Goal: Task Accomplishment & Management: Complete application form

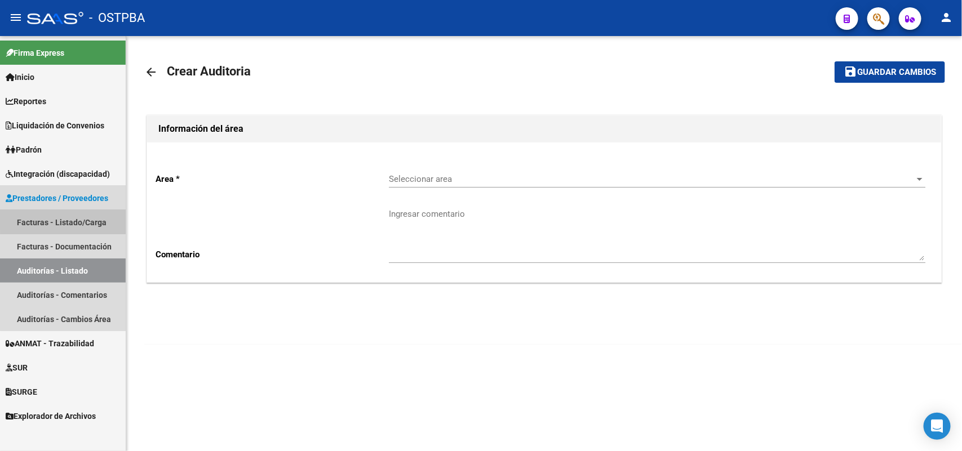
click at [94, 217] on link "Facturas - Listado/Carga" at bounding box center [63, 222] width 126 height 24
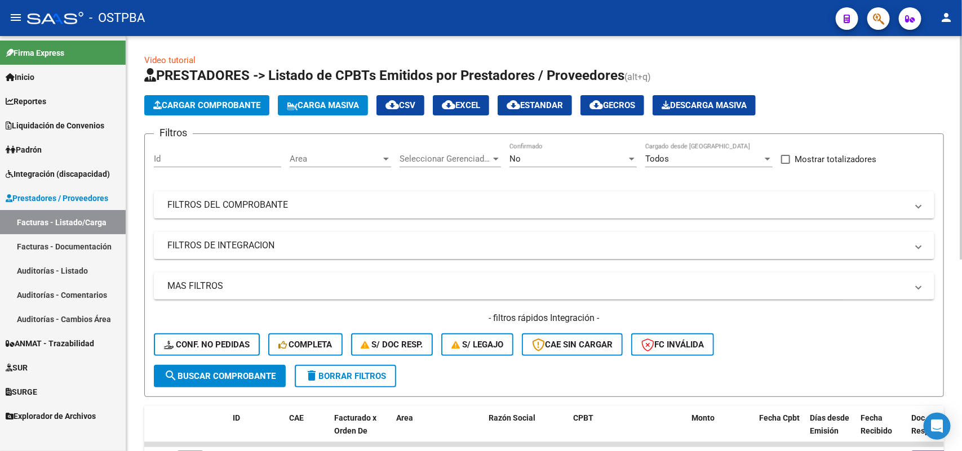
click at [224, 104] on span "Cargar Comprobante" at bounding box center [206, 105] width 107 height 10
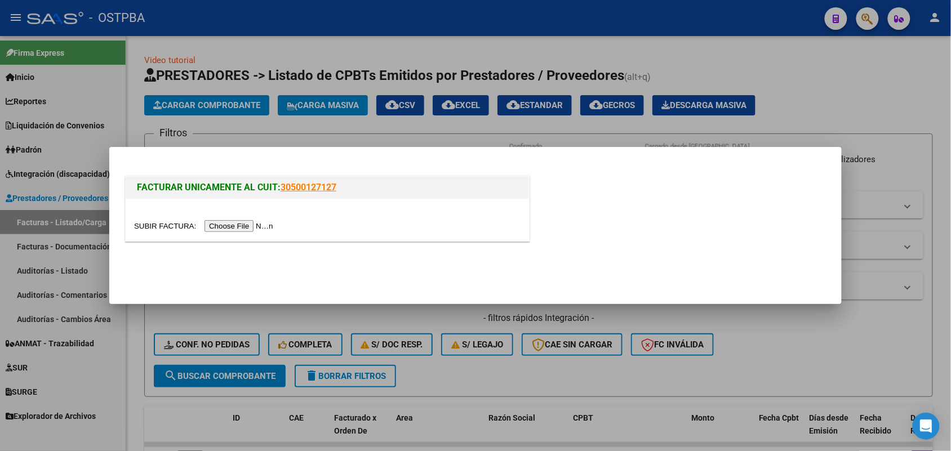
click at [221, 221] on input "file" at bounding box center [205, 226] width 143 height 12
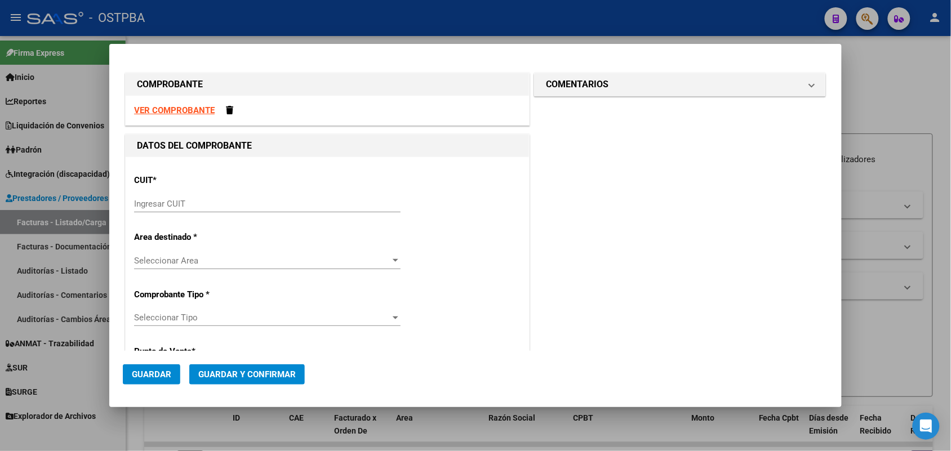
click at [150, 207] on input "Ingresar CUIT" at bounding box center [267, 204] width 267 height 10
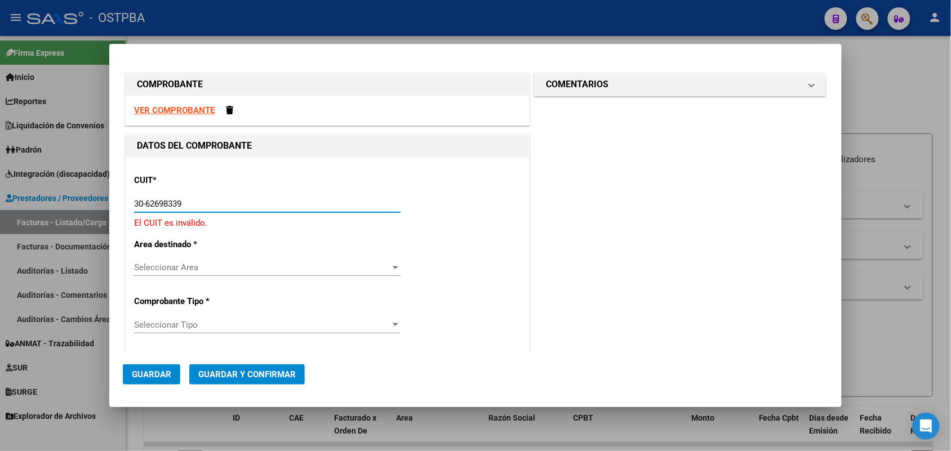
type input "30-62698339-8"
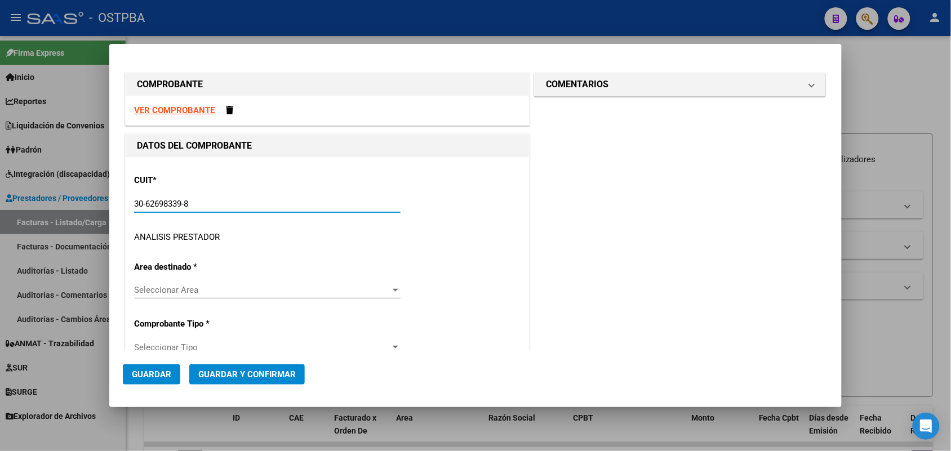
type input "106"
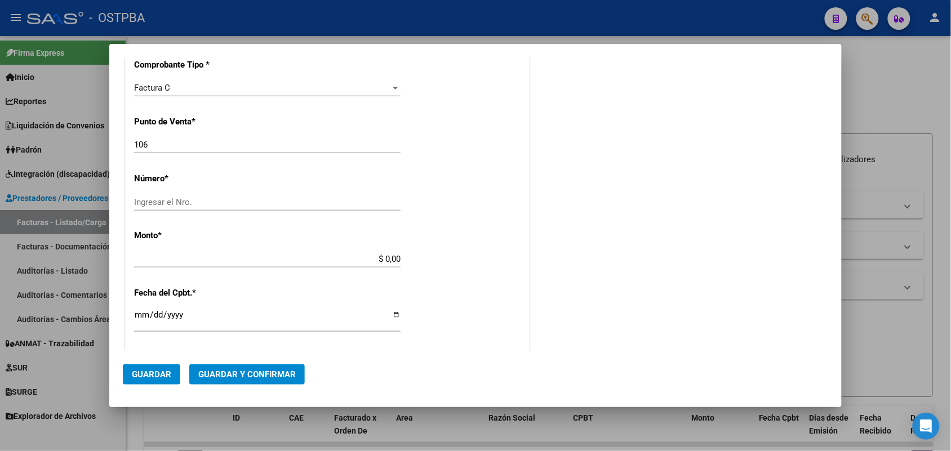
scroll to position [282, 0]
type input "30-62698339-8"
drag, startPoint x: 150, startPoint y: 142, endPoint x: 118, endPoint y: 141, distance: 32.1
click at [118, 141] on mat-dialog-content "COMPROBANTE VER COMPROBANTE DATOS DEL COMPROBANTE CUIT * 30-62698339-8 Ingresar…" at bounding box center [475, 204] width 732 height 294
type input "101"
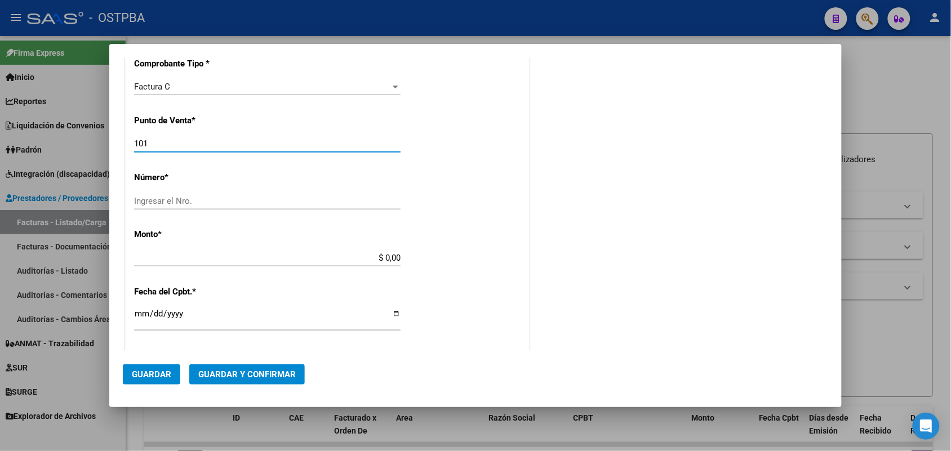
click at [139, 196] on input "Ingresar el Nro." at bounding box center [267, 201] width 267 height 10
type input "13443"
drag, startPoint x: 367, startPoint y: 257, endPoint x: 458, endPoint y: 267, distance: 90.7
click at [458, 267] on div "CUIT * 30-62698339-8 Ingresar CUIT ANALISIS PRESTADOR MINISTERIO DE SALUD PCIA …" at bounding box center [327, 274] width 403 height 799
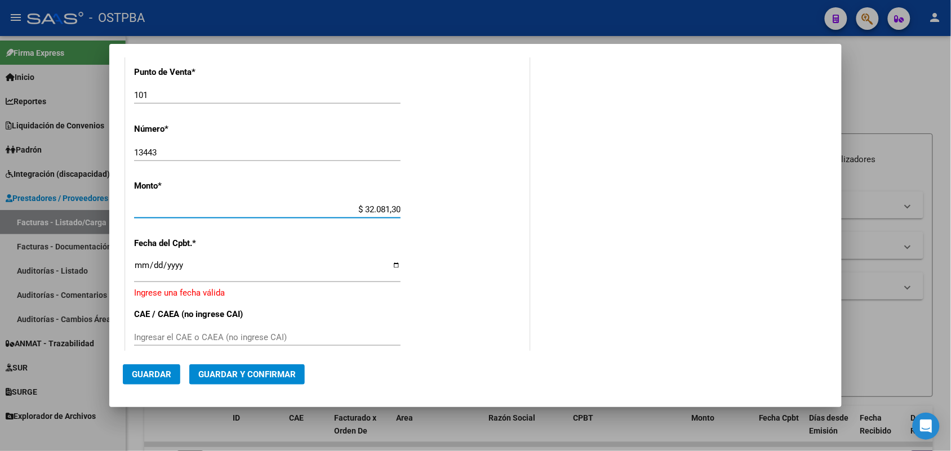
type input "$ 320.813,00"
click at [143, 270] on input "Ingresar la fecha" at bounding box center [267, 270] width 267 height 18
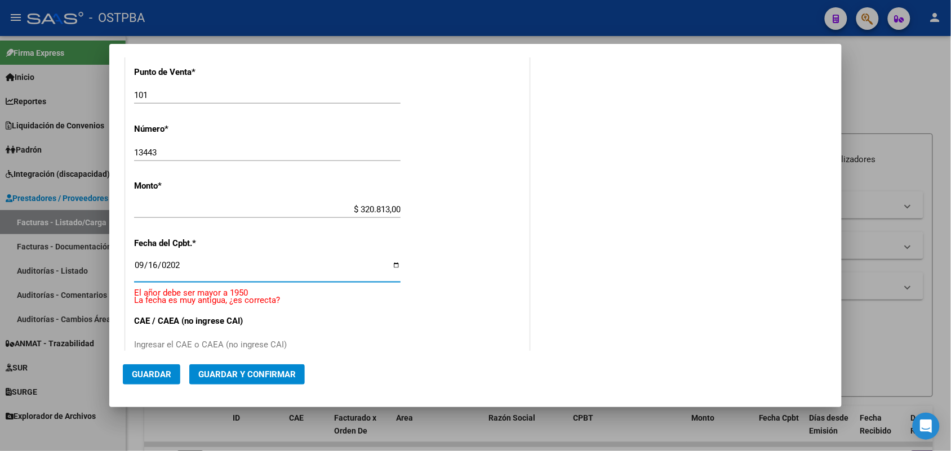
type input "[DATE]"
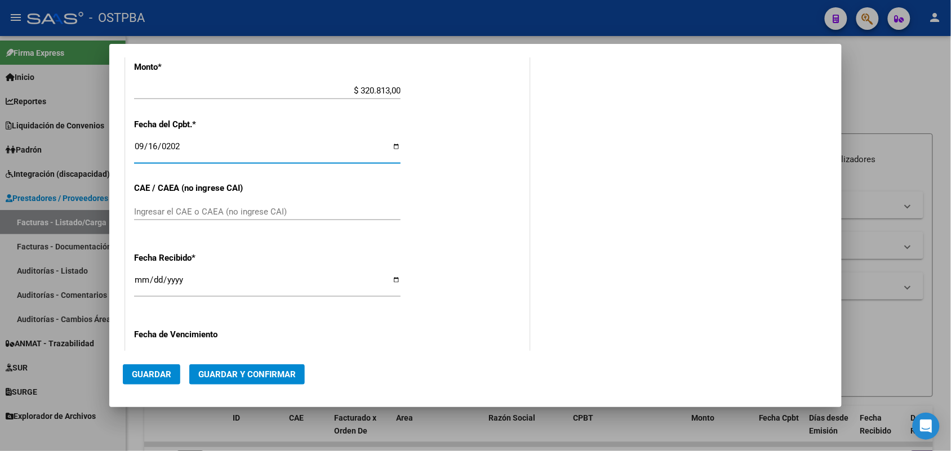
scroll to position [471, 0]
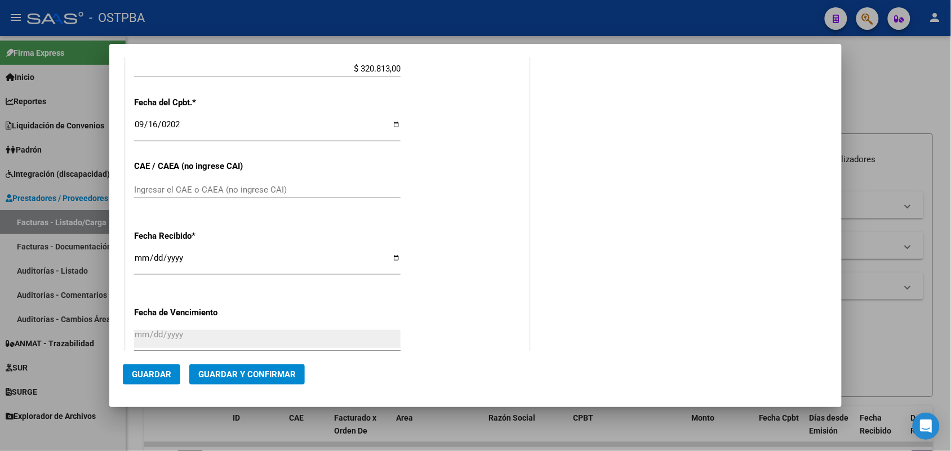
click at [158, 184] on div "Ingresar el CAE o CAEA (no ingrese CAI)" at bounding box center [267, 189] width 267 height 17
type input "75378338495137"
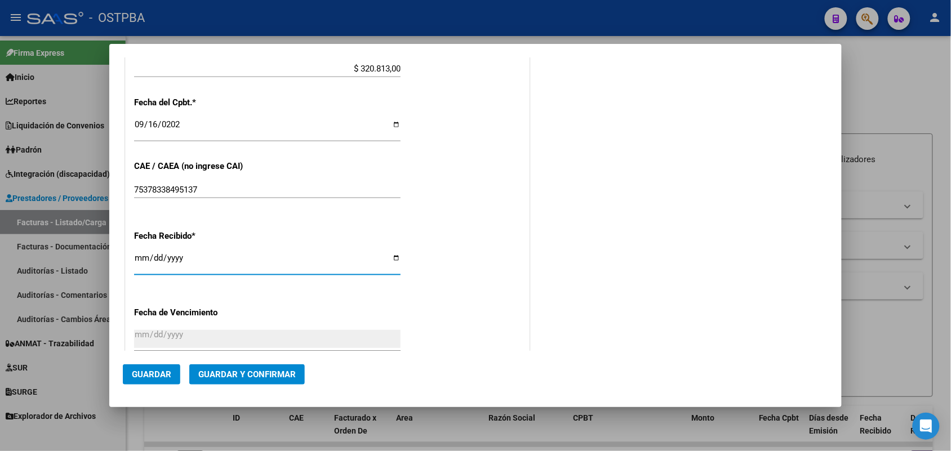
click at [137, 263] on input "[DATE]" at bounding box center [267, 263] width 267 height 18
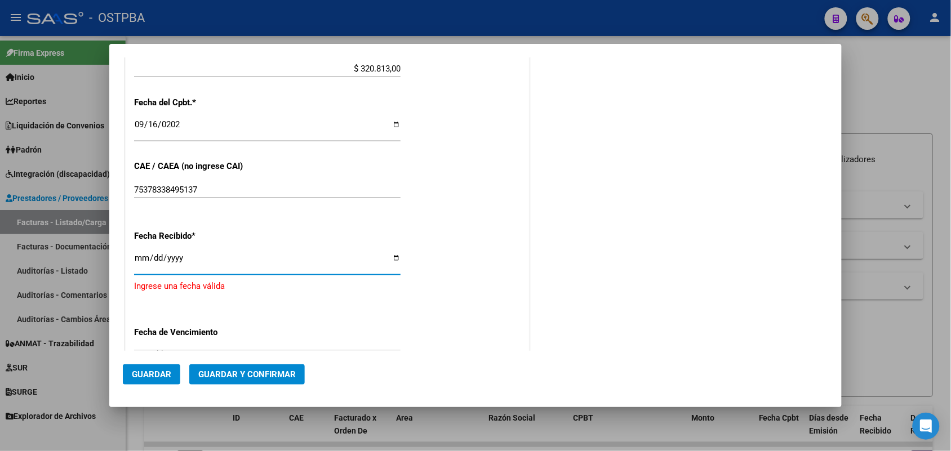
type input "[DATE]"
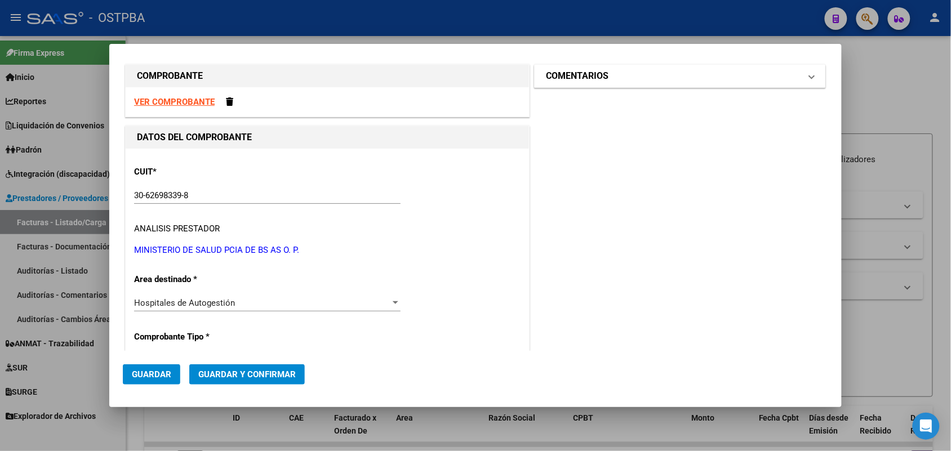
scroll to position [0, 0]
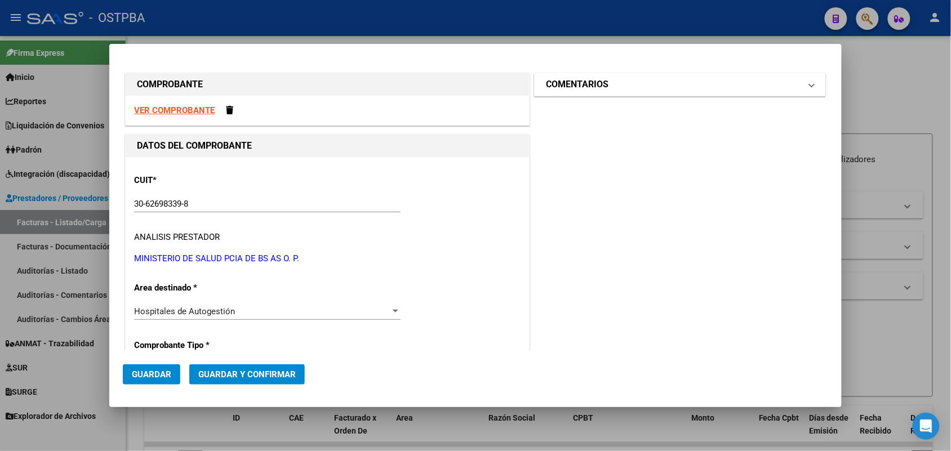
click at [810, 85] on span at bounding box center [812, 85] width 5 height 14
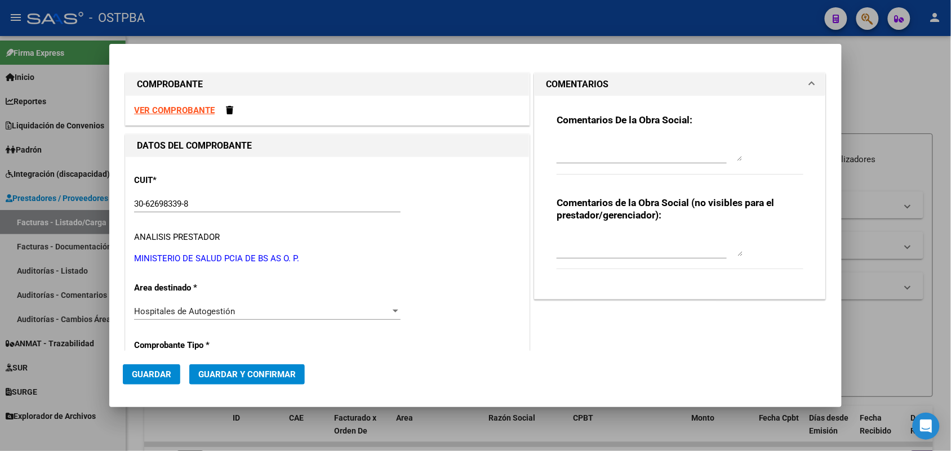
click at [571, 154] on textarea at bounding box center [650, 150] width 186 height 23
type textarea "HR 127118"
click at [161, 372] on span "Guardar" at bounding box center [151, 375] width 39 height 10
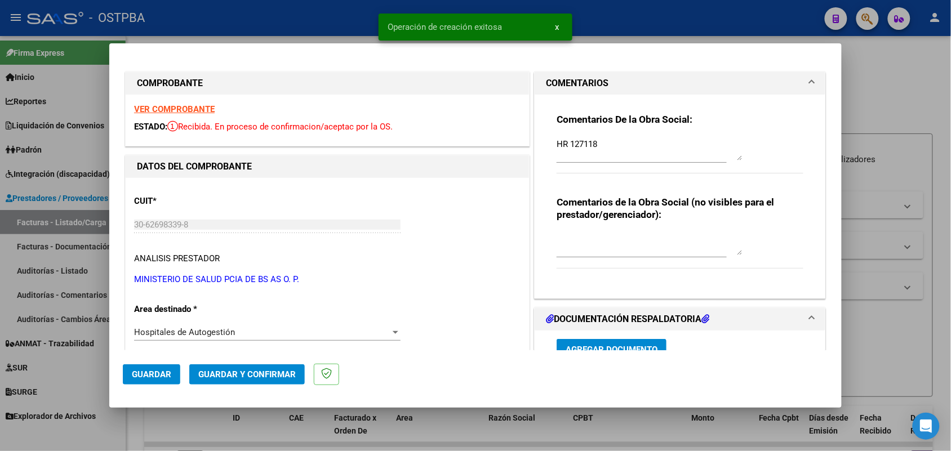
type input "[DATE]"
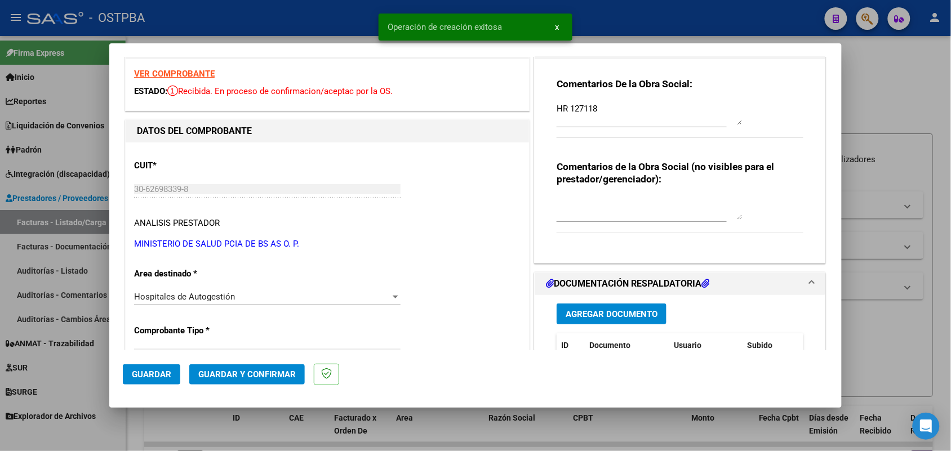
scroll to position [141, 0]
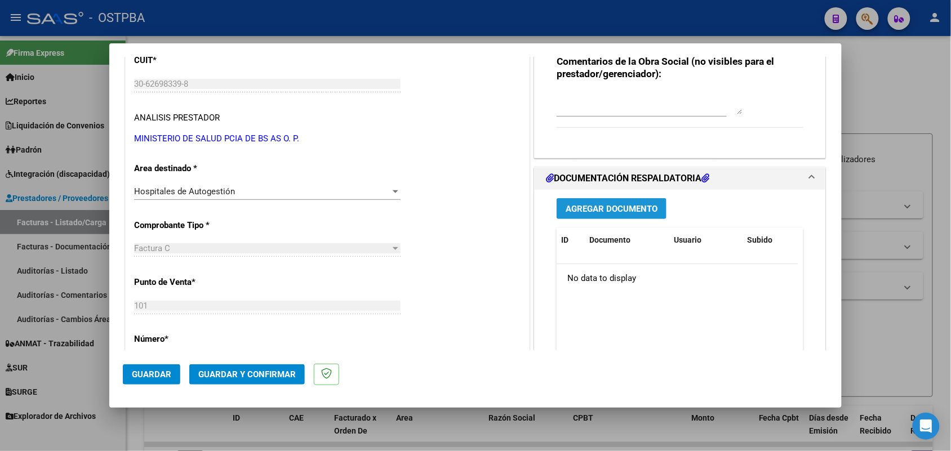
click at [590, 210] on span "Agregar Documento" at bounding box center [612, 209] width 92 height 10
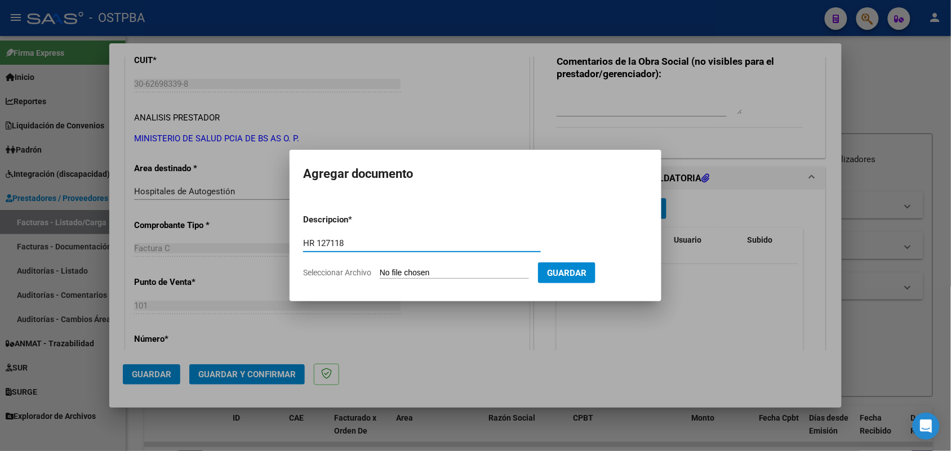
type input "HR 127118"
click at [381, 272] on input "Seleccionar Archivo" at bounding box center [454, 273] width 149 height 11
type input "C:\fakepath\HR 127118.pdf"
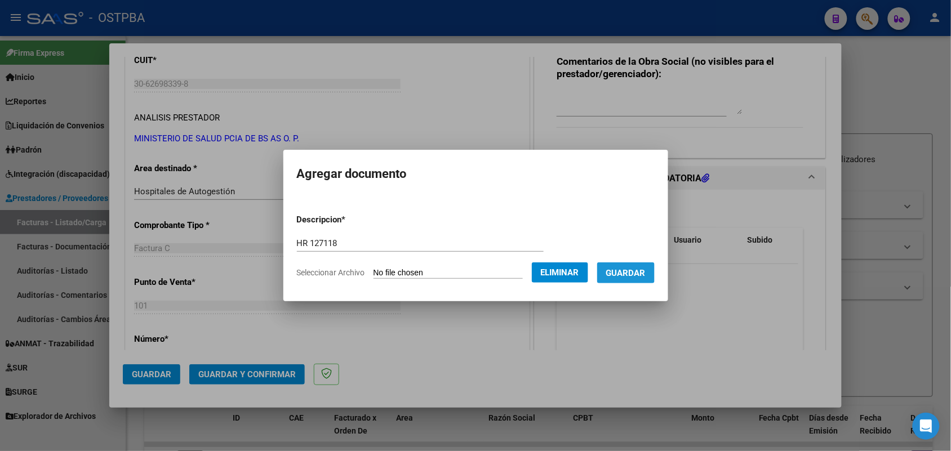
click at [640, 272] on span "Guardar" at bounding box center [625, 273] width 39 height 10
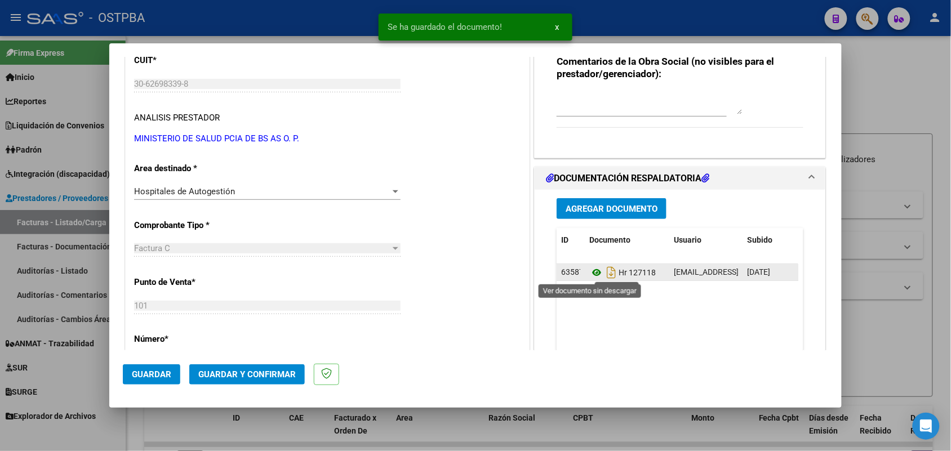
click at [590, 278] on icon at bounding box center [596, 273] width 15 height 14
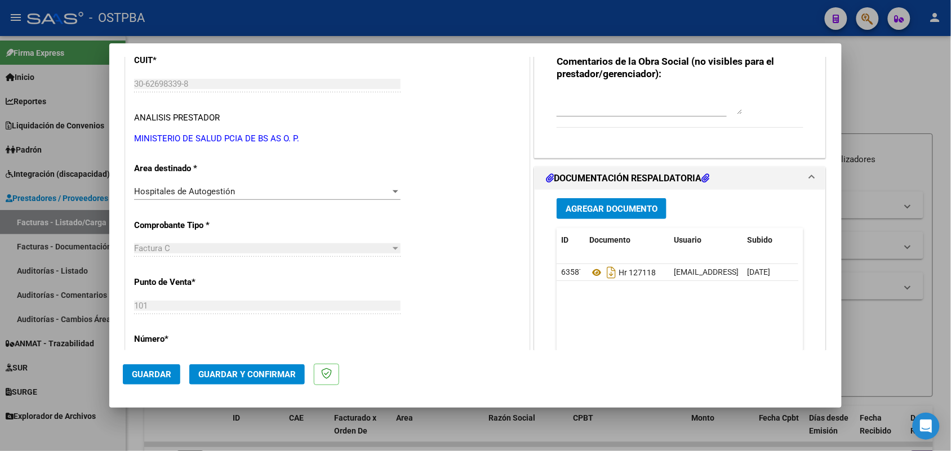
click at [646, 214] on button "Agregar Documento" at bounding box center [612, 208] width 110 height 21
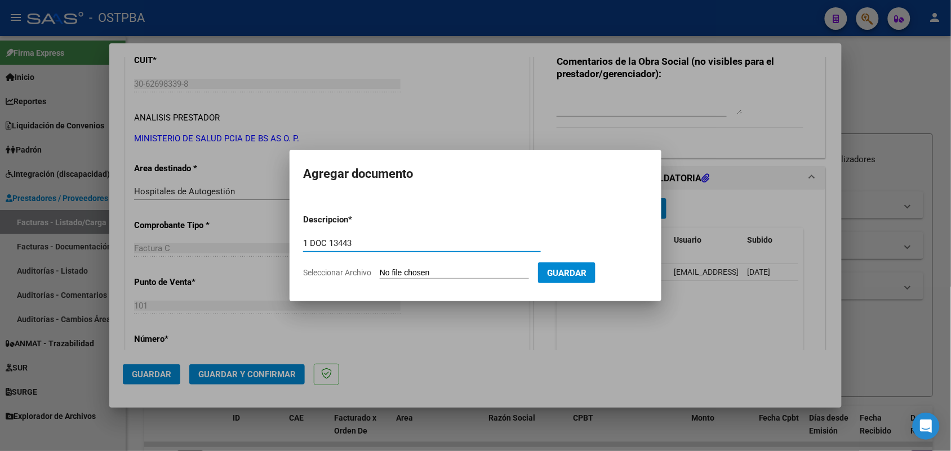
type input "1 DOC 13443"
click at [406, 274] on input "Seleccionar Archivo" at bounding box center [454, 273] width 149 height 11
type input "C:\fakepath\1 DOC 13443.pdf"
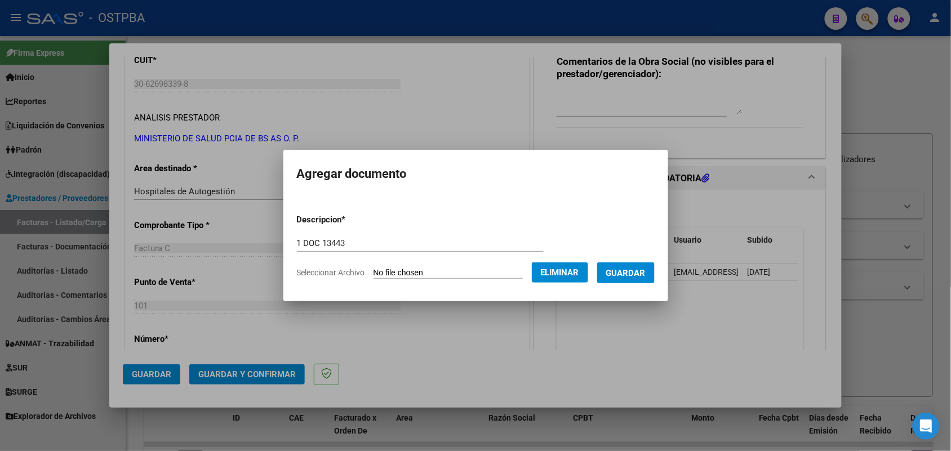
click at [634, 268] on span "Guardar" at bounding box center [625, 273] width 39 height 10
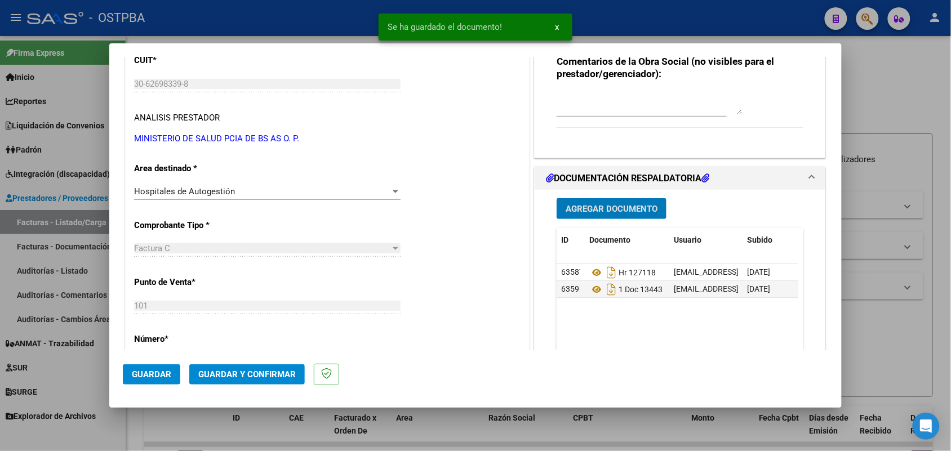
click at [568, 202] on button "Agregar Documento" at bounding box center [612, 208] width 110 height 21
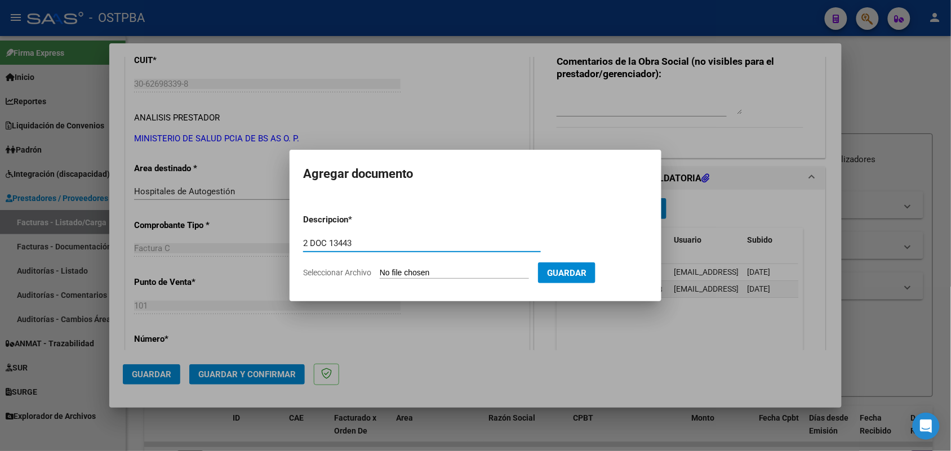
type input "2 DOC 13443"
click at [401, 272] on input "Seleccionar Archivo" at bounding box center [454, 273] width 149 height 11
type input "C:\fakepath\2 DOC 13443.pdf"
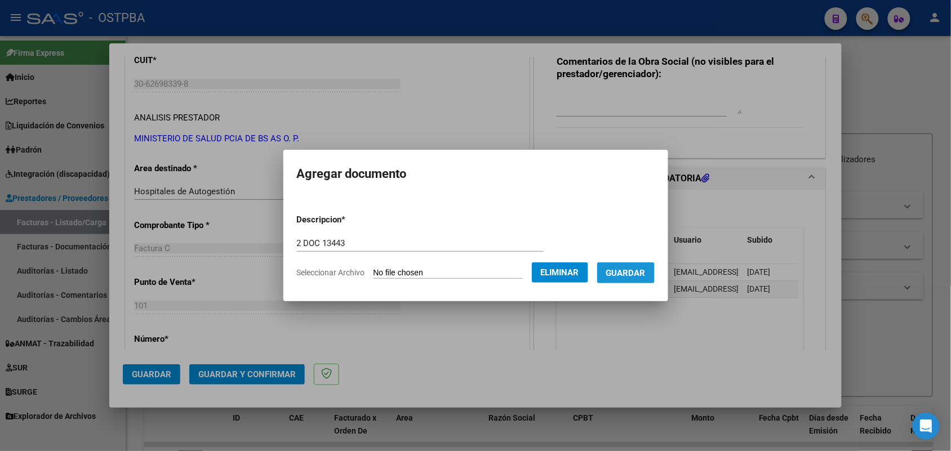
click at [640, 272] on span "Guardar" at bounding box center [625, 273] width 39 height 10
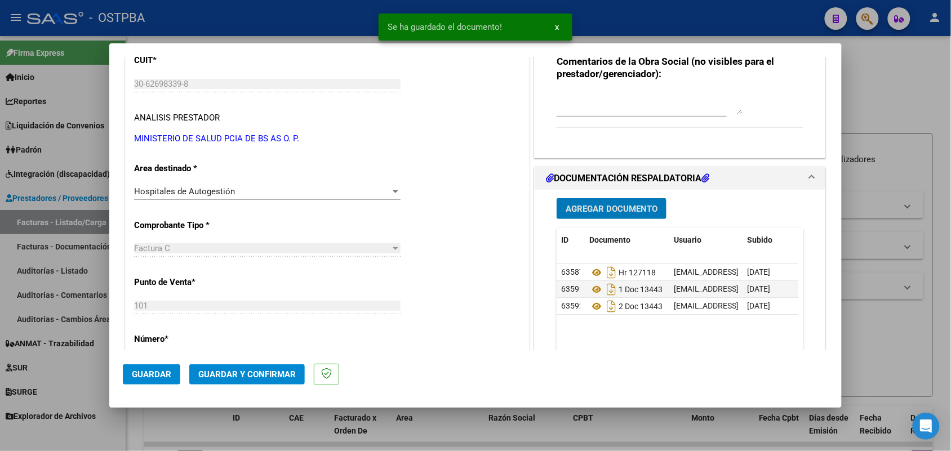
click at [601, 199] on button "Agregar Documento" at bounding box center [612, 208] width 110 height 21
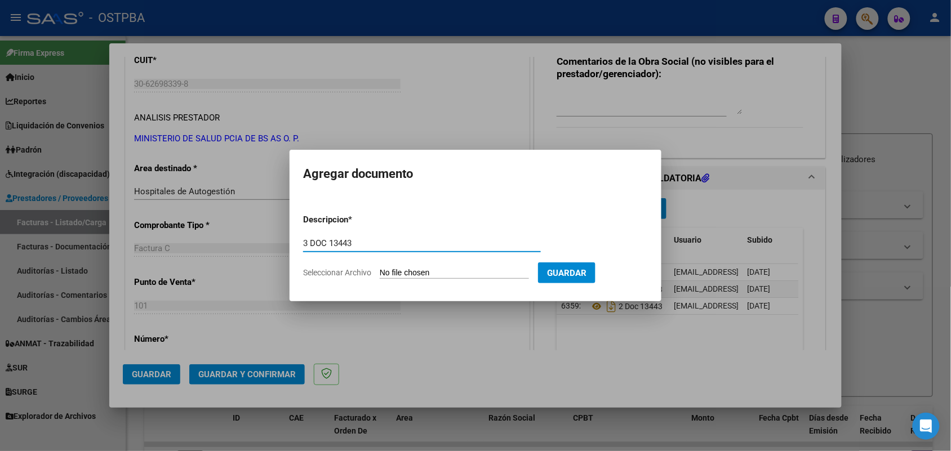
type input "3 DOC 13443"
click at [427, 272] on input "Seleccionar Archivo" at bounding box center [454, 273] width 149 height 11
type input "C:\fakepath\3 DOC 13443.pdf"
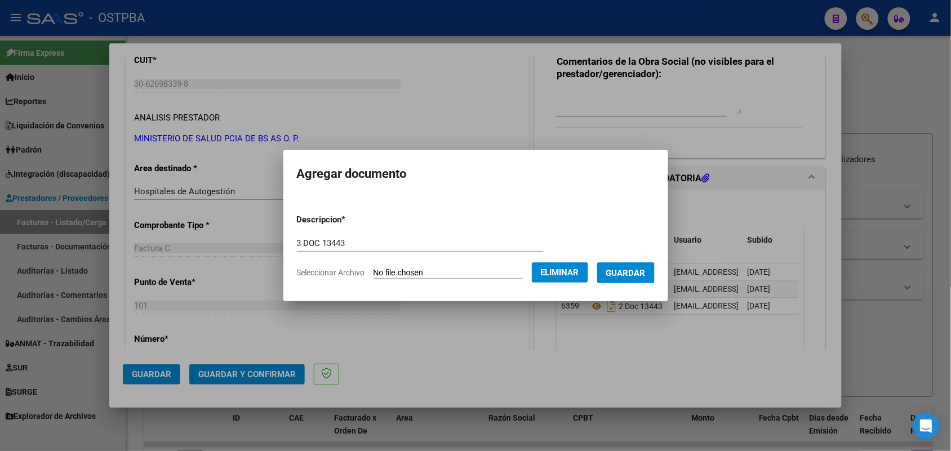
click at [638, 274] on span "Guardar" at bounding box center [625, 273] width 39 height 10
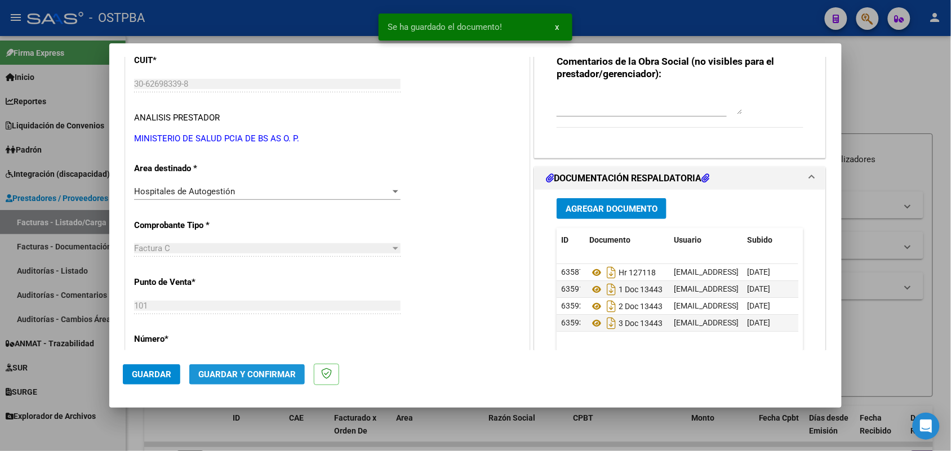
click at [263, 376] on span "Guardar y Confirmar" at bounding box center [246, 375] width 97 height 10
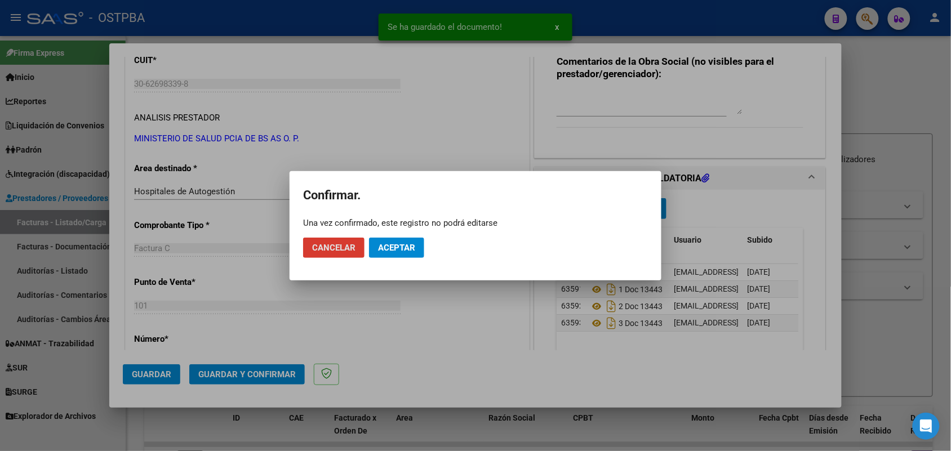
click at [398, 248] on span "Aceptar" at bounding box center [396, 248] width 37 height 10
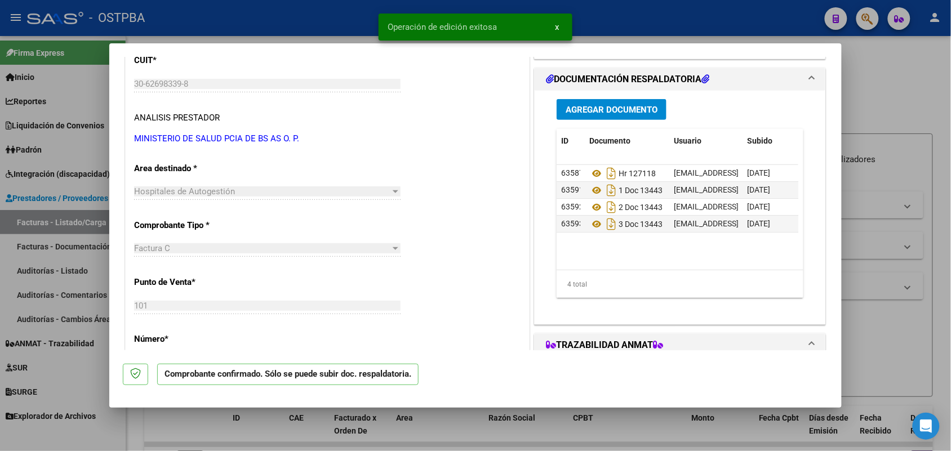
click at [79, 212] on div at bounding box center [475, 225] width 951 height 451
type input "$ 0,00"
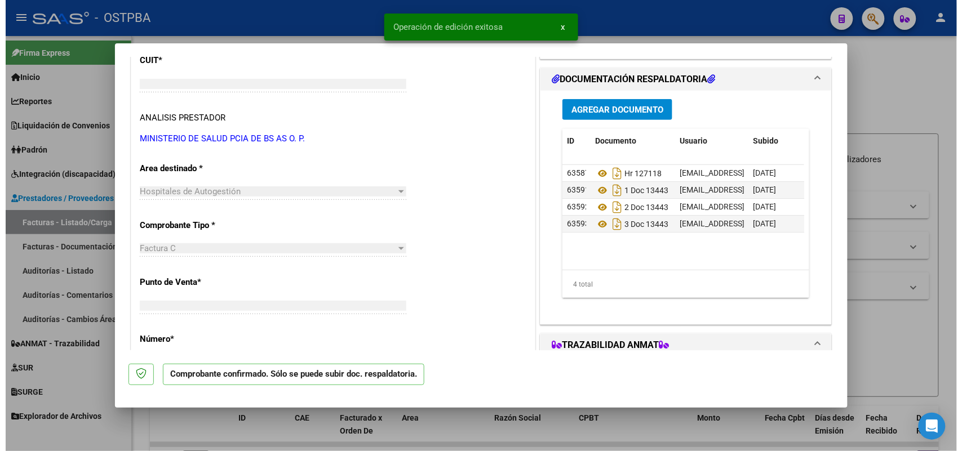
scroll to position [0, 0]
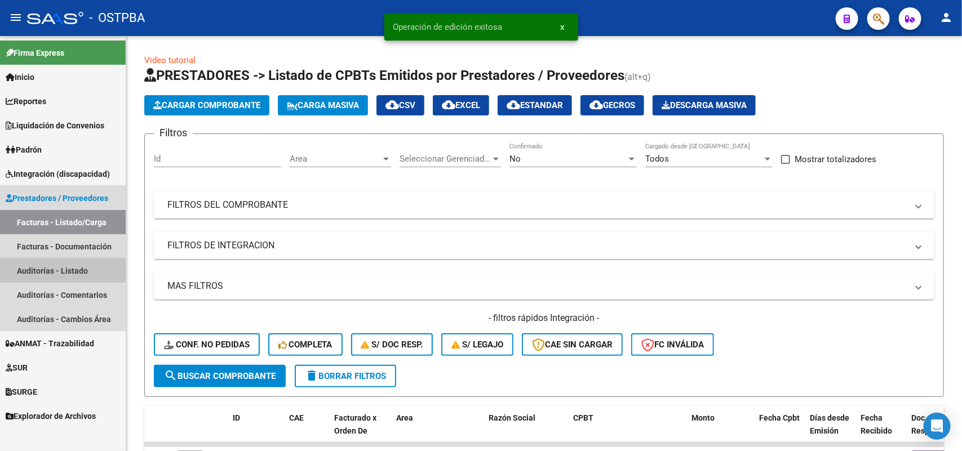
click at [60, 267] on link "Auditorías - Listado" at bounding box center [63, 271] width 126 height 24
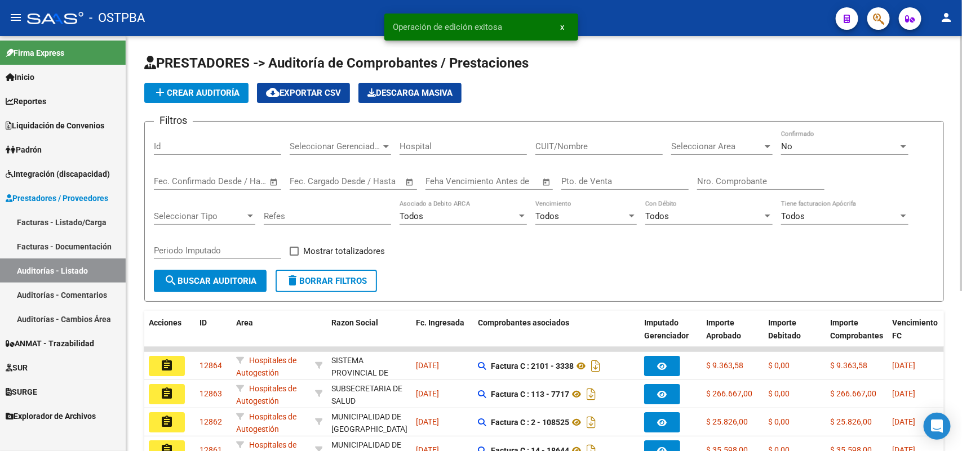
click at [210, 89] on span "add Crear Auditoría" at bounding box center [196, 93] width 86 height 10
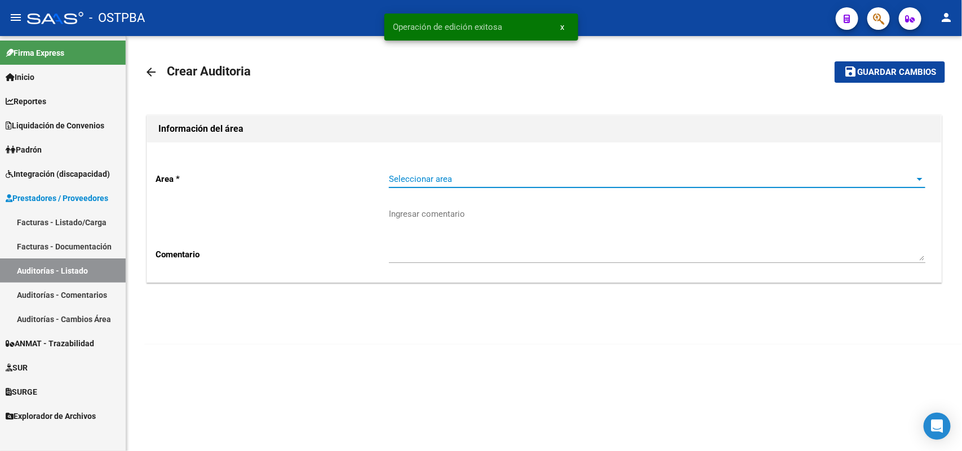
click at [485, 184] on span "Seleccionar area" at bounding box center [652, 179] width 526 height 10
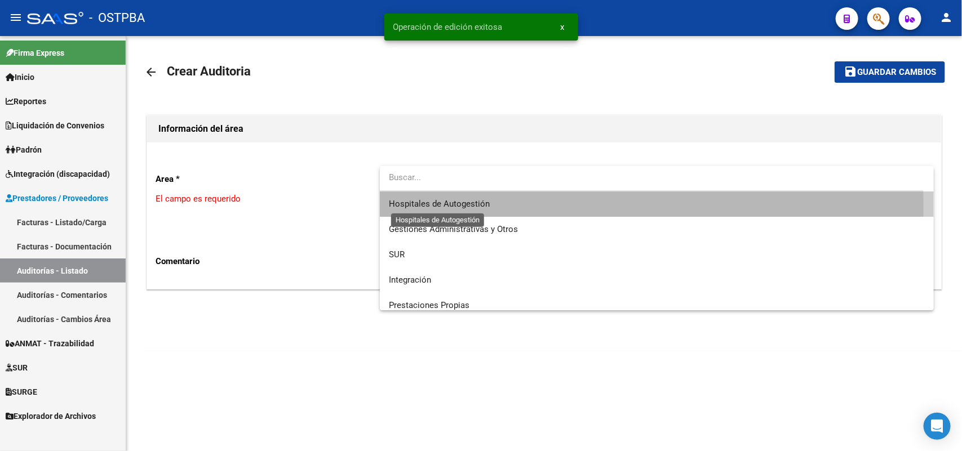
click at [476, 207] on span "Hospitales de Autogestión" at bounding box center [439, 204] width 101 height 10
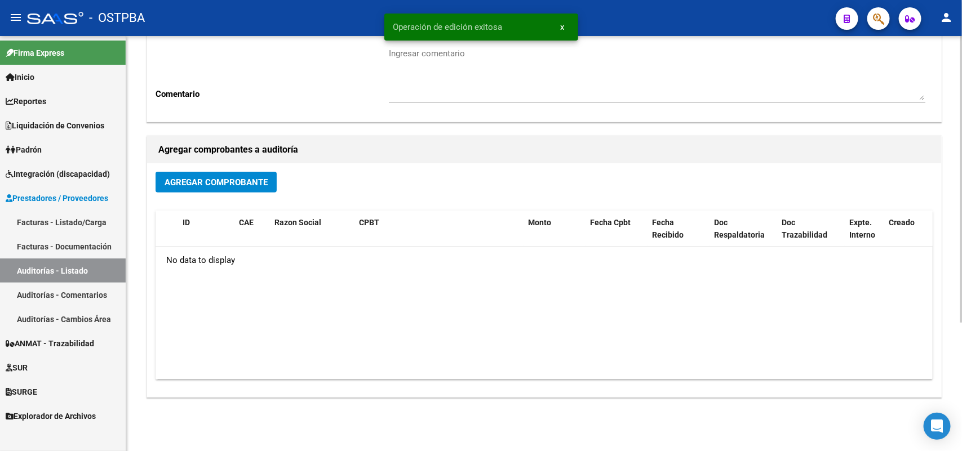
scroll to position [186, 0]
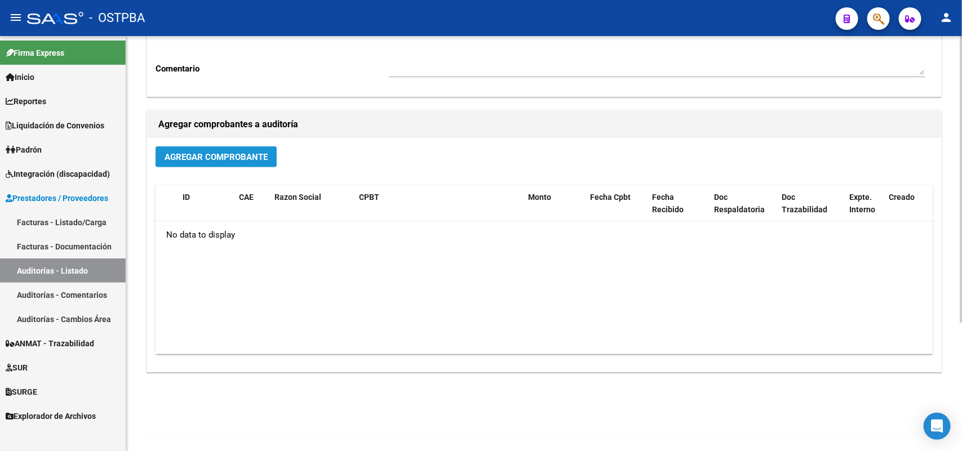
click at [251, 159] on span "Agregar Comprobante" at bounding box center [216, 157] width 103 height 10
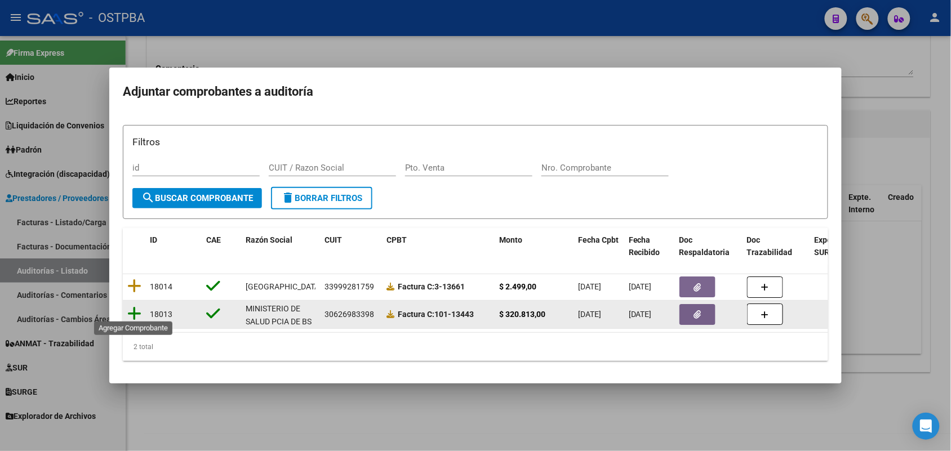
click at [139, 309] on icon at bounding box center [134, 314] width 14 height 16
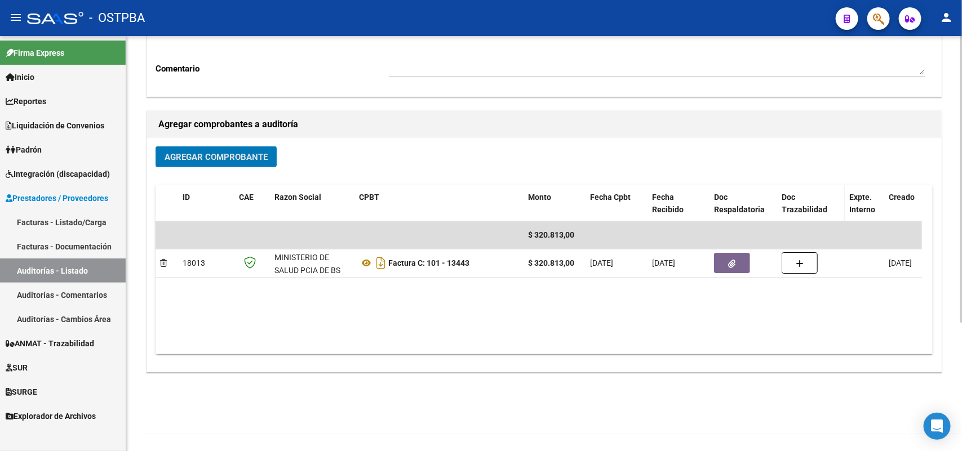
scroll to position [0, 0]
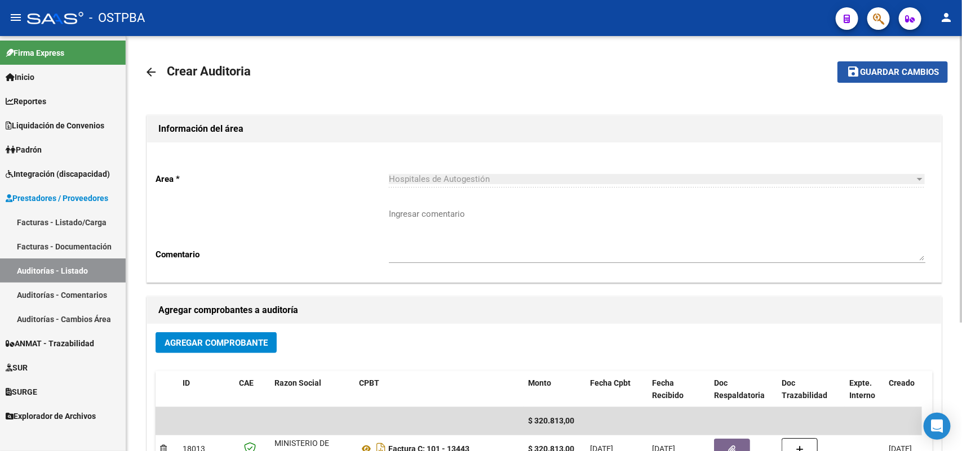
click at [894, 70] on span "Guardar cambios" at bounding box center [899, 73] width 79 height 10
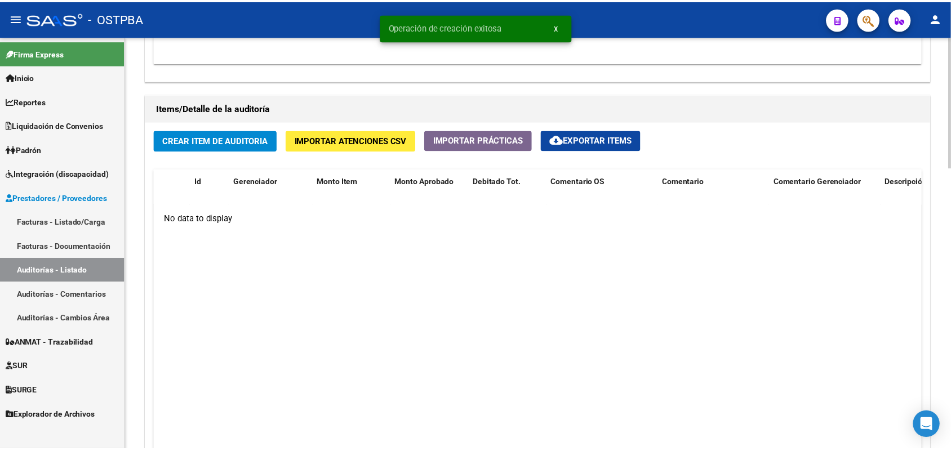
scroll to position [753, 0]
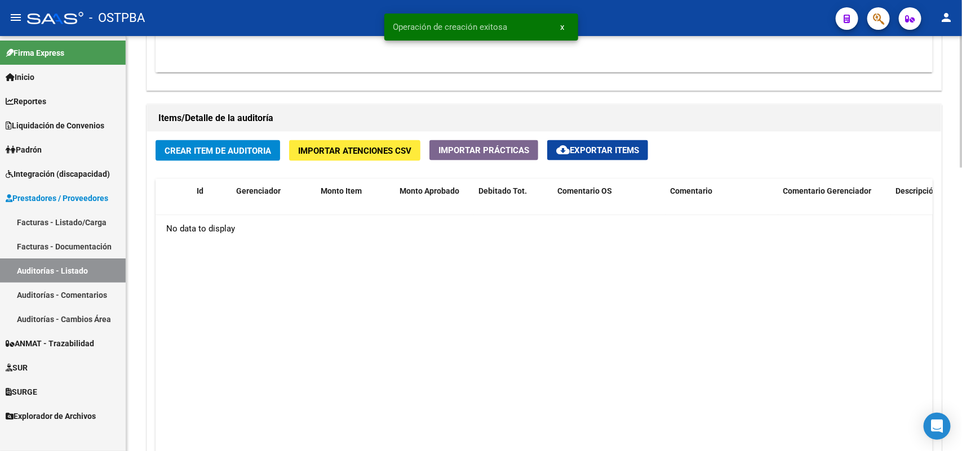
click at [227, 152] on span "Crear Item de Auditoria" at bounding box center [218, 151] width 106 height 10
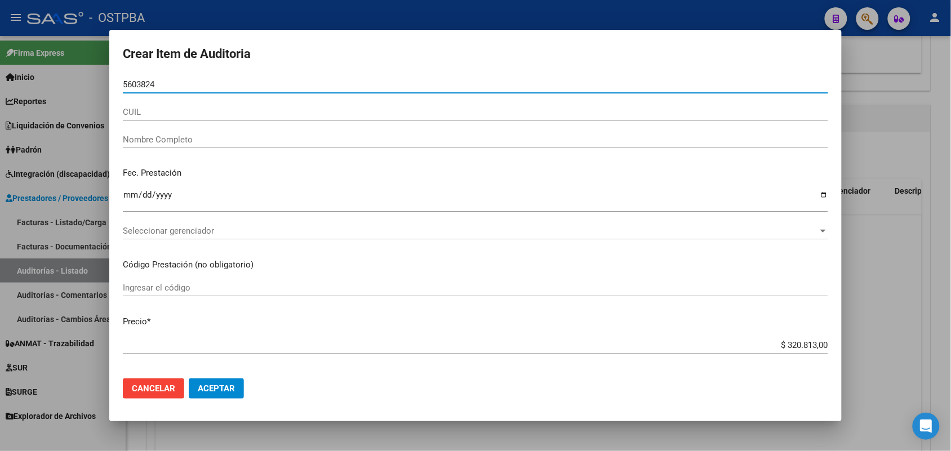
type input "56038246"
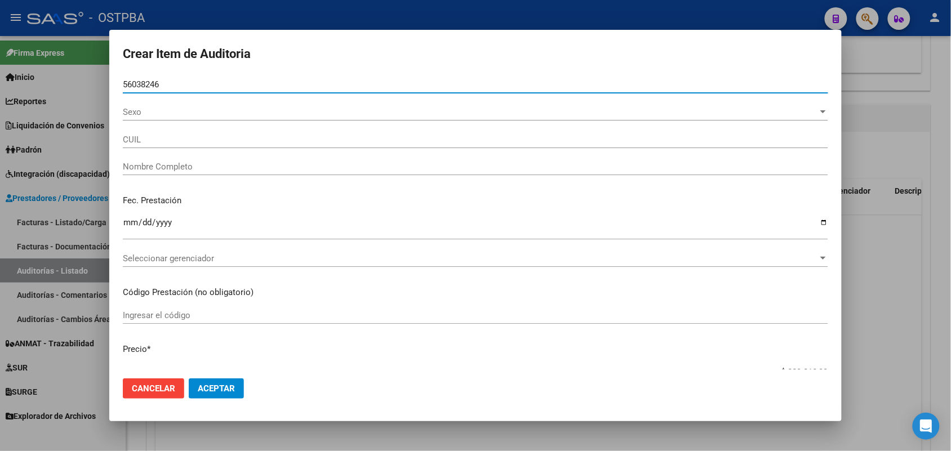
type input "20560382465"
type input "[PERSON_NAME]"
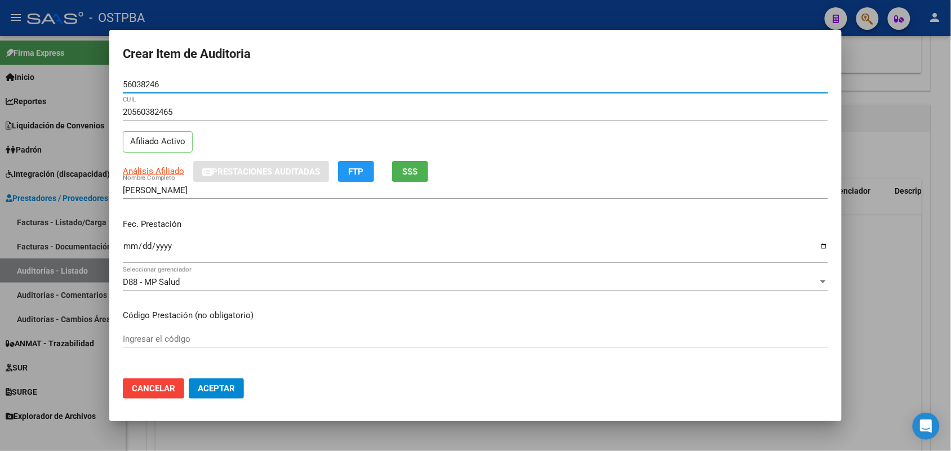
type input "56038246"
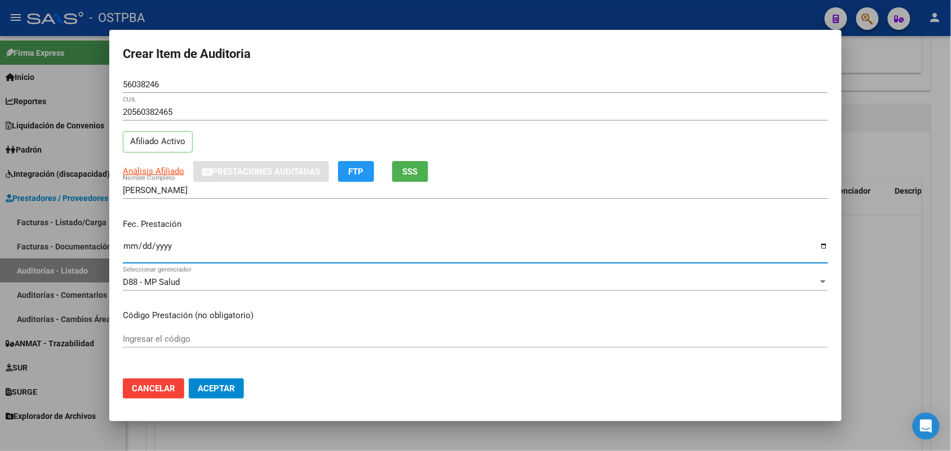
click at [125, 248] on input "Ingresar la fecha" at bounding box center [475, 251] width 705 height 18
type input "[DATE]"
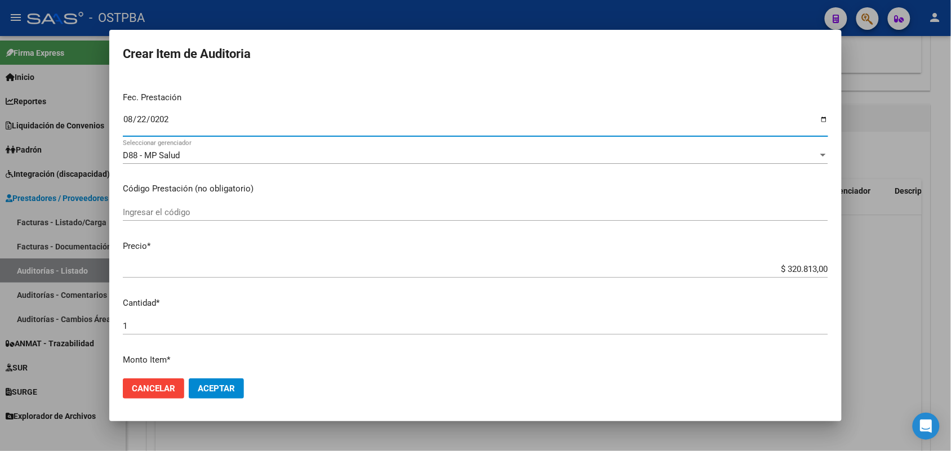
scroll to position [141, 0]
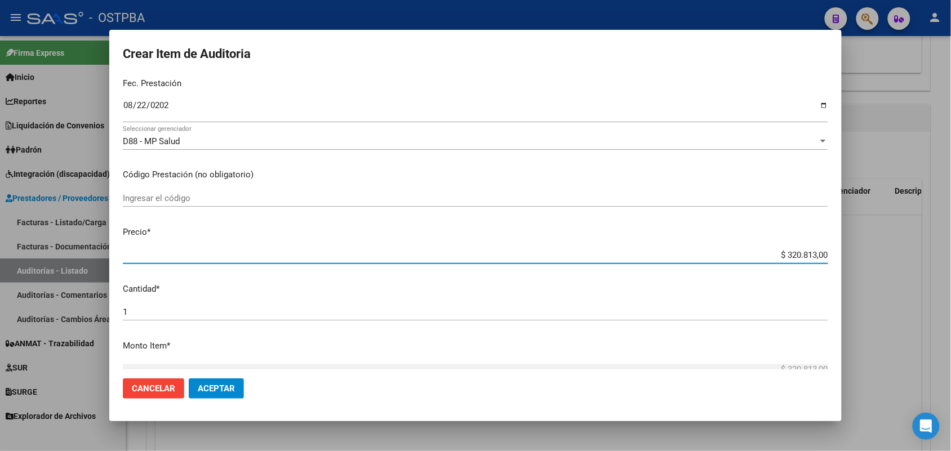
drag, startPoint x: 761, startPoint y: 256, endPoint x: 895, endPoint y: 283, distance: 136.8
click at [895, 283] on div "Crear Item de Auditoria 56038246 Nro Documento 20560382465 CUIL Afiliado Activo…" at bounding box center [475, 225] width 951 height 451
type input "$ 0,01"
type input "$ 0,11"
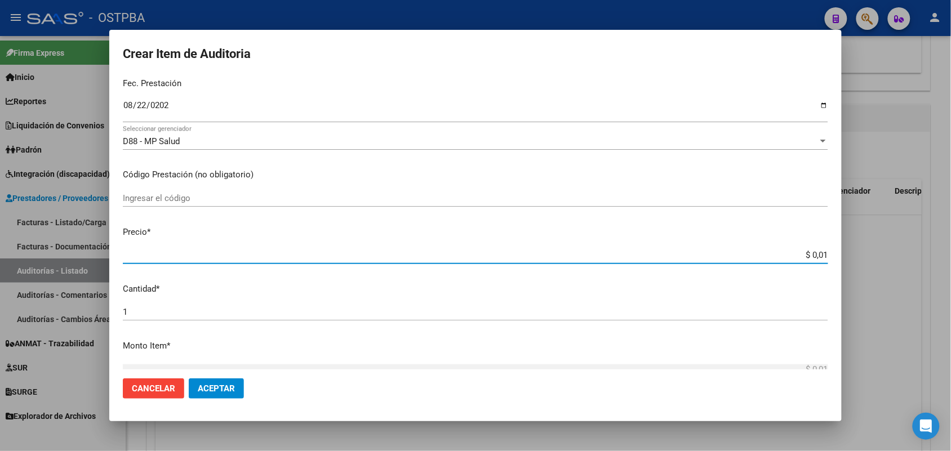
type input "$ 0,11"
type input "$ 1,18"
type input "$ 11,88"
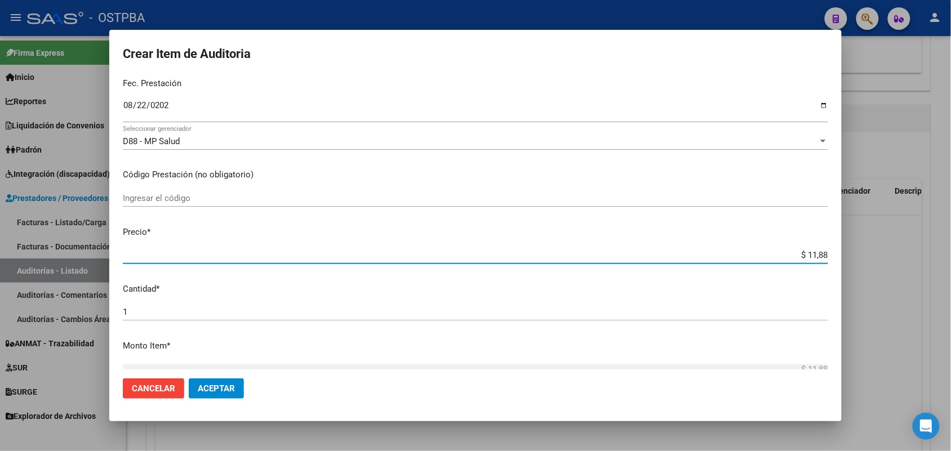
type input "$ 118,89"
type input "$ 1.188,90"
type input "$ 11.889,00"
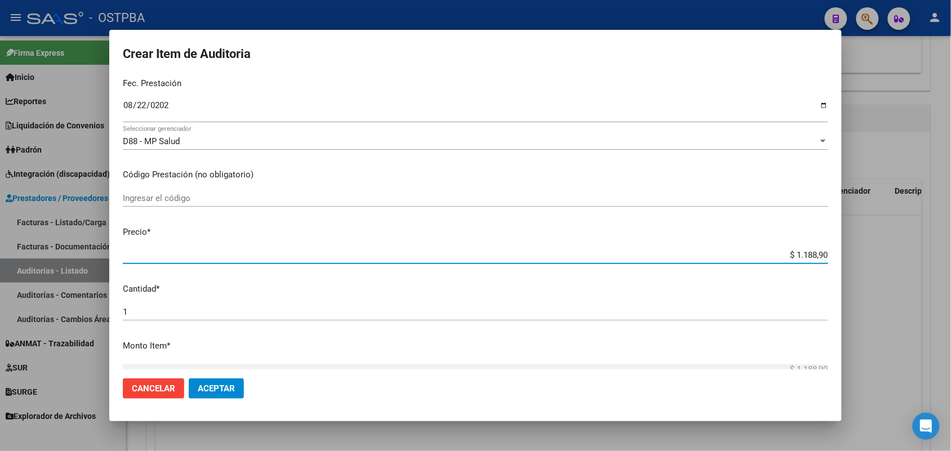
type input "$ 11.889,00"
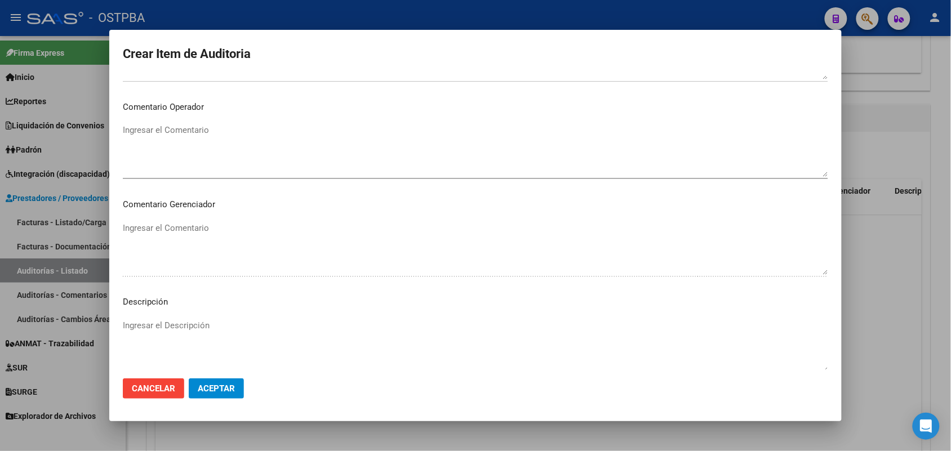
scroll to position [720, 0]
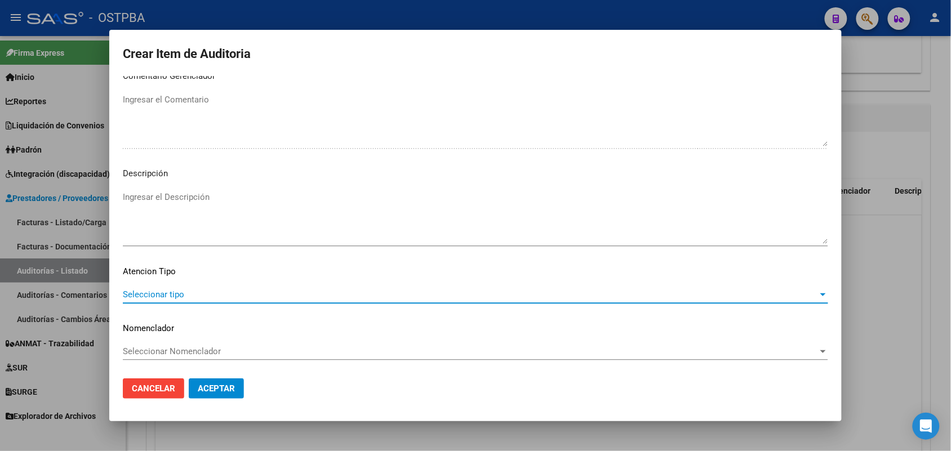
click at [170, 292] on span "Seleccionar tipo" at bounding box center [470, 295] width 695 height 10
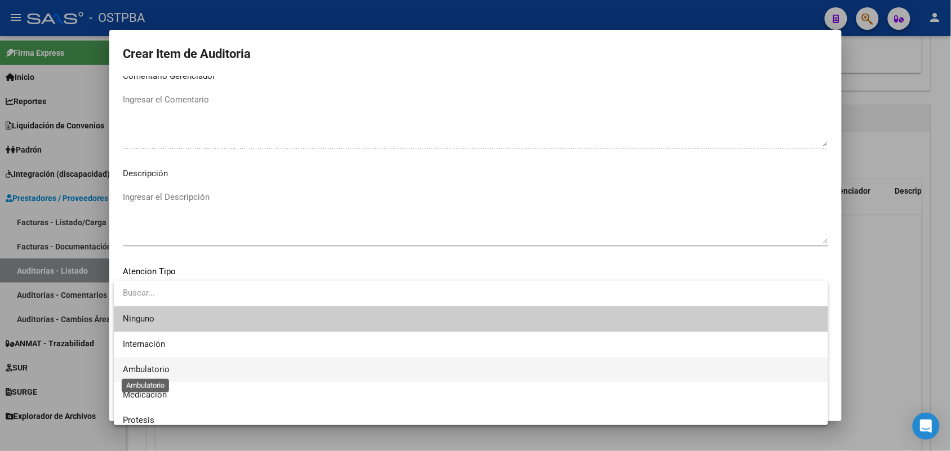
click at [162, 371] on span "Ambulatorio" at bounding box center [146, 370] width 47 height 10
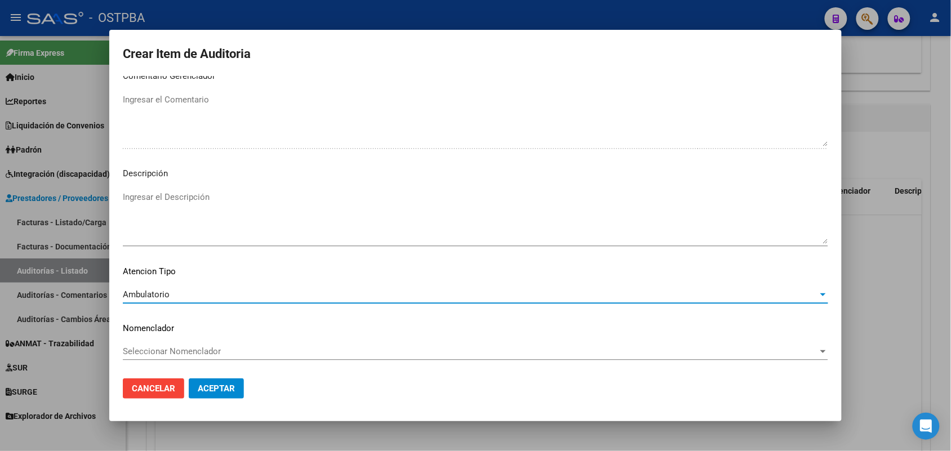
click at [220, 389] on span "Aceptar" at bounding box center [216, 389] width 37 height 10
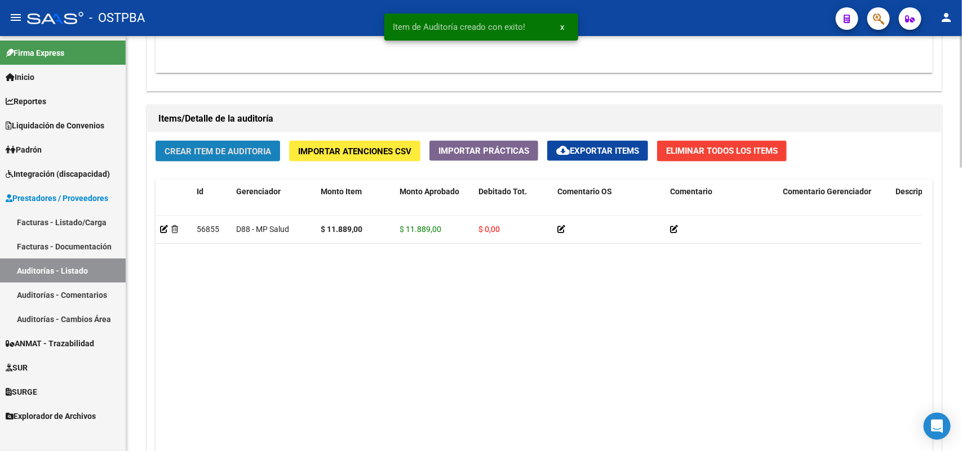
click at [261, 146] on span "Crear Item de Auditoria" at bounding box center [218, 151] width 106 height 10
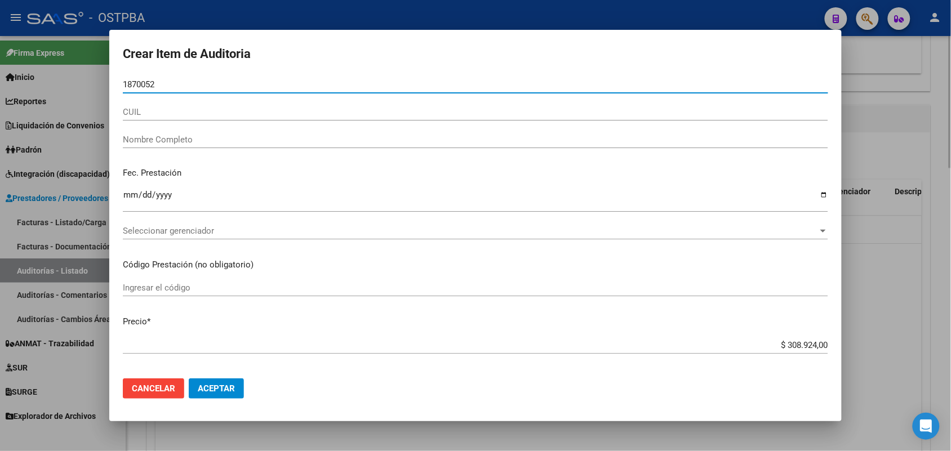
type input "18700526"
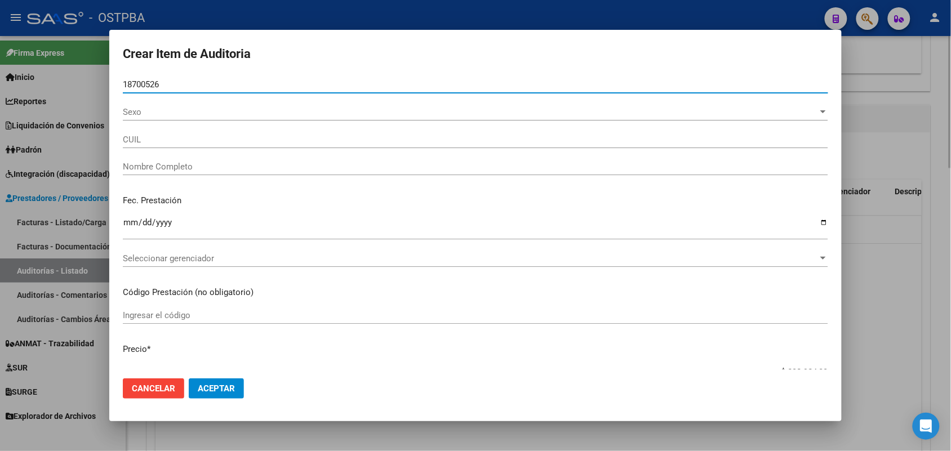
type input "23187005264"
type input "[PERSON_NAME]"
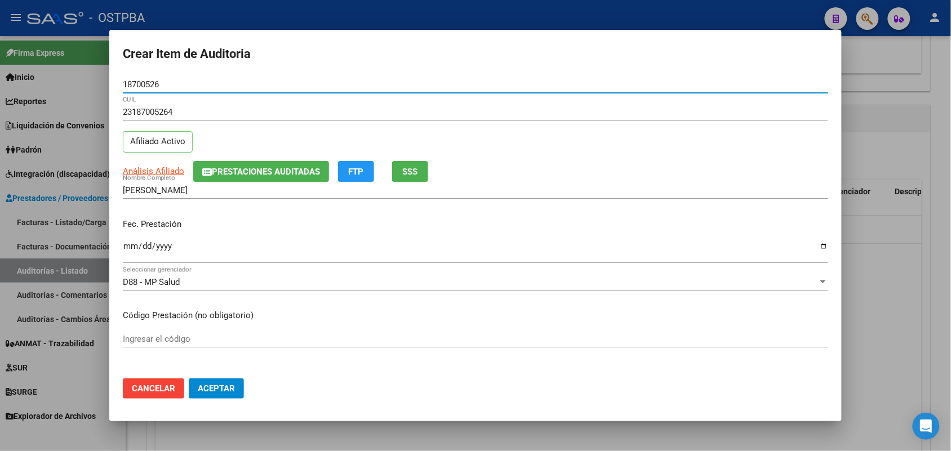
type input "18700526"
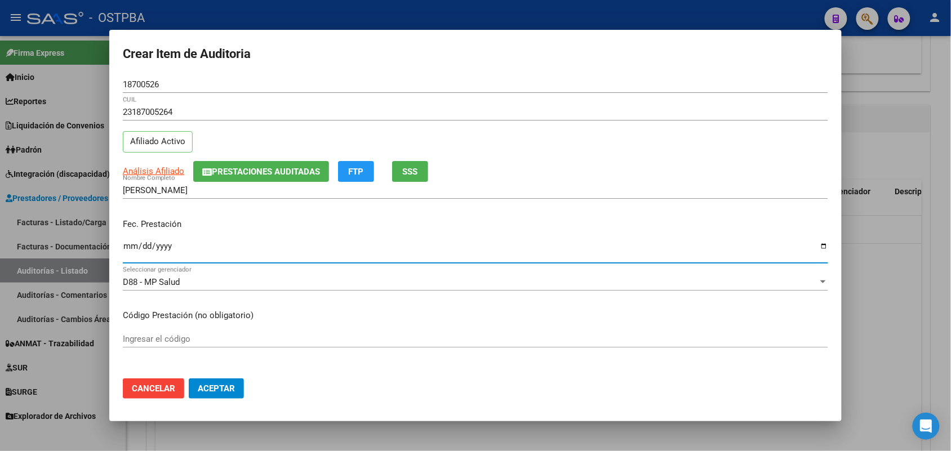
click at [131, 251] on input "Ingresar la fecha" at bounding box center [475, 251] width 705 height 18
type input "[DATE]"
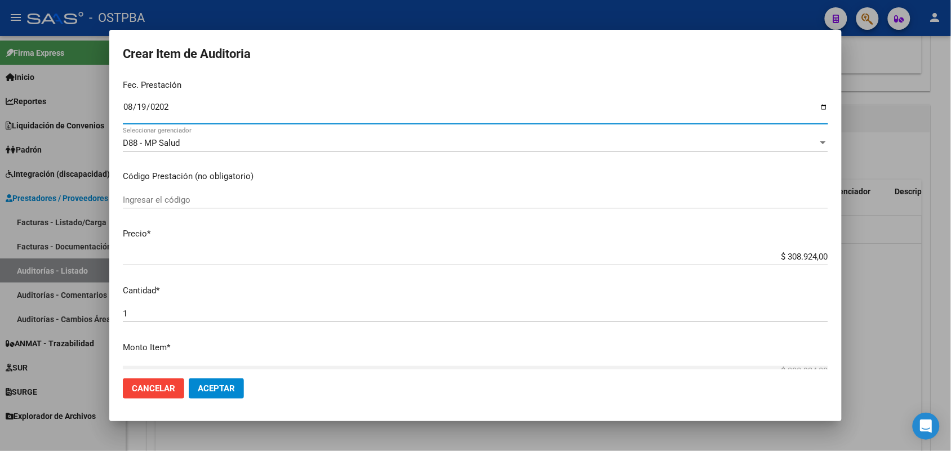
scroll to position [141, 0]
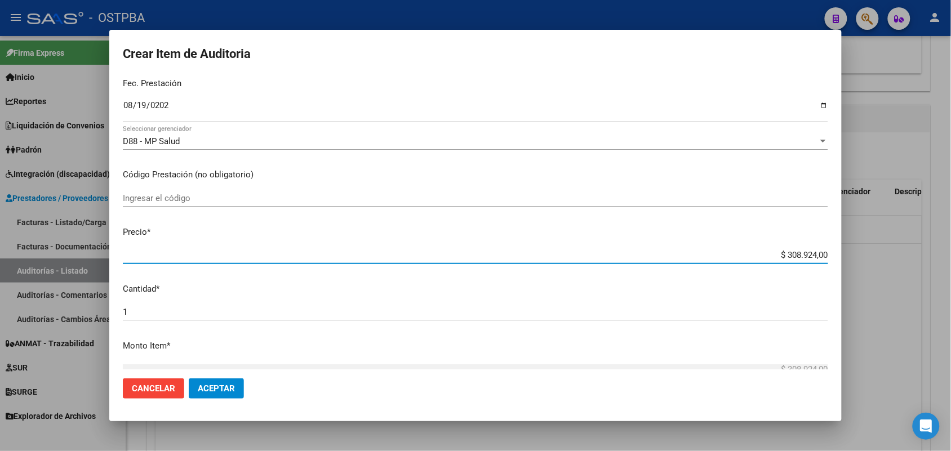
drag, startPoint x: 761, startPoint y: 255, endPoint x: 928, endPoint y: 282, distance: 169.1
click at [928, 282] on div "Crear Item de Auditoria 18700526 Nro Documento 23187005264 CUIL Afiliado Activo…" at bounding box center [475, 225] width 951 height 451
type input "$ 0,07"
type input "$ 0,72"
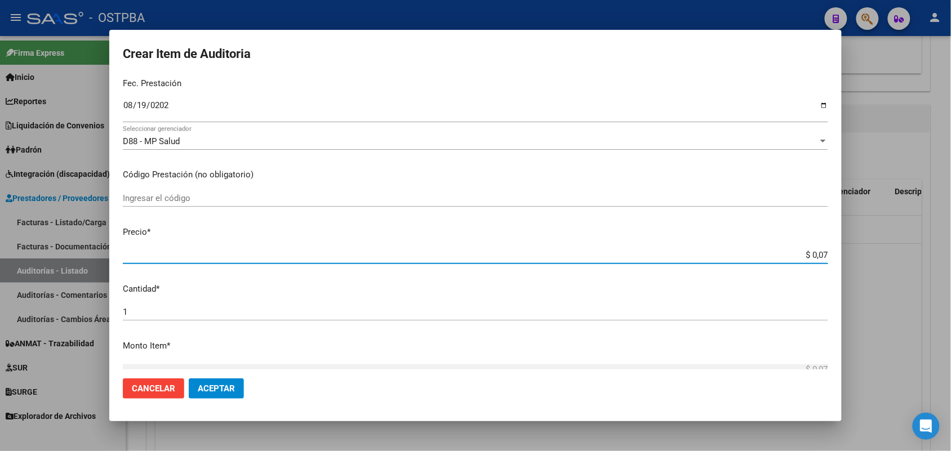
type input "$ 0,72"
type input "$ 7,24"
type input "$ 72,44"
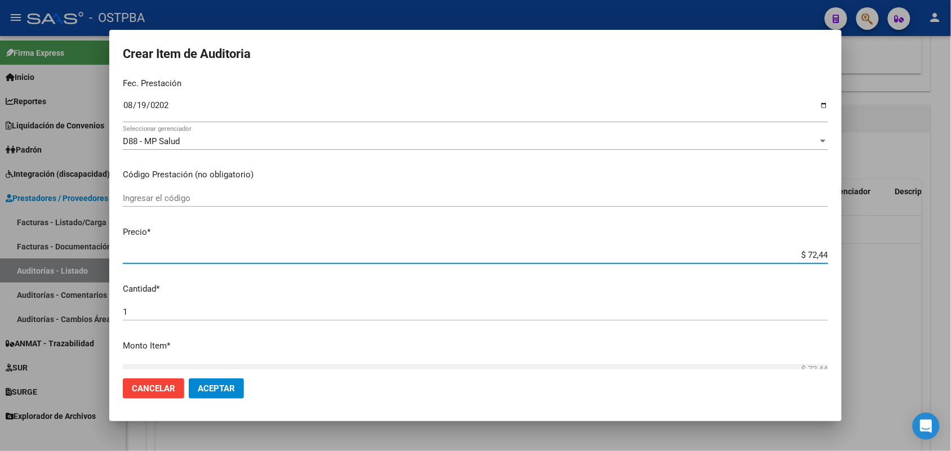
type input "$ 724,40"
type input "$ 7.244,00"
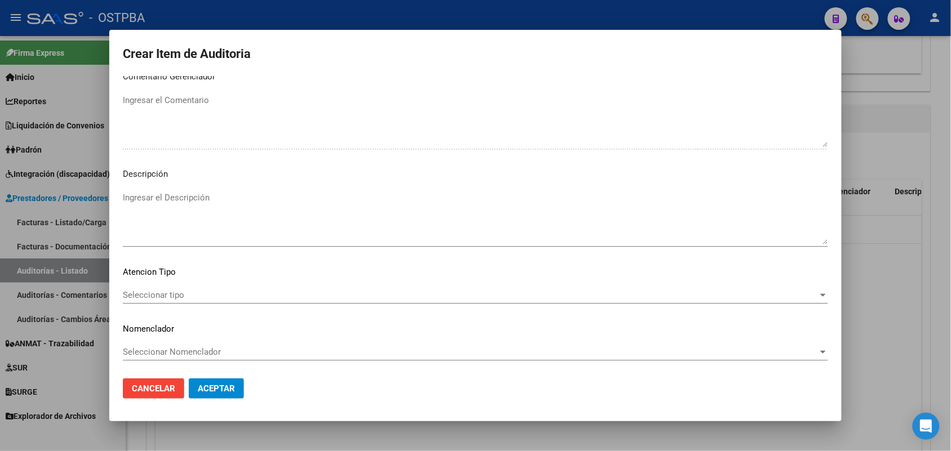
scroll to position [720, 0]
click at [170, 294] on span "Seleccionar tipo" at bounding box center [470, 295] width 695 height 10
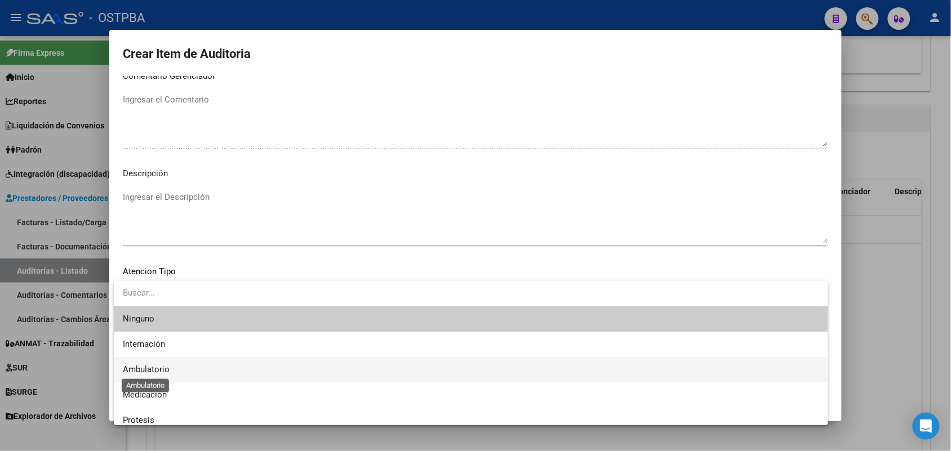
click at [156, 366] on span "Ambulatorio" at bounding box center [146, 370] width 47 height 10
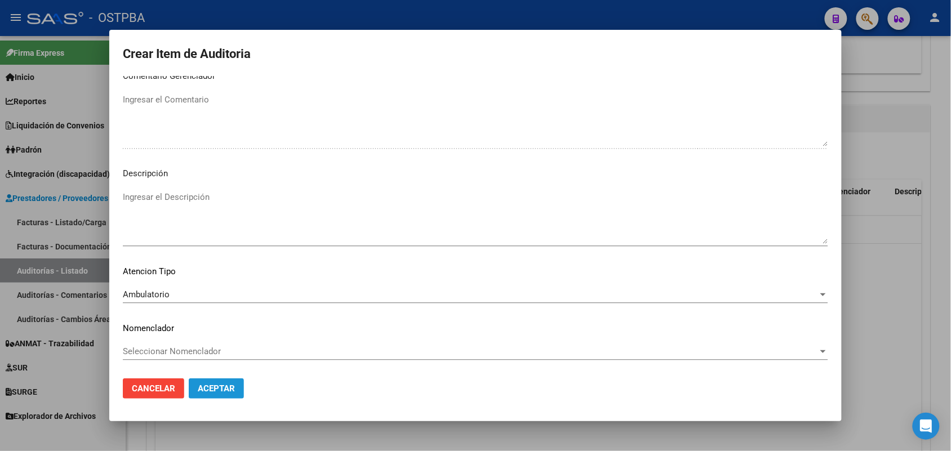
click at [231, 386] on span "Aceptar" at bounding box center [216, 389] width 37 height 10
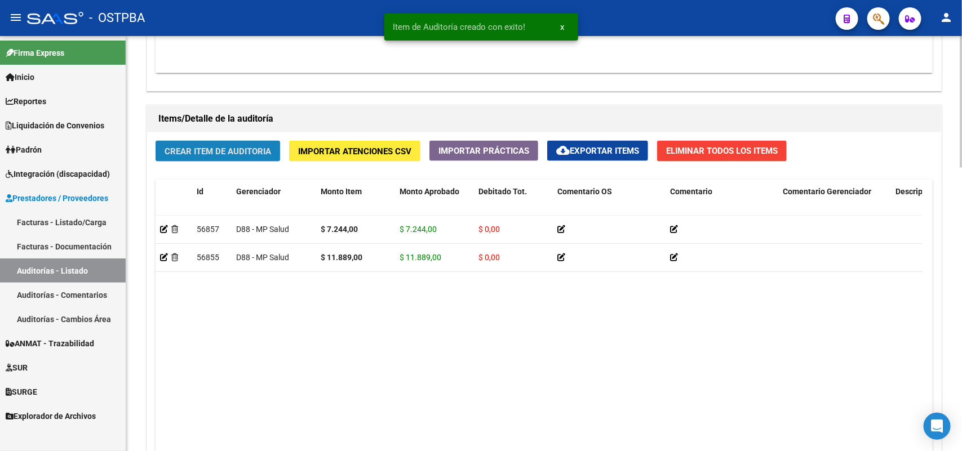
click at [241, 149] on span "Crear Item de Auditoria" at bounding box center [218, 151] width 106 height 10
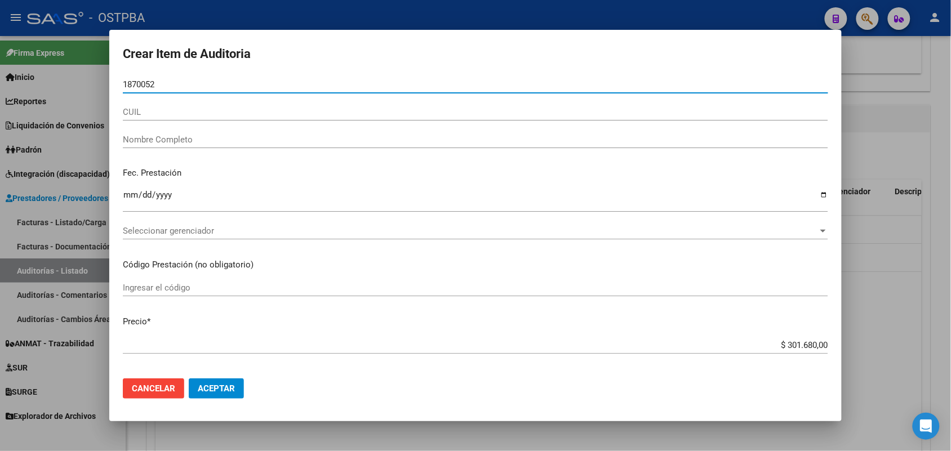
type input "18700526"
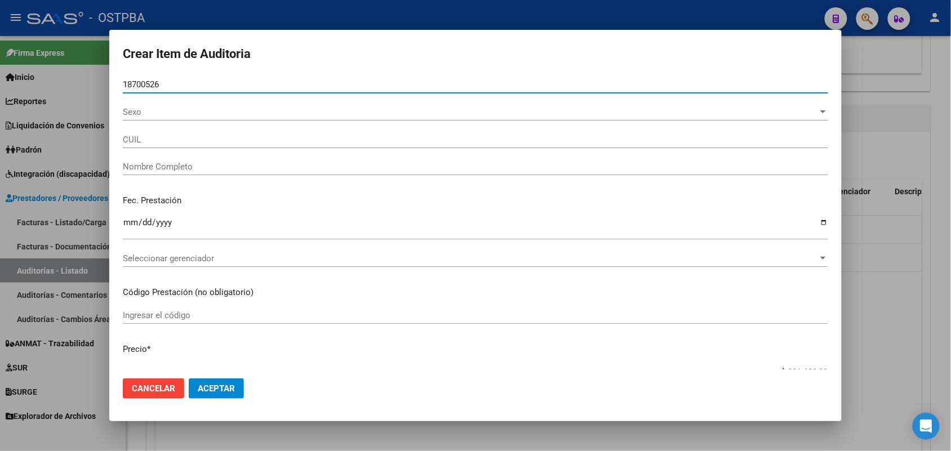
type input "23187005264"
type input "[PERSON_NAME]"
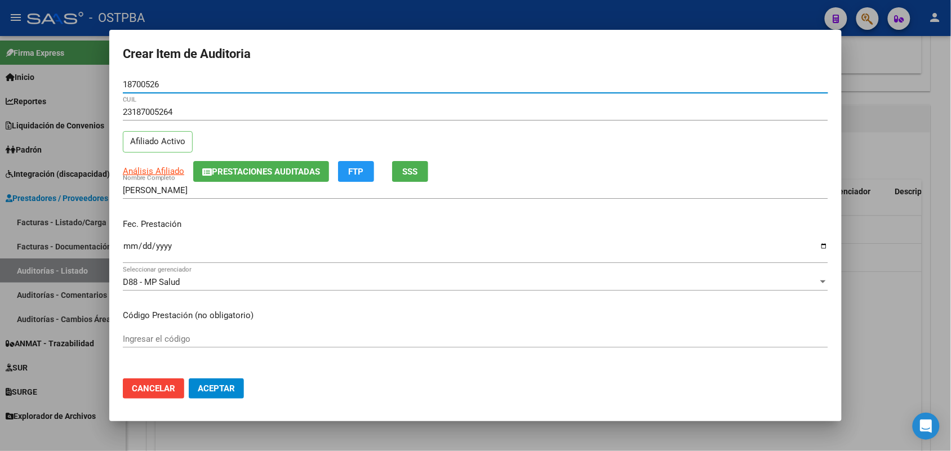
type input "18700526"
click at [133, 252] on input "Ingresar la fecha" at bounding box center [475, 251] width 705 height 18
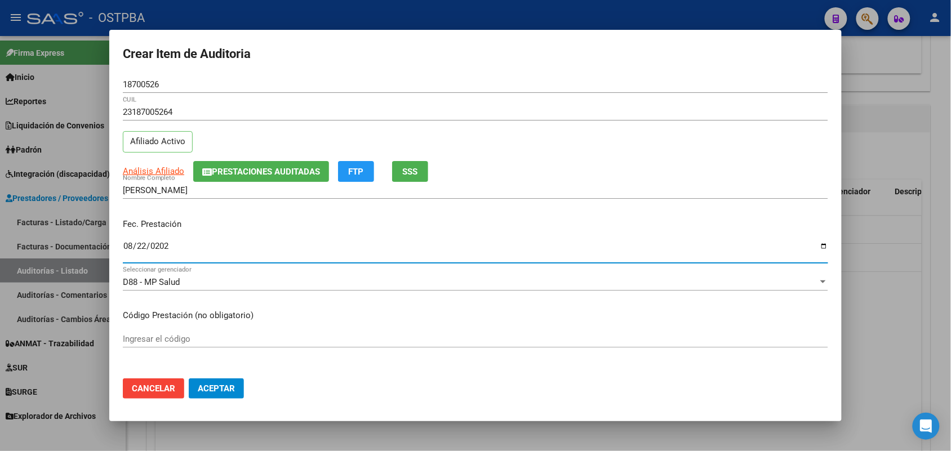
type input "[DATE]"
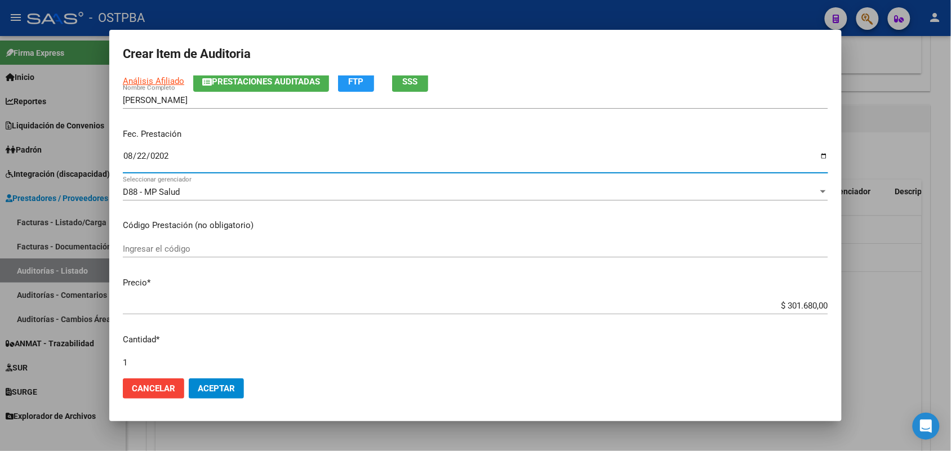
scroll to position [141, 0]
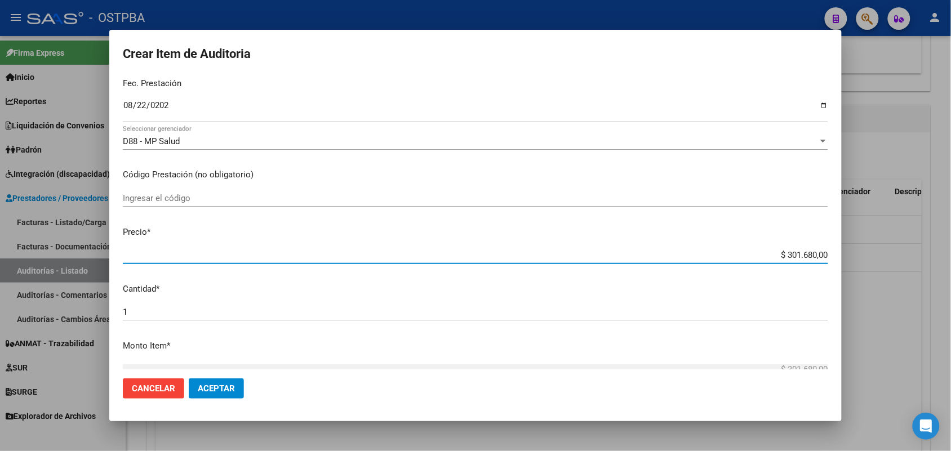
drag, startPoint x: 762, startPoint y: 256, endPoint x: 854, endPoint y: 244, distance: 92.7
click at [854, 244] on div "Crear Item de Auditoria 18700526 Nro Documento 23187005264 CUIL Afiliado Activo…" at bounding box center [475, 225] width 951 height 451
type input "$ 0,01"
type input "$ 0,11"
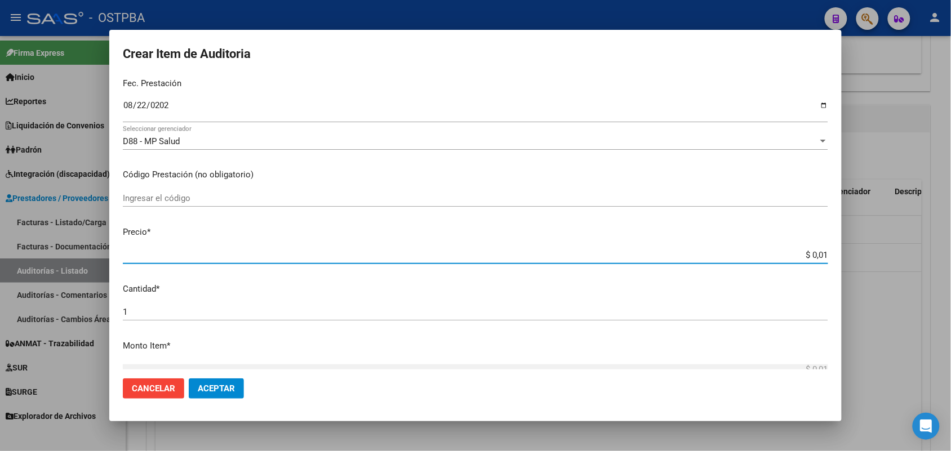
type input "$ 0,11"
type input "$ 1,18"
type input "$ 11,88"
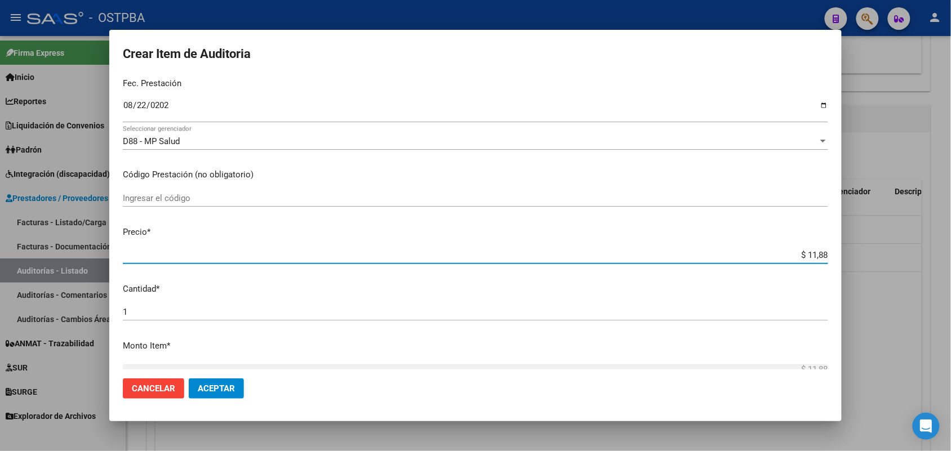
type input "$ 118,89"
type input "$ 1.188,90"
type input "$ 11.889,00"
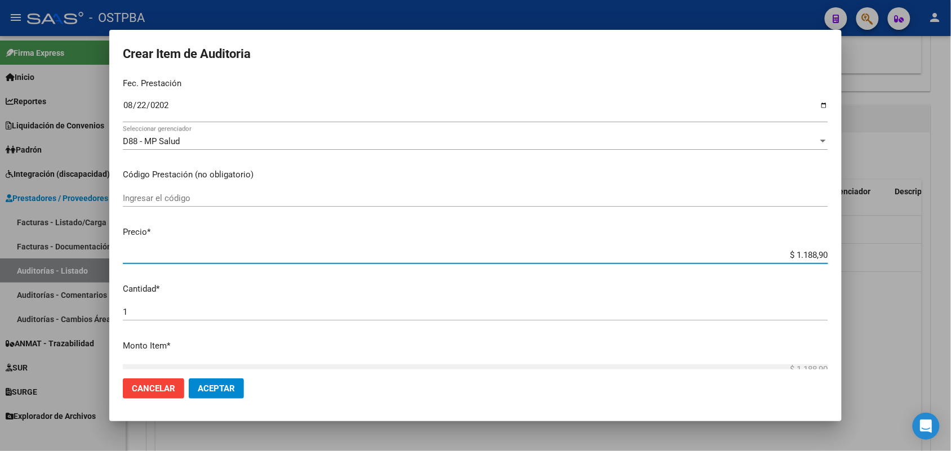
type input "$ 11.889,00"
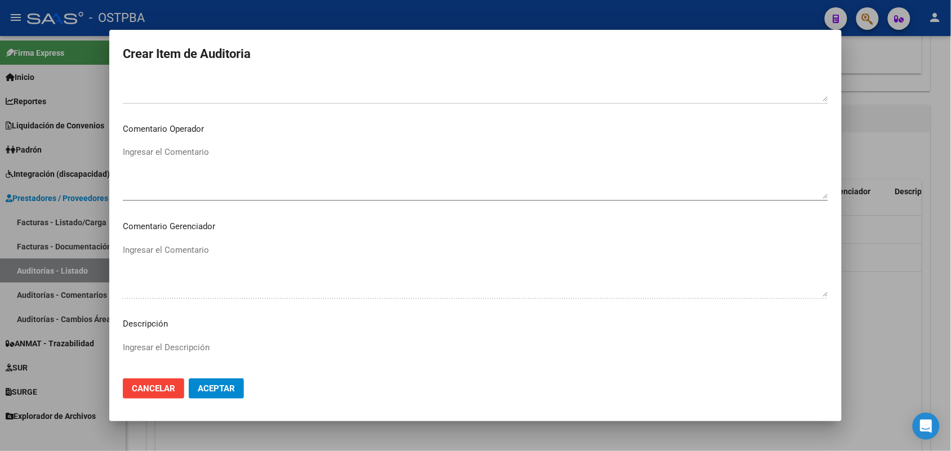
scroll to position [704, 0]
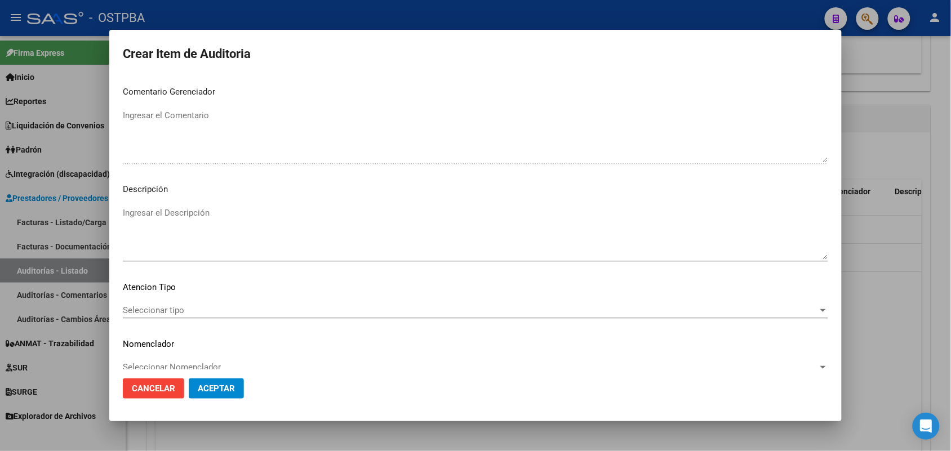
click at [170, 308] on span "Seleccionar tipo" at bounding box center [470, 310] width 695 height 10
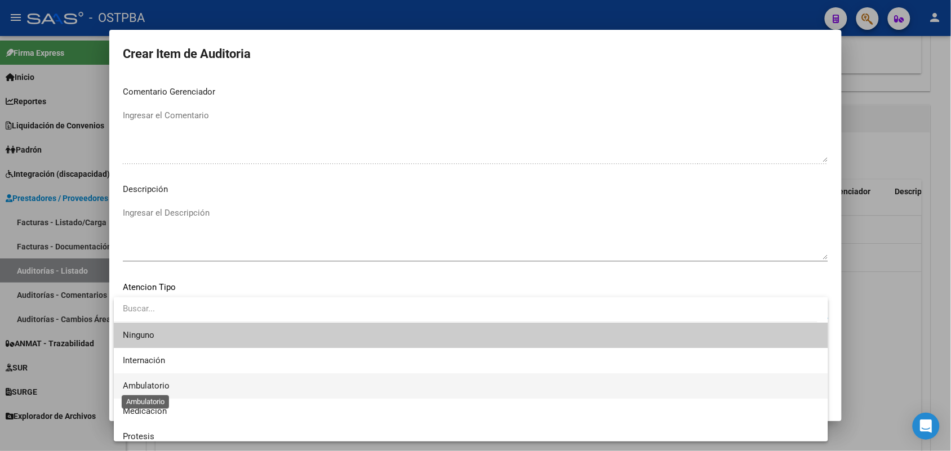
click at [162, 384] on span "Ambulatorio" at bounding box center [146, 386] width 47 height 10
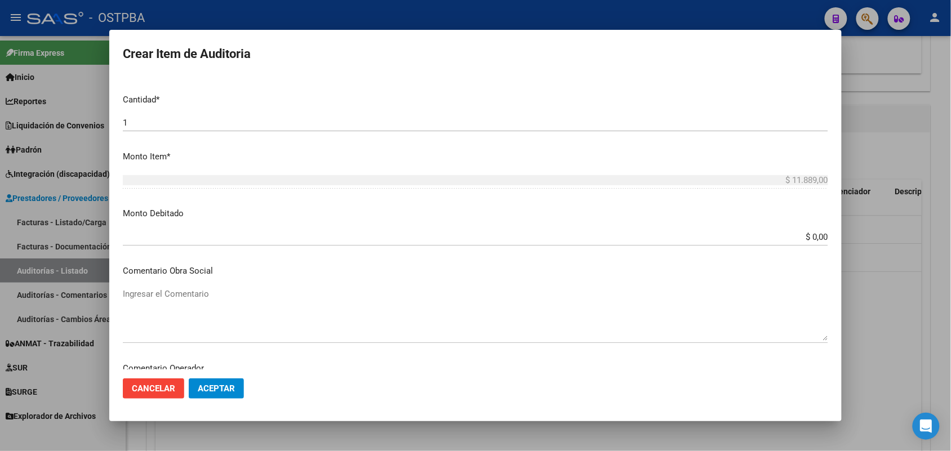
scroll to position [211, 0]
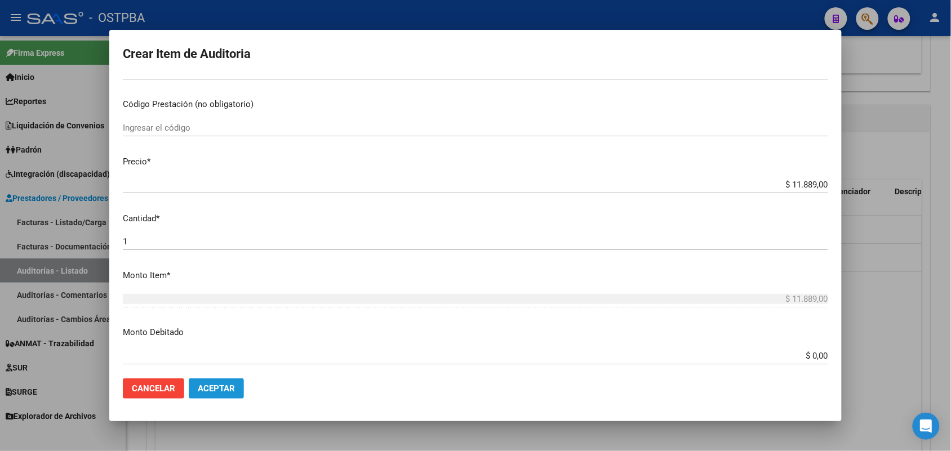
click at [232, 390] on span "Aceptar" at bounding box center [216, 389] width 37 height 10
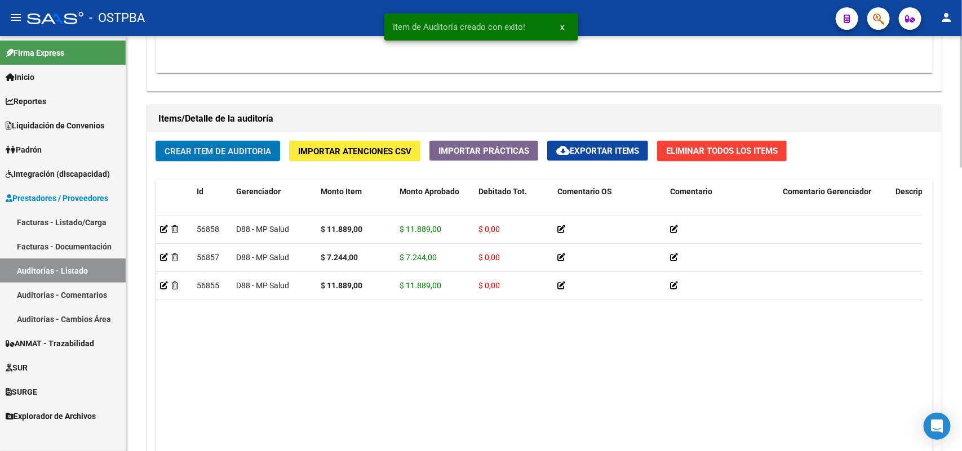
click at [256, 146] on span "Crear Item de Auditoria" at bounding box center [218, 151] width 106 height 10
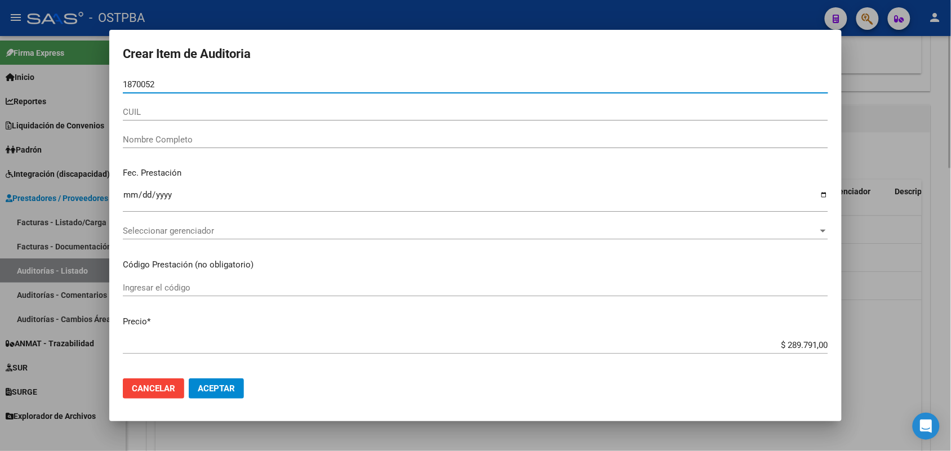
type input "18700526"
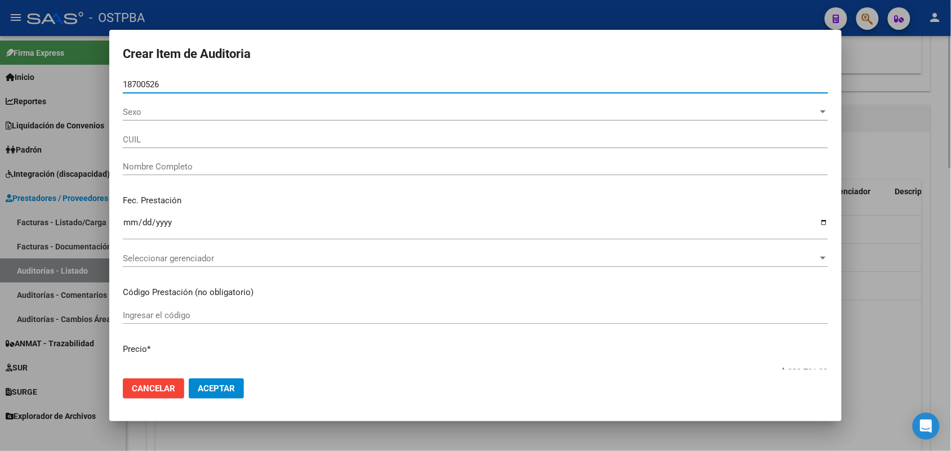
type input "23187005264"
type input "[PERSON_NAME]"
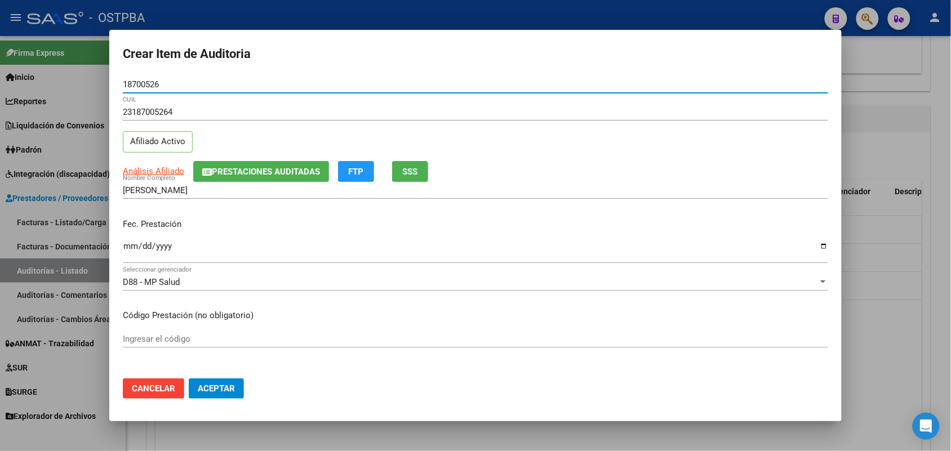
type input "18700526"
click at [128, 246] on input "Ingresar la fecha" at bounding box center [475, 251] width 705 height 18
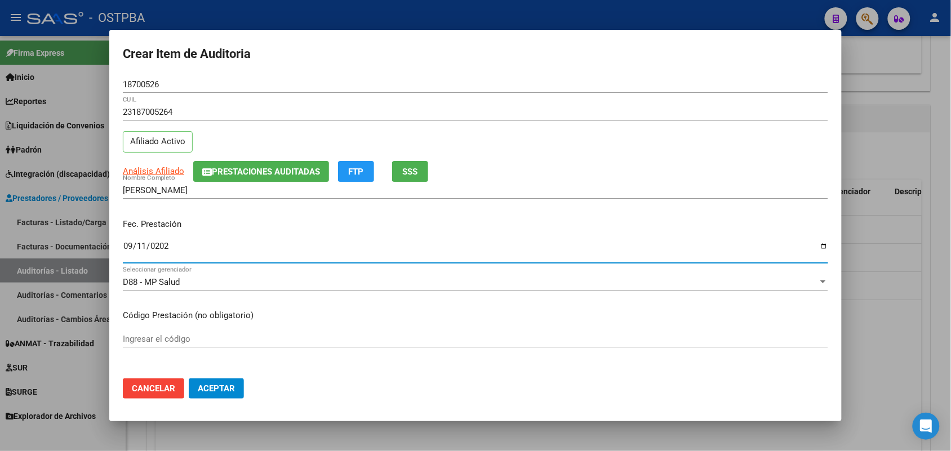
type input "[DATE]"
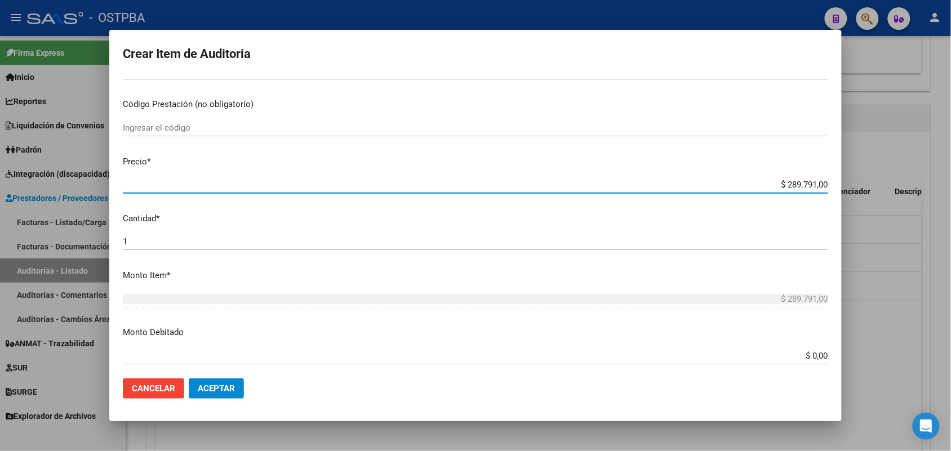
drag, startPoint x: 765, startPoint y: 187, endPoint x: 827, endPoint y: 189, distance: 62.0
click at [827, 189] on mat-dialog-content "18700526 Nro Documento 23187005264 CUIL Afiliado Activo Análisis Afiliado Prest…" at bounding box center [475, 223] width 732 height 294
type input "$ 0,07"
type input "$ 0,72"
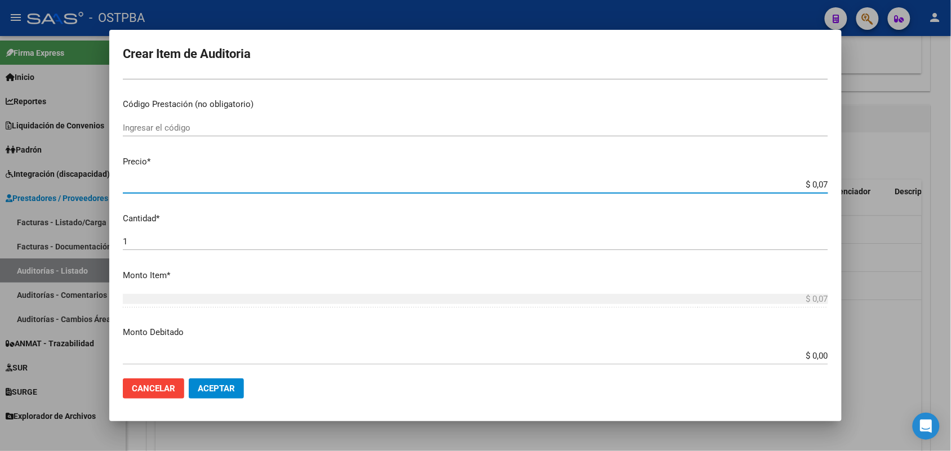
type input "$ 0,72"
type input "$ 7,24"
type input "$ 72,44"
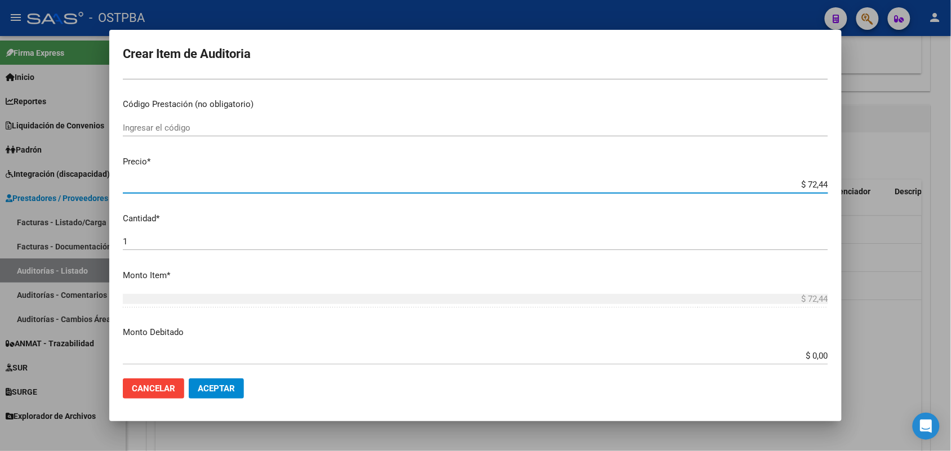
type input "$ 724,40"
type input "$ 7.244,00"
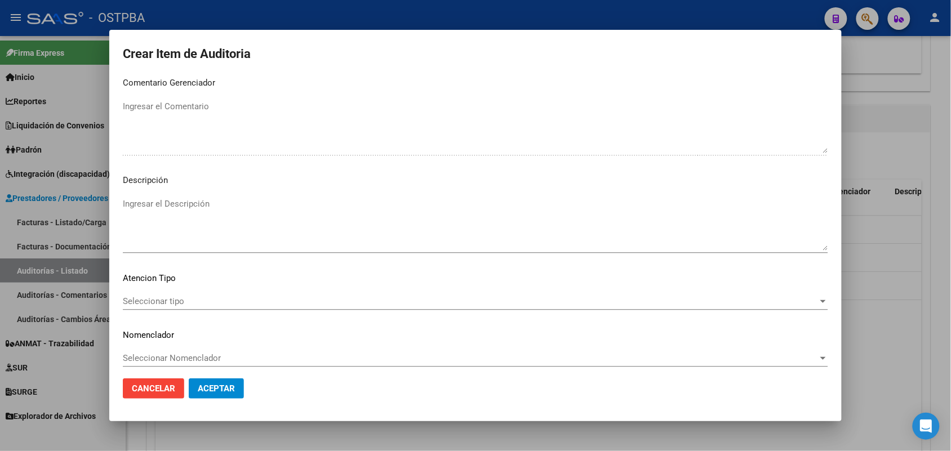
scroll to position [720, 0]
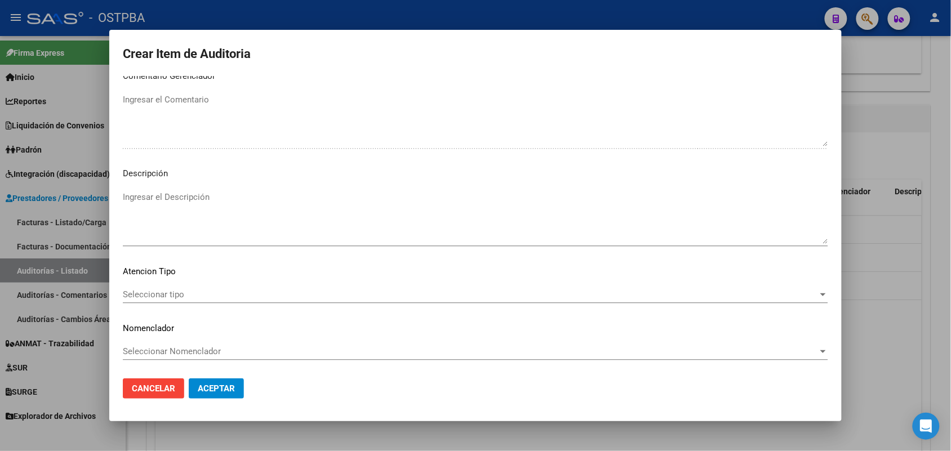
click at [170, 296] on span "Seleccionar tipo" at bounding box center [470, 295] width 695 height 10
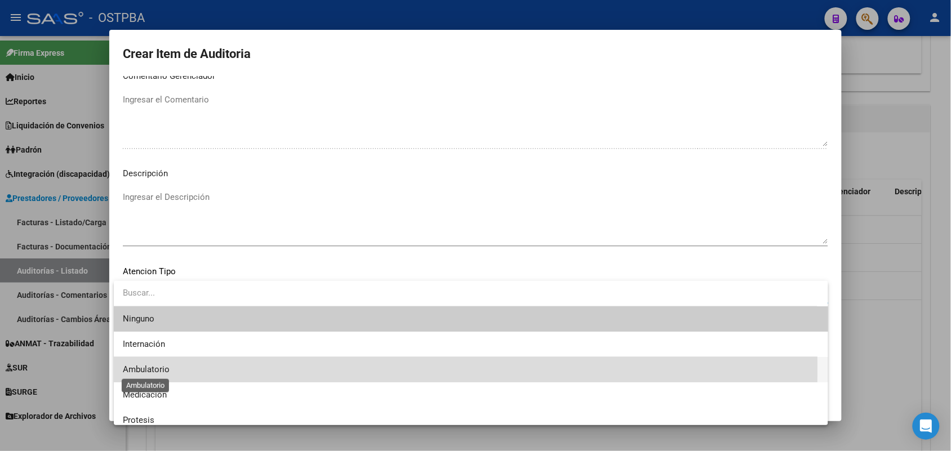
click at [161, 369] on span "Ambulatorio" at bounding box center [146, 370] width 47 height 10
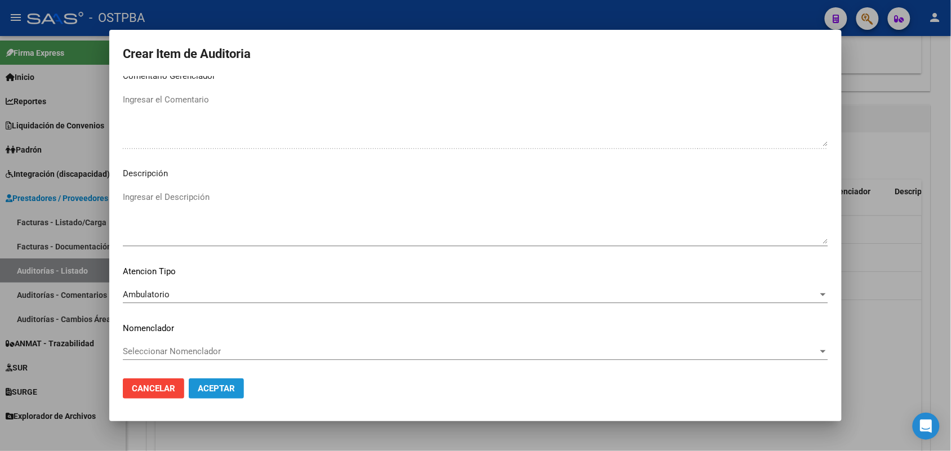
click at [219, 389] on span "Aceptar" at bounding box center [216, 389] width 37 height 10
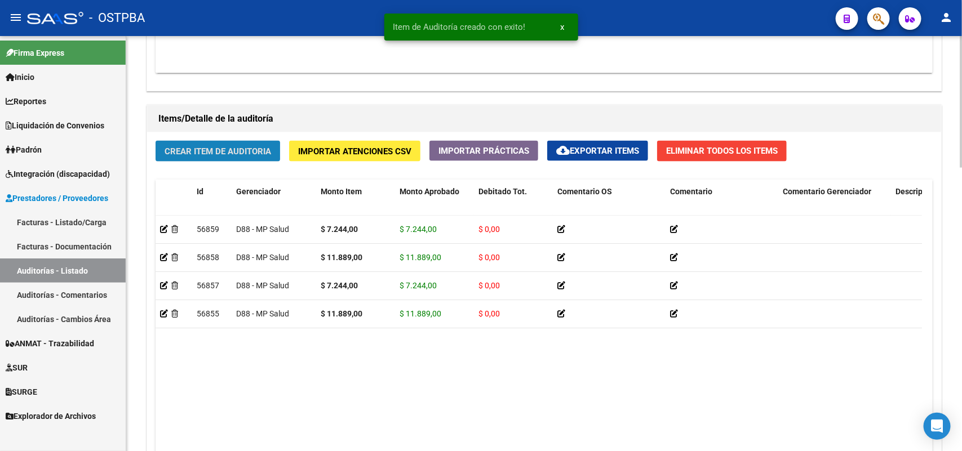
click at [244, 152] on span "Crear Item de Auditoria" at bounding box center [218, 151] width 106 height 10
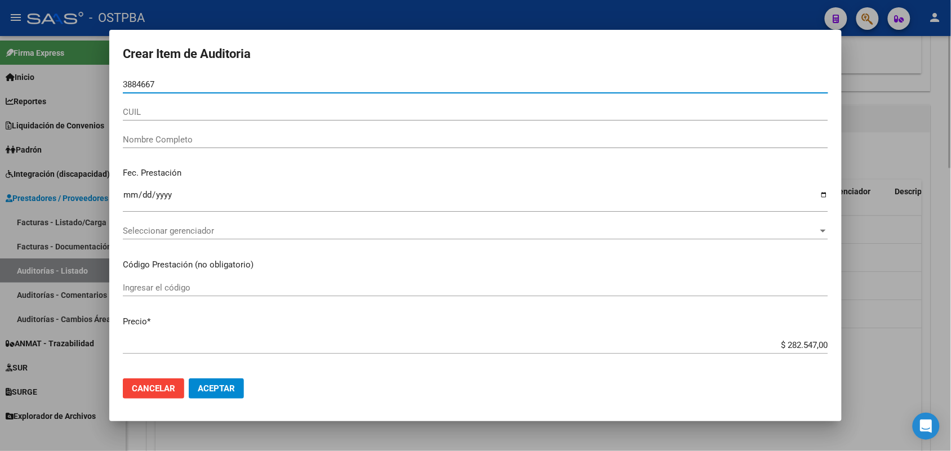
type input "38846674"
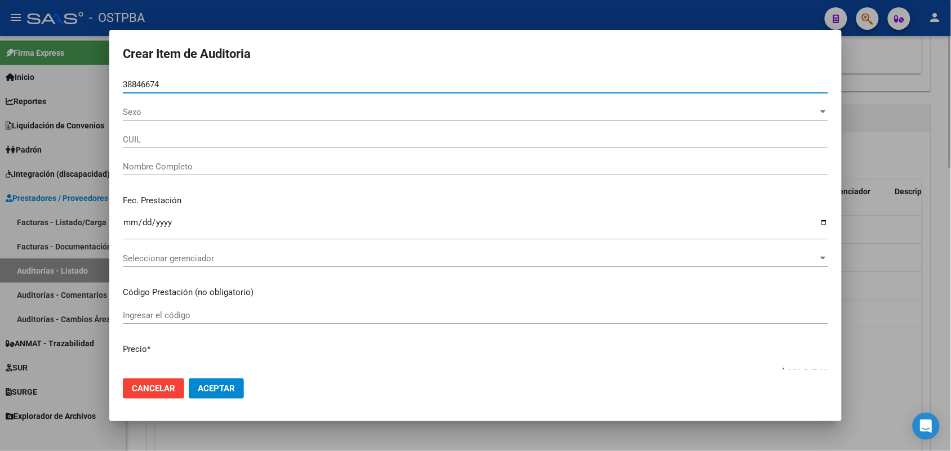
type input "27388466745"
type input "CANEJO [PERSON_NAME] -"
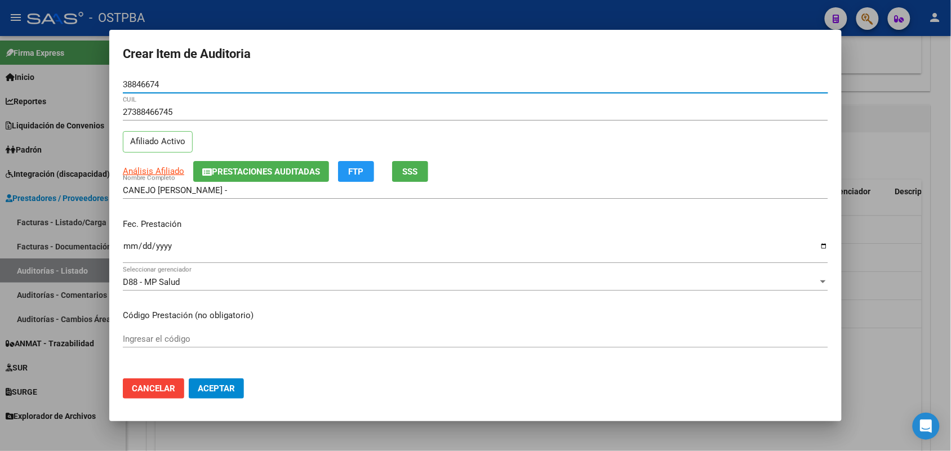
type input "38846674"
click at [125, 254] on input "Ingresar la fecha" at bounding box center [475, 251] width 705 height 18
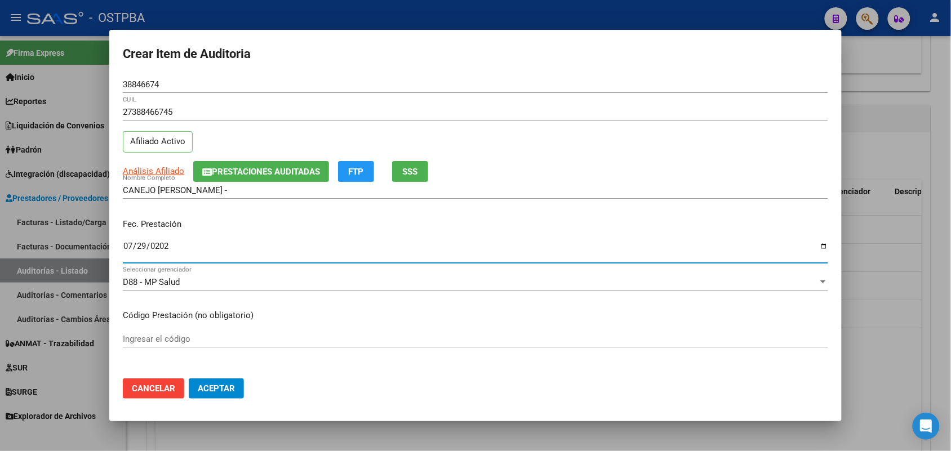
type input "[DATE]"
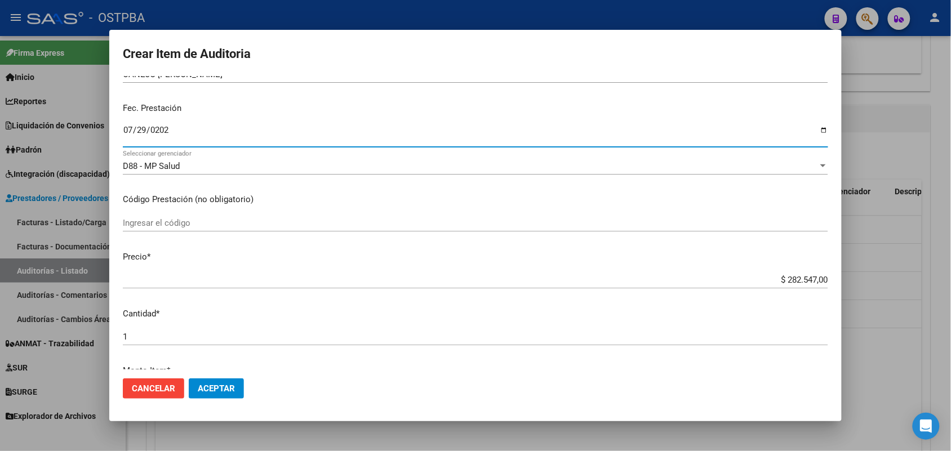
scroll to position [211, 0]
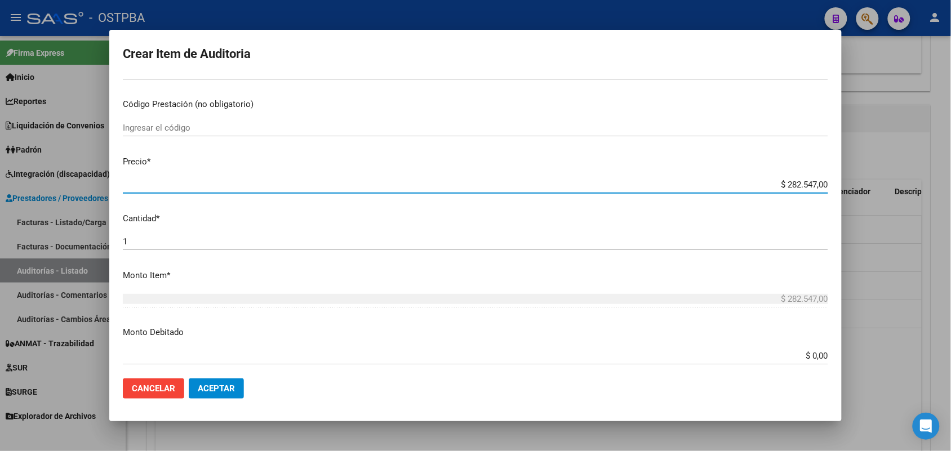
drag, startPoint x: 773, startPoint y: 180, endPoint x: 882, endPoint y: 179, distance: 108.8
click at [882, 179] on div "Crear Item de Auditoria 38846674 Nro Documento 27388466745 CUIL Afiliado Activo…" at bounding box center [475, 225] width 951 height 451
type input "$ 0,07"
type input "$ 0,72"
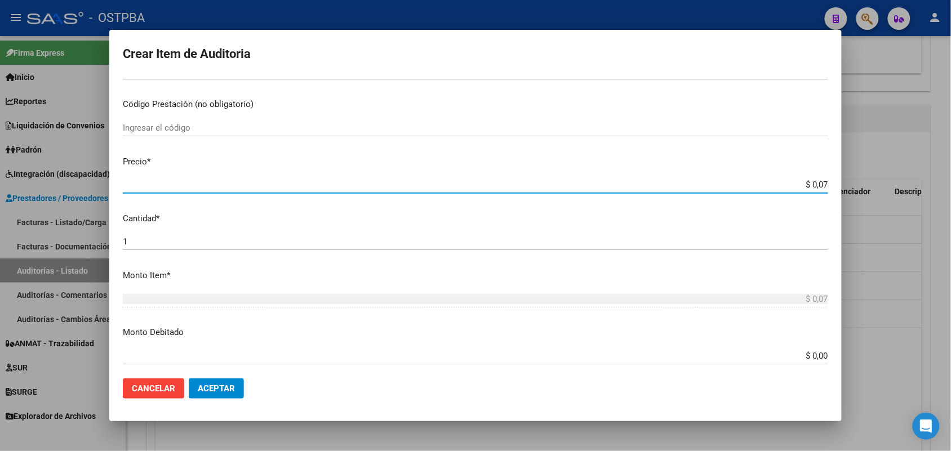
type input "$ 0,72"
type input "$ 7,24"
type input "$ 72,44"
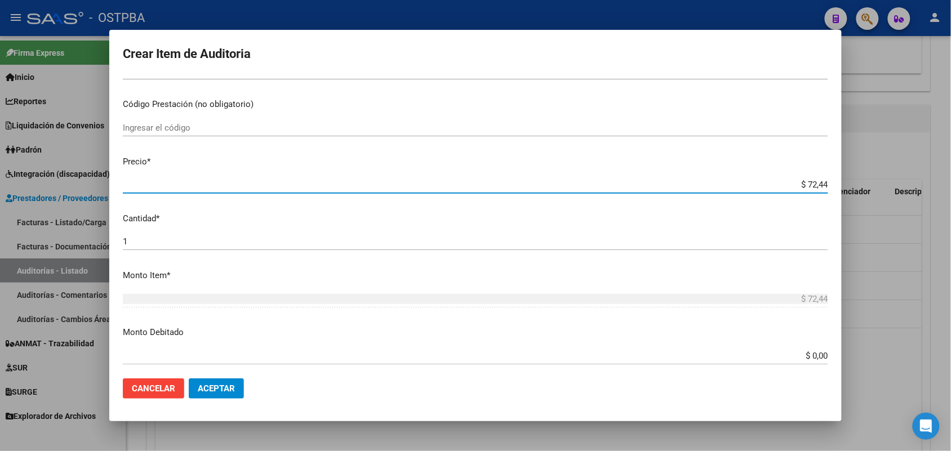
type input "$ 724,40"
type input "$ 7.244,00"
type input "$ 72.440,00"
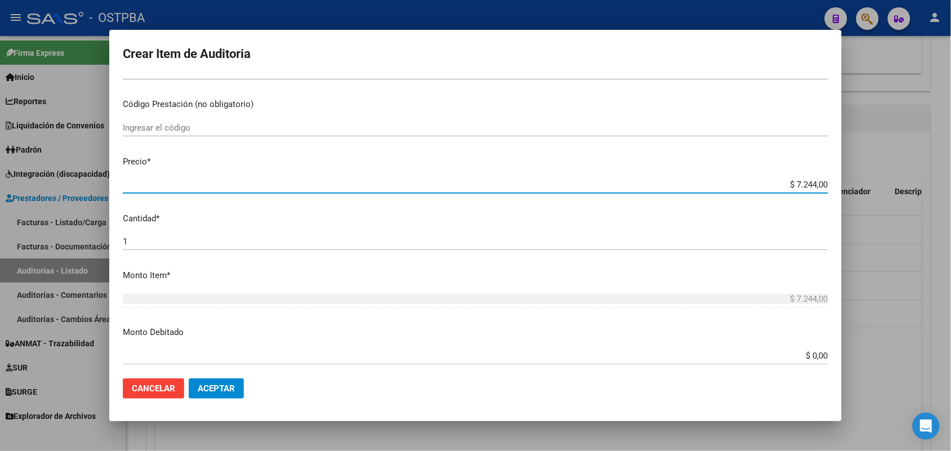
type input "$ 72.440,00"
type input "$ 7.244,00"
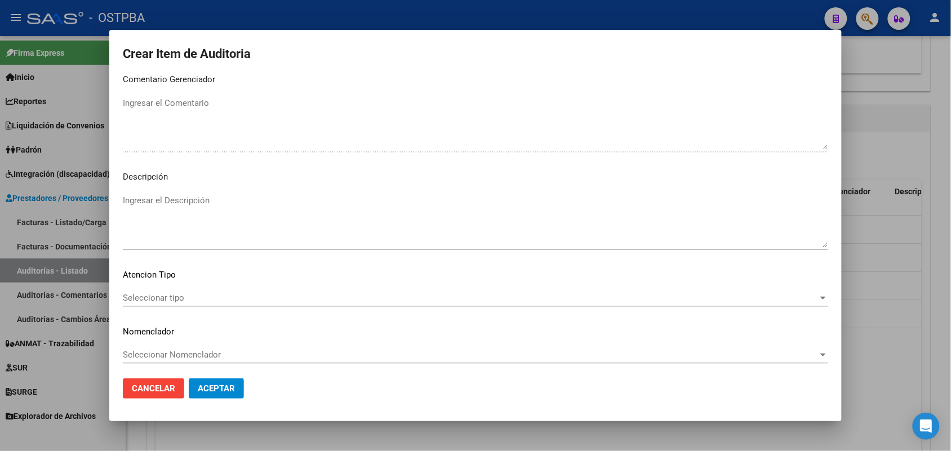
scroll to position [720, 0]
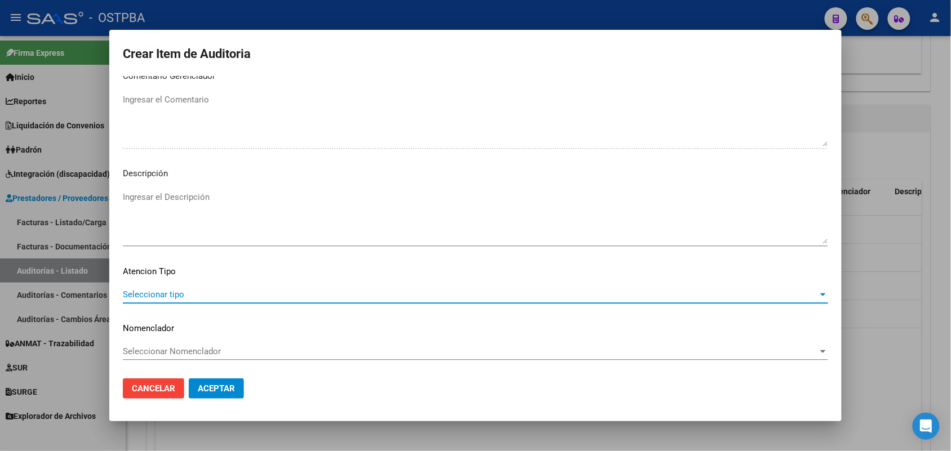
click at [177, 296] on span "Seleccionar tipo" at bounding box center [470, 295] width 695 height 10
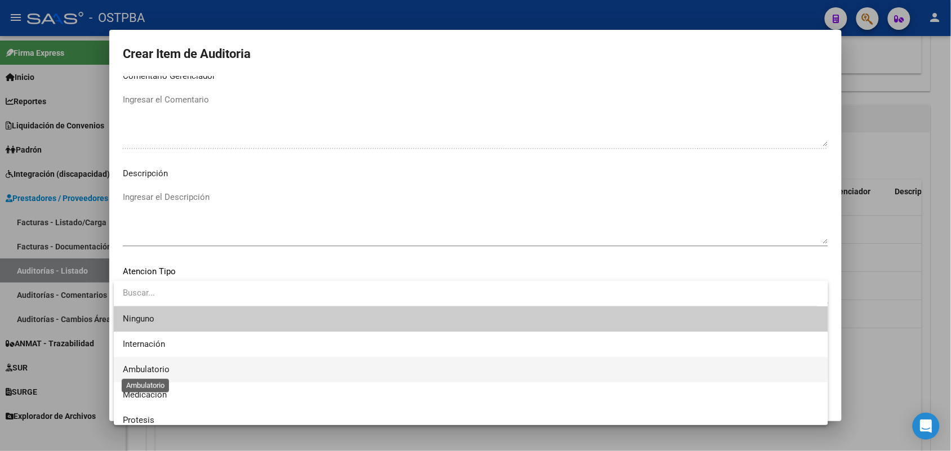
click at [161, 370] on span "Ambulatorio" at bounding box center [146, 370] width 47 height 10
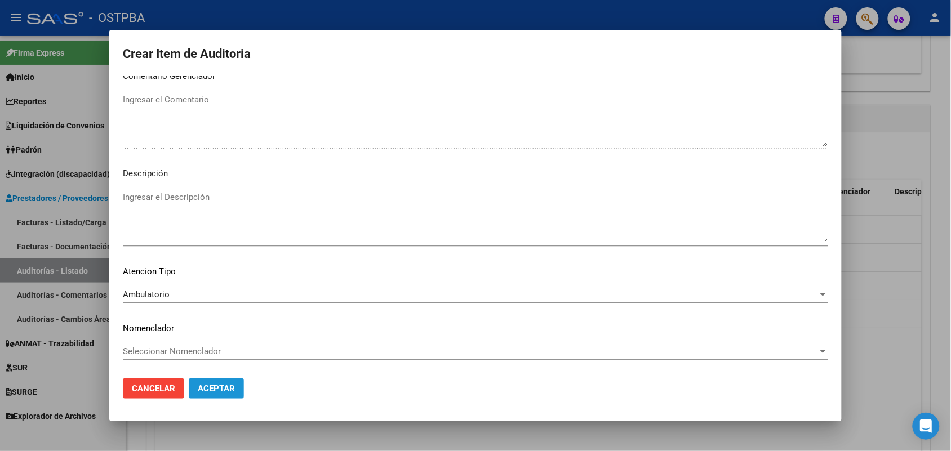
click at [220, 389] on span "Aceptar" at bounding box center [216, 389] width 37 height 10
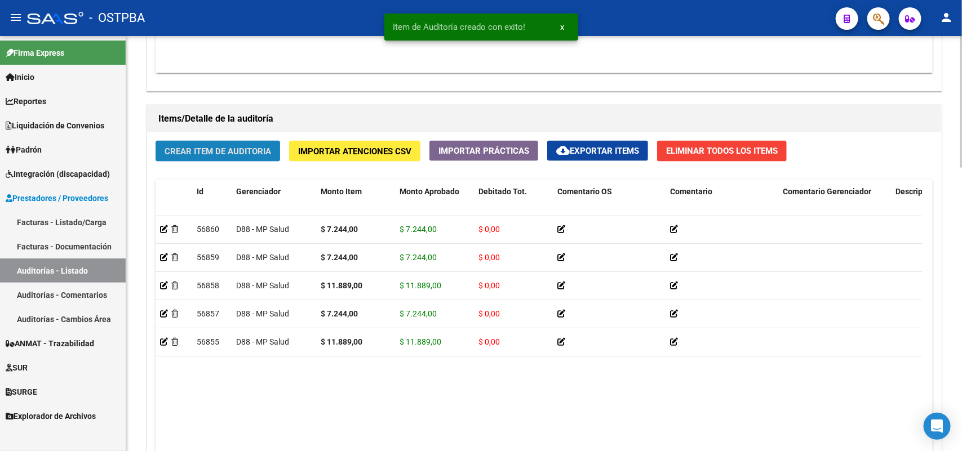
click at [241, 148] on span "Crear Item de Auditoria" at bounding box center [218, 151] width 106 height 10
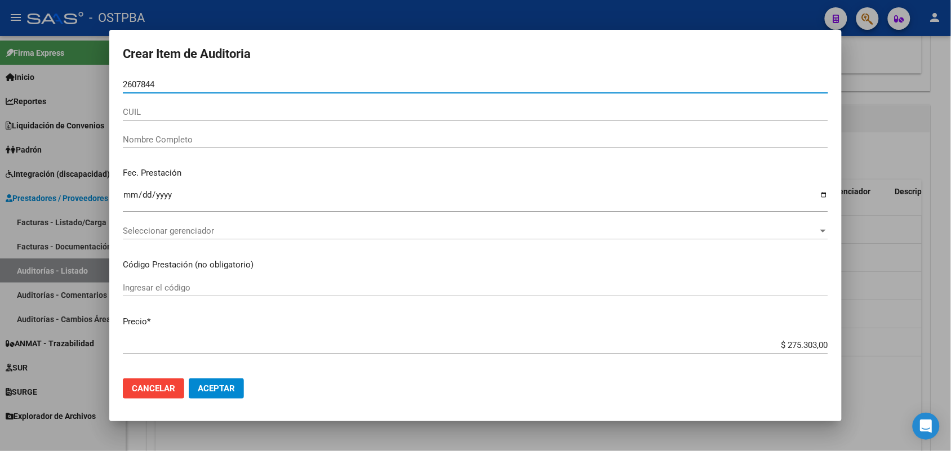
type input "26078441"
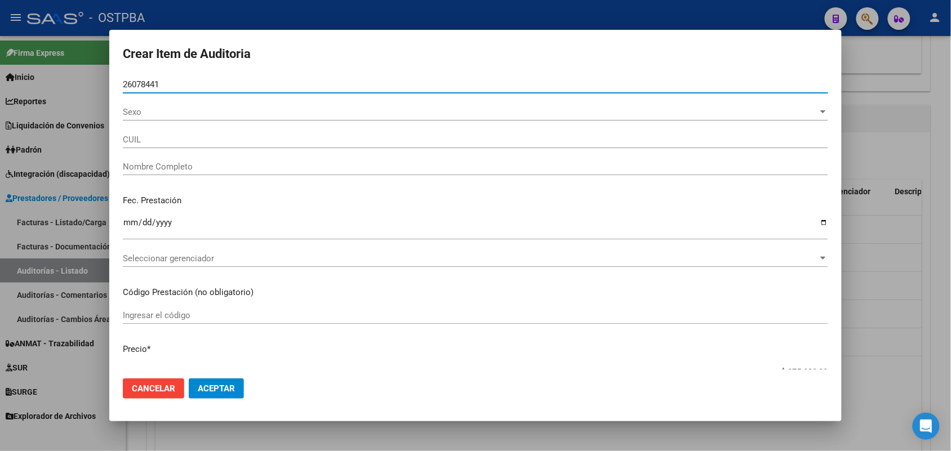
type input "27260784418"
type input "[PERSON_NAME]"
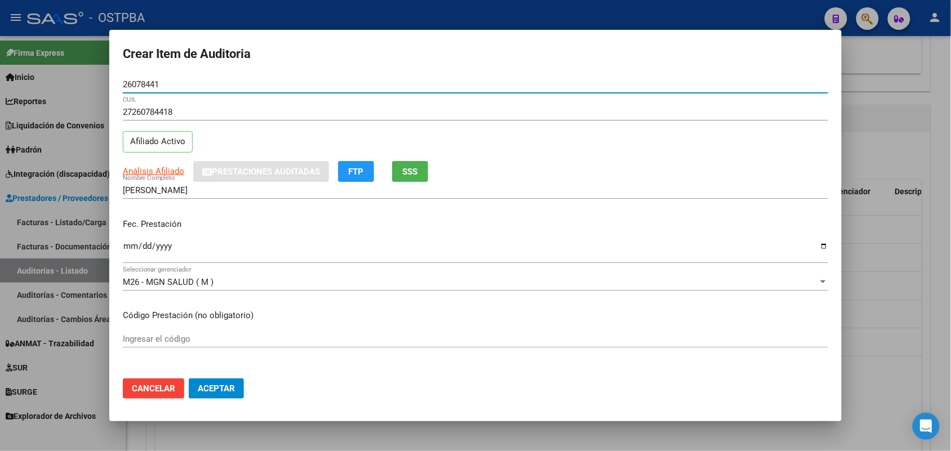
type input "26078441"
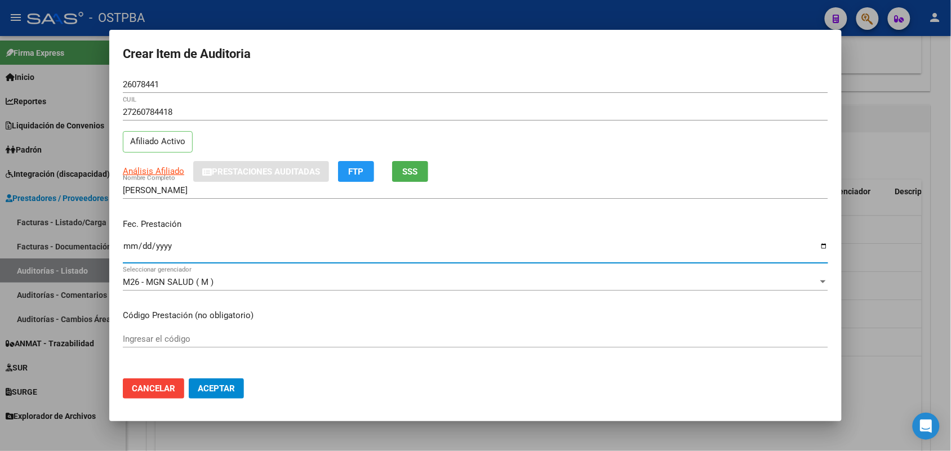
click at [126, 251] on input "Ingresar la fecha" at bounding box center [475, 251] width 705 height 18
type input "[DATE]"
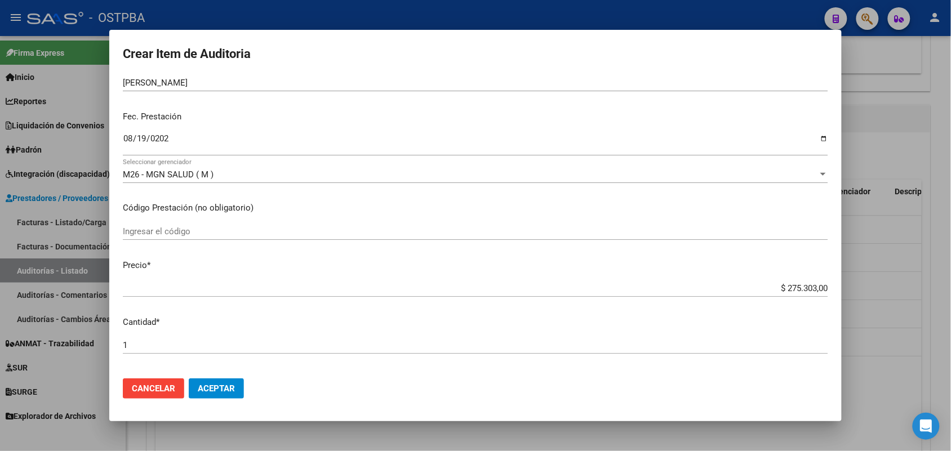
scroll to position [141, 0]
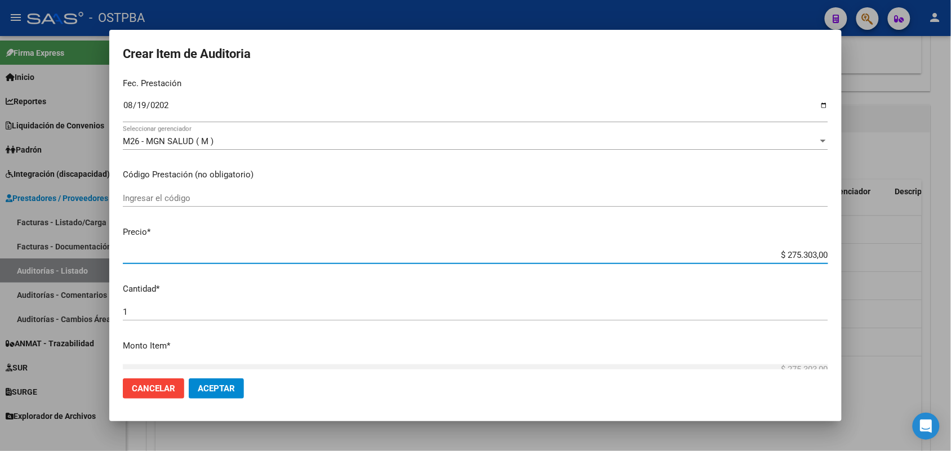
drag, startPoint x: 758, startPoint y: 255, endPoint x: 851, endPoint y: 260, distance: 93.1
click at [851, 260] on div "Crear Item de Auditoria 26078441 Nro Documento 27260784418 CUIL Afiliado Activo…" at bounding box center [475, 225] width 951 height 451
type input "$ 0,01"
type input "$ 0,11"
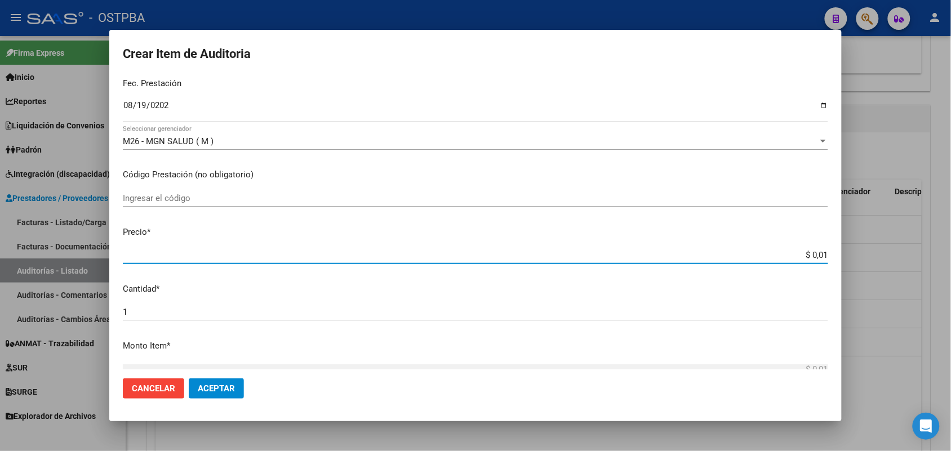
type input "$ 0,11"
type input "$ 1,18"
type input "$ 11,88"
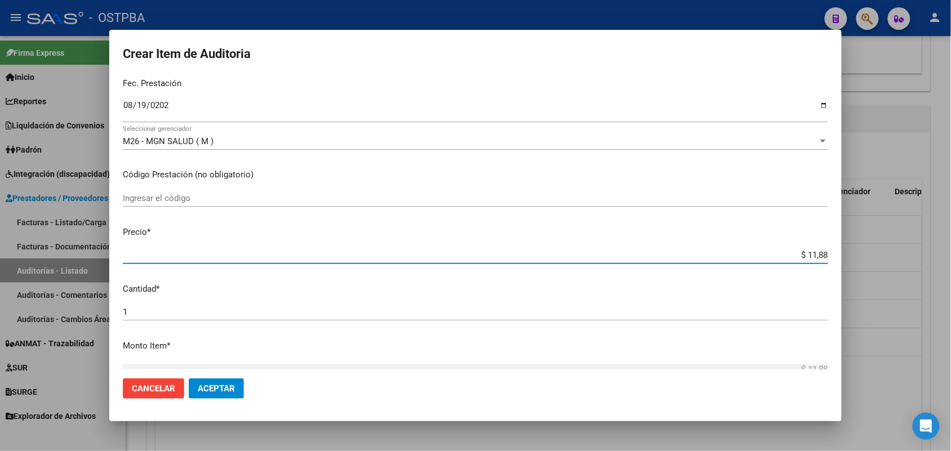
type input "$ 118,89"
type input "$ 1.188,90"
type input "$ 11.889,00"
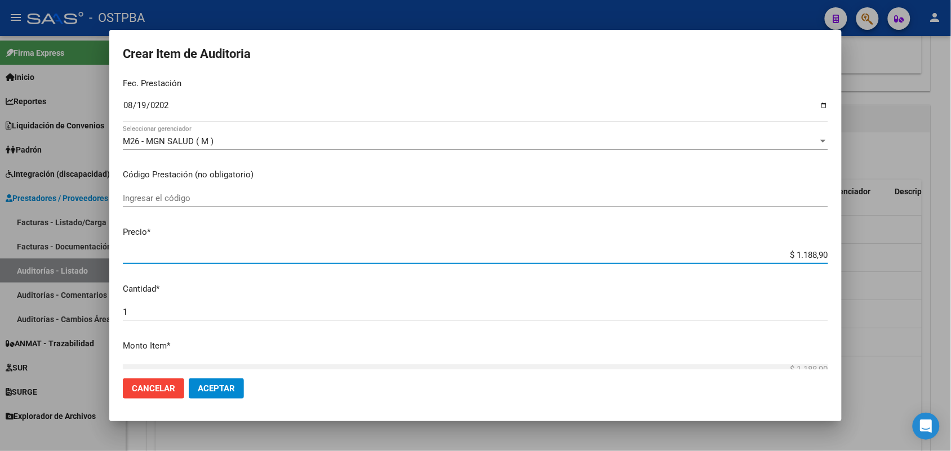
type input "$ 11.889,00"
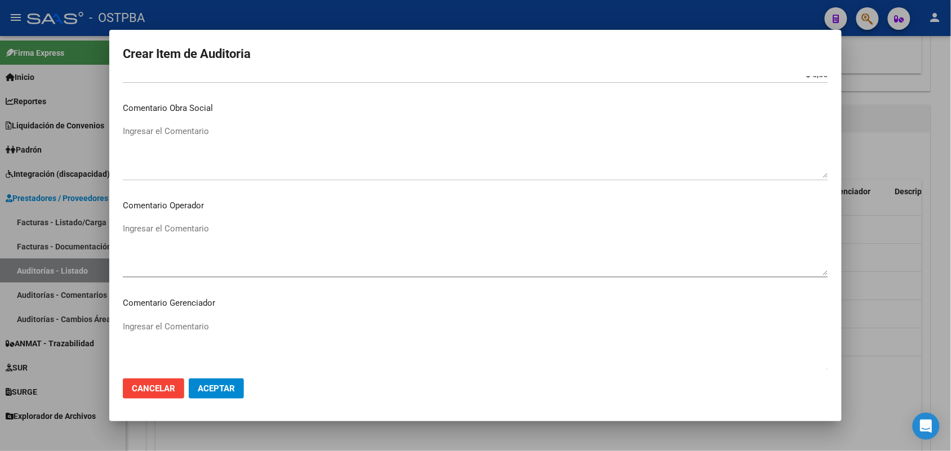
scroll to position [720, 0]
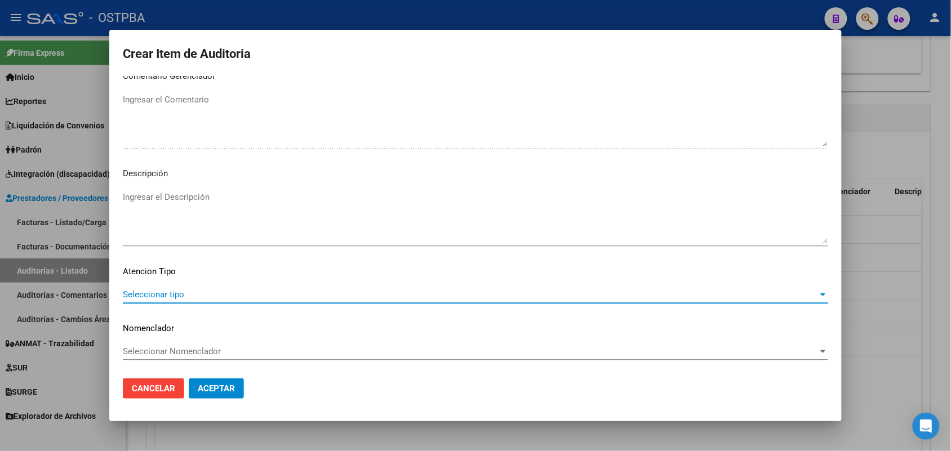
click at [165, 293] on span "Seleccionar tipo" at bounding box center [470, 295] width 695 height 10
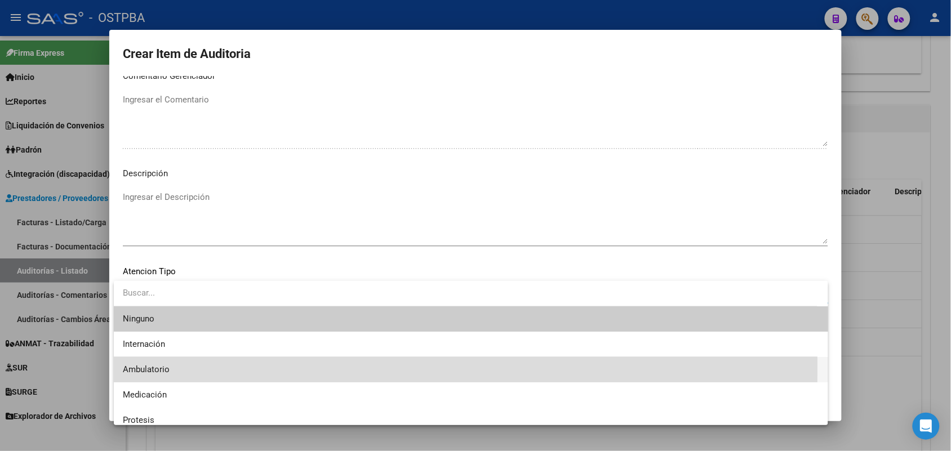
click at [171, 367] on span "Ambulatorio" at bounding box center [471, 369] width 696 height 25
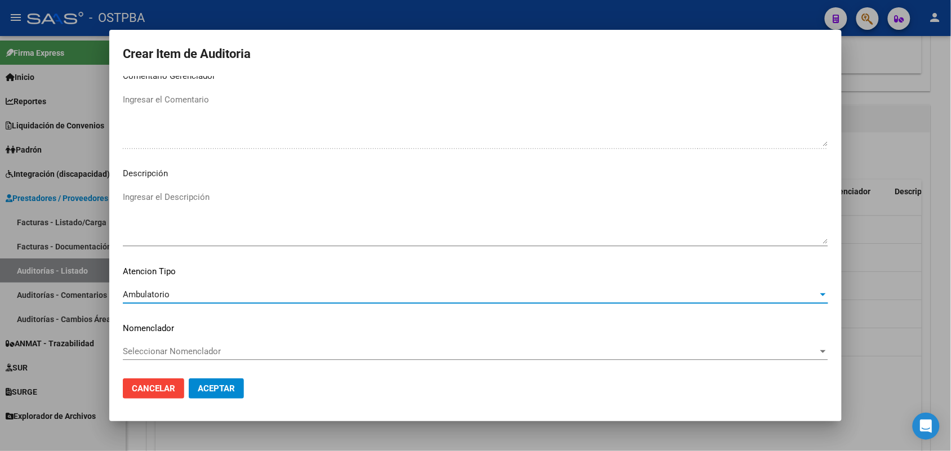
click at [230, 384] on span "Aceptar" at bounding box center [216, 389] width 37 height 10
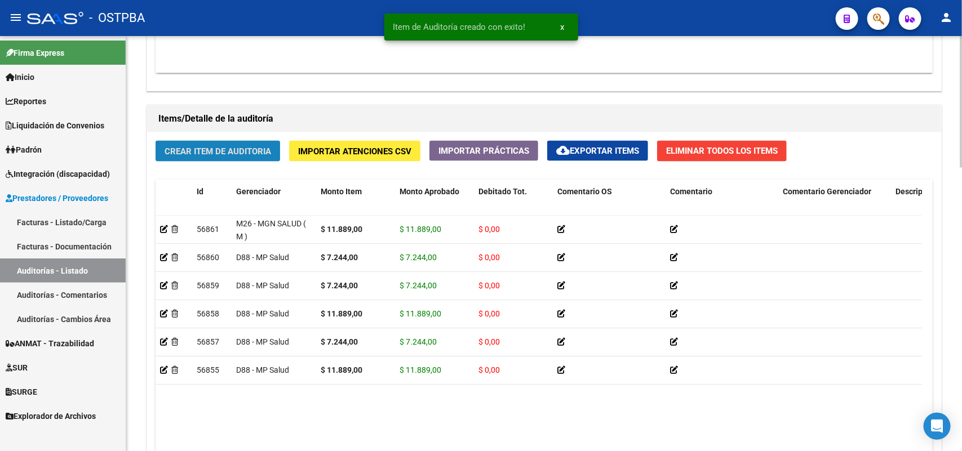
click at [246, 153] on span "Crear Item de Auditoria" at bounding box center [218, 151] width 106 height 10
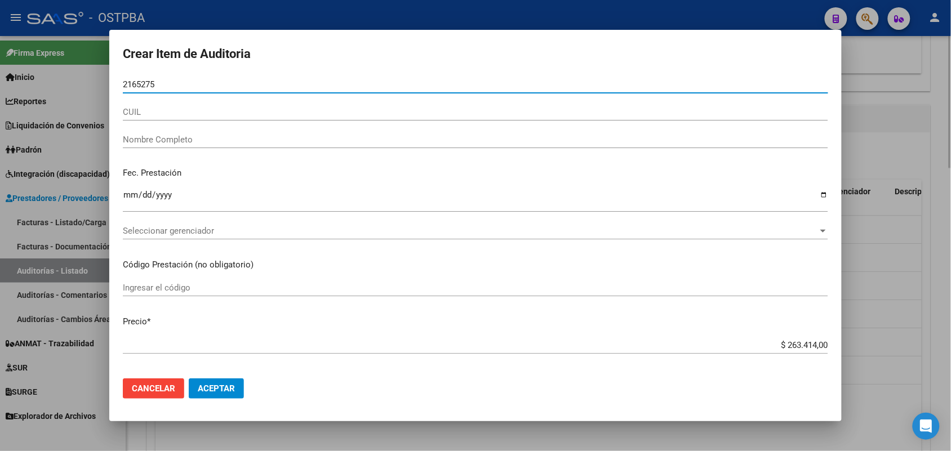
type input "21652751"
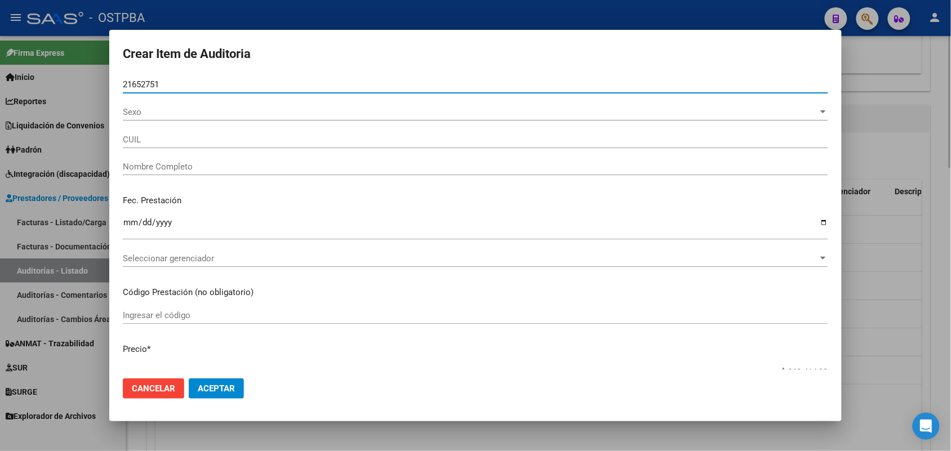
type input "20216527519"
type input "[PERSON_NAME] -"
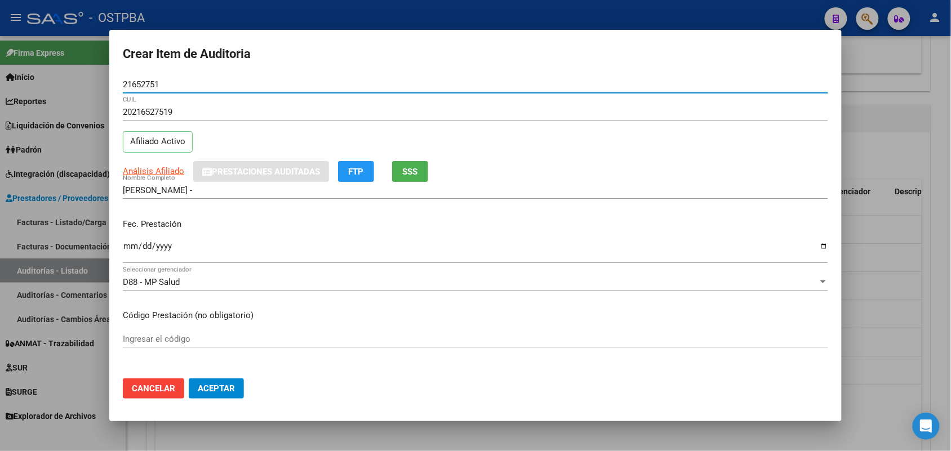
type input "21652751"
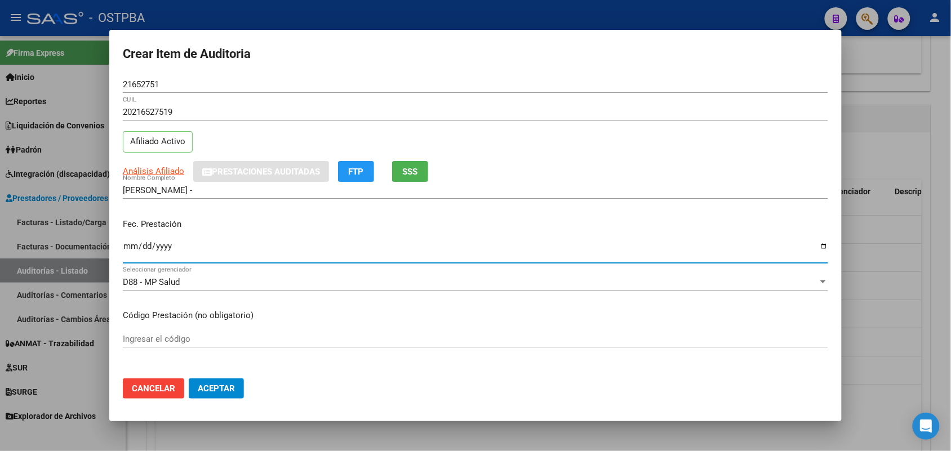
click at [134, 252] on input "Ingresar la fecha" at bounding box center [475, 251] width 705 height 18
type input "[DATE]"
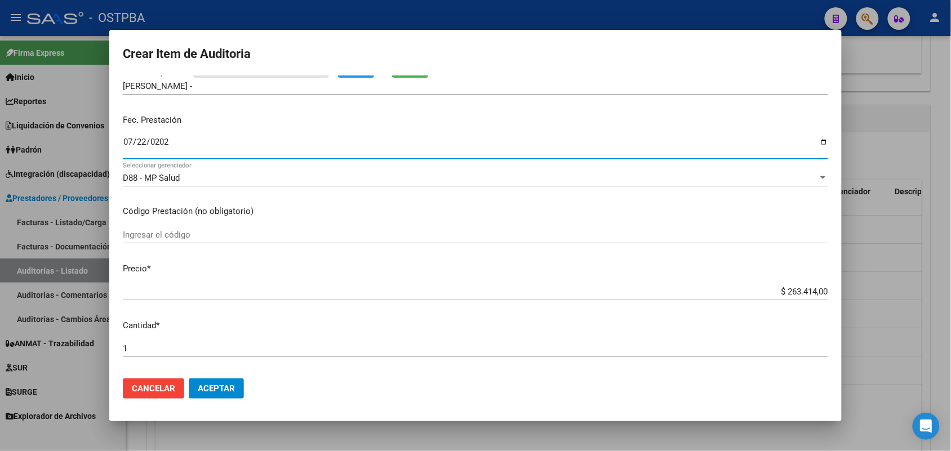
scroll to position [141, 0]
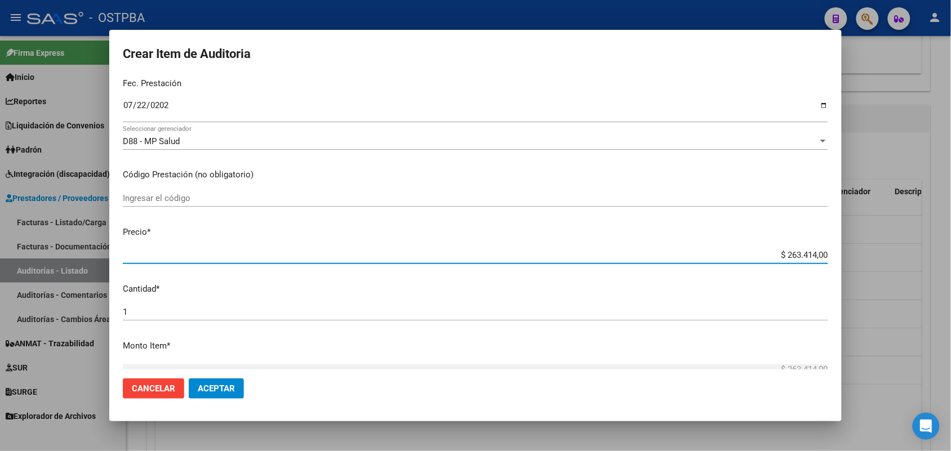
drag, startPoint x: 767, startPoint y: 254, endPoint x: 871, endPoint y: 240, distance: 104.6
click at [872, 240] on div "Crear Item de Auditoria 21652751 Nro Documento 20216527519 CUIL Afiliado Activo…" at bounding box center [475, 225] width 951 height 451
type input "$ 0,07"
type input "$ 0,72"
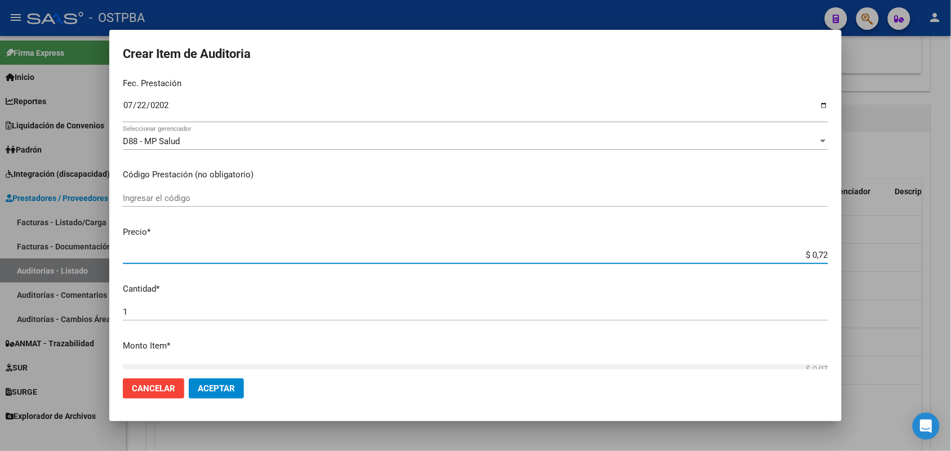
type input "$ 0,72"
type input "$ 7,24"
type input "$ 72,44"
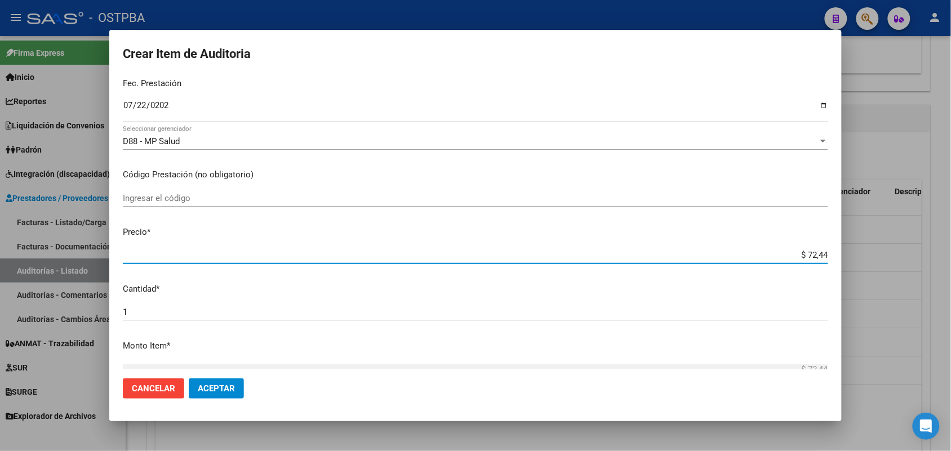
type input "$ 724,40"
type input "$ 7.244,00"
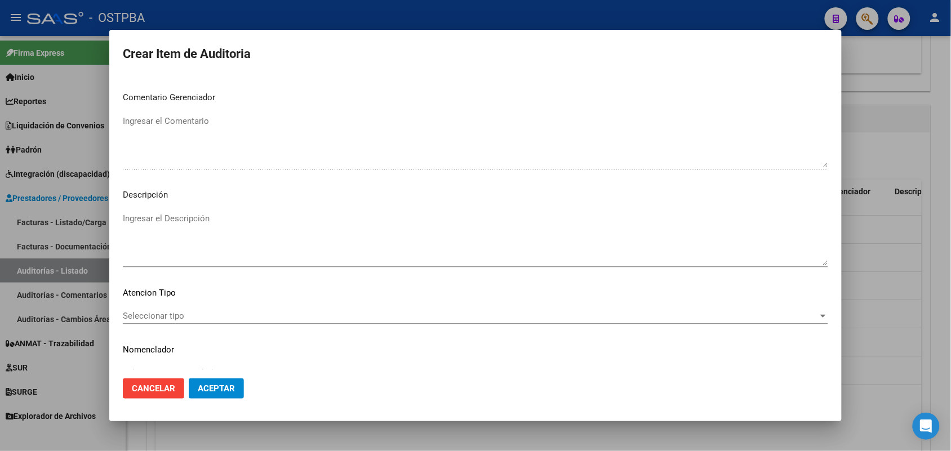
scroll to position [704, 0]
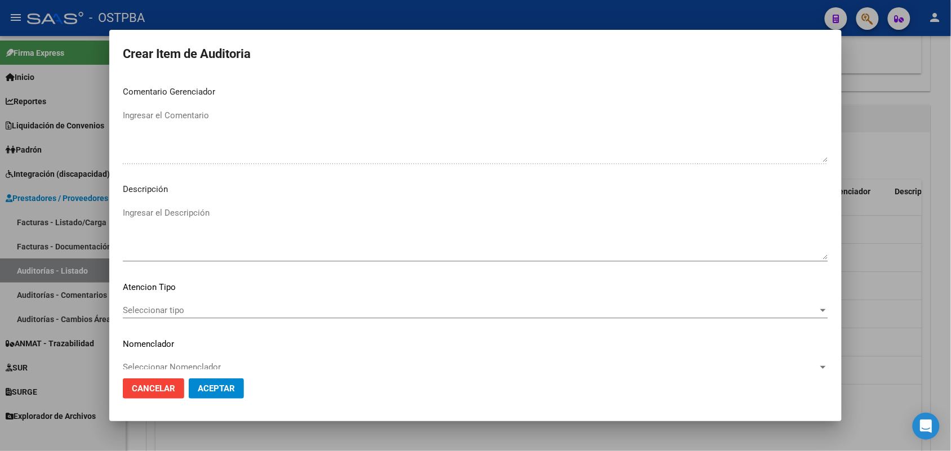
click at [174, 314] on span "Seleccionar tipo" at bounding box center [470, 310] width 695 height 10
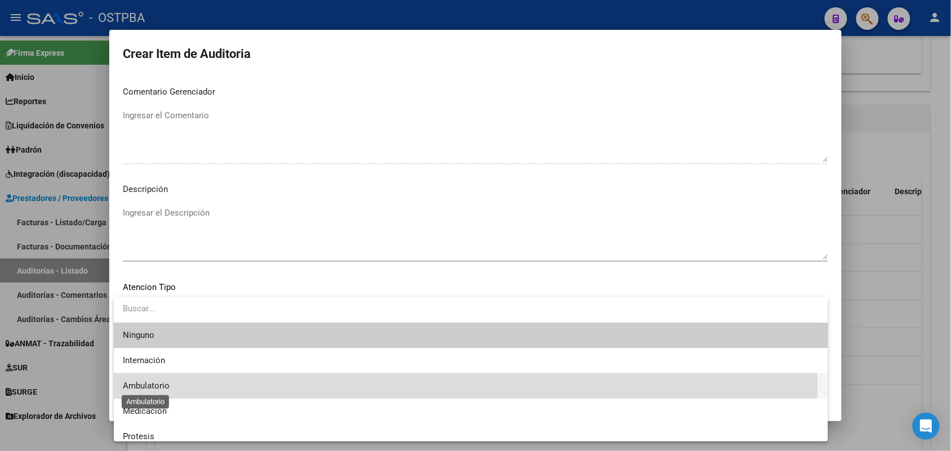
click at [162, 385] on span "Ambulatorio" at bounding box center [146, 386] width 47 height 10
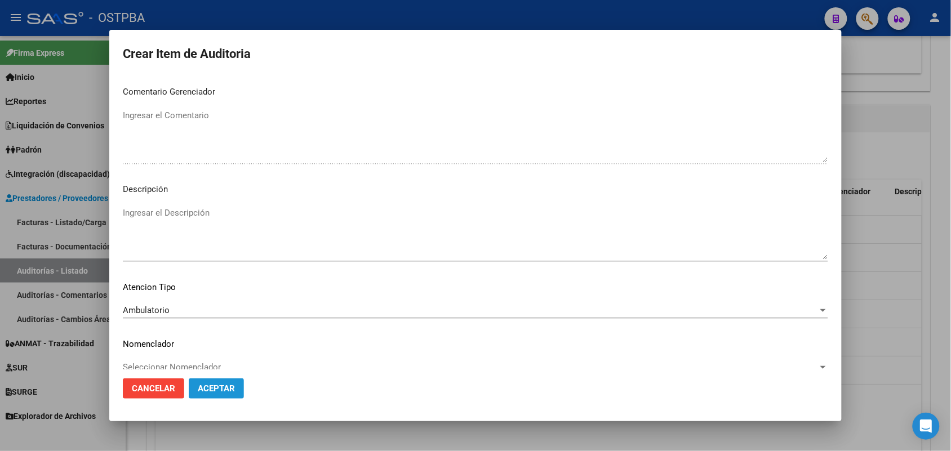
click at [228, 384] on span "Aceptar" at bounding box center [216, 389] width 37 height 10
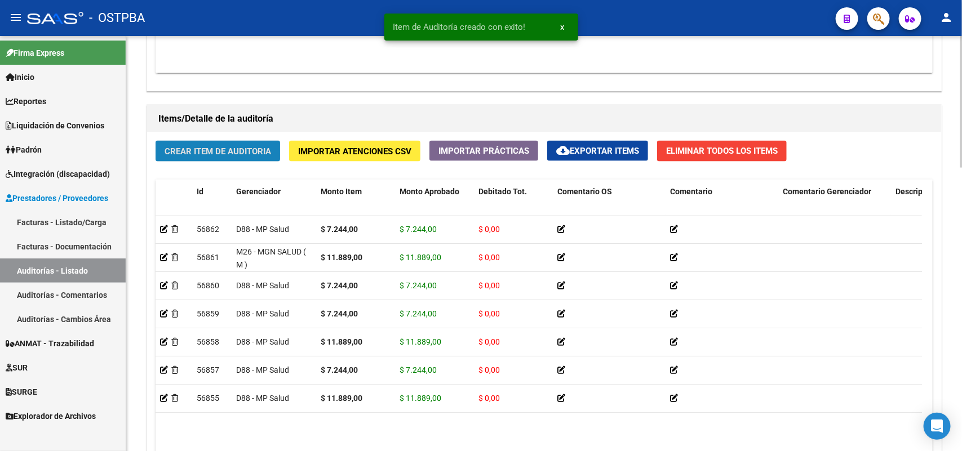
click at [265, 148] on span "Crear Item de Auditoria" at bounding box center [218, 151] width 106 height 10
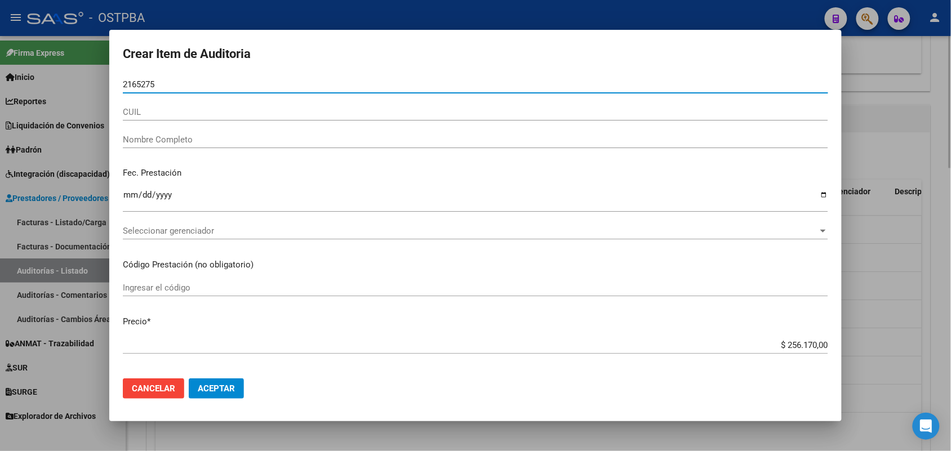
type input "21652751"
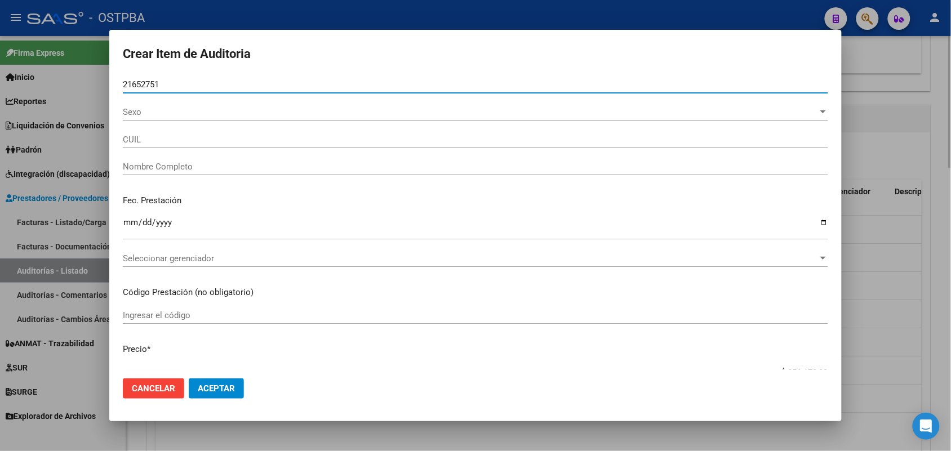
type input "20216527519"
type input "[PERSON_NAME] -"
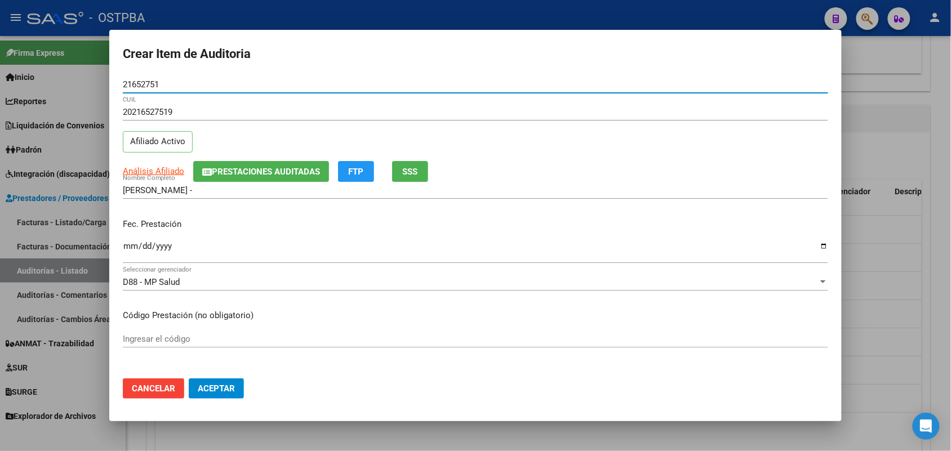
type input "21652751"
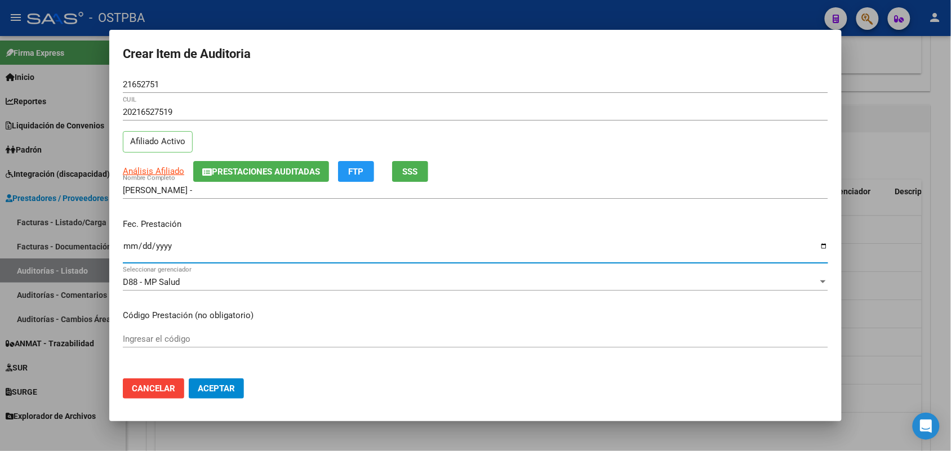
click at [130, 251] on input "Ingresar la fecha" at bounding box center [475, 251] width 705 height 18
type input "[DATE]"
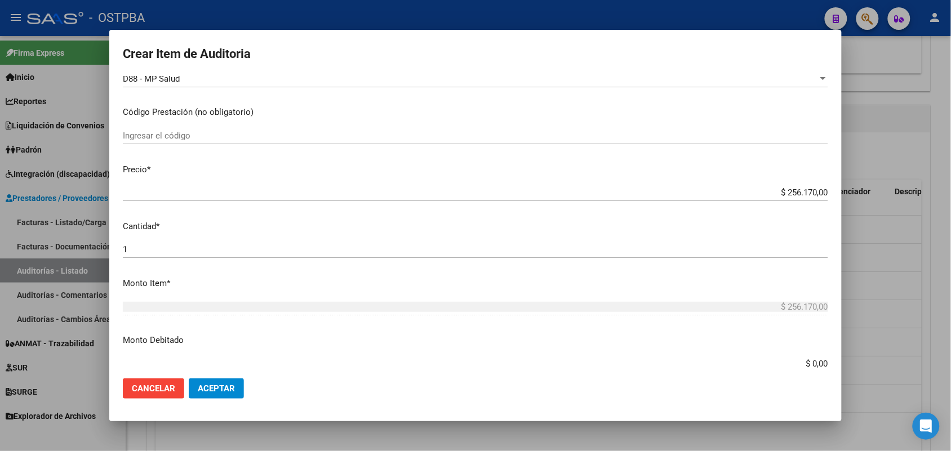
scroll to position [211, 0]
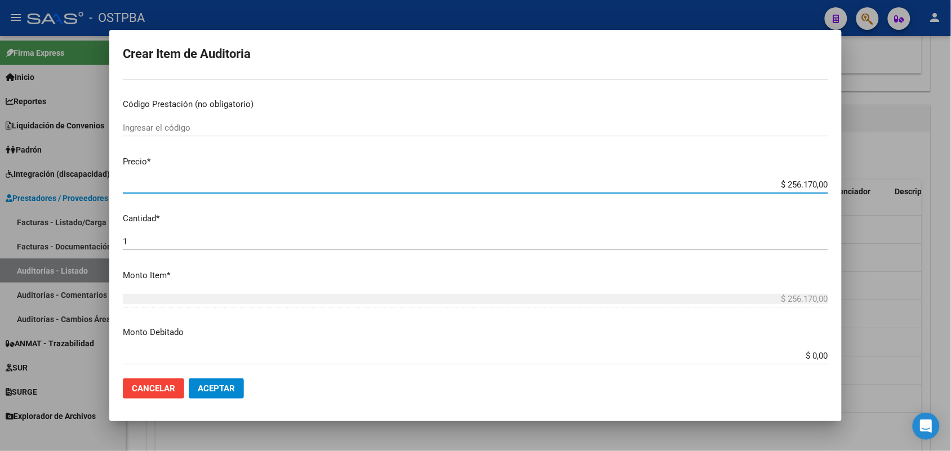
drag, startPoint x: 756, startPoint y: 183, endPoint x: 888, endPoint y: 194, distance: 132.3
click at [886, 187] on div "Crear Item de Auditoria 21652751 Nro Documento 20216527519 CUIL Afiliado Activo…" at bounding box center [475, 225] width 951 height 451
type input "$ 0,07"
type input "$ 0,72"
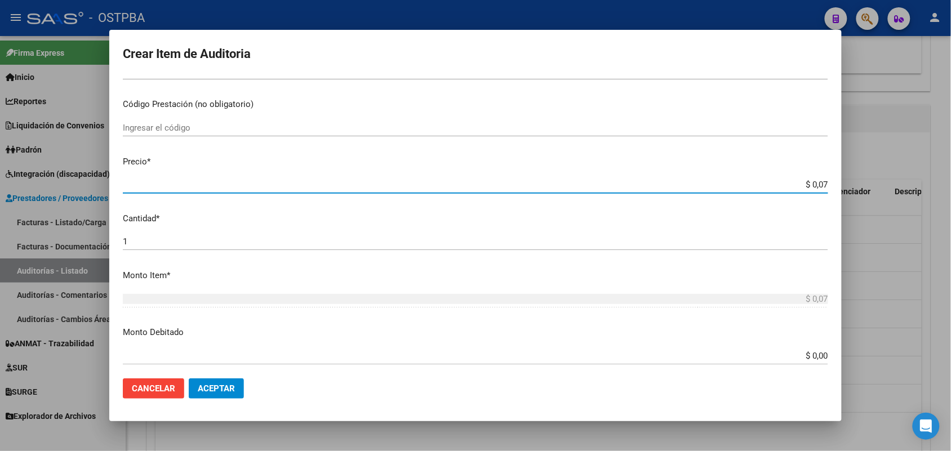
type input "$ 0,72"
type input "$ 7,24"
type input "$ 72,44"
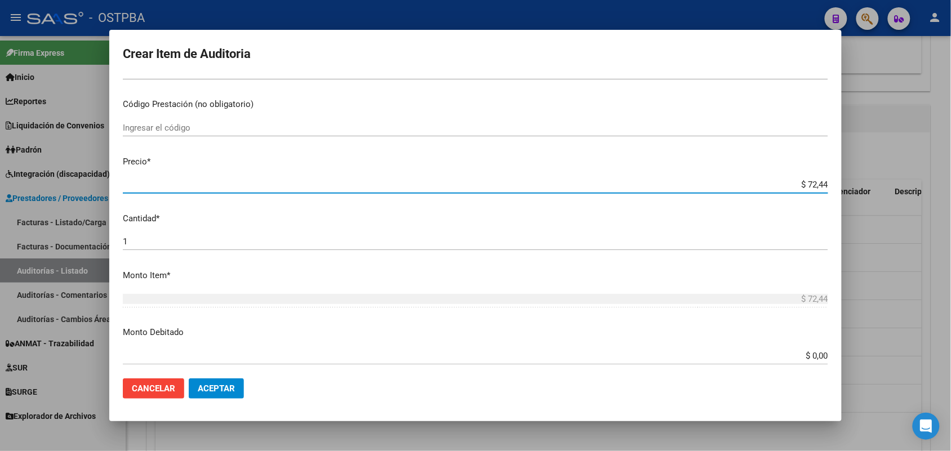
type input "$ 724,40"
type input "$ 7.244,00"
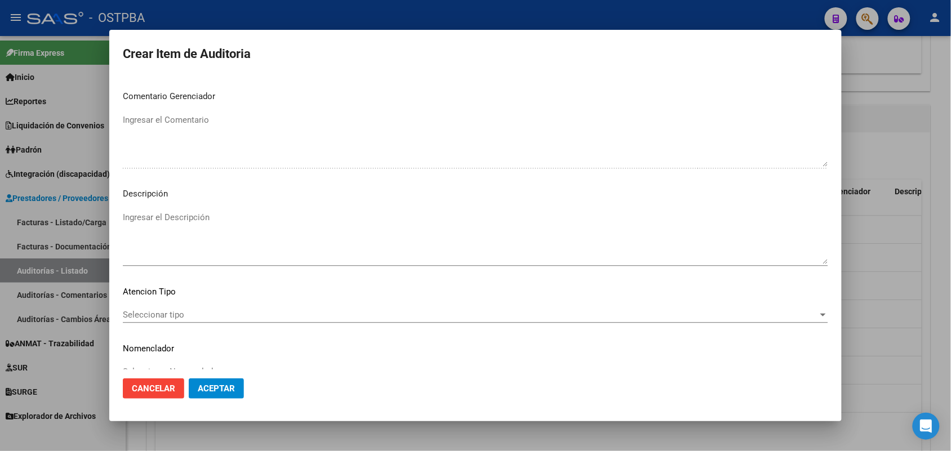
scroll to position [704, 0]
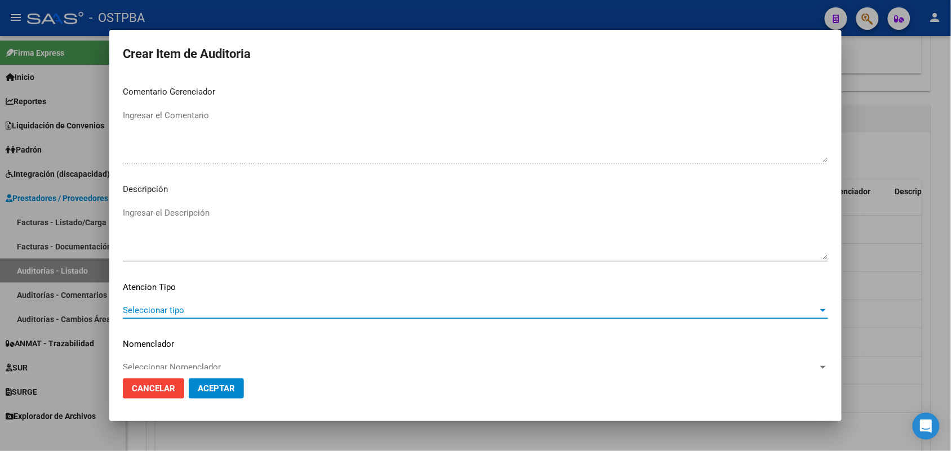
click at [177, 309] on span "Seleccionar tipo" at bounding box center [470, 310] width 695 height 10
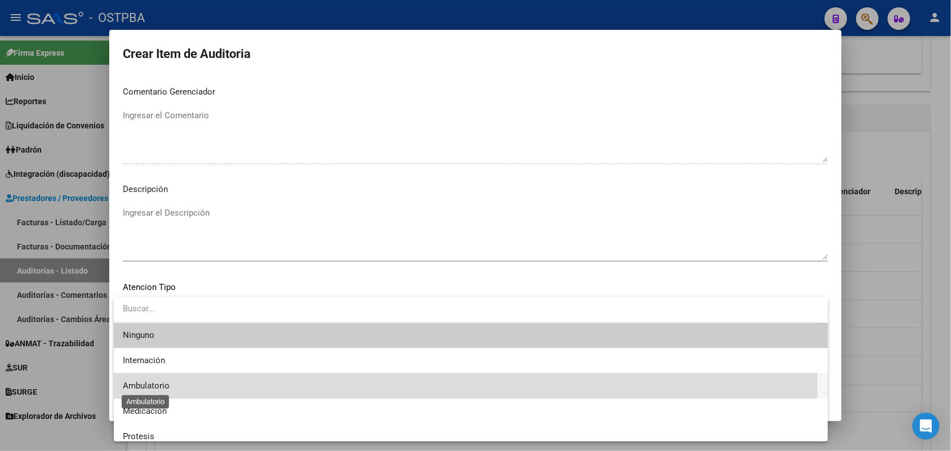
click at [167, 384] on span "Ambulatorio" at bounding box center [146, 386] width 47 height 10
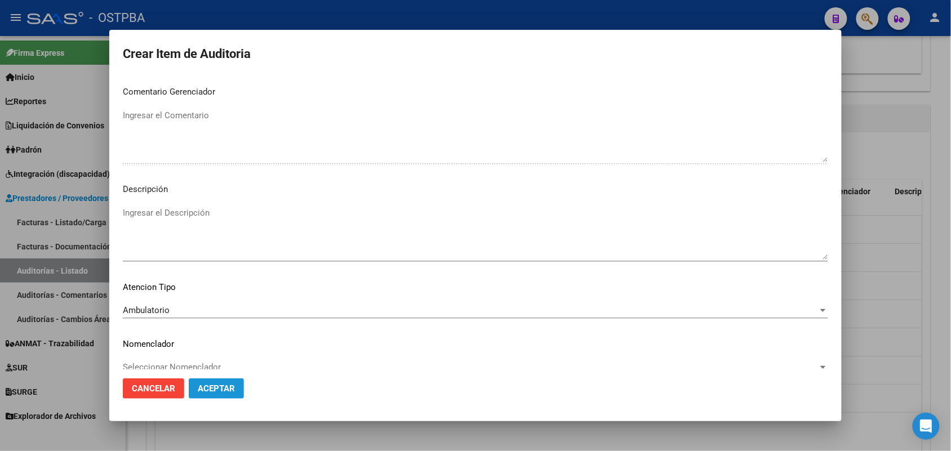
click at [215, 387] on span "Aceptar" at bounding box center [216, 389] width 37 height 10
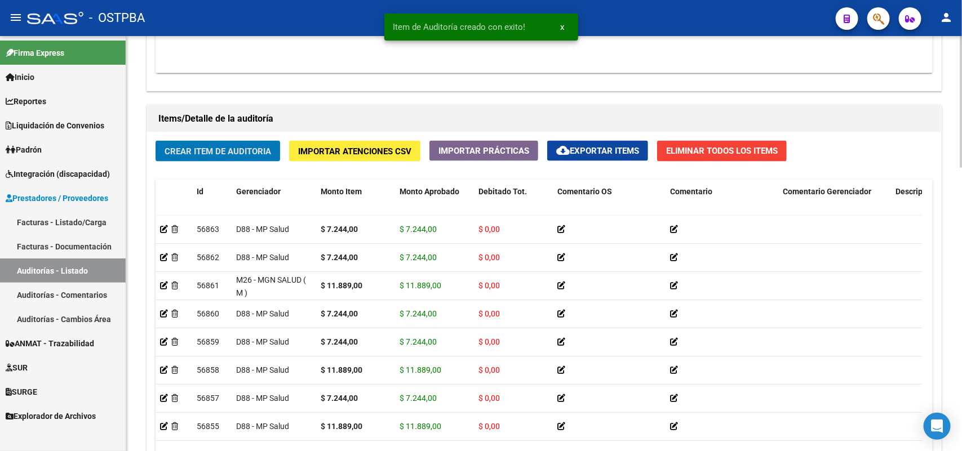
click at [255, 151] on span "Crear Item de Auditoria" at bounding box center [218, 151] width 106 height 10
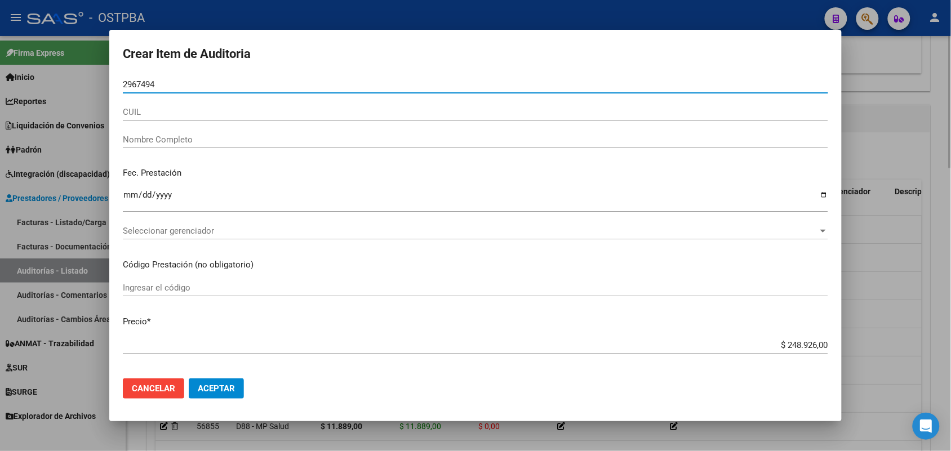
type input "29674945"
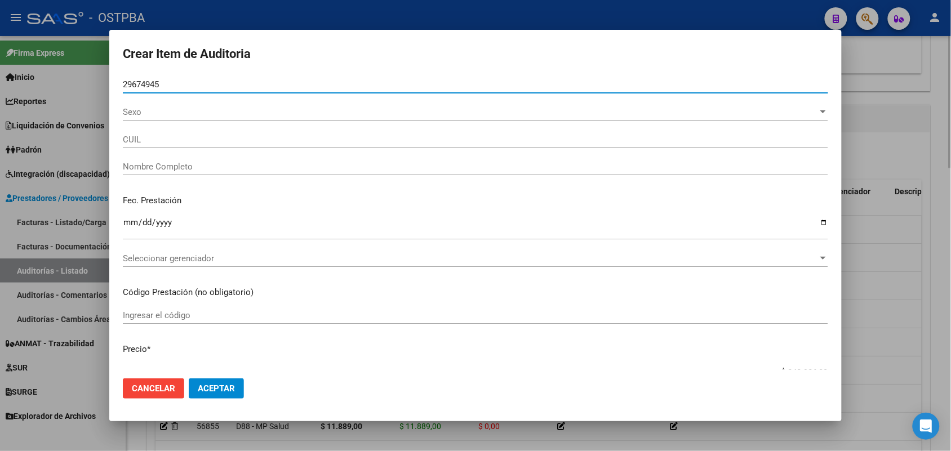
type input "27296749457"
type input "[PERSON_NAME] [PERSON_NAME]"
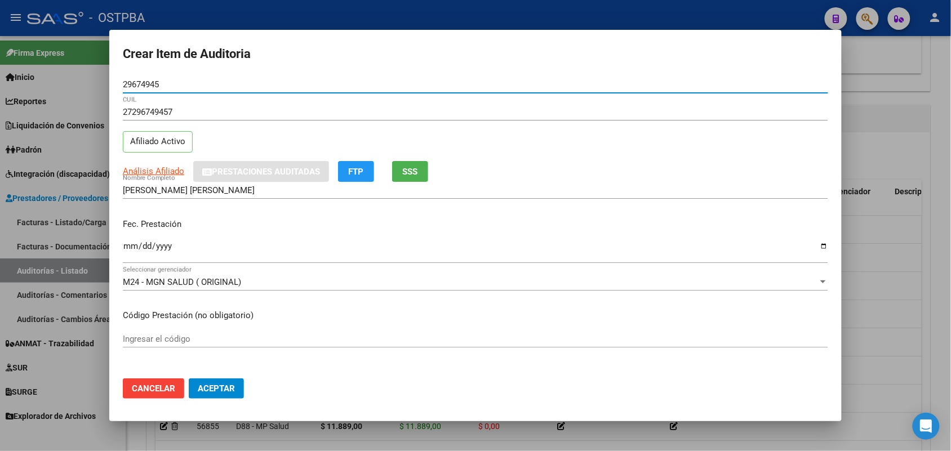
type input "29674945"
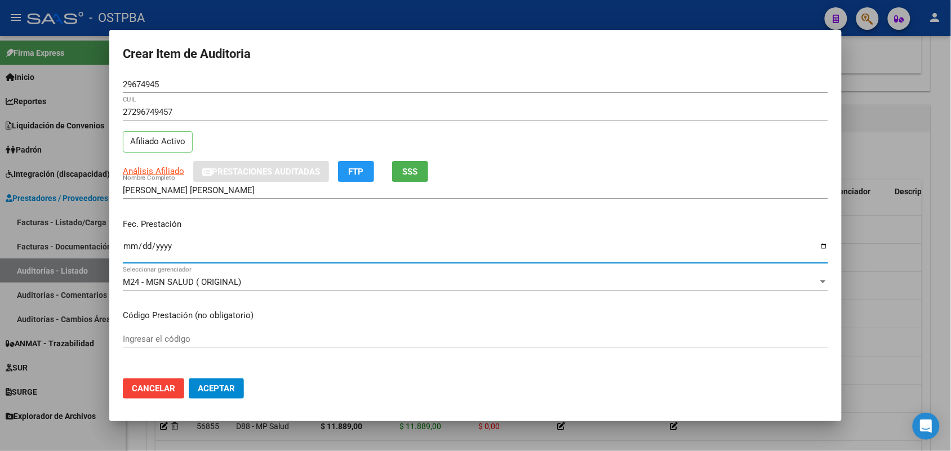
click at [133, 249] on input "Ingresar la fecha" at bounding box center [475, 251] width 705 height 18
type input "[DATE]"
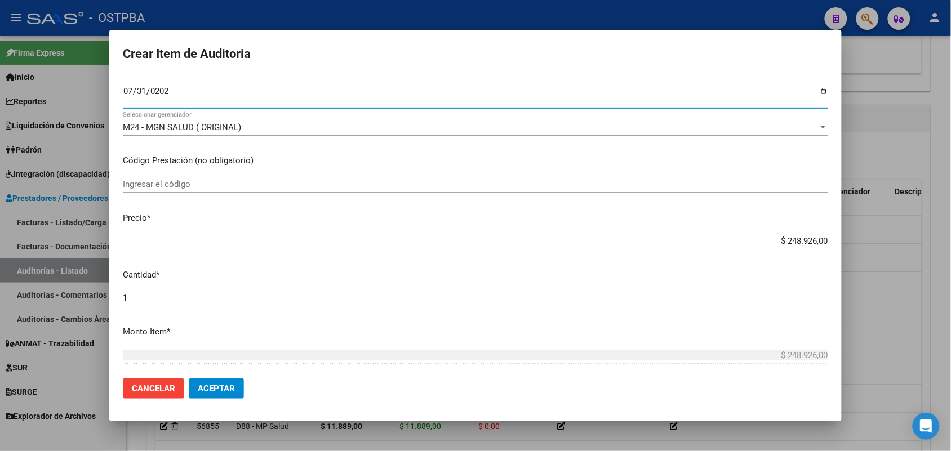
scroll to position [211, 0]
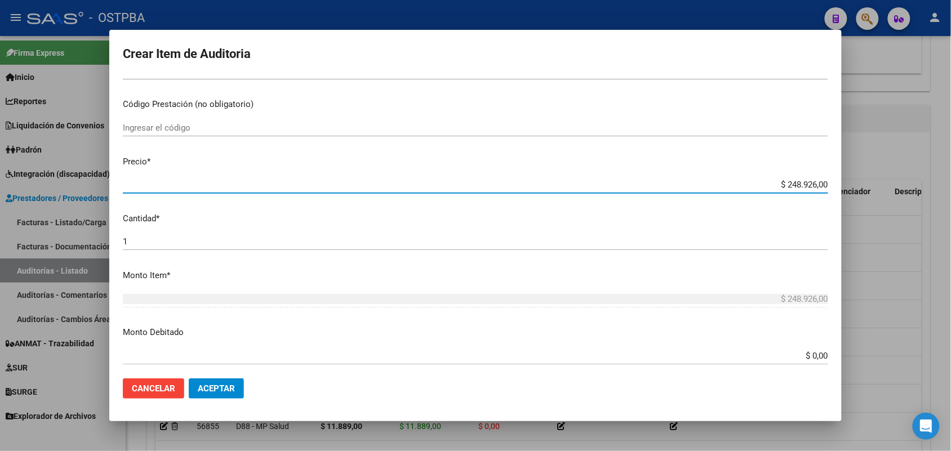
drag, startPoint x: 758, startPoint y: 184, endPoint x: 851, endPoint y: 175, distance: 92.8
click at [851, 175] on div "Crear Item de Auditoria 29674945 Nro Documento 27296749457 CUIL Afiliado Activo…" at bounding box center [475, 225] width 951 height 451
type input "$ 0,03"
type input "$ 0,35"
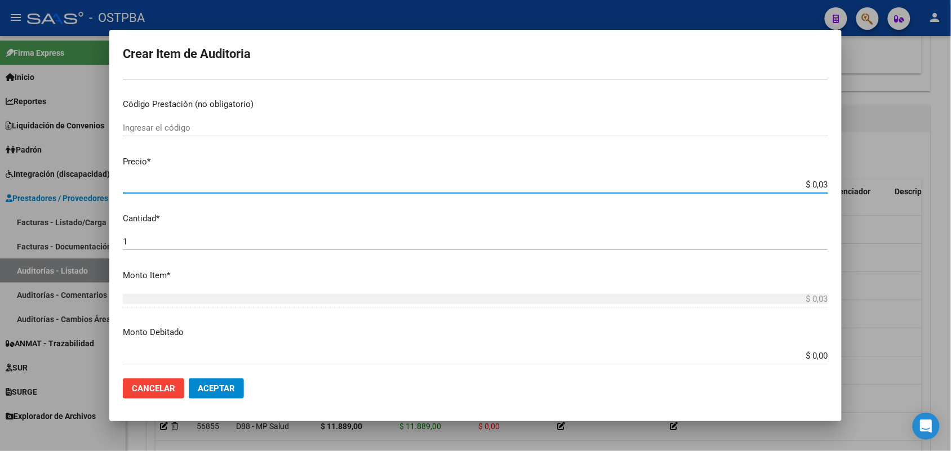
type input "$ 0,35"
type input "$ 3,58"
type input "$ 35,85"
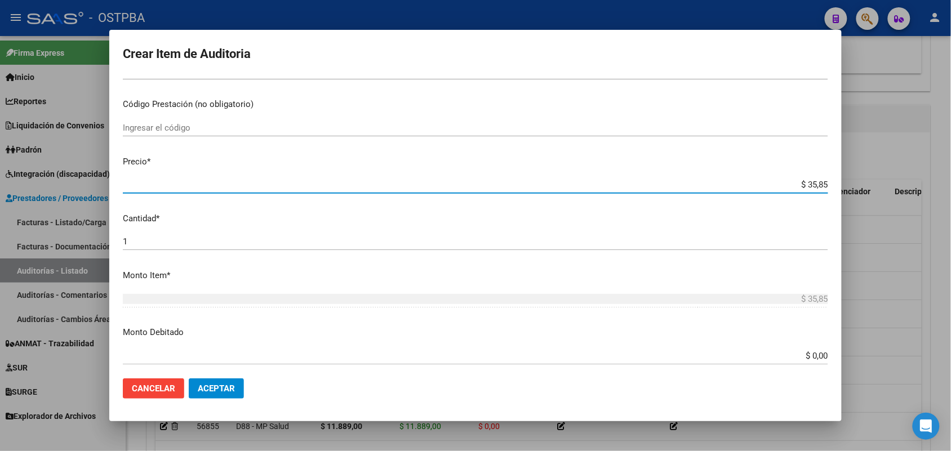
type input "$ 358,50"
type input "$ 3.585,00"
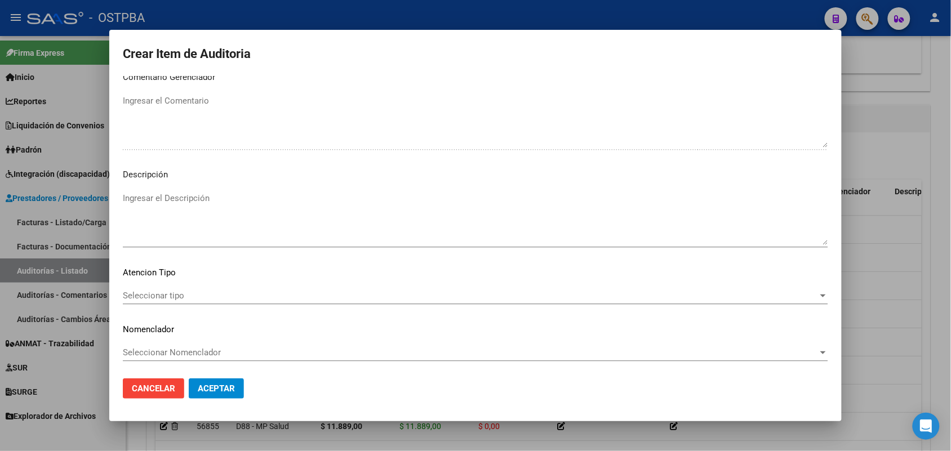
scroll to position [720, 0]
click at [176, 294] on span "Seleccionar tipo" at bounding box center [470, 295] width 695 height 10
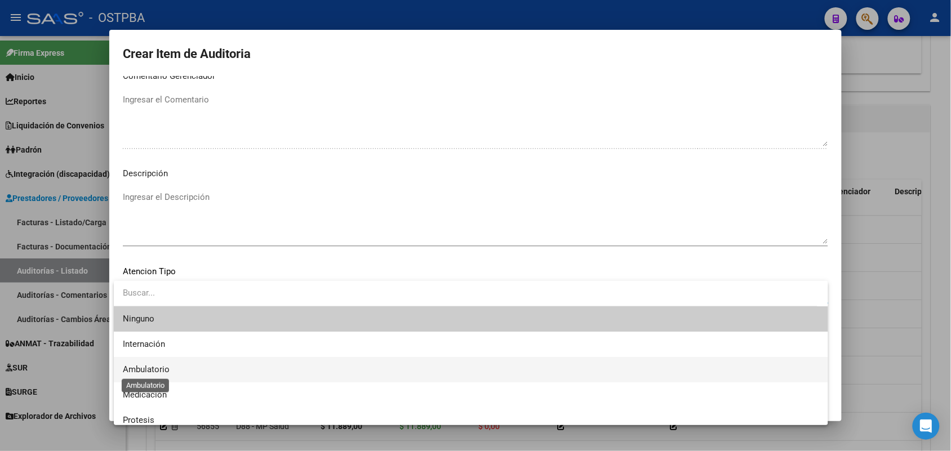
click at [157, 372] on span "Ambulatorio" at bounding box center [146, 370] width 47 height 10
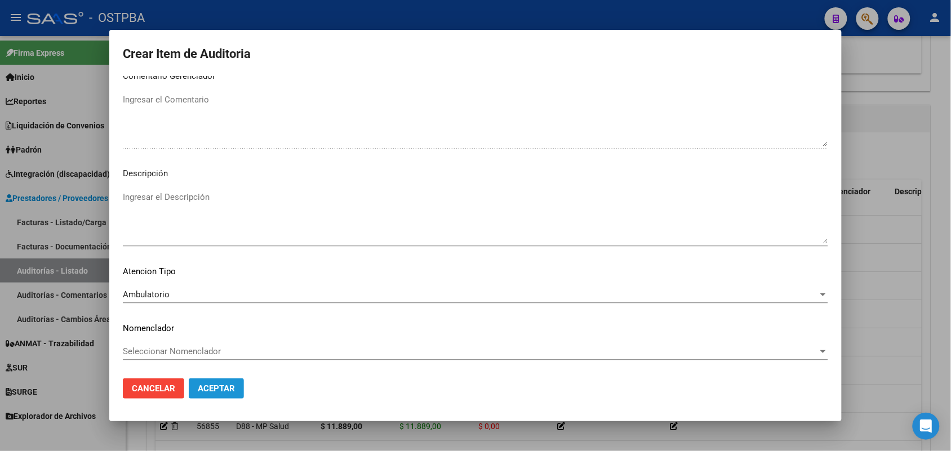
click at [215, 381] on button "Aceptar" at bounding box center [216, 389] width 55 height 20
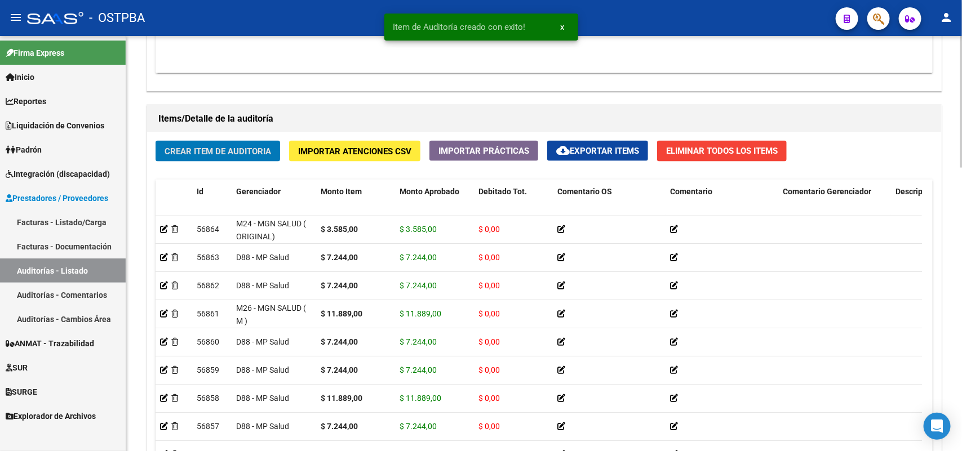
click at [265, 149] on span "Crear Item de Auditoria" at bounding box center [218, 151] width 106 height 10
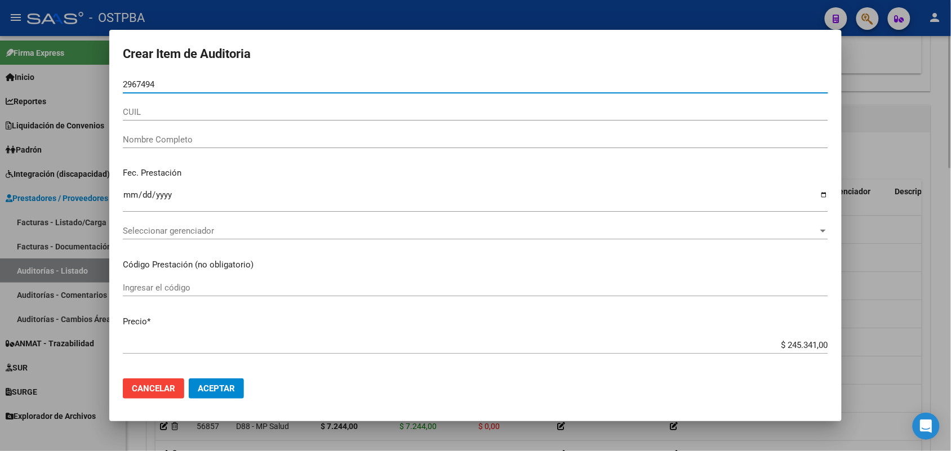
type input "29674945"
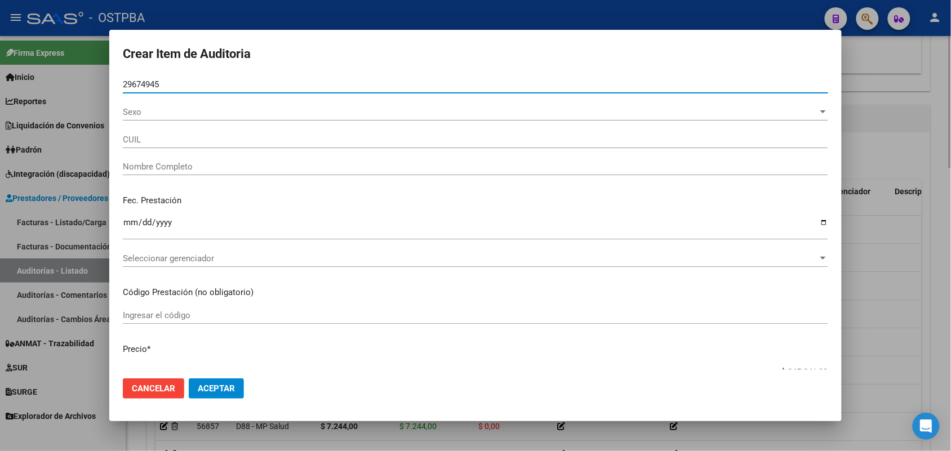
type input "27296749457"
type input "[PERSON_NAME] [PERSON_NAME]"
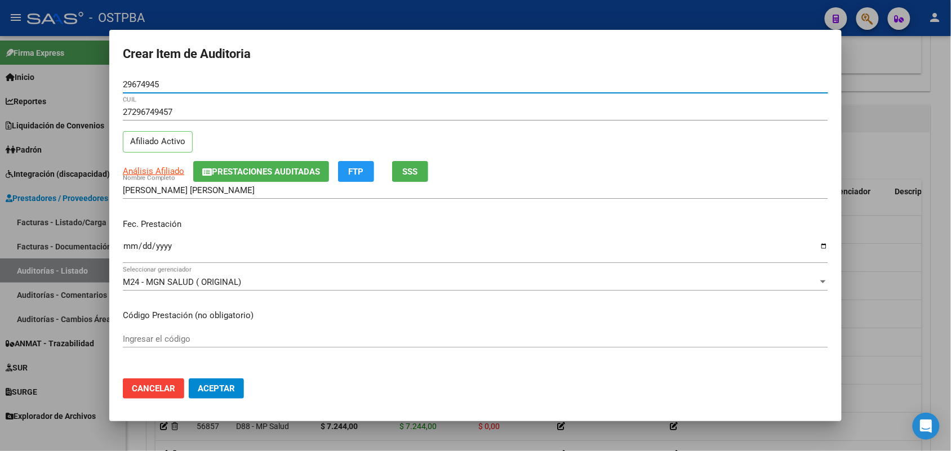
type input "29674945"
click at [131, 254] on input "Ingresar la fecha" at bounding box center [475, 251] width 705 height 18
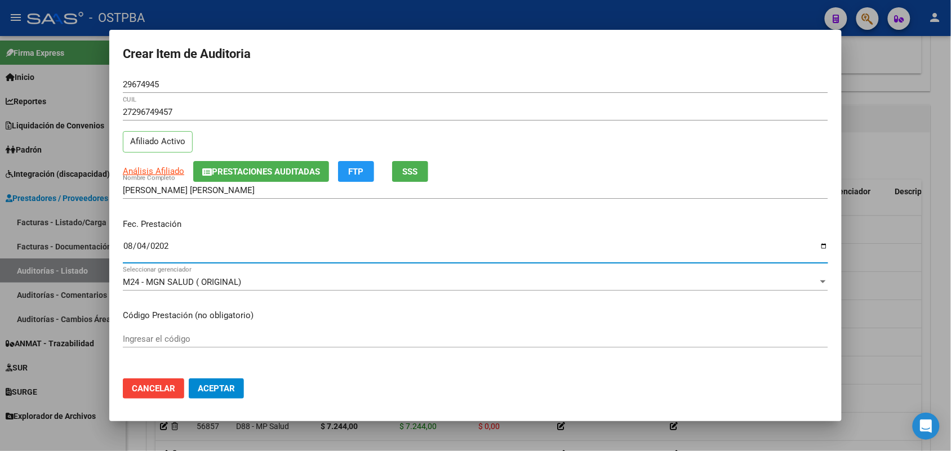
type input "[DATE]"
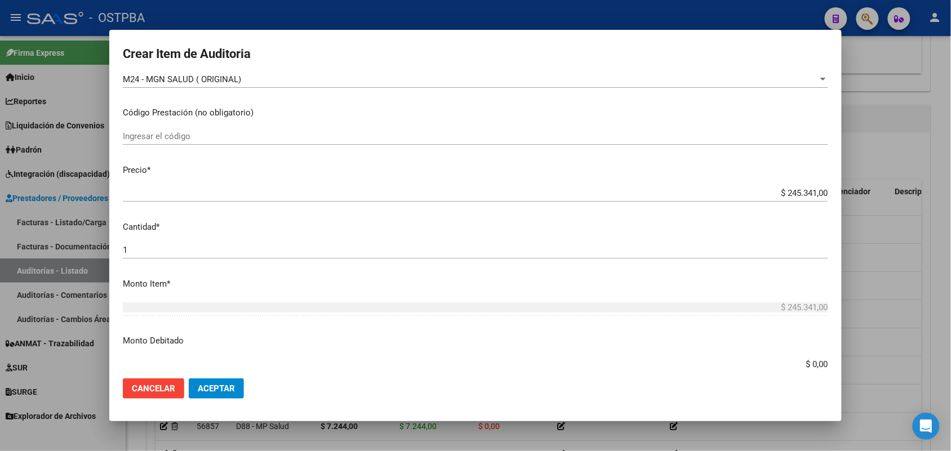
scroll to position [211, 0]
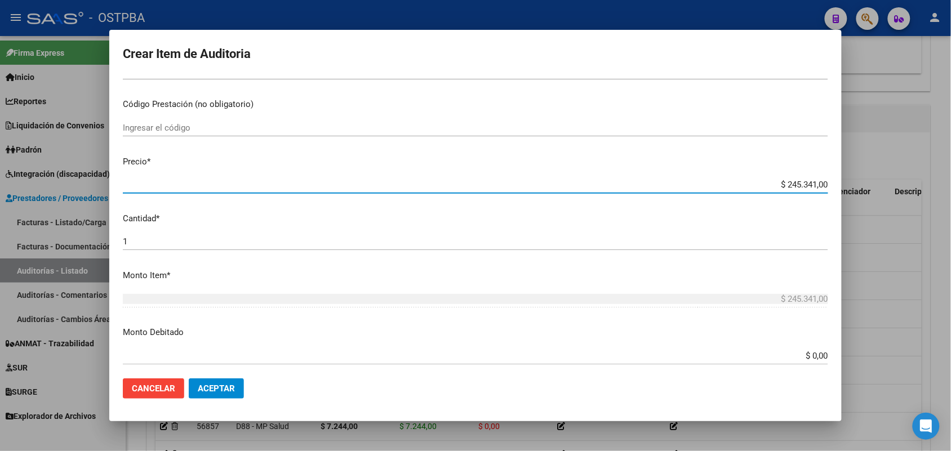
drag, startPoint x: 765, startPoint y: 184, endPoint x: 850, endPoint y: 182, distance: 85.1
click at [850, 182] on div "Crear Item de Auditoria 29674945 Nro Documento 27296749457 CUIL Afiliado Activo…" at bounding box center [475, 225] width 951 height 451
type input "$ 0,04"
type input "$ 0,41"
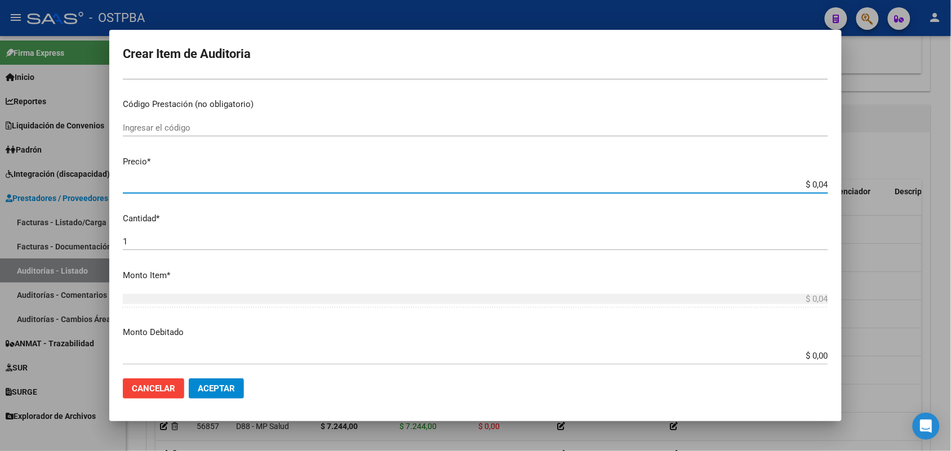
type input "$ 0,41"
type input "$ 4,17"
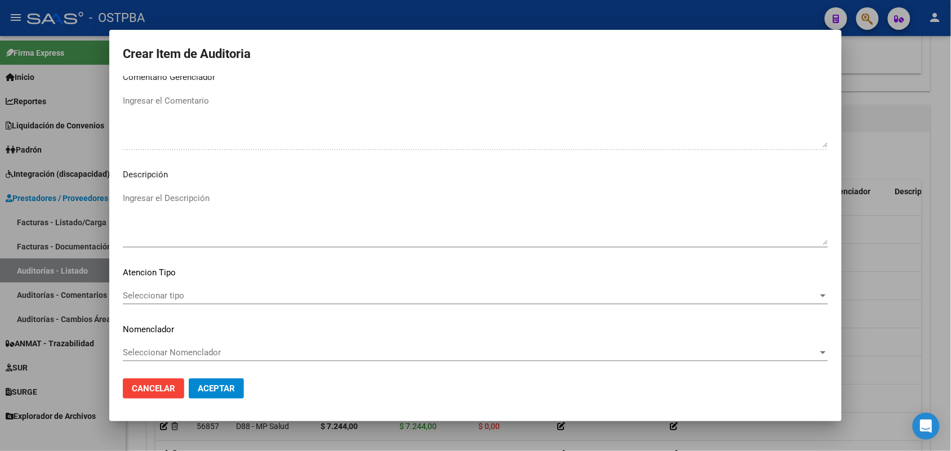
scroll to position [720, 0]
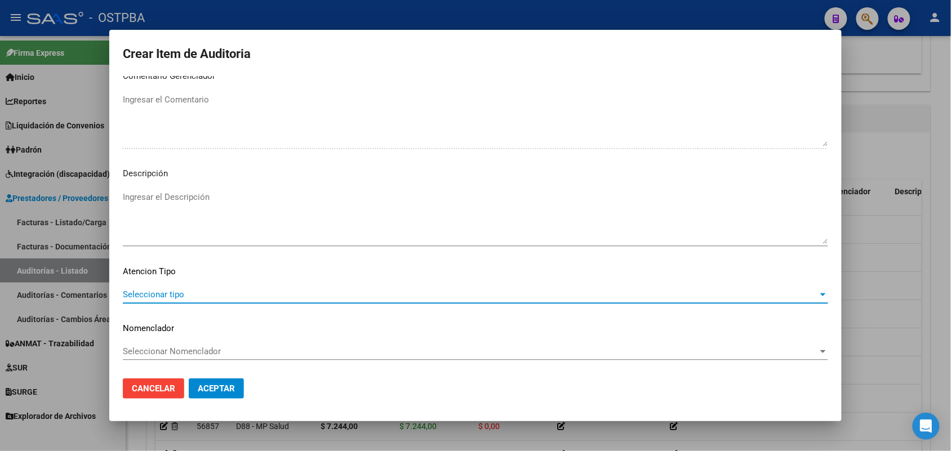
click at [173, 292] on span "Seleccionar tipo" at bounding box center [470, 295] width 695 height 10
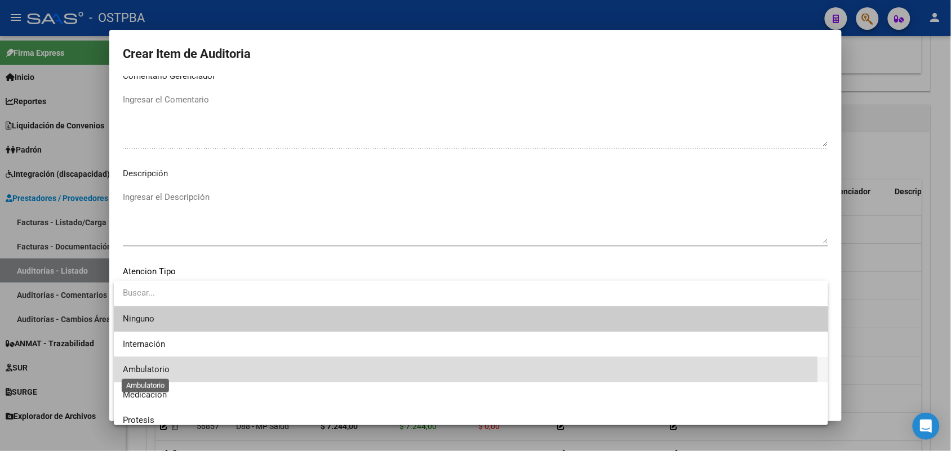
click at [157, 373] on span "Ambulatorio" at bounding box center [146, 370] width 47 height 10
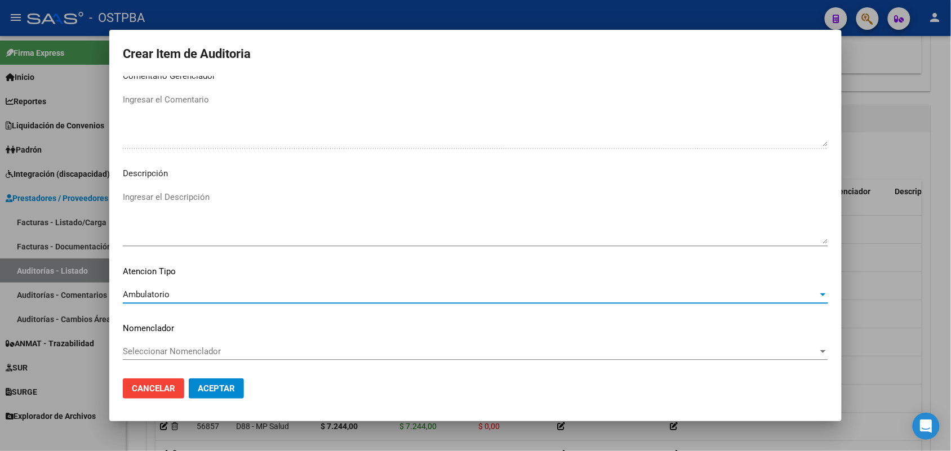
click at [212, 385] on span "Aceptar" at bounding box center [216, 389] width 37 height 10
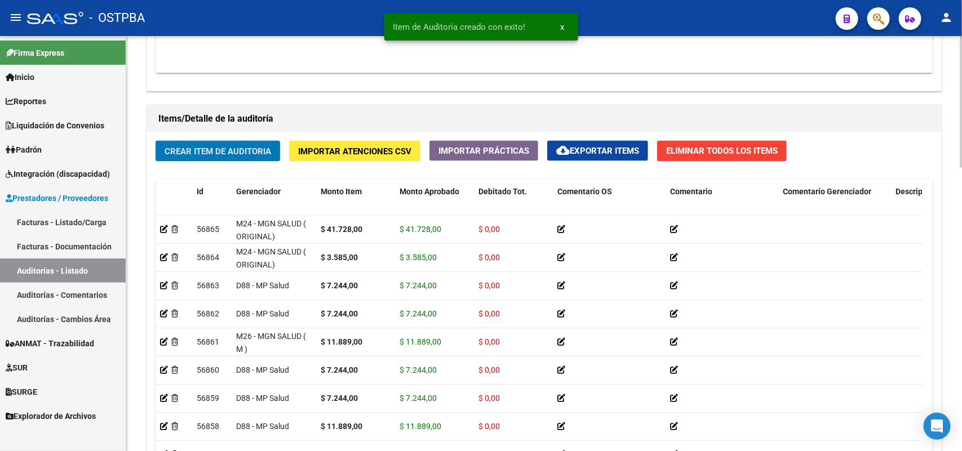
click at [260, 152] on span "Crear Item de Auditoria" at bounding box center [218, 151] width 106 height 10
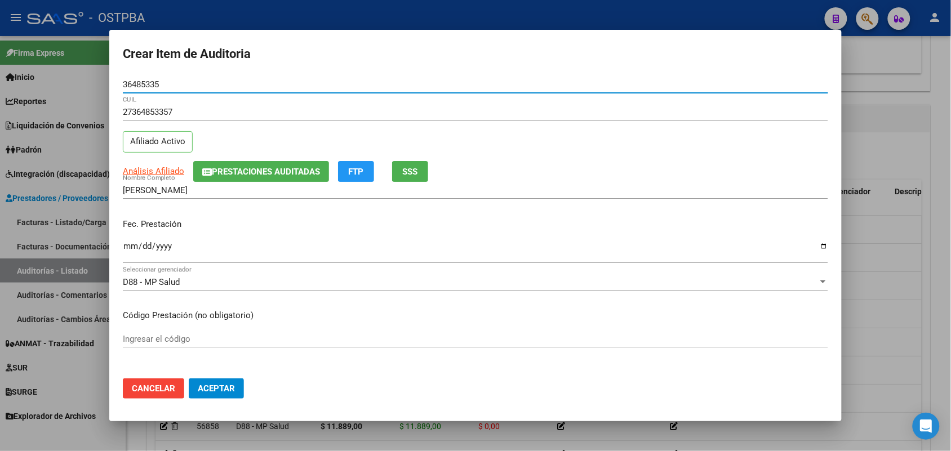
click at [132, 255] on input "Ingresar la fecha" at bounding box center [475, 251] width 705 height 18
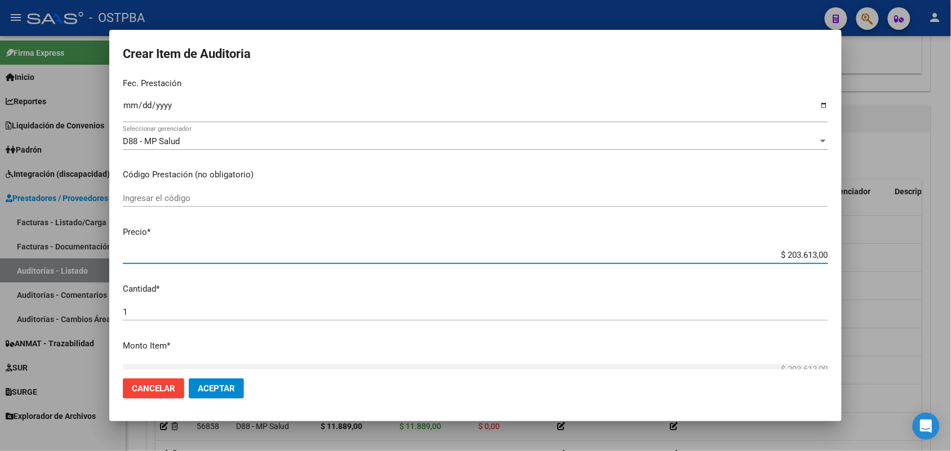
scroll to position [466, 0]
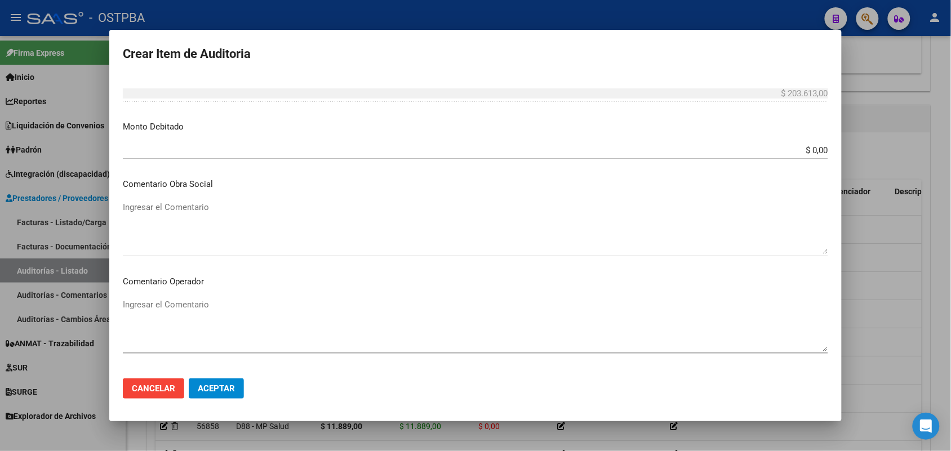
drag, startPoint x: 765, startPoint y: 257, endPoint x: 818, endPoint y: 395, distance: 147.3
click at [818, 394] on form "Crear Item de Auditoria 36485335 Nro Documento 27364853357 CUIL Afiliado Activo…" at bounding box center [475, 225] width 705 height 365
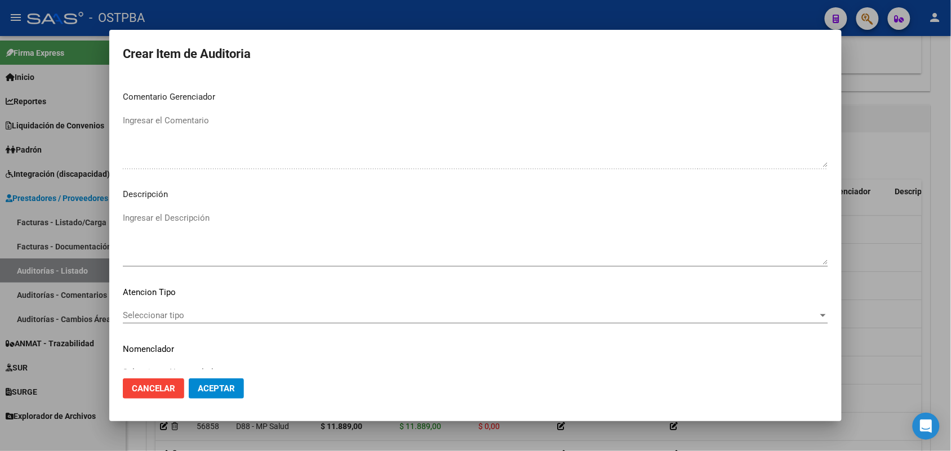
scroll to position [720, 0]
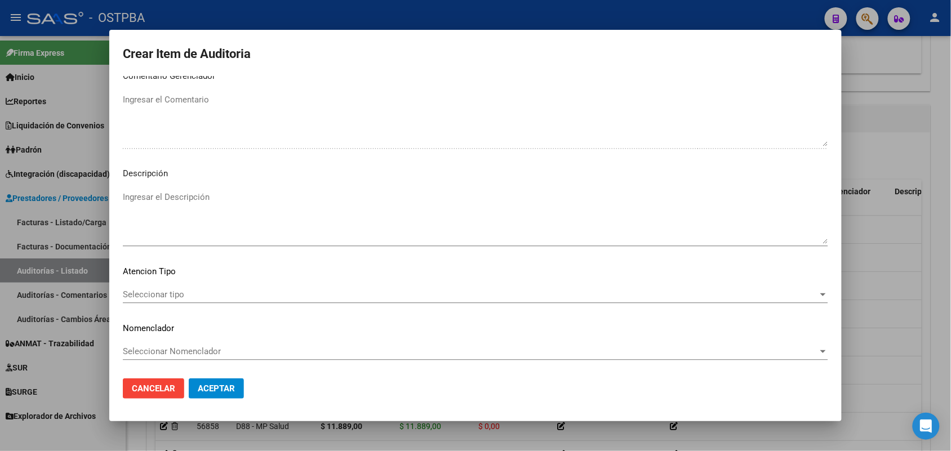
click at [161, 296] on span "Seleccionar tipo" at bounding box center [470, 295] width 695 height 10
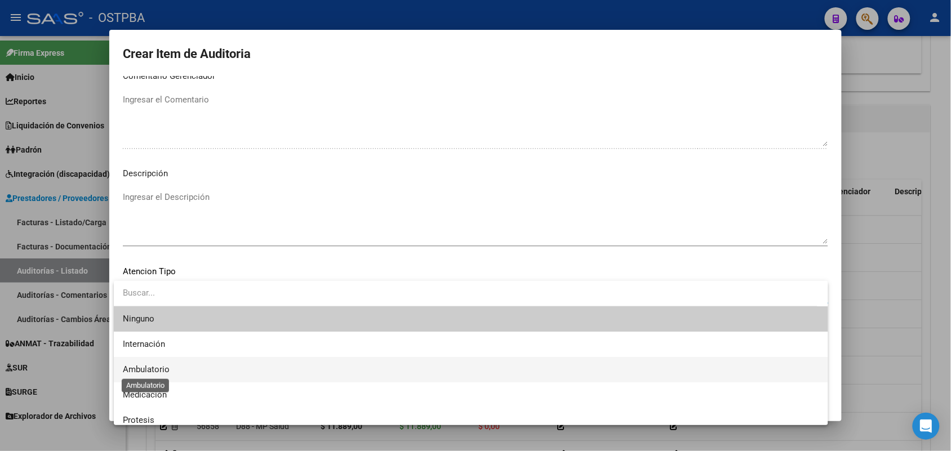
click at [162, 368] on span "Ambulatorio" at bounding box center [146, 370] width 47 height 10
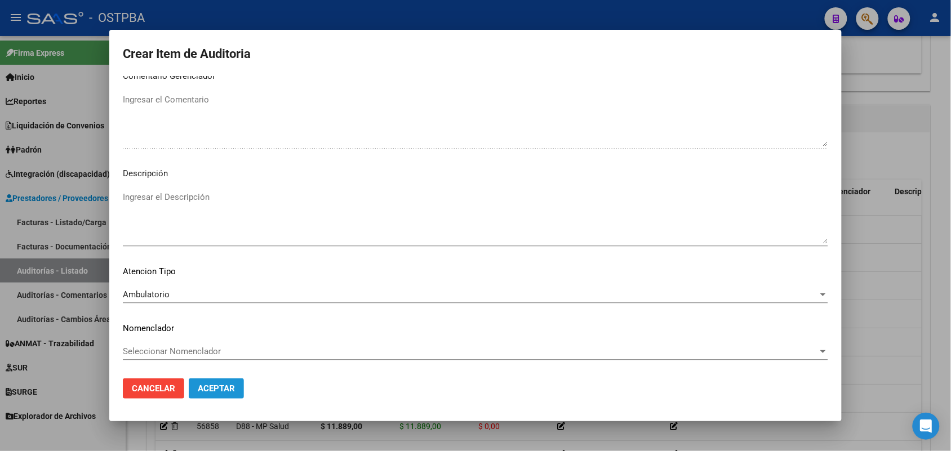
click at [221, 388] on span "Aceptar" at bounding box center [216, 389] width 37 height 10
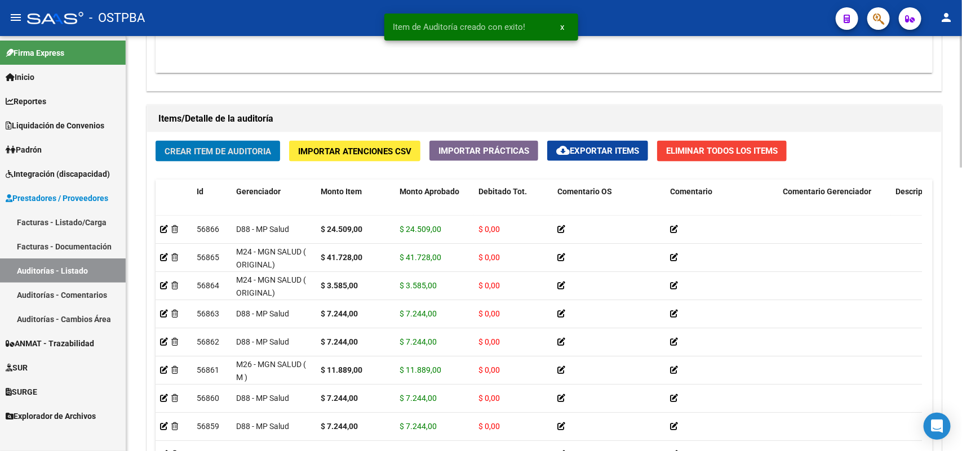
click at [263, 148] on span "Crear Item de Auditoria" at bounding box center [218, 151] width 106 height 10
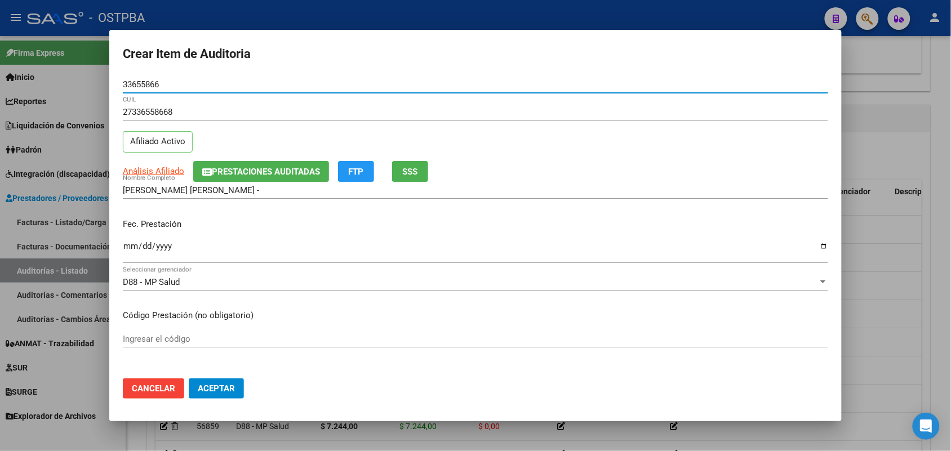
click at [132, 248] on input "Ingresar la fecha" at bounding box center [475, 251] width 705 height 18
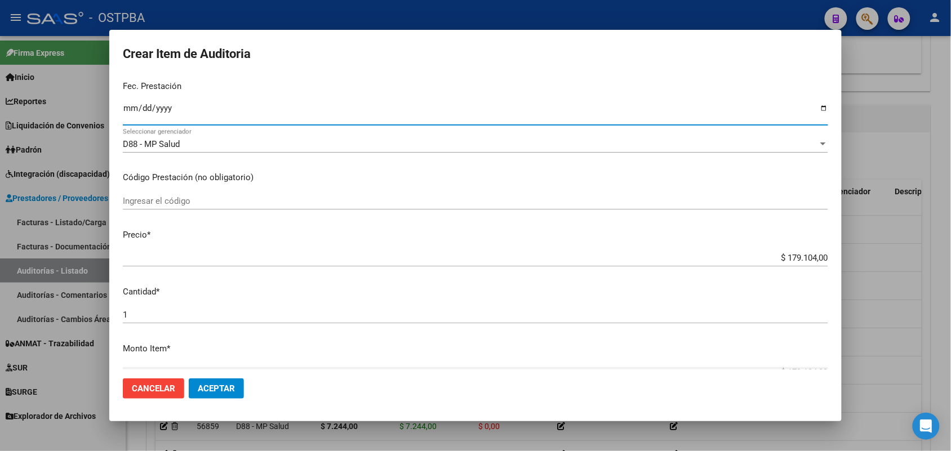
scroll to position [141, 0]
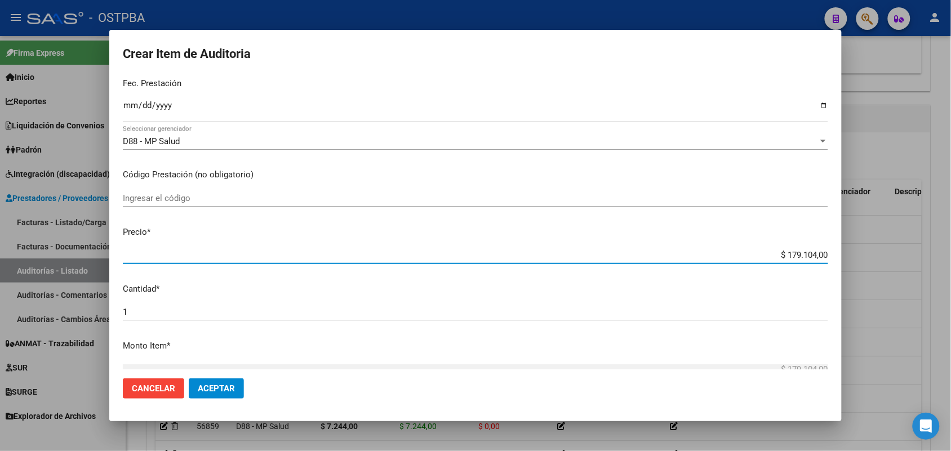
drag, startPoint x: 767, startPoint y: 260, endPoint x: 871, endPoint y: 255, distance: 103.2
click at [871, 255] on div "Crear Item de Auditoria 33655866 Nro Documento 27336558668 CUIL Afiliado Activo…" at bounding box center [475, 225] width 951 height 451
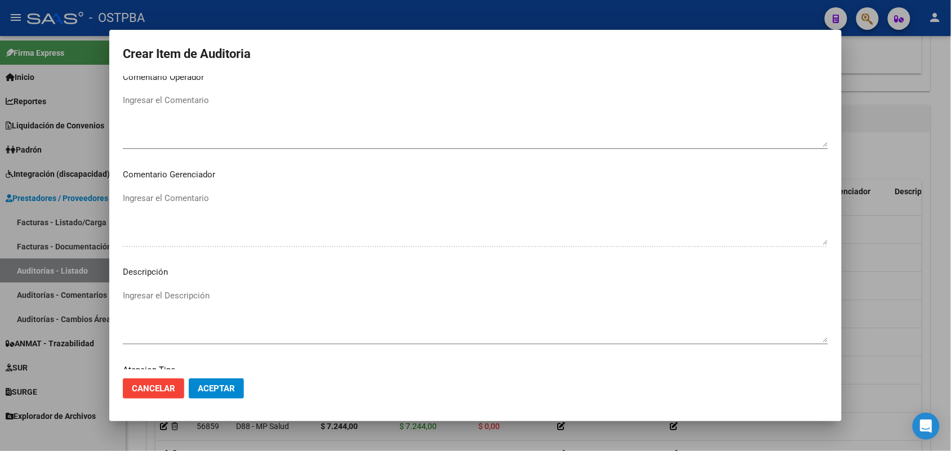
scroll to position [720, 0]
click at [178, 290] on span "Seleccionar tipo" at bounding box center [470, 295] width 695 height 10
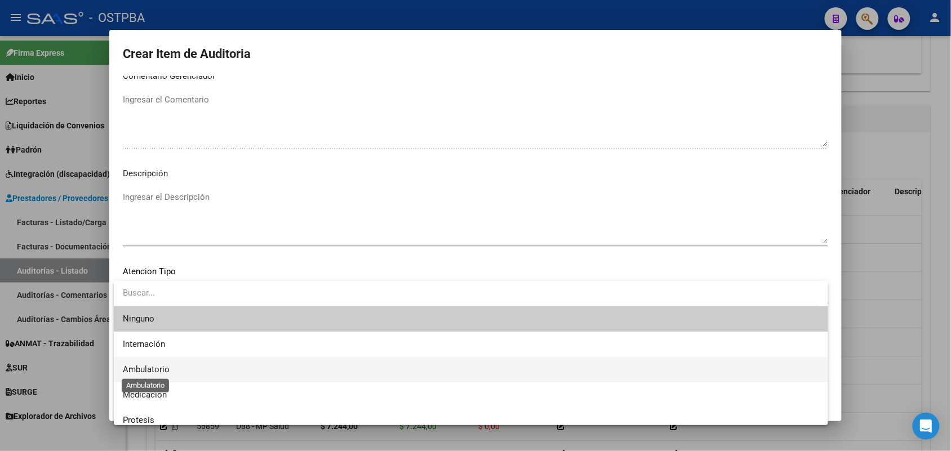
click at [150, 367] on span "Ambulatorio" at bounding box center [146, 370] width 47 height 10
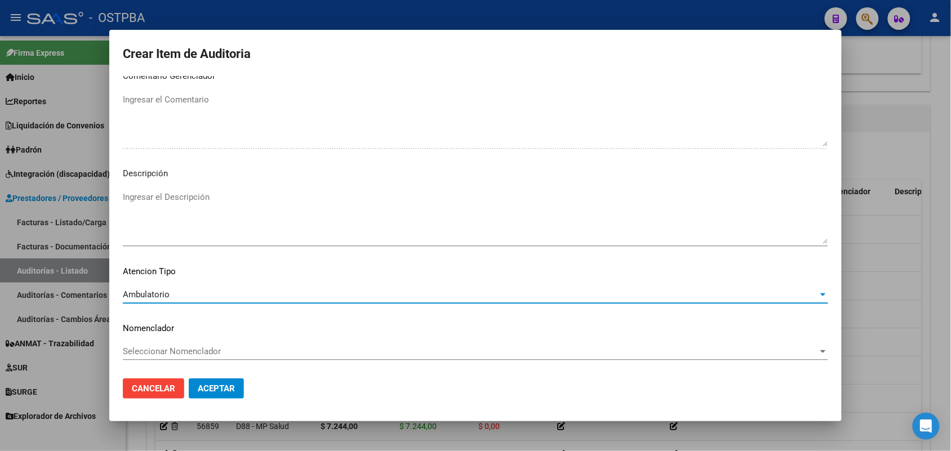
click at [233, 387] on span "Aceptar" at bounding box center [216, 389] width 37 height 10
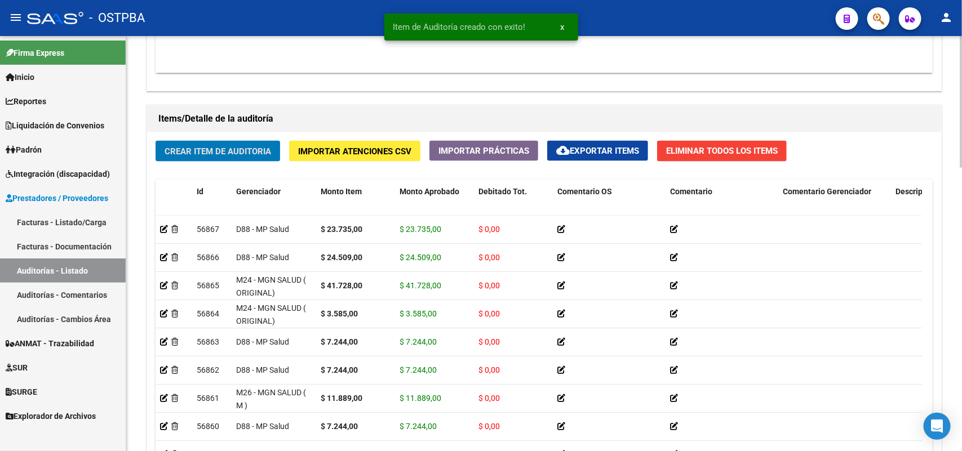
click at [262, 147] on span "Crear Item de Auditoria" at bounding box center [218, 151] width 106 height 10
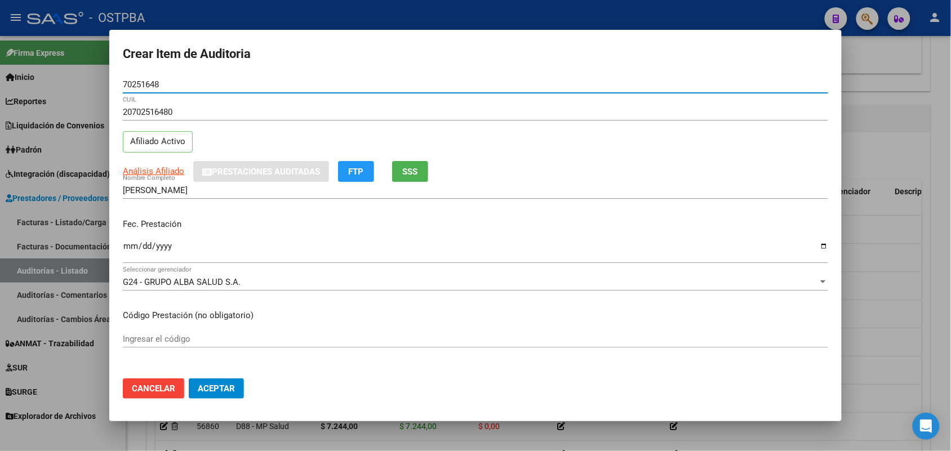
click at [130, 247] on input "Ingresar la fecha" at bounding box center [475, 251] width 705 height 18
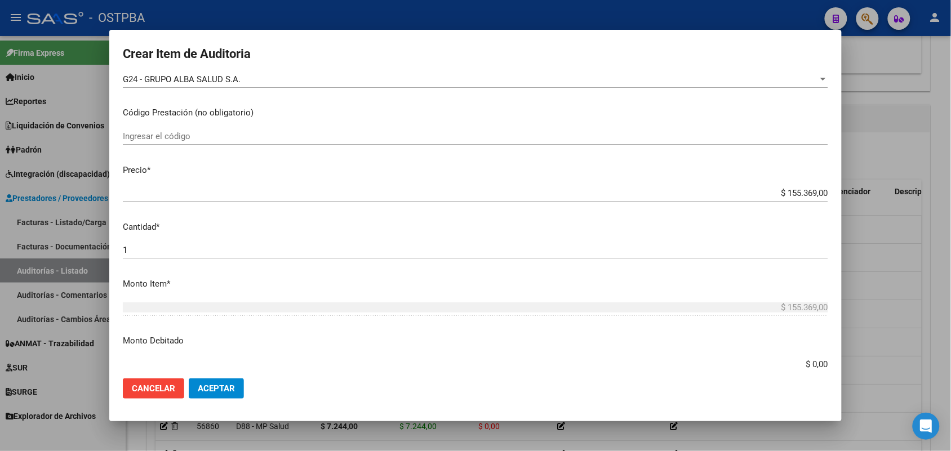
scroll to position [211, 0]
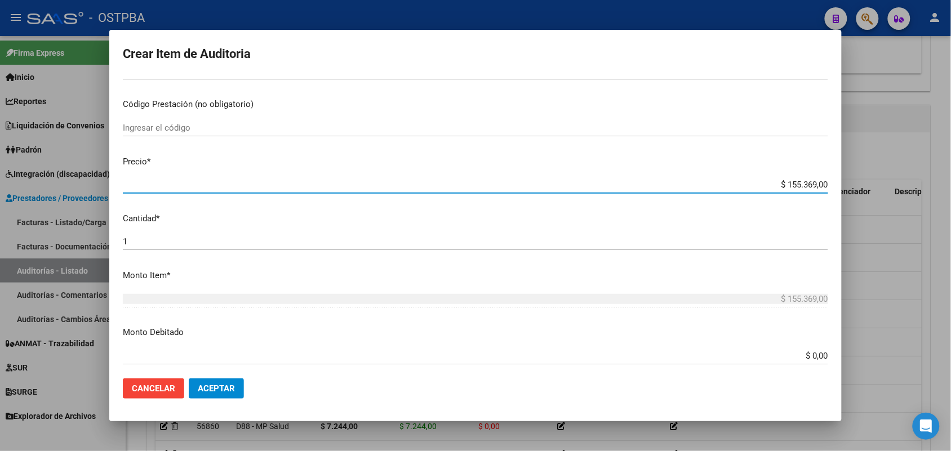
drag, startPoint x: 751, startPoint y: 185, endPoint x: 753, endPoint y: 233, distance: 47.9
click at [782, 208] on mat-dialog-content "70251648 Nro Documento 20702516480 CUIL Afiliado Activo Análisis Afiliado Prest…" at bounding box center [475, 223] width 732 height 294
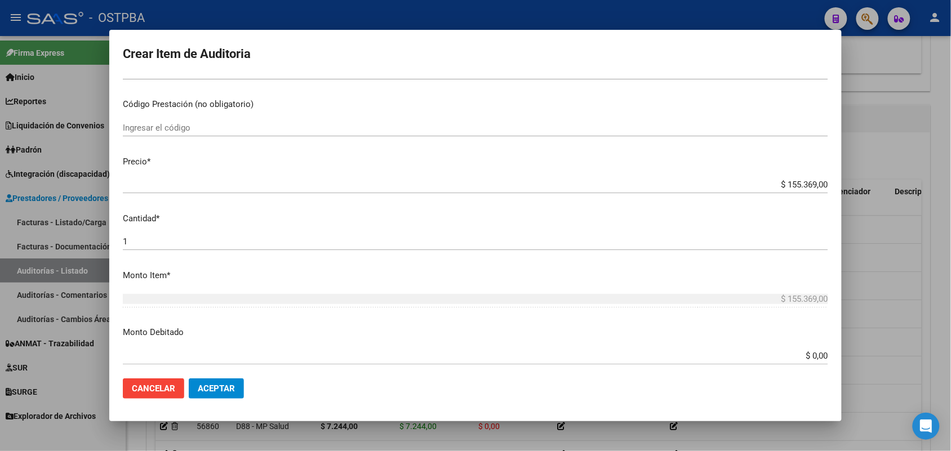
drag, startPoint x: 765, startPoint y: 178, endPoint x: 778, endPoint y: 178, distance: 13.5
click at [778, 178] on div "$ 155.369,00 Ingresar el precio" at bounding box center [475, 184] width 705 height 17
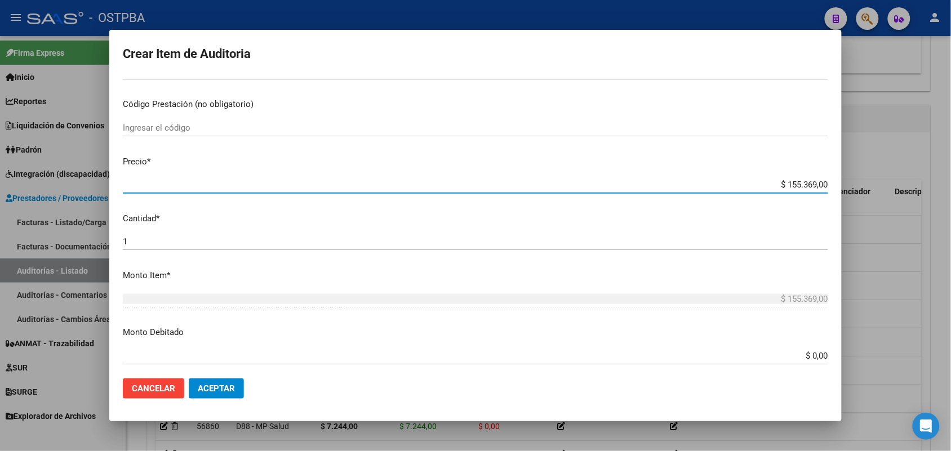
click at [751, 243] on input "1" at bounding box center [475, 242] width 705 height 10
drag, startPoint x: 763, startPoint y: 185, endPoint x: 850, endPoint y: 181, distance: 86.3
click at [855, 177] on div "Crear Item de Auditoria 70251648 Nro Documento 20702516480 CUIL Afiliado Activo…" at bounding box center [475, 225] width 951 height 451
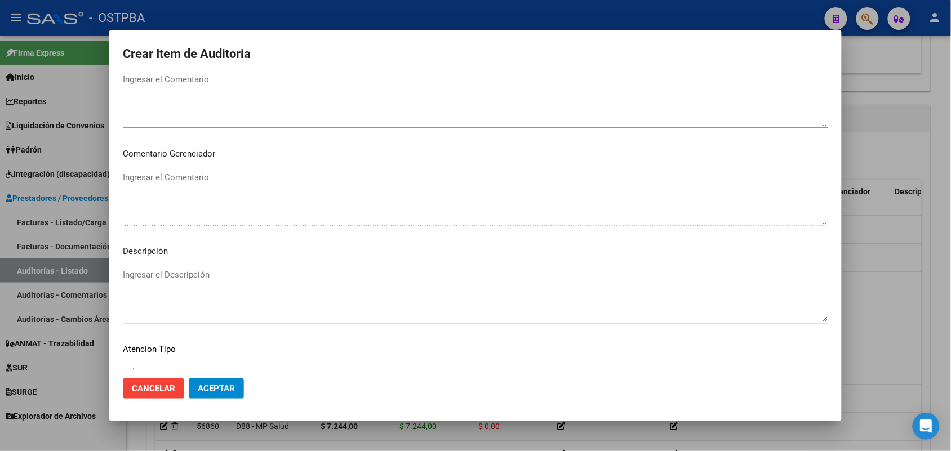
scroll to position [720, 0]
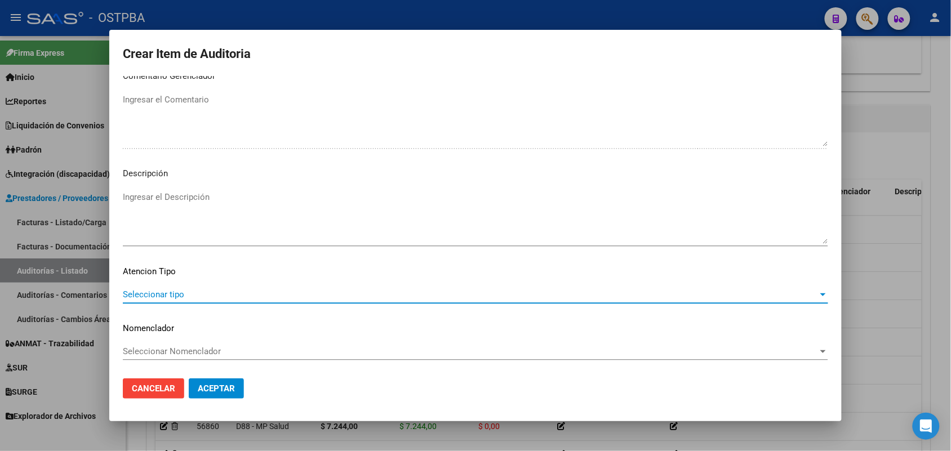
click at [176, 294] on span "Seleccionar tipo" at bounding box center [470, 295] width 695 height 10
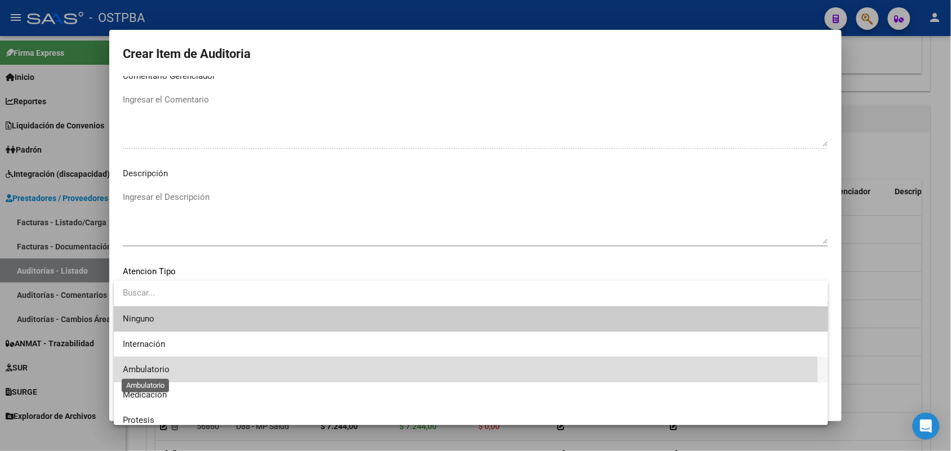
click at [162, 373] on span "Ambulatorio" at bounding box center [146, 370] width 47 height 10
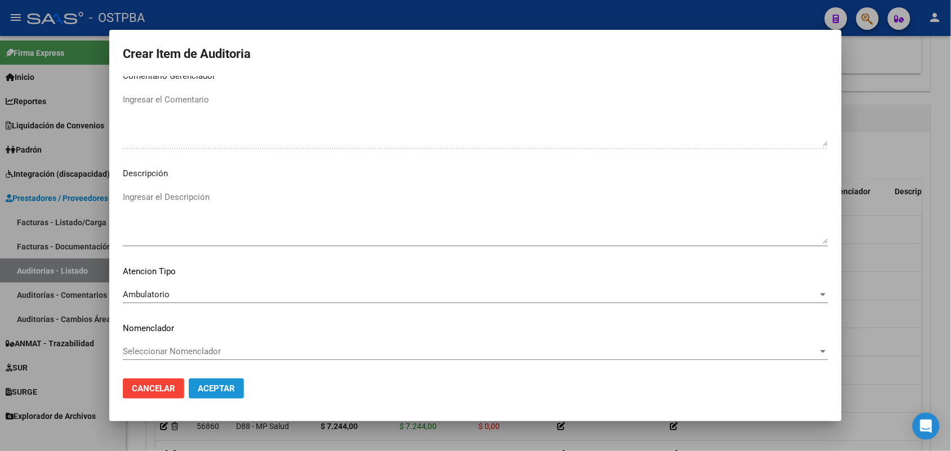
click at [207, 387] on span "Aceptar" at bounding box center [216, 389] width 37 height 10
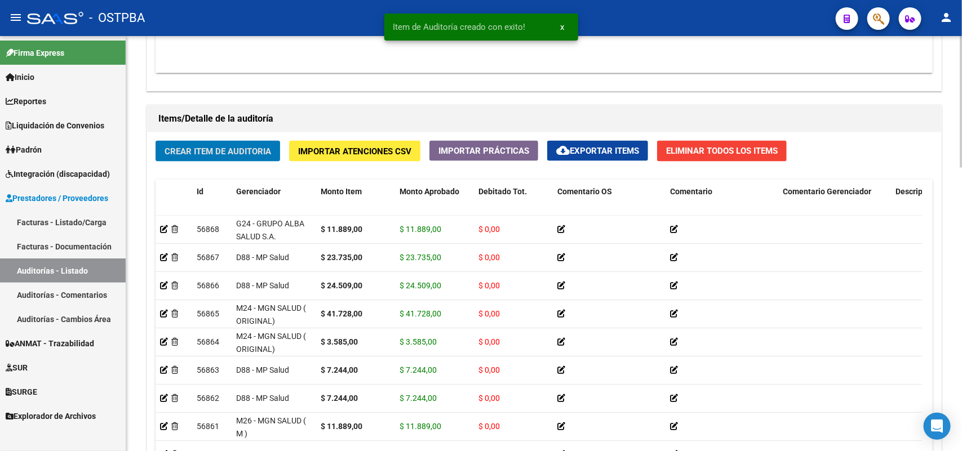
click at [249, 142] on button "Crear Item de Auditoria" at bounding box center [218, 151] width 125 height 21
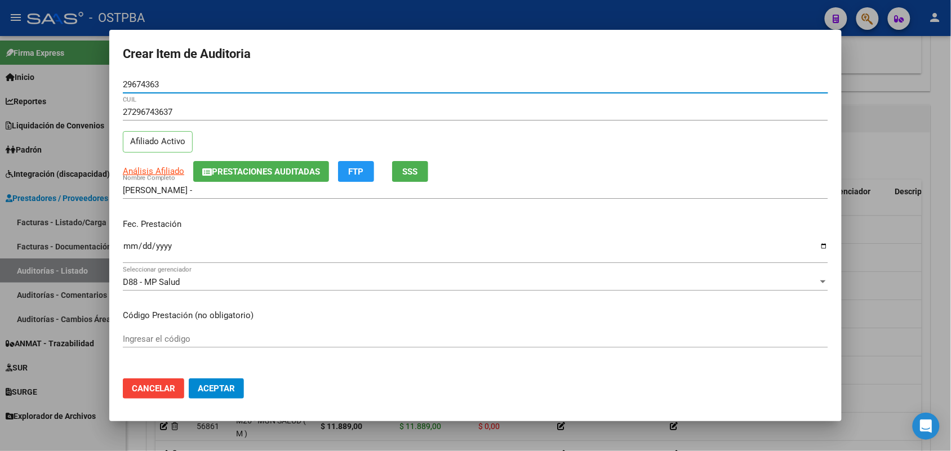
click at [131, 247] on input "Ingresar la fecha" at bounding box center [475, 251] width 705 height 18
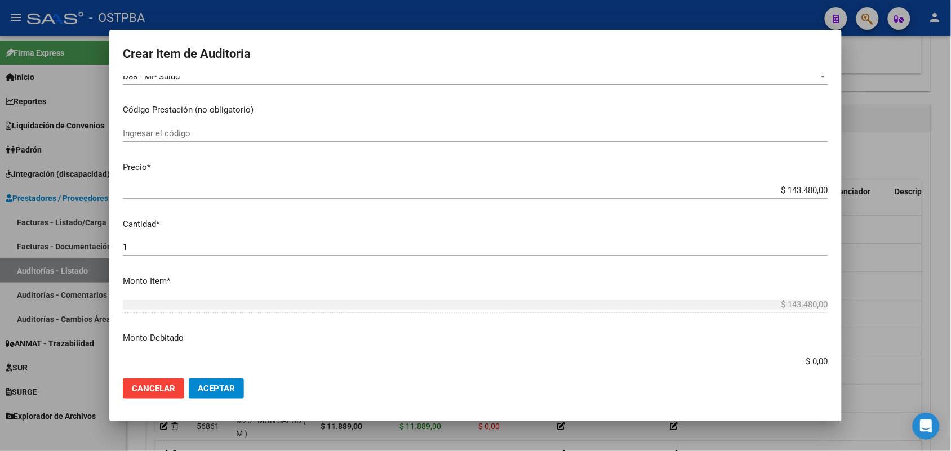
scroll to position [211, 0]
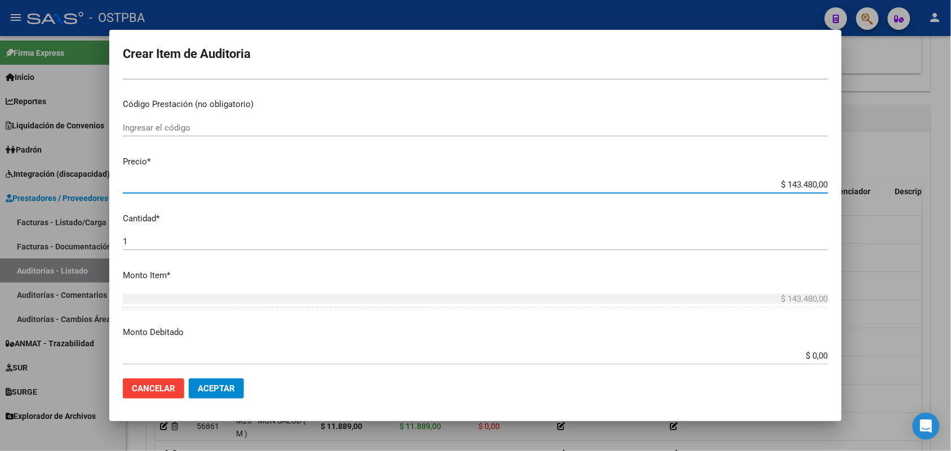
drag, startPoint x: 760, startPoint y: 186, endPoint x: 835, endPoint y: 184, distance: 75.5
click at [835, 184] on mat-dialog-content "29674363 Nro Documento 27296743637 CUIL Afiliado Activo Análisis Afiliado Prest…" at bounding box center [475, 223] width 732 height 294
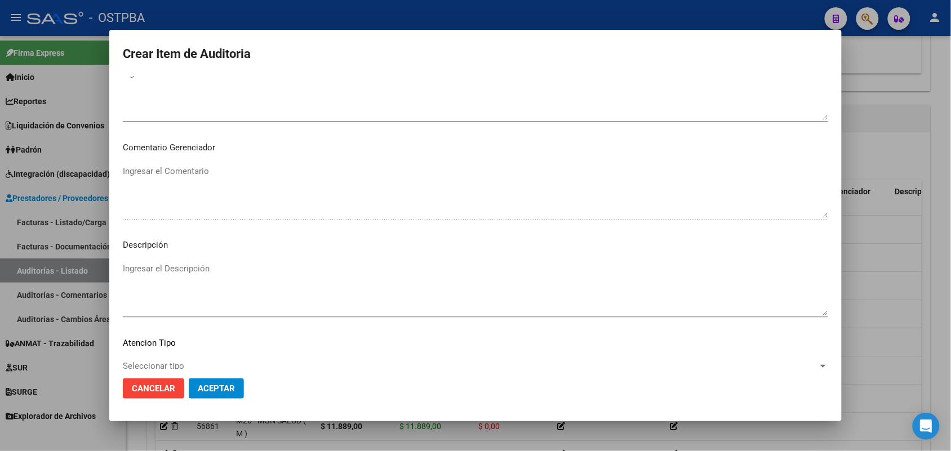
scroll to position [720, 0]
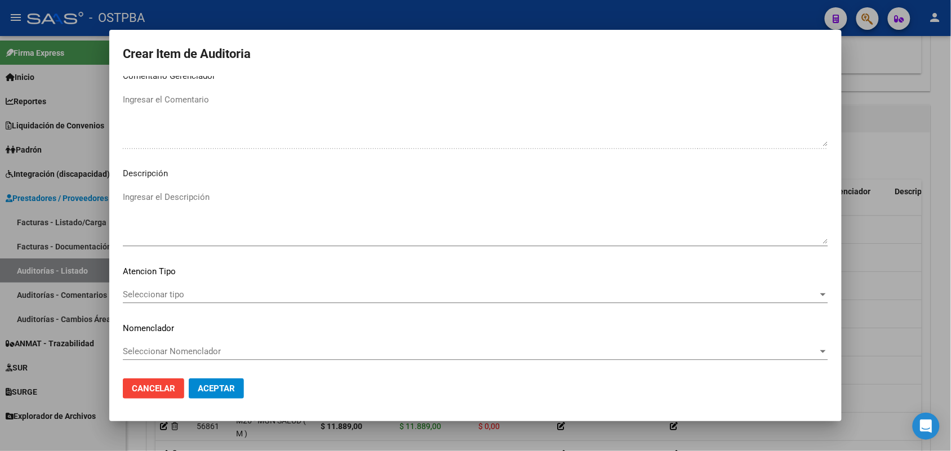
click at [162, 294] on span "Seleccionar tipo" at bounding box center [470, 295] width 695 height 10
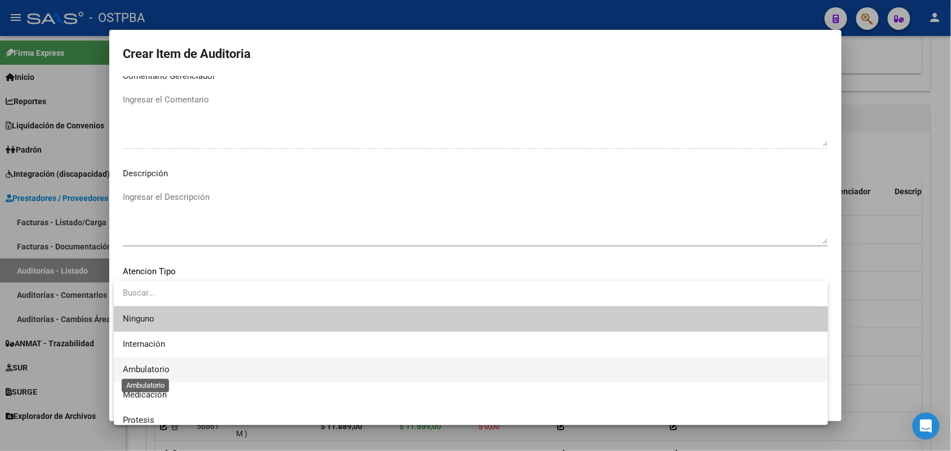
click at [150, 366] on span "Ambulatorio" at bounding box center [146, 370] width 47 height 10
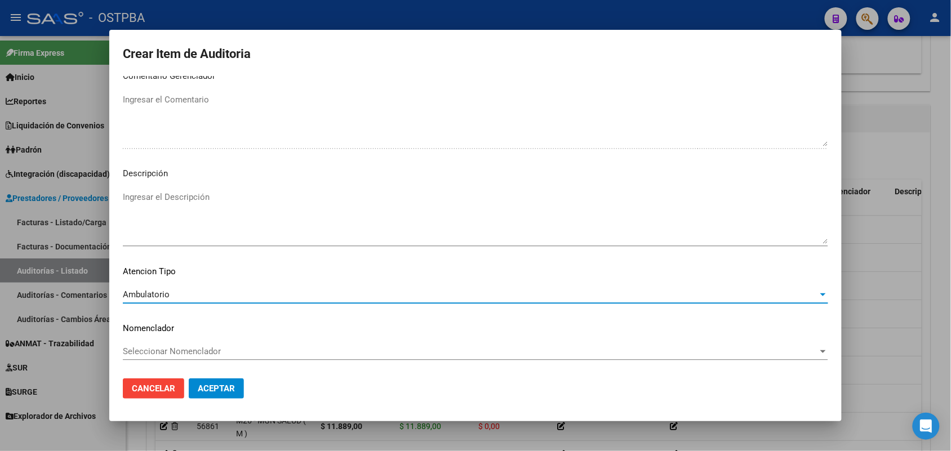
click at [221, 384] on span "Aceptar" at bounding box center [216, 389] width 37 height 10
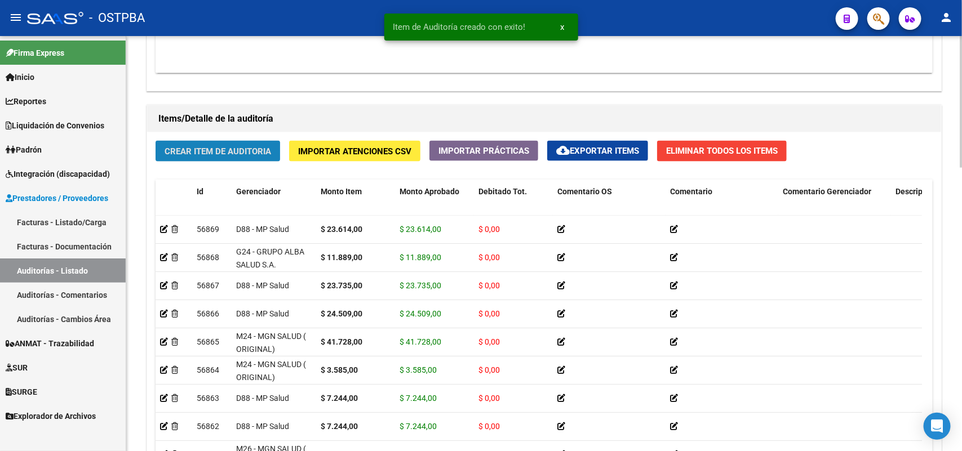
click at [272, 153] on button "Crear Item de Auditoria" at bounding box center [218, 151] width 125 height 21
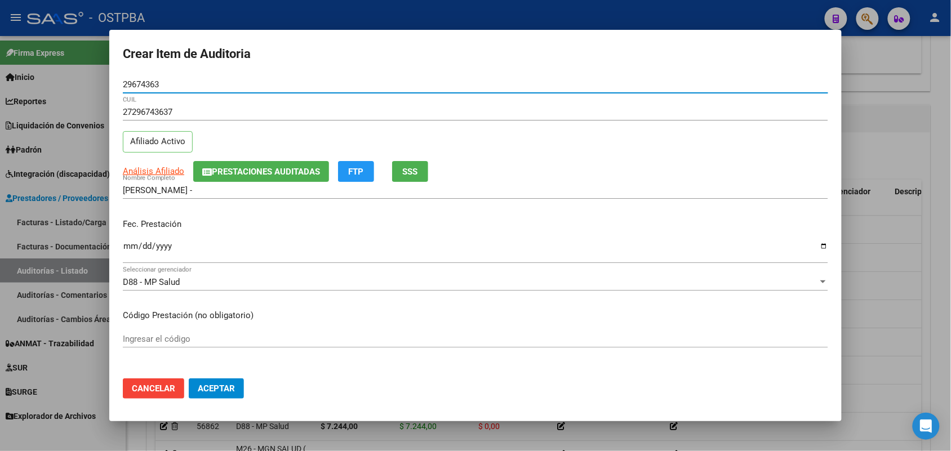
click at [132, 249] on input "Ingresar la fecha" at bounding box center [475, 251] width 705 height 18
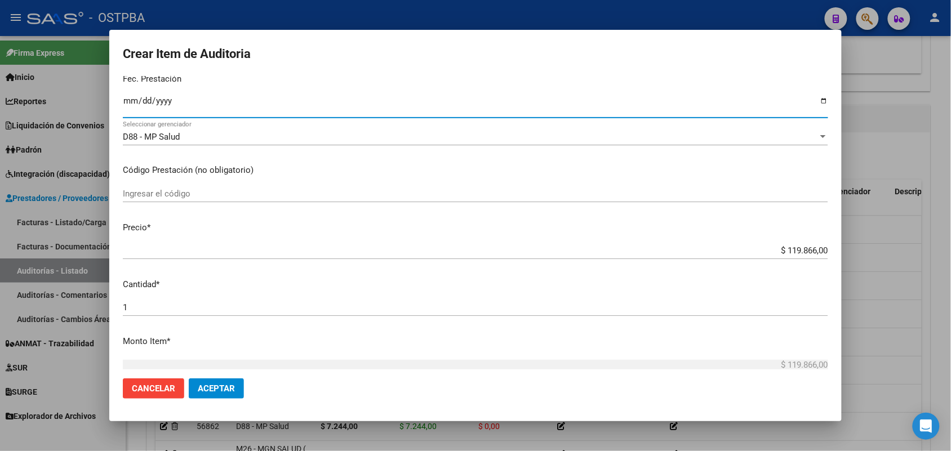
scroll to position [211, 0]
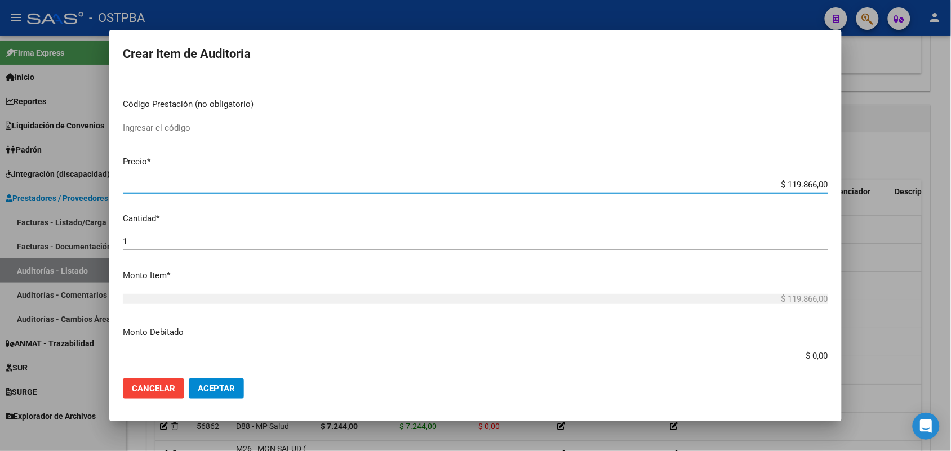
drag, startPoint x: 764, startPoint y: 188, endPoint x: 961, endPoint y: 189, distance: 196.6
click at [951, 189] on html "menu - OSTPBA person Firma Express Inicio Calendario SSS Instructivos Contacto …" at bounding box center [475, 225] width 951 height 451
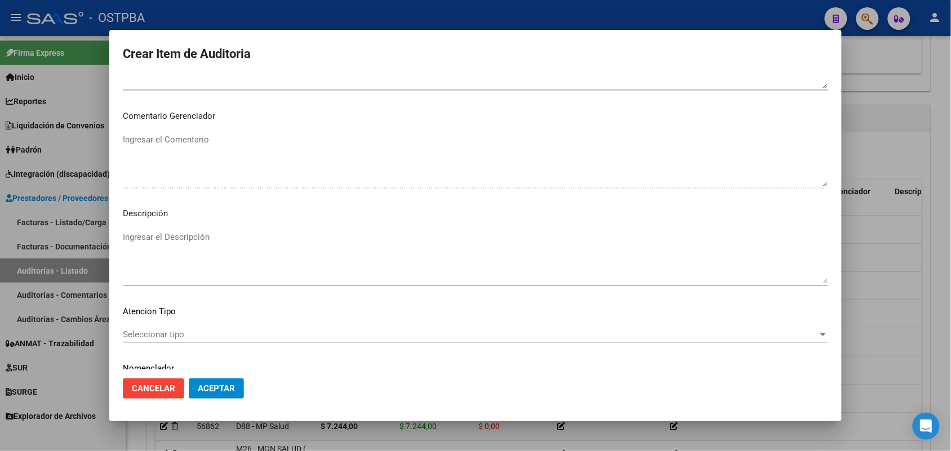
scroll to position [720, 0]
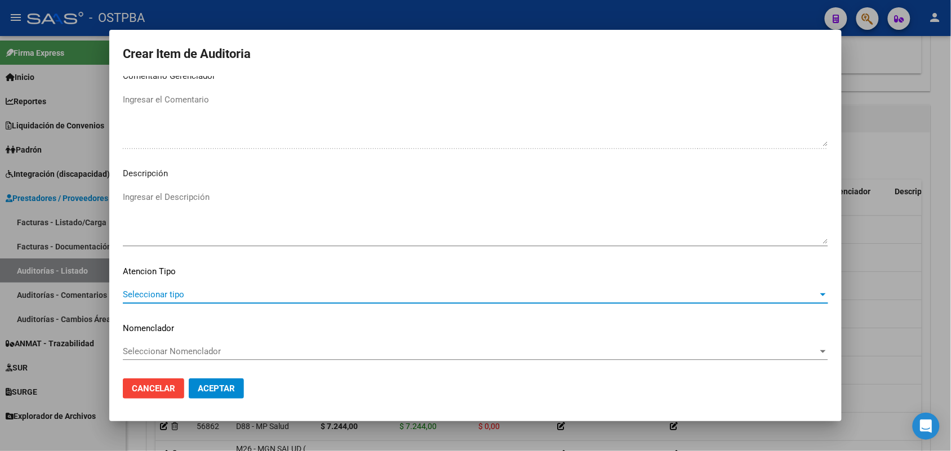
click at [139, 290] on span "Seleccionar tipo" at bounding box center [470, 295] width 695 height 10
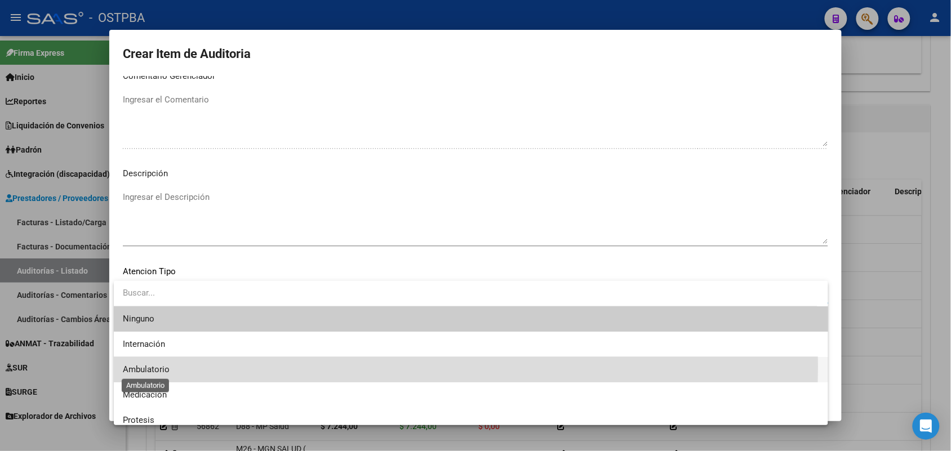
click at [144, 367] on span "Ambulatorio" at bounding box center [146, 370] width 47 height 10
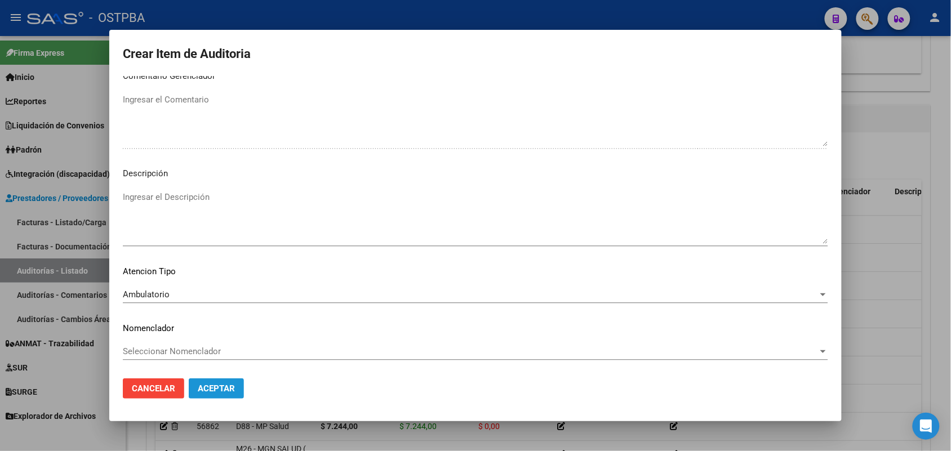
click at [205, 384] on span "Aceptar" at bounding box center [216, 389] width 37 height 10
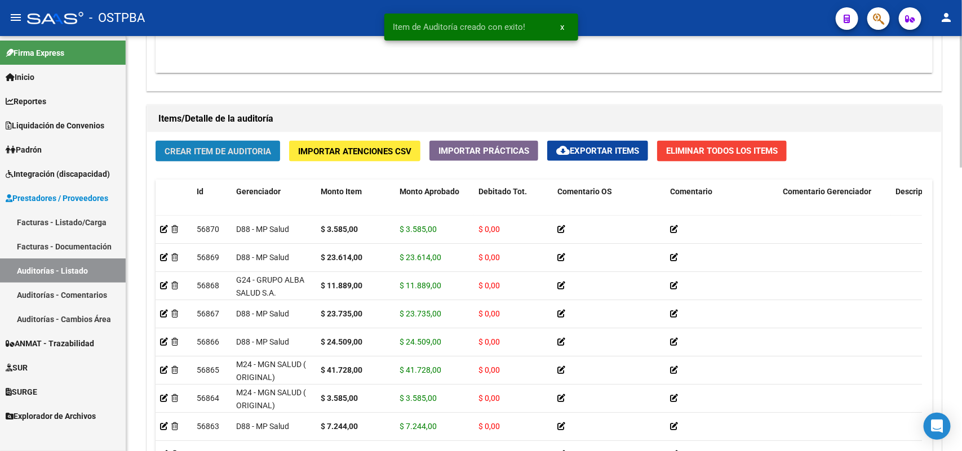
click at [252, 146] on span "Crear Item de Auditoria" at bounding box center [218, 151] width 106 height 10
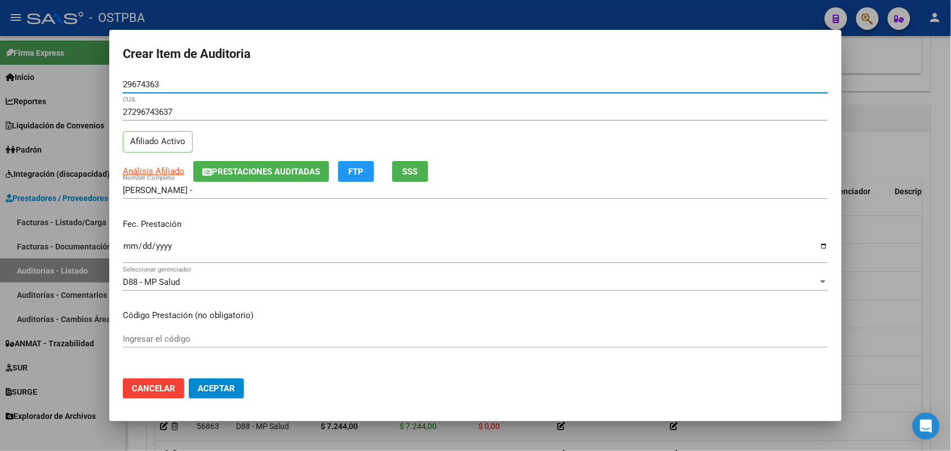
click at [123, 249] on input "Ingresar la fecha" at bounding box center [475, 251] width 705 height 18
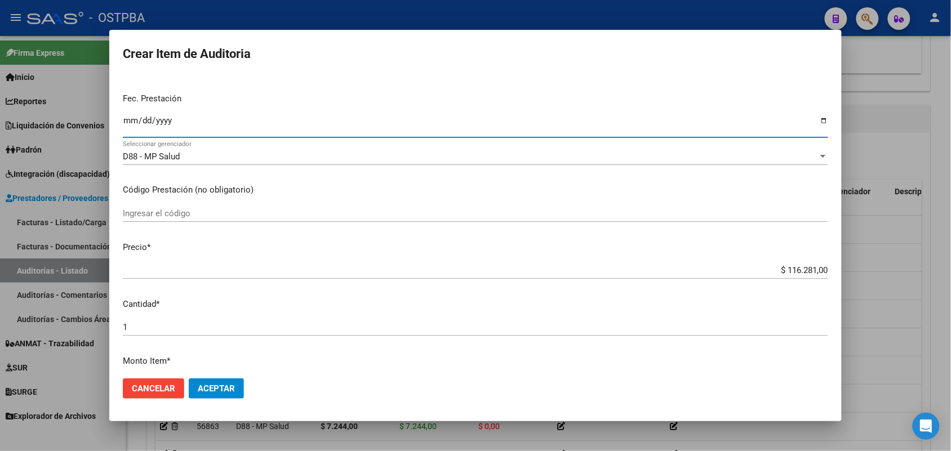
scroll to position [282, 0]
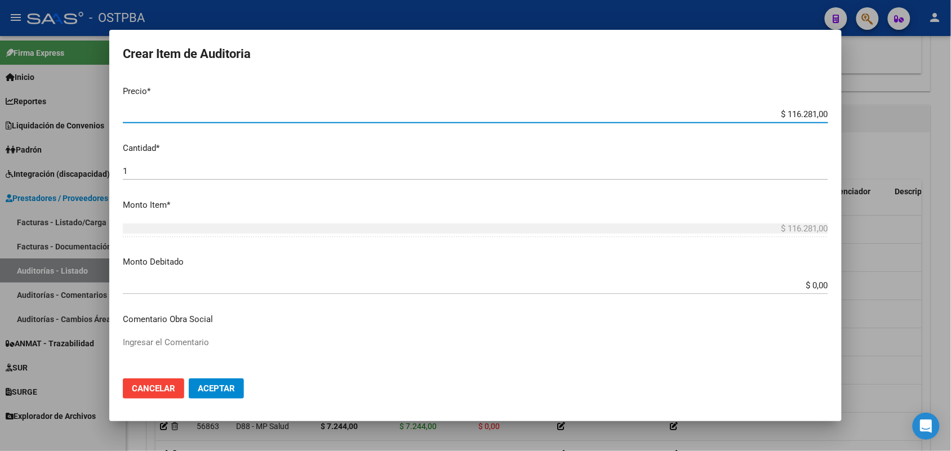
drag, startPoint x: 769, startPoint y: 116, endPoint x: 846, endPoint y: 117, distance: 77.2
click at [846, 117] on div "Crear Item de Auditoria 29674363 Nro Documento 27296743637 CUIL Afiliado Activo…" at bounding box center [475, 225] width 951 height 451
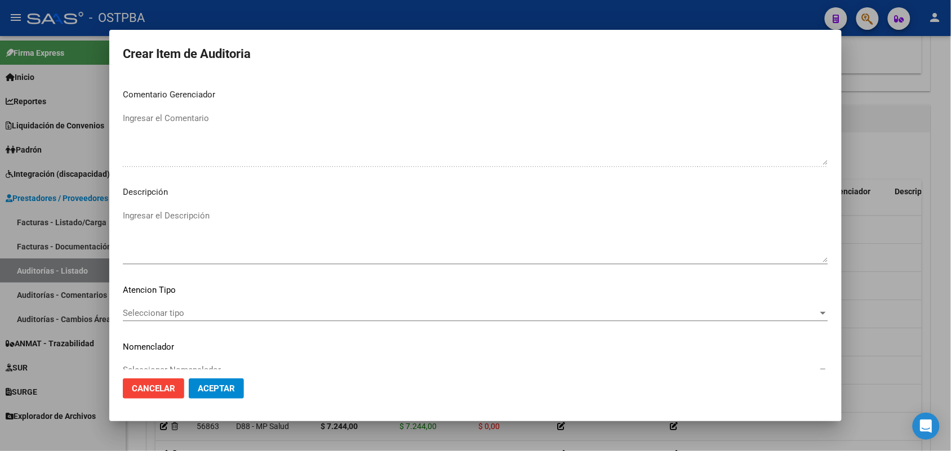
scroll to position [720, 0]
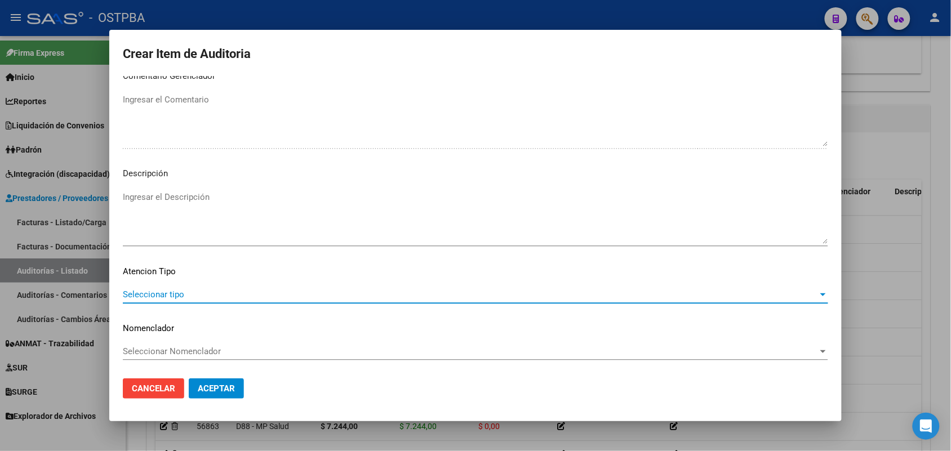
click at [175, 296] on span "Seleccionar tipo" at bounding box center [470, 295] width 695 height 10
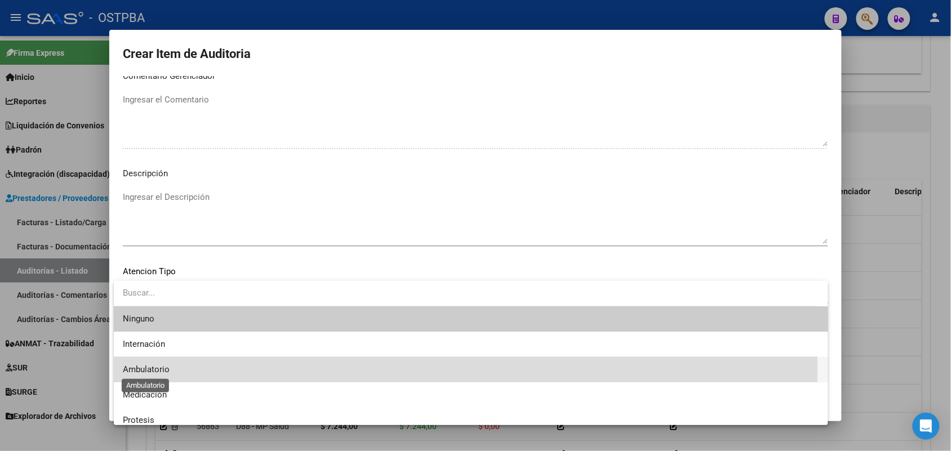
click at [165, 369] on span "Ambulatorio" at bounding box center [146, 370] width 47 height 10
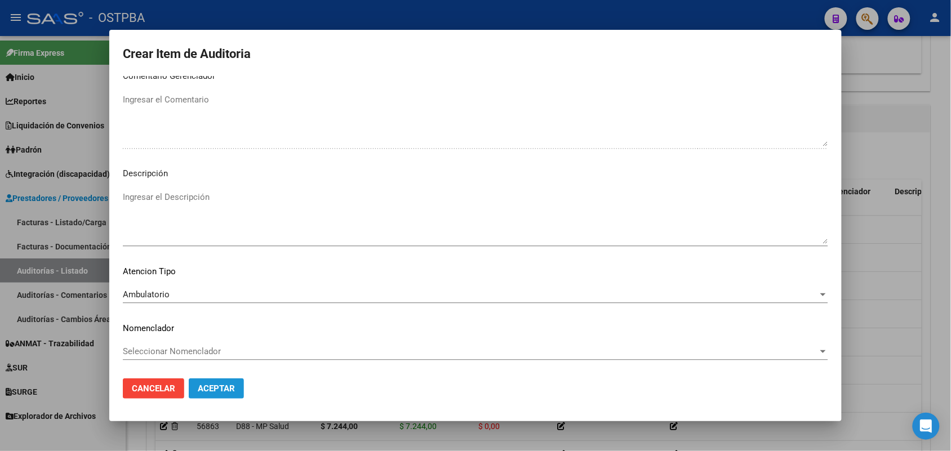
click at [206, 387] on span "Aceptar" at bounding box center [216, 389] width 37 height 10
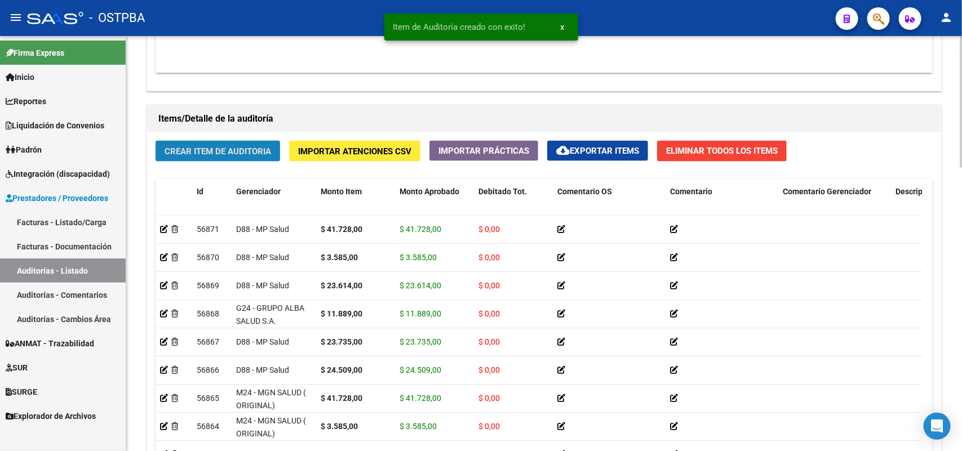
click at [265, 154] on span "Crear Item de Auditoria" at bounding box center [218, 151] width 106 height 10
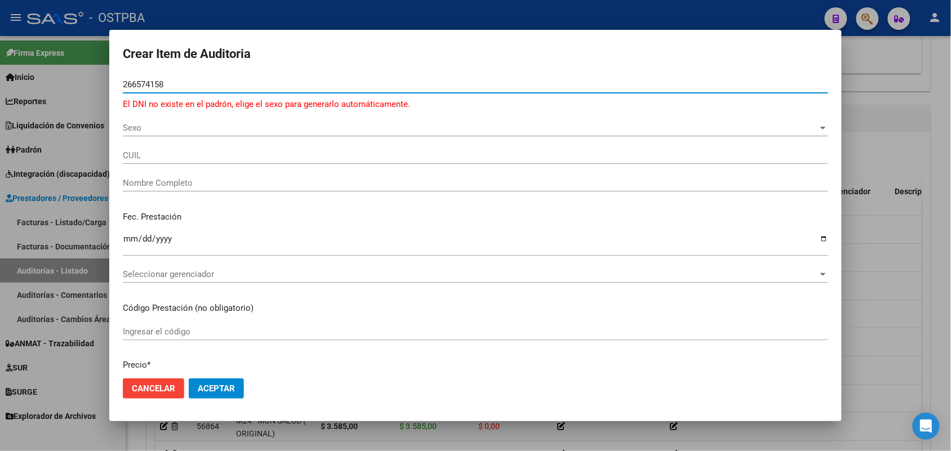
click at [35, 207] on div at bounding box center [475, 225] width 951 height 451
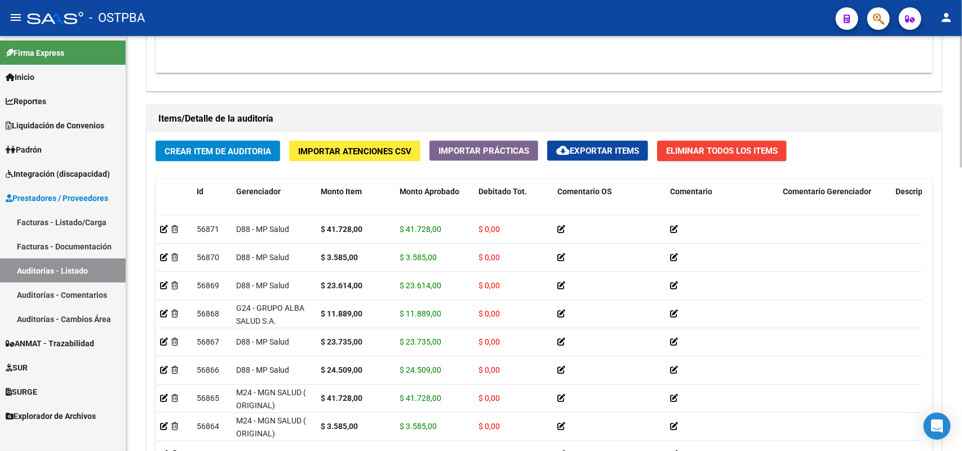
click at [201, 148] on span "Crear Item de Auditoria" at bounding box center [218, 151] width 106 height 10
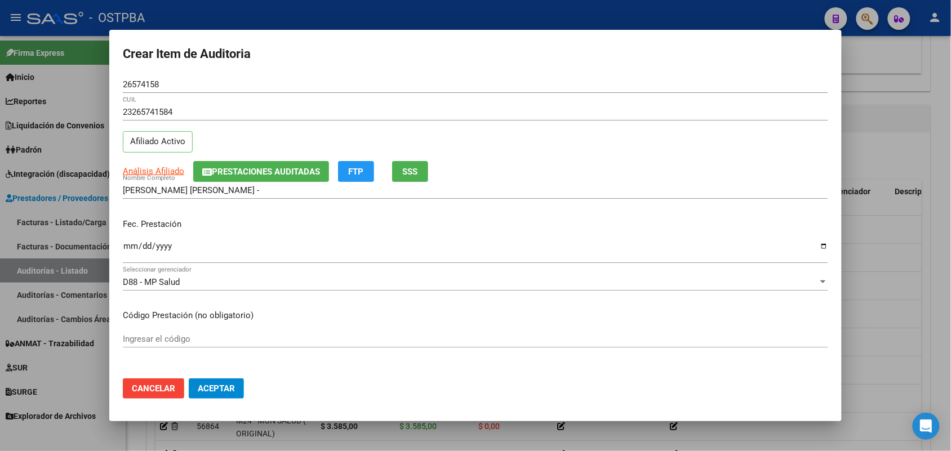
click at [121, 246] on mat-dialog-content "26574158 Nro Documento 23265741584 CUIL Afiliado Activo Análisis Afiliado Prest…" at bounding box center [475, 223] width 732 height 294
click at [130, 243] on input "Ingresar la fecha" at bounding box center [475, 251] width 705 height 18
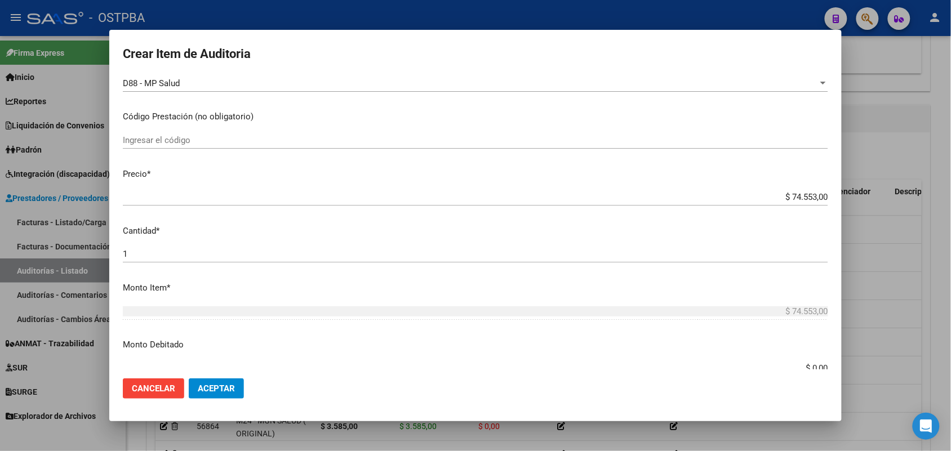
scroll to position [282, 0]
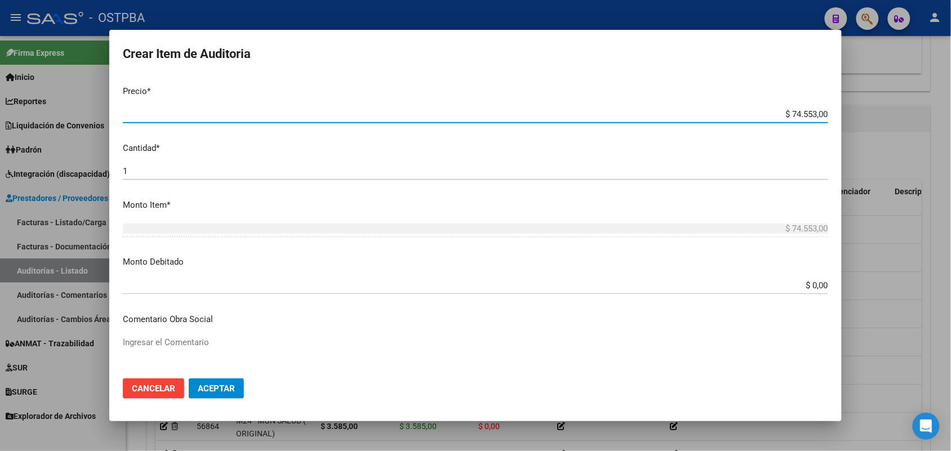
drag, startPoint x: 761, startPoint y: 117, endPoint x: 876, endPoint y: 112, distance: 115.6
click at [876, 112] on div "Crear Item de Auditoria 26574158 Nro Documento 23265741584 CUIL Afiliado Activo…" at bounding box center [475, 225] width 951 height 451
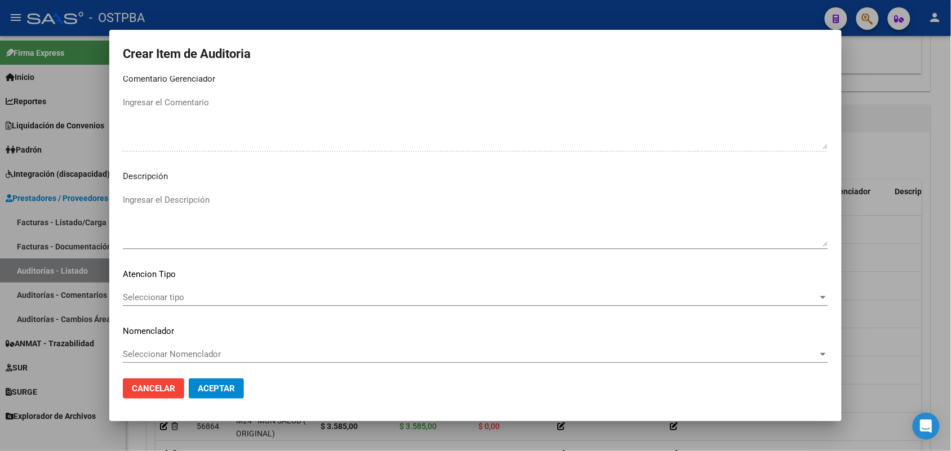
scroll to position [720, 0]
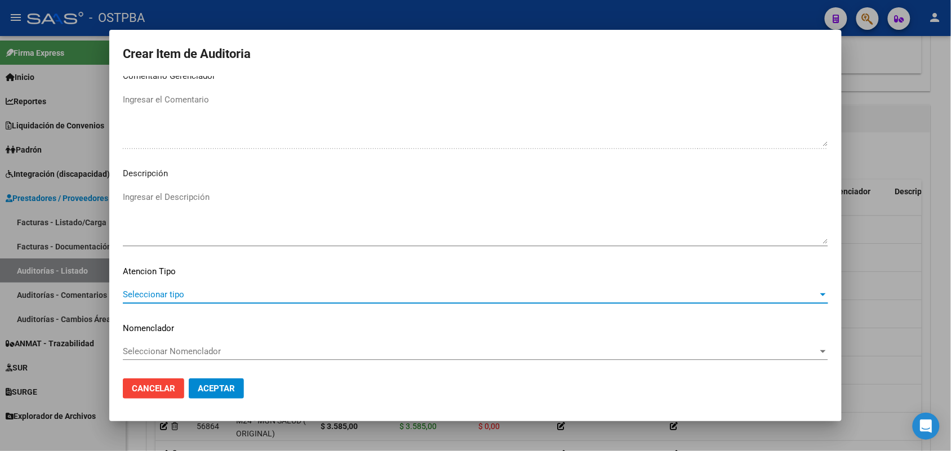
click at [169, 291] on span "Seleccionar tipo" at bounding box center [470, 295] width 695 height 10
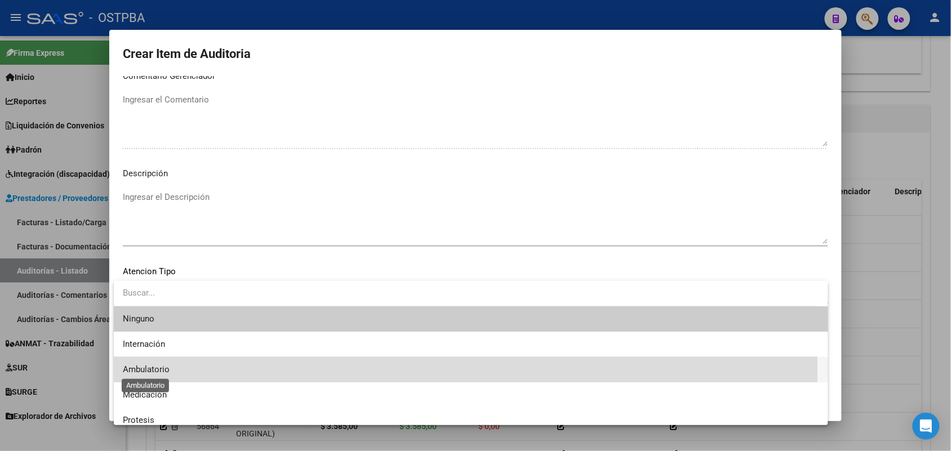
click at [166, 367] on span "Ambulatorio" at bounding box center [146, 370] width 47 height 10
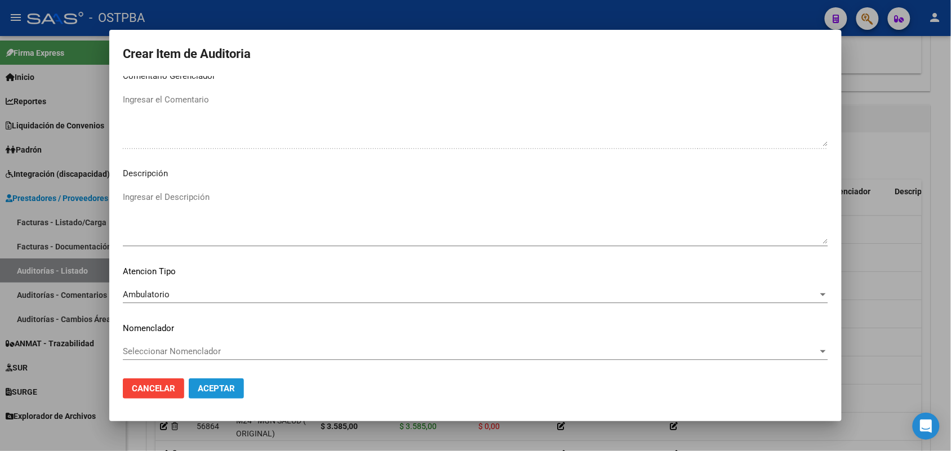
click at [218, 387] on span "Aceptar" at bounding box center [216, 389] width 37 height 10
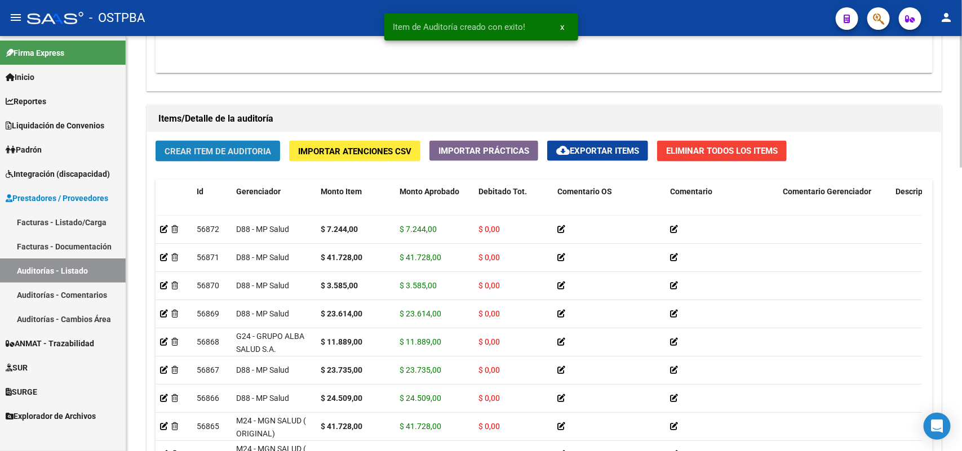
click at [257, 154] on span "Crear Item de Auditoria" at bounding box center [218, 151] width 106 height 10
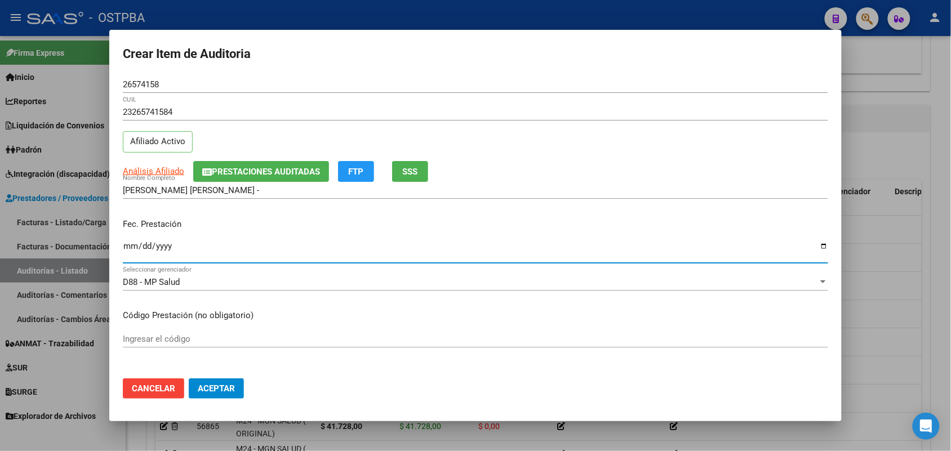
click at [137, 252] on input "Ingresar la fecha" at bounding box center [475, 251] width 705 height 18
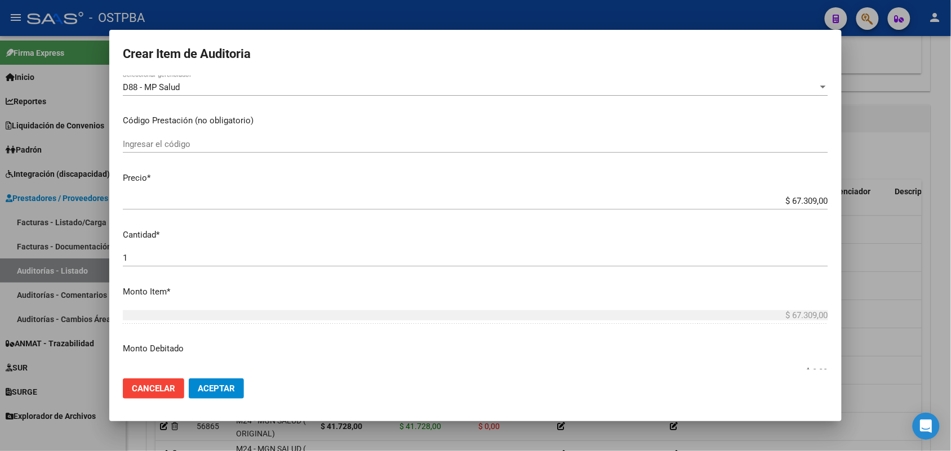
scroll to position [211, 0]
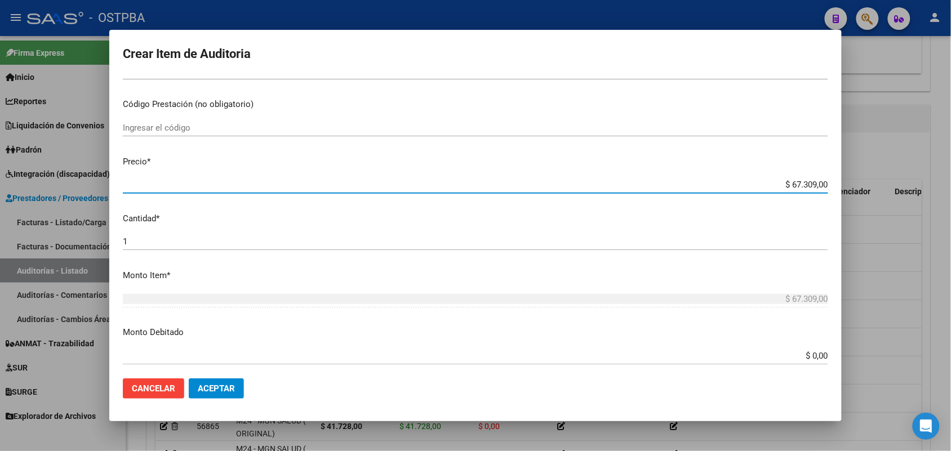
drag, startPoint x: 767, startPoint y: 189, endPoint x: 858, endPoint y: 187, distance: 90.7
click at [858, 187] on div "Crear Item de Auditoria 26574158 Nro Documento 23265741584 CUIL Afiliado Activo…" at bounding box center [475, 225] width 951 height 451
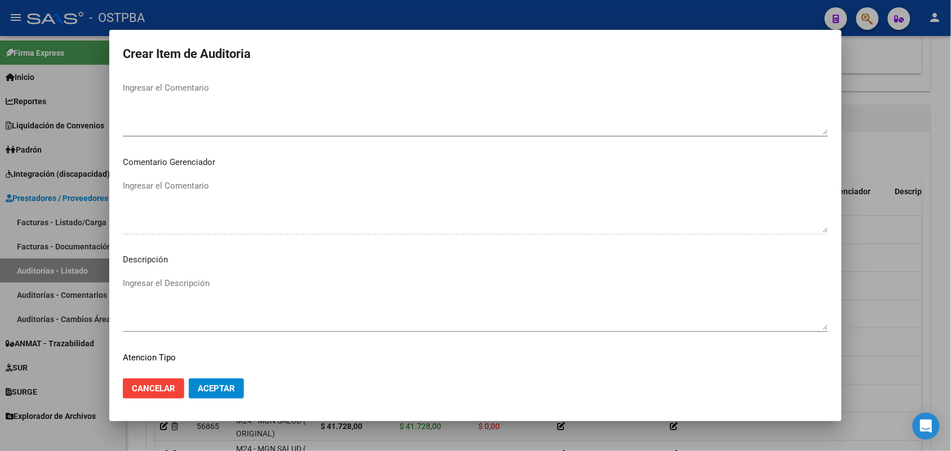
scroll to position [720, 0]
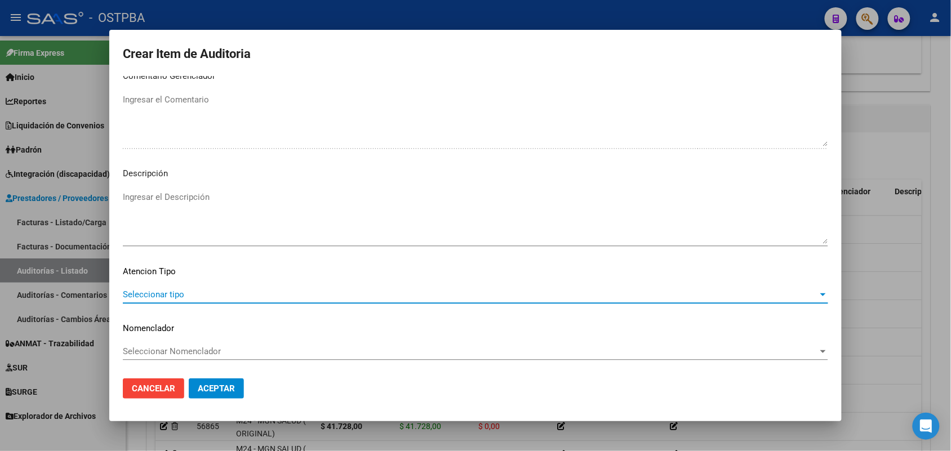
click at [178, 296] on span "Seleccionar tipo" at bounding box center [470, 295] width 695 height 10
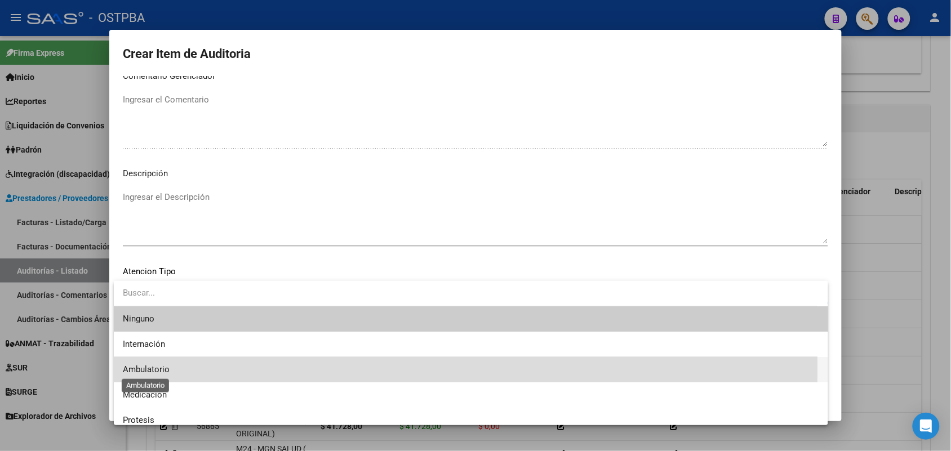
click at [168, 370] on span "Ambulatorio" at bounding box center [146, 370] width 47 height 10
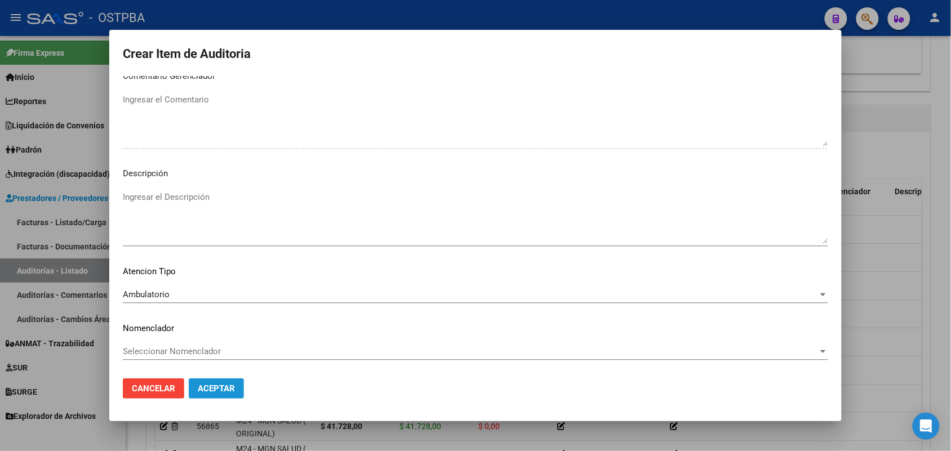
click at [224, 384] on span "Aceptar" at bounding box center [216, 389] width 37 height 10
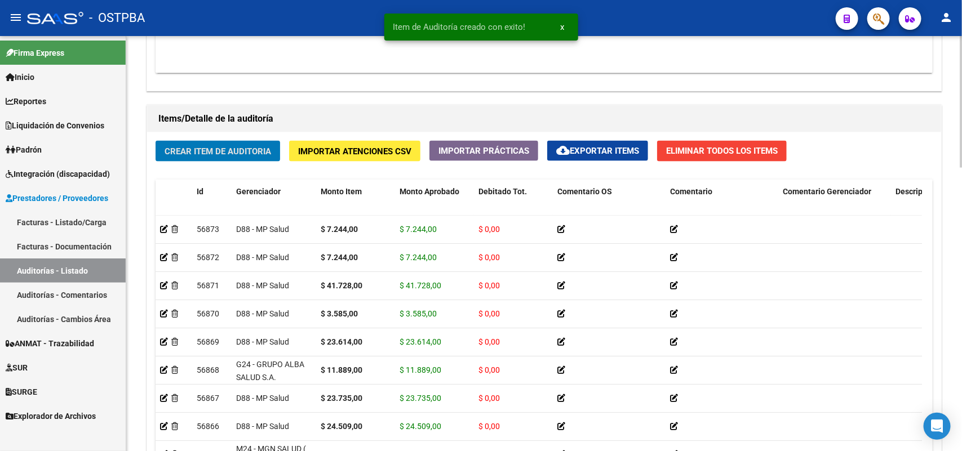
click at [246, 146] on span "Crear Item de Auditoria" at bounding box center [218, 151] width 106 height 10
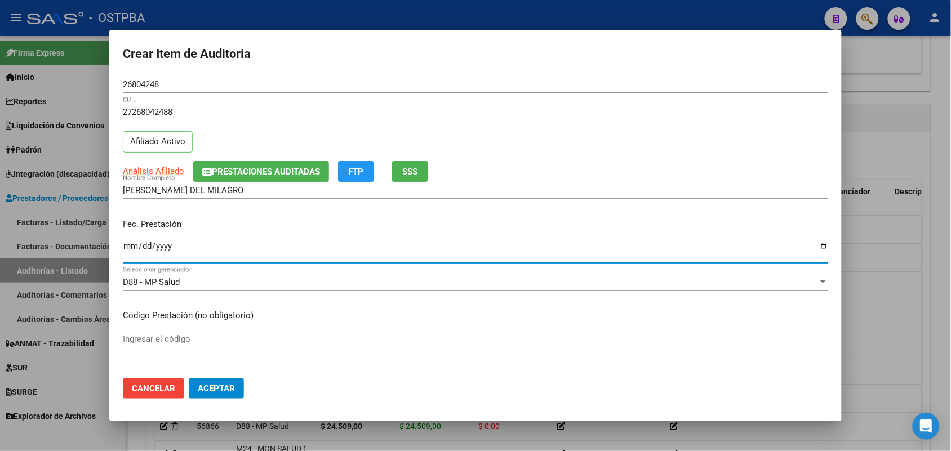
click at [136, 252] on input "Ingresar la fecha" at bounding box center [475, 251] width 705 height 18
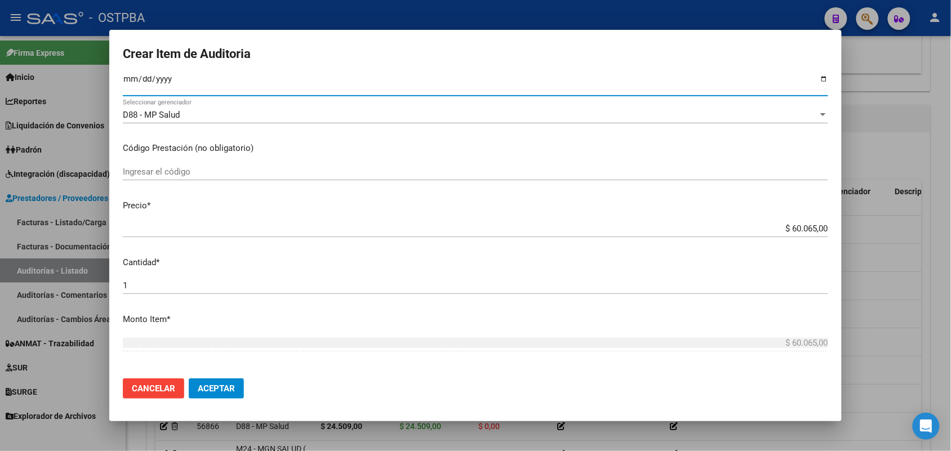
scroll to position [282, 0]
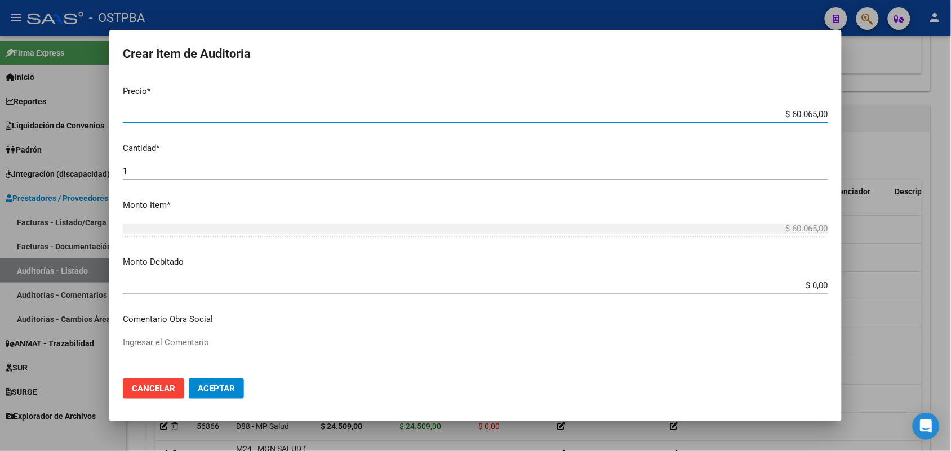
drag, startPoint x: 763, startPoint y: 114, endPoint x: 827, endPoint y: 116, distance: 63.7
click at [827, 116] on mat-dialog-content "26804248 Nro Documento 27268042488 CUIL Afiliado Activo Análisis Afiliado Prest…" at bounding box center [475, 223] width 732 height 294
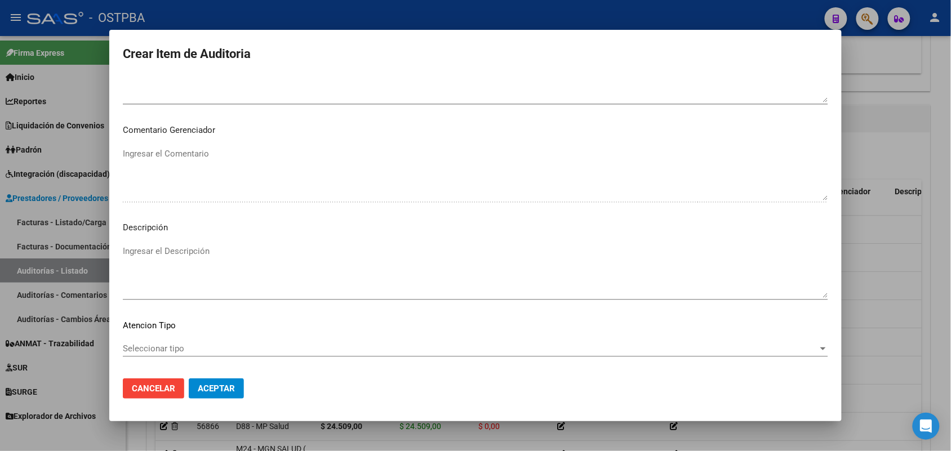
scroll to position [720, 0]
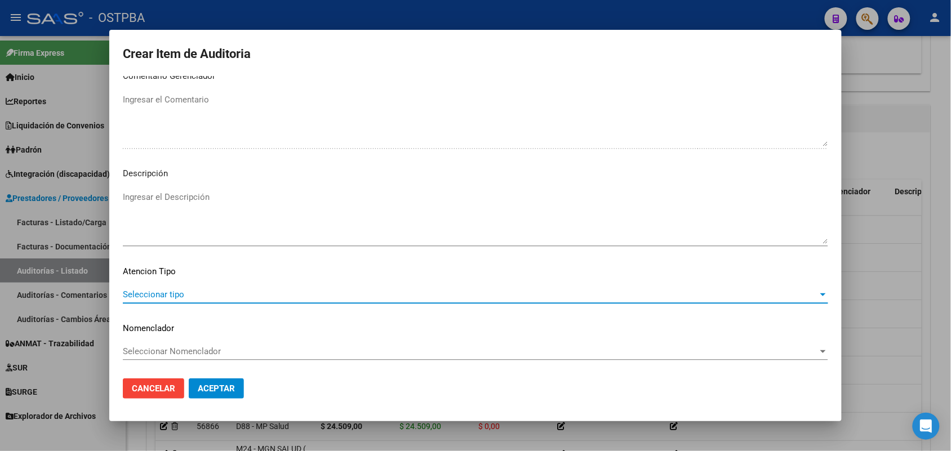
click at [171, 296] on span "Seleccionar tipo" at bounding box center [470, 295] width 695 height 10
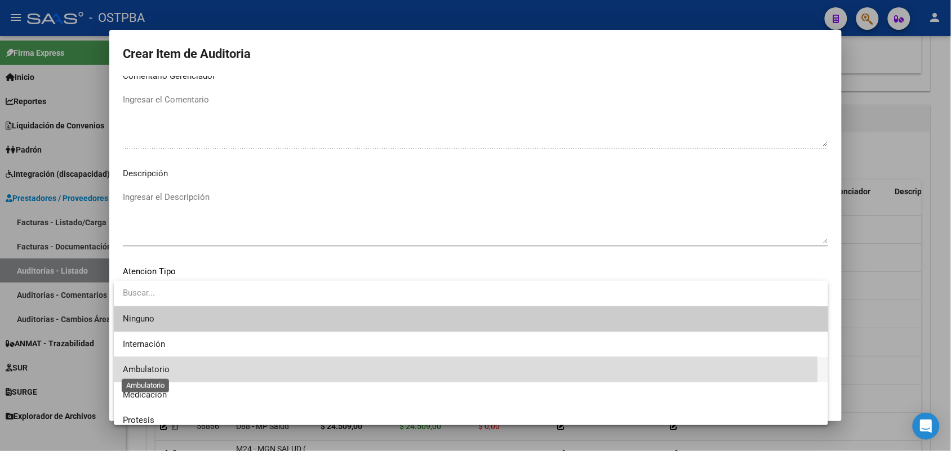
click at [158, 371] on span "Ambulatorio" at bounding box center [146, 370] width 47 height 10
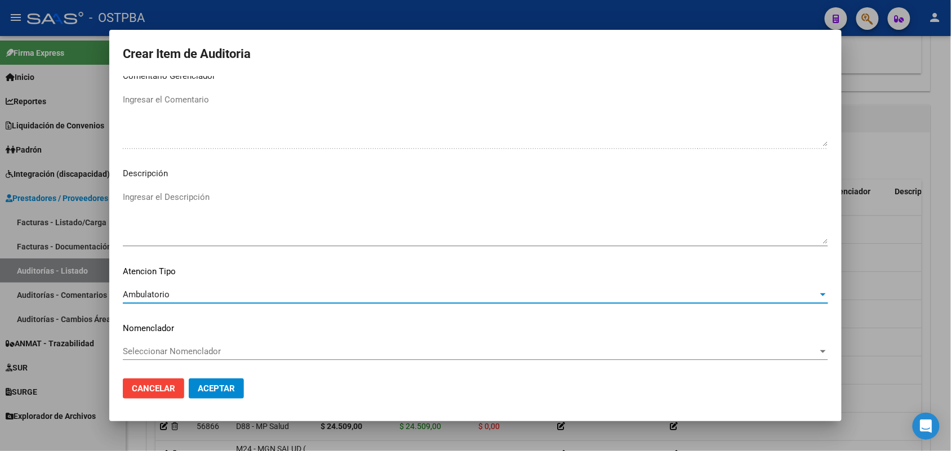
click at [210, 384] on span "Aceptar" at bounding box center [216, 389] width 37 height 10
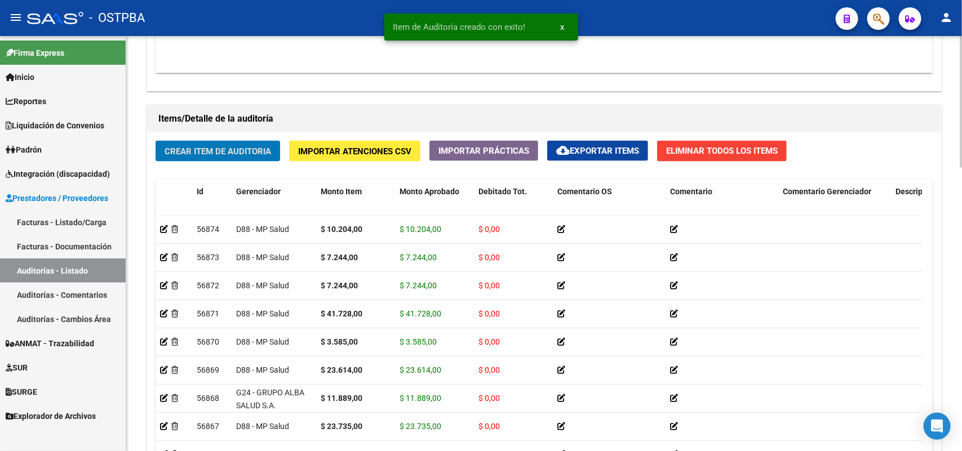
click at [265, 153] on span "Crear Item de Auditoria" at bounding box center [218, 151] width 106 height 10
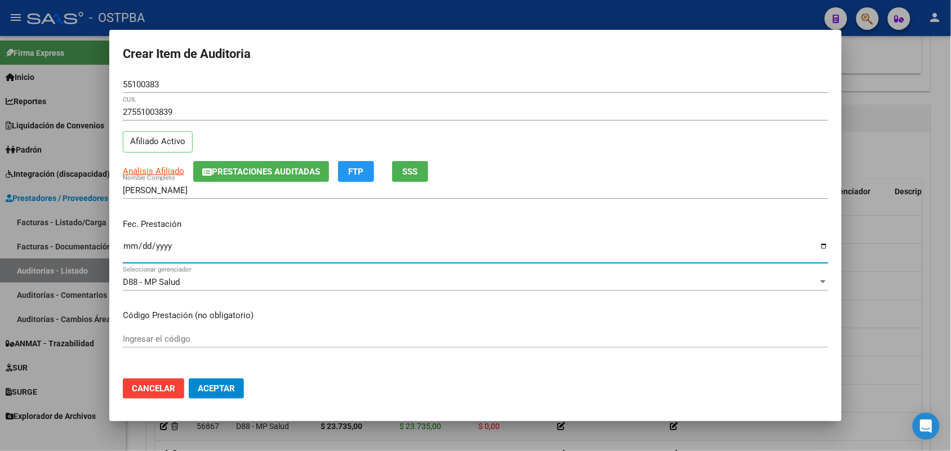
drag, startPoint x: 130, startPoint y: 252, endPoint x: 181, endPoint y: 276, distance: 57.0
click at [131, 254] on input "Ingresar la fecha" at bounding box center [475, 251] width 705 height 18
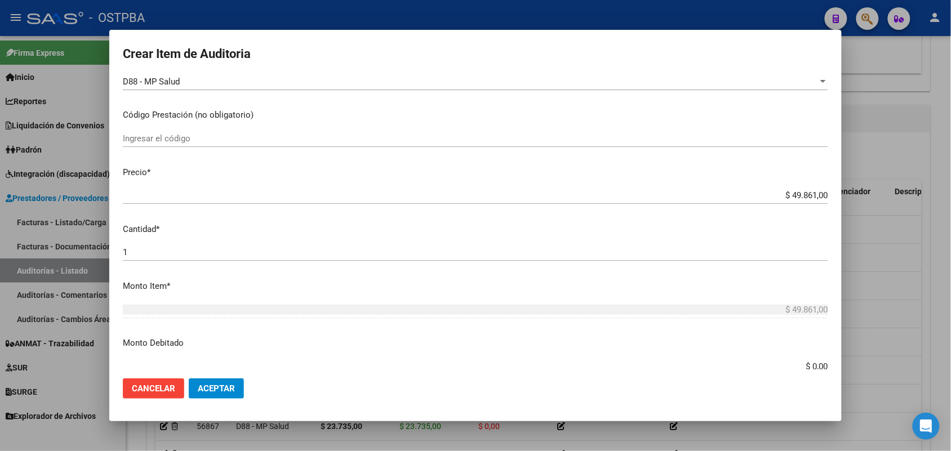
scroll to position [211, 0]
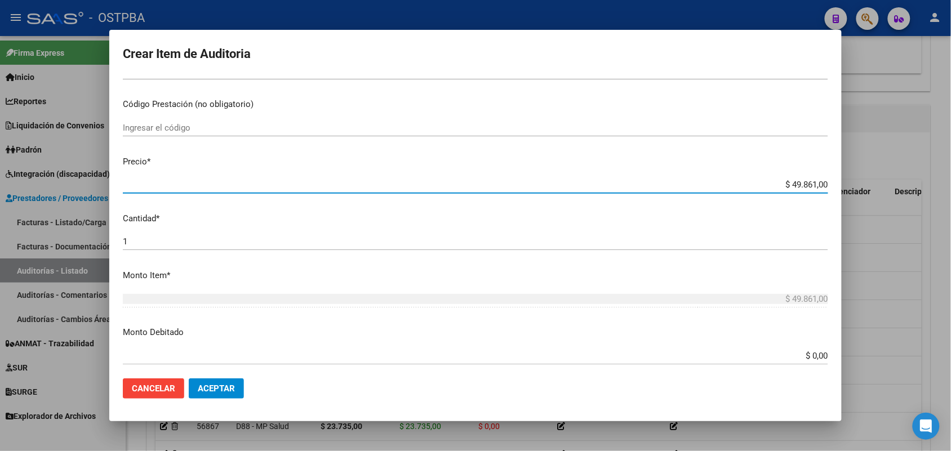
drag, startPoint x: 771, startPoint y: 184, endPoint x: 841, endPoint y: 170, distance: 71.8
click at [841, 170] on mat-dialog-content "55100383 Nro Documento 27551003839 CUIL Afiliado Activo Análisis Afiliado Prest…" at bounding box center [475, 223] width 732 height 294
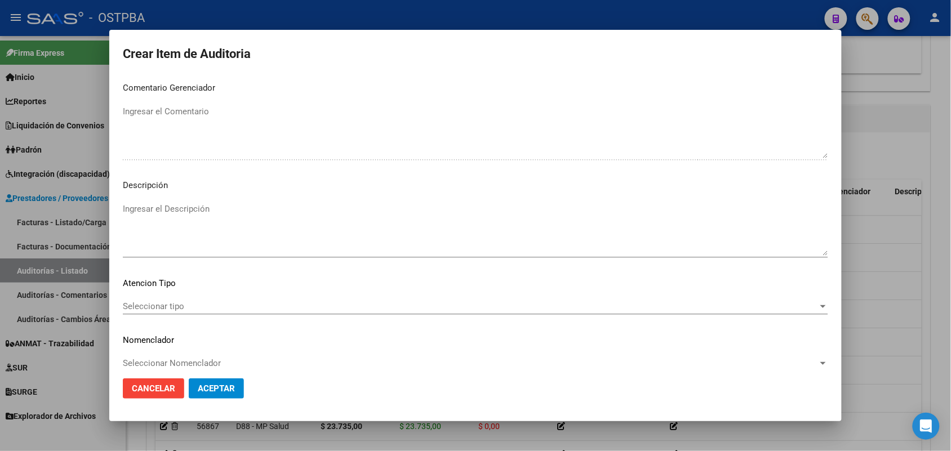
scroll to position [720, 0]
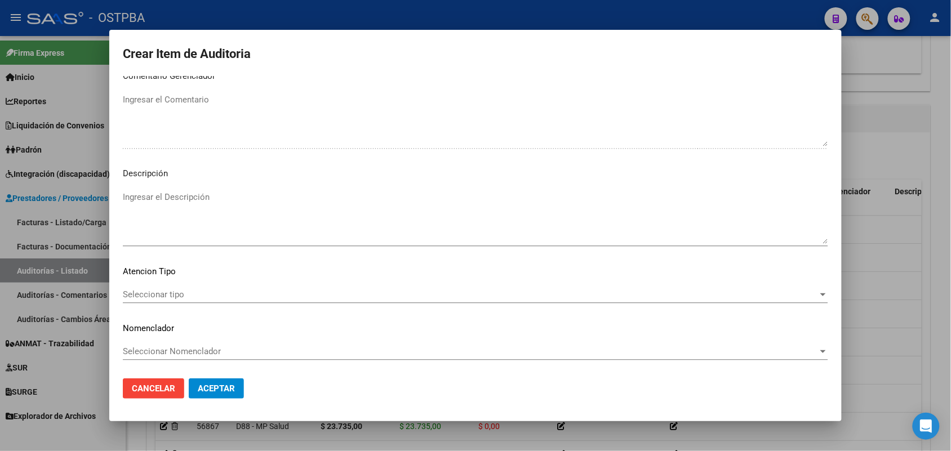
click at [177, 290] on span "Seleccionar tipo" at bounding box center [470, 295] width 695 height 10
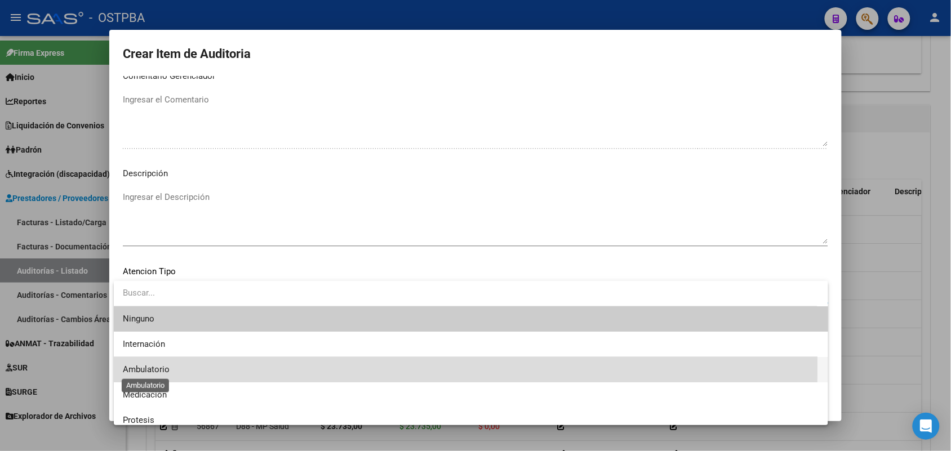
click at [167, 368] on span "Ambulatorio" at bounding box center [146, 370] width 47 height 10
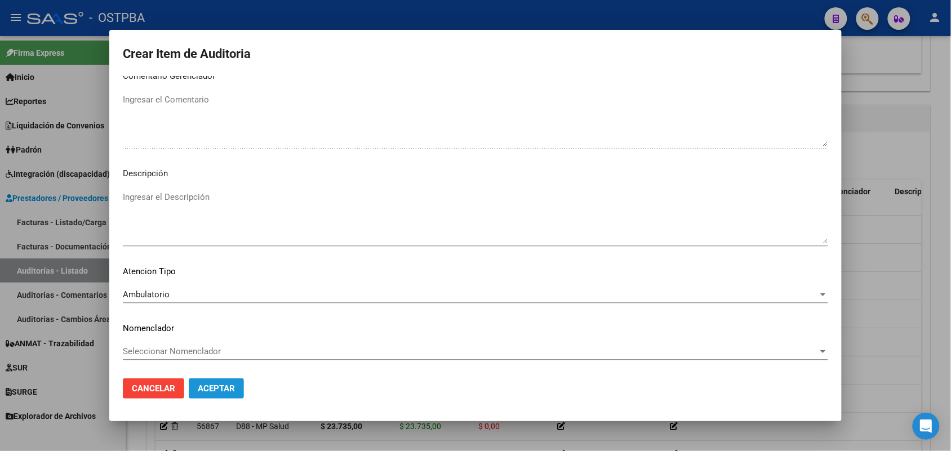
click at [228, 385] on span "Aceptar" at bounding box center [216, 389] width 37 height 10
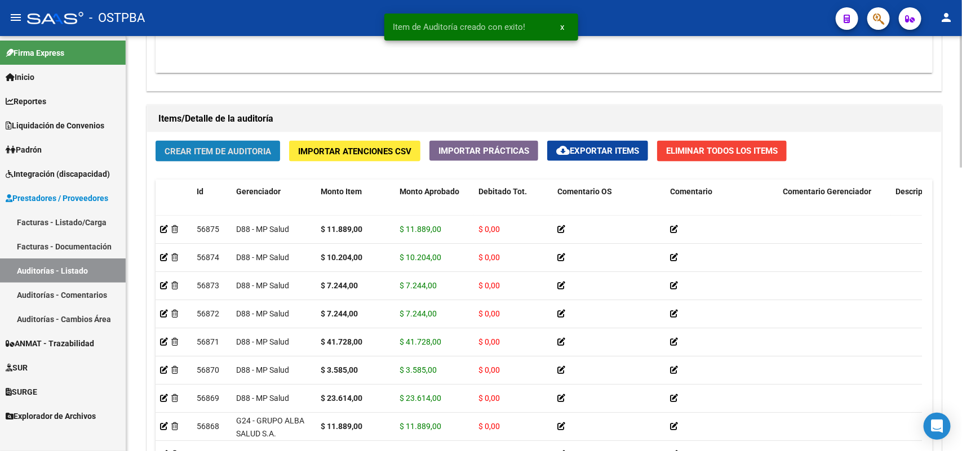
click at [261, 157] on button "Crear Item de Auditoria" at bounding box center [218, 151] width 125 height 21
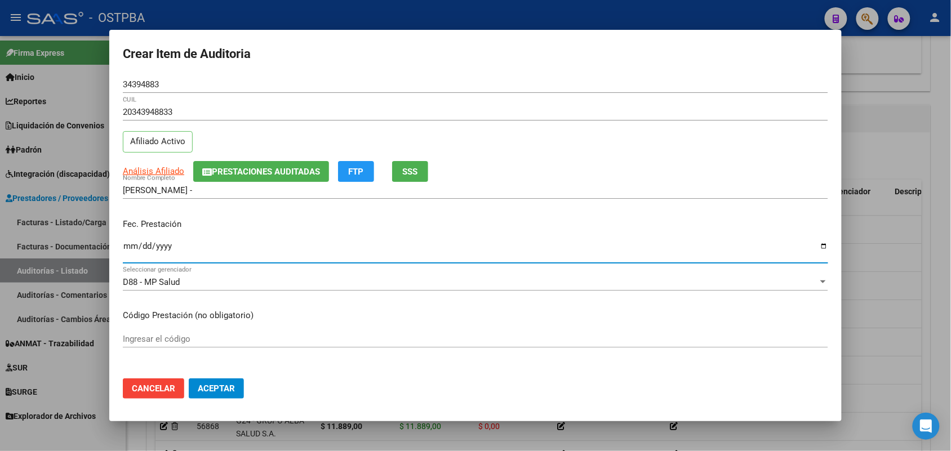
click at [128, 251] on input "Ingresar la fecha" at bounding box center [475, 251] width 705 height 18
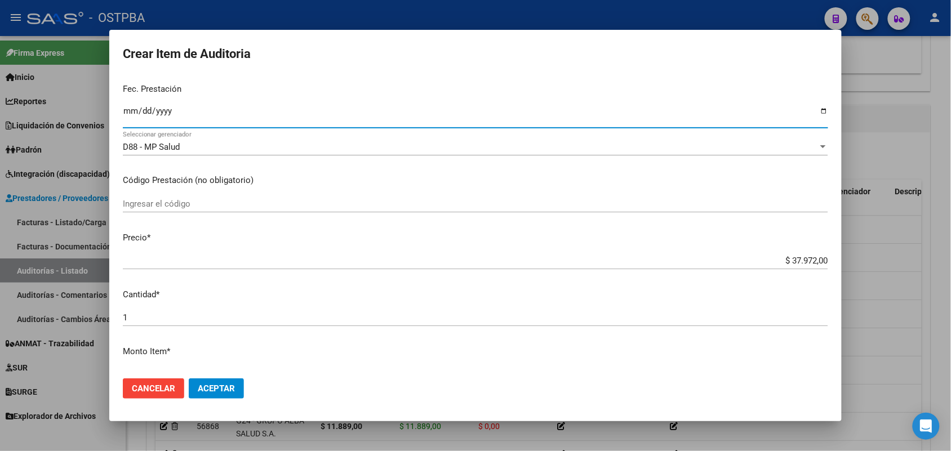
scroll to position [211, 0]
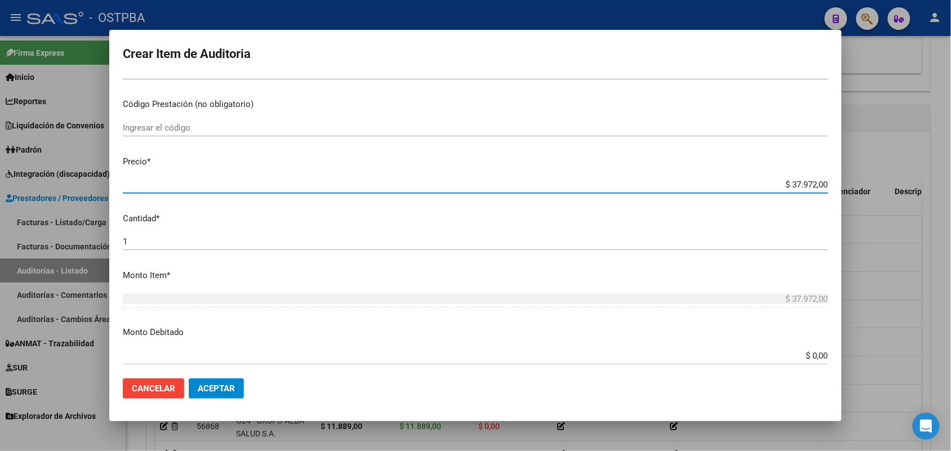
drag, startPoint x: 765, startPoint y: 185, endPoint x: 854, endPoint y: 190, distance: 88.6
click at [854, 190] on div "Crear Item de Auditoria 34394883 Nro Documento 20343948833 CUIL Afiliado Activo…" at bounding box center [475, 225] width 951 height 451
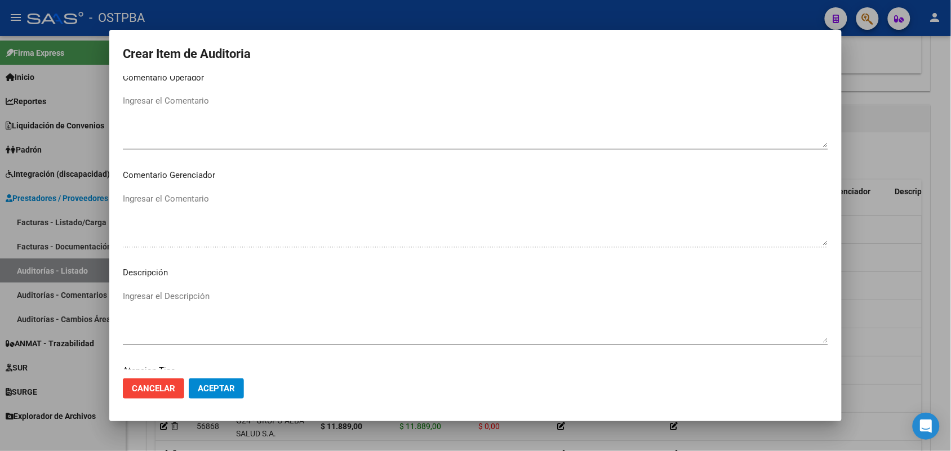
scroll to position [720, 0]
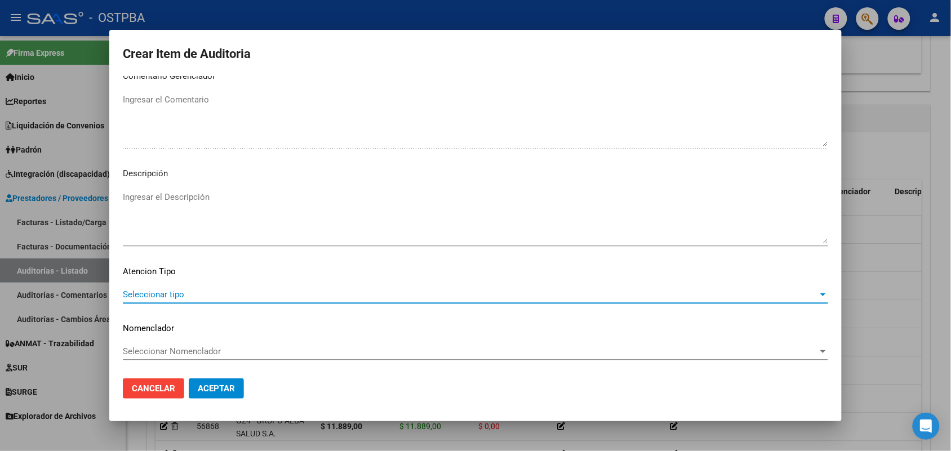
click at [166, 290] on span "Seleccionar tipo" at bounding box center [470, 295] width 695 height 10
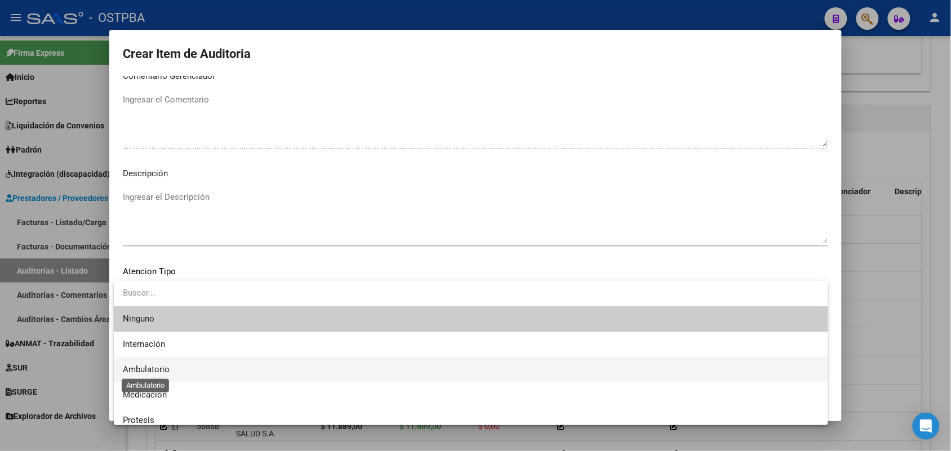
click at [155, 368] on span "Ambulatorio" at bounding box center [146, 370] width 47 height 10
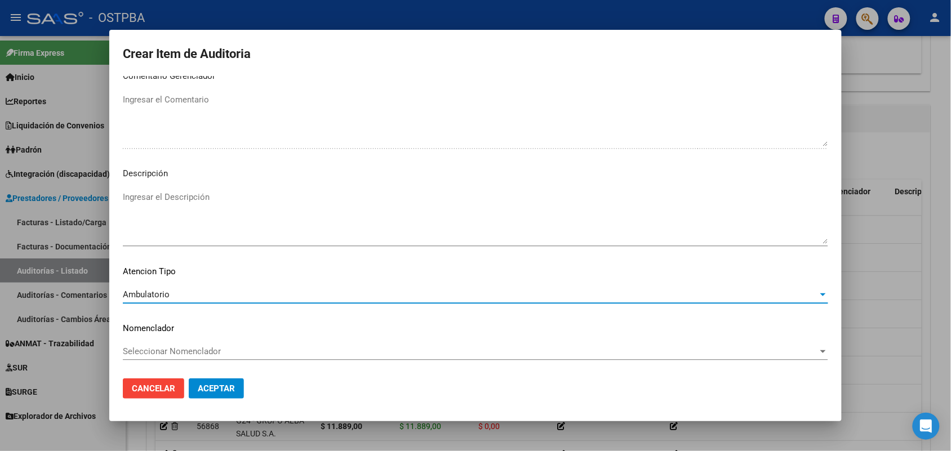
click at [234, 390] on span "Aceptar" at bounding box center [216, 389] width 37 height 10
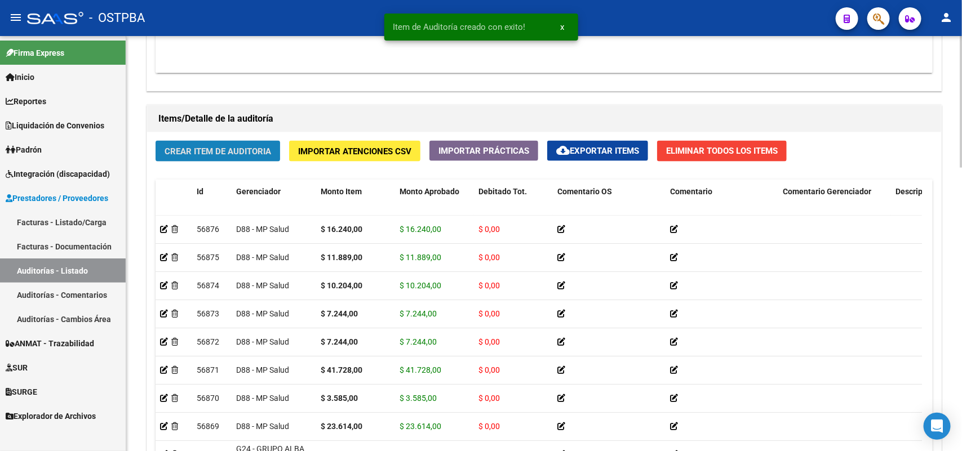
click at [255, 151] on span "Crear Item de Auditoria" at bounding box center [218, 151] width 106 height 10
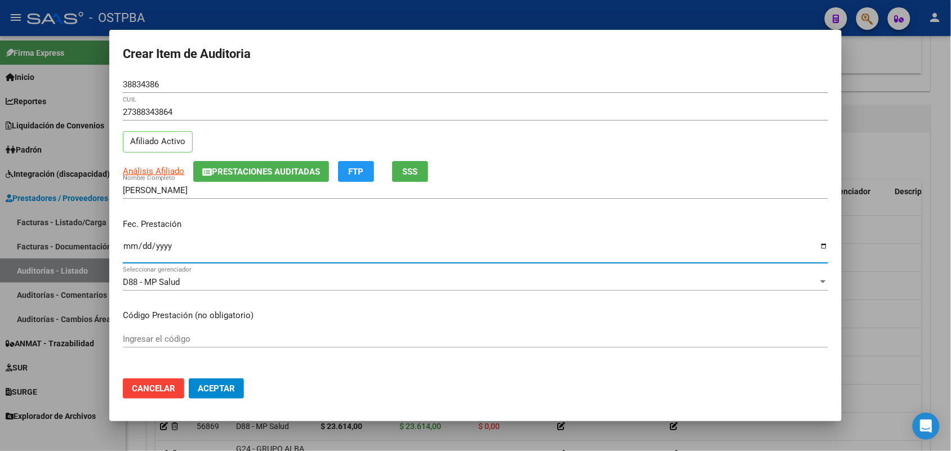
click at [124, 249] on input "Ingresar la fecha" at bounding box center [475, 251] width 705 height 18
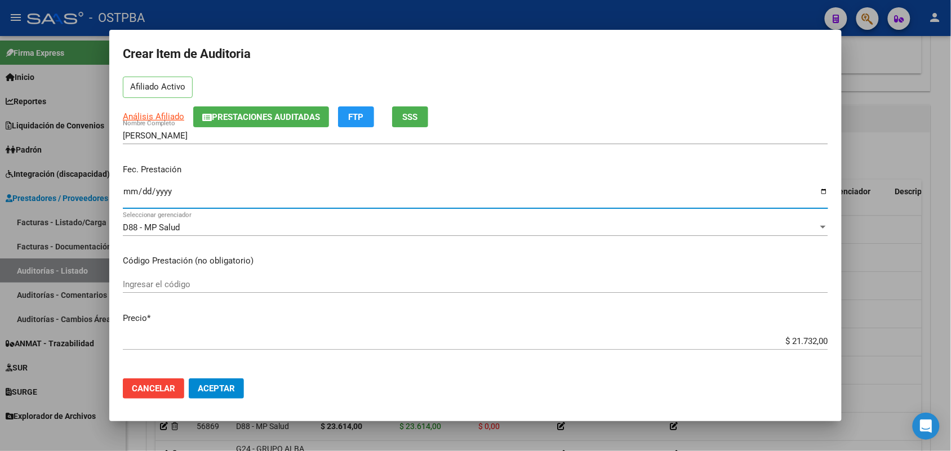
scroll to position [141, 0]
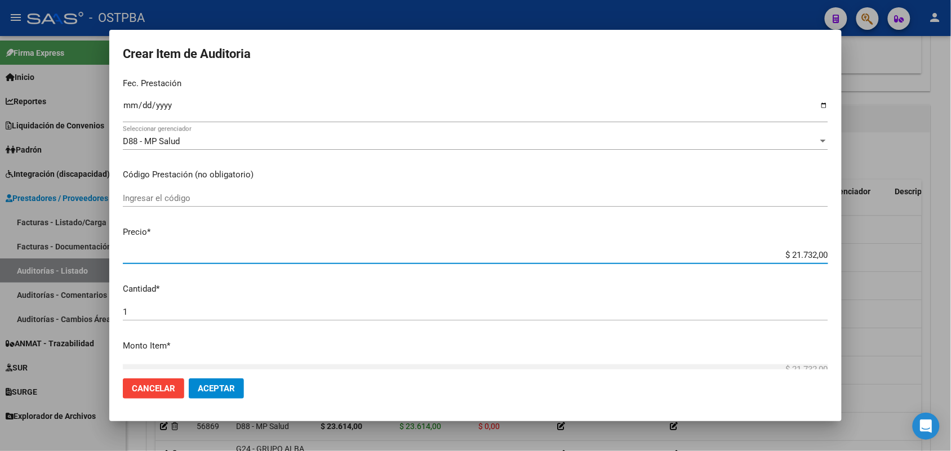
drag, startPoint x: 770, startPoint y: 254, endPoint x: 838, endPoint y: 254, distance: 67.6
click at [838, 254] on mat-dialog-content "38834386 Nro Documento 27388343864 CUIL Afiliado Activo Análisis Afiliado Prest…" at bounding box center [475, 223] width 732 height 294
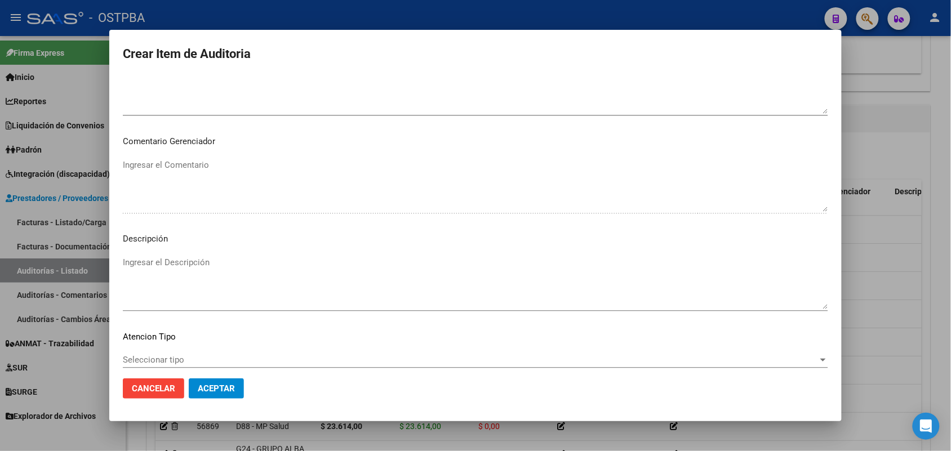
scroll to position [720, 0]
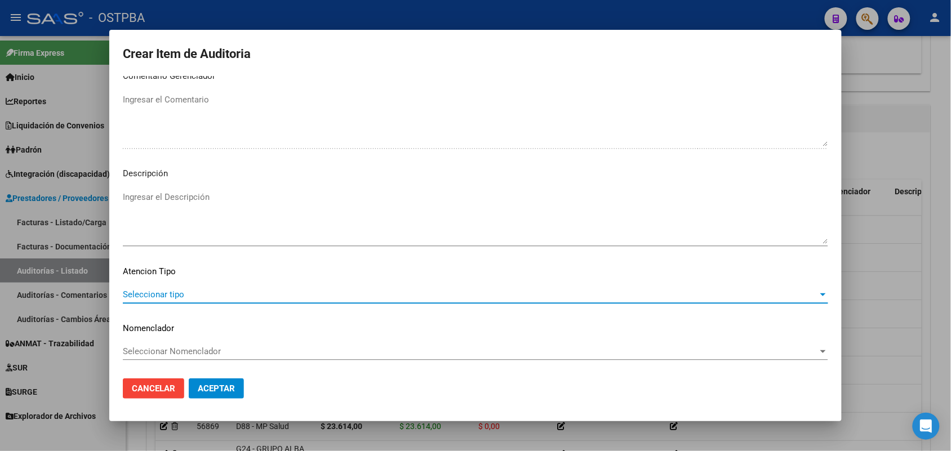
click at [170, 296] on span "Seleccionar tipo" at bounding box center [470, 295] width 695 height 10
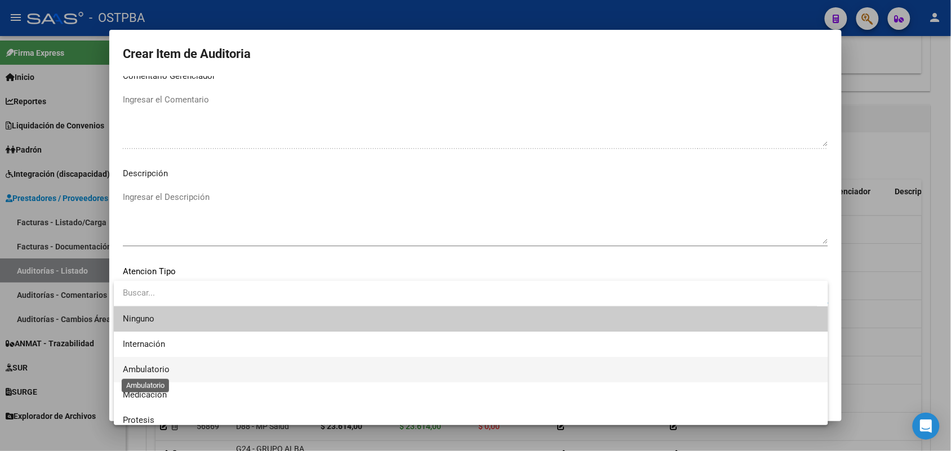
click at [162, 372] on span "Ambulatorio" at bounding box center [146, 370] width 47 height 10
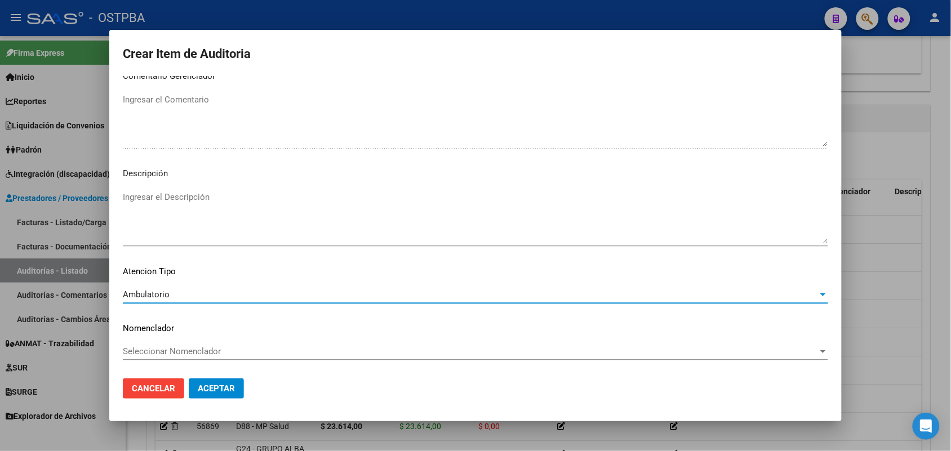
click at [232, 390] on span "Aceptar" at bounding box center [216, 389] width 37 height 10
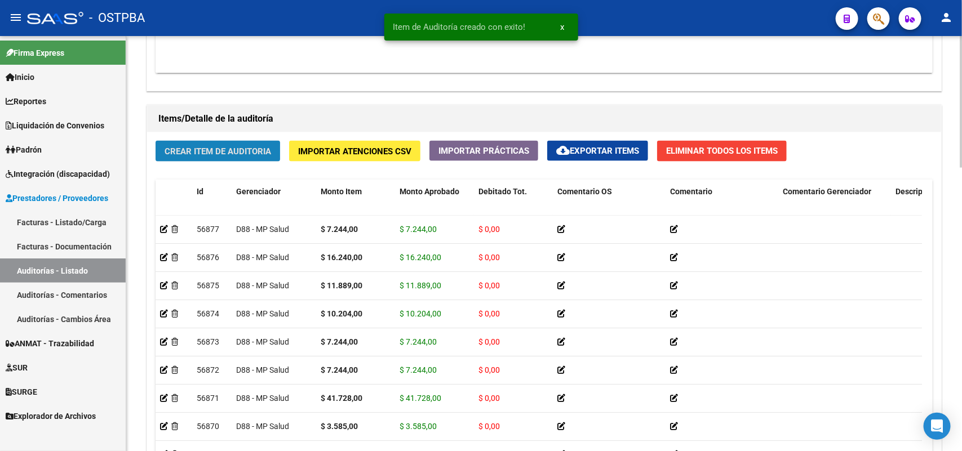
click at [251, 146] on span "Crear Item de Auditoria" at bounding box center [218, 151] width 106 height 10
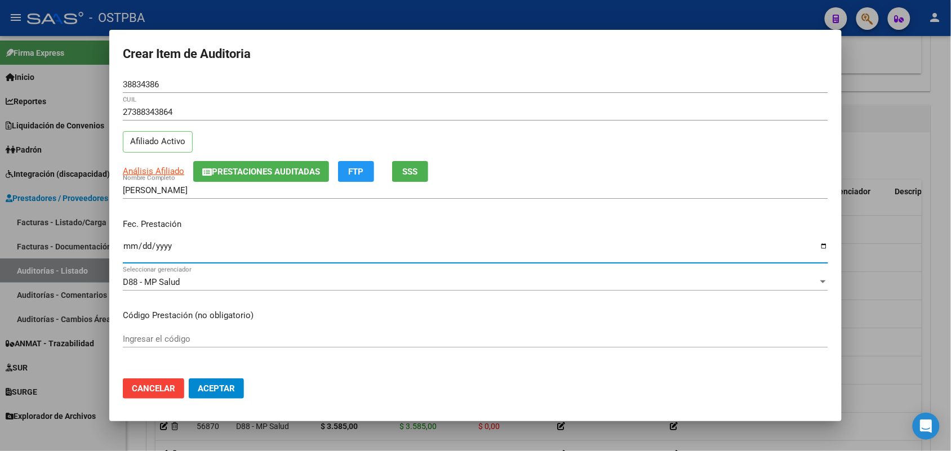
drag, startPoint x: 128, startPoint y: 246, endPoint x: 199, endPoint y: 282, distance: 79.4
click at [130, 250] on input "Ingresar la fecha" at bounding box center [475, 251] width 705 height 18
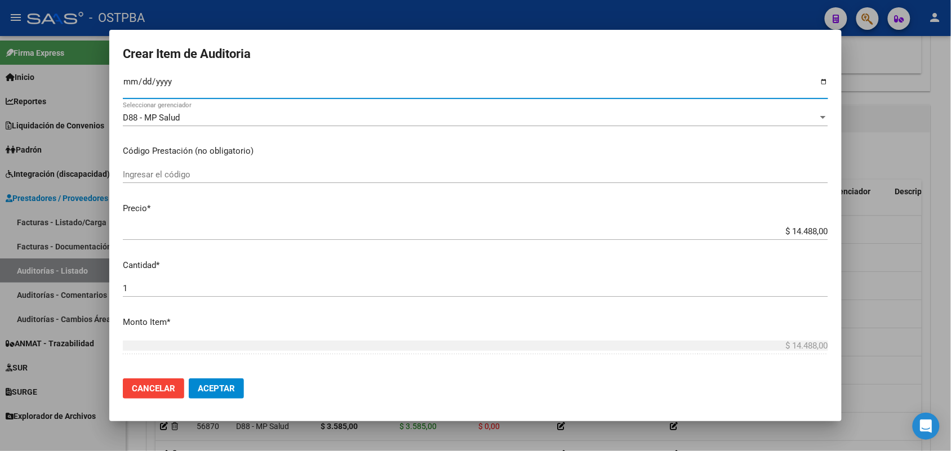
scroll to position [211, 0]
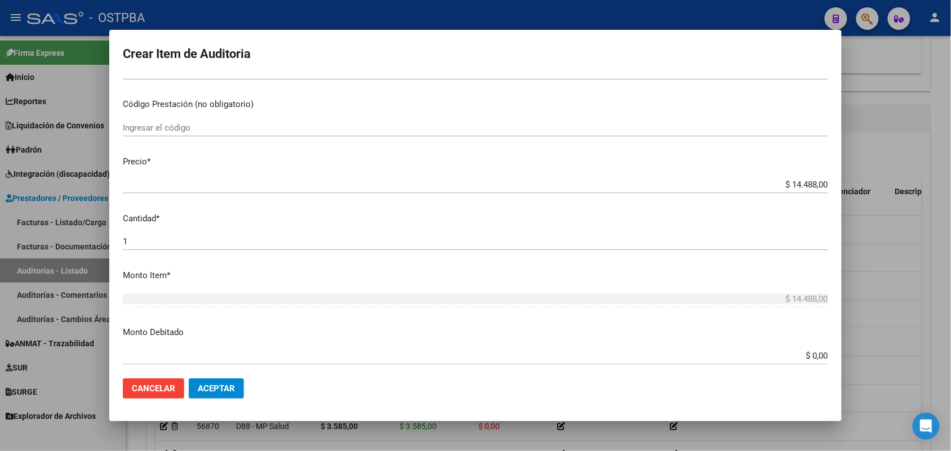
drag, startPoint x: 766, startPoint y: 192, endPoint x: 760, endPoint y: 193, distance: 7.0
click at [824, 188] on app-form-text-field "Precio * $ 14.488,00 Ingresar el precio" at bounding box center [480, 173] width 714 height 35
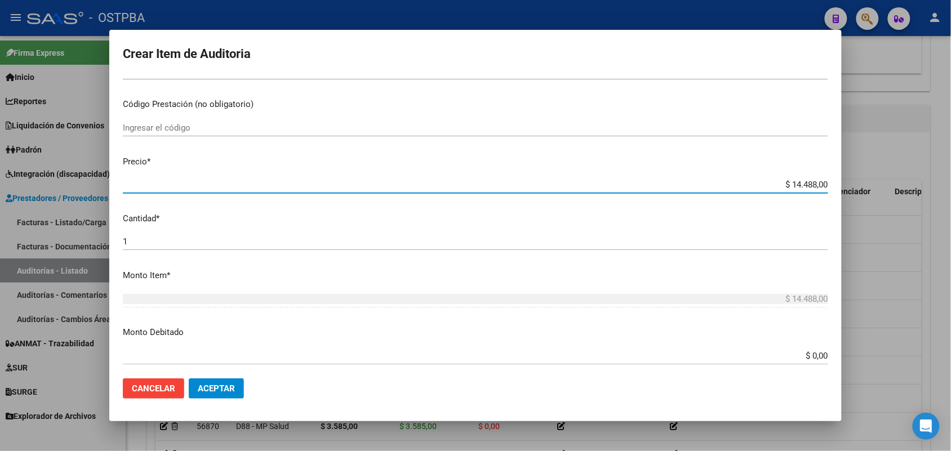
drag, startPoint x: 758, startPoint y: 181, endPoint x: 865, endPoint y: 178, distance: 107.1
click at [865, 178] on div "Crear Item de Auditoria 38834386 Nro Documento 27388343864 CUIL Afiliado Activo…" at bounding box center [475, 225] width 951 height 451
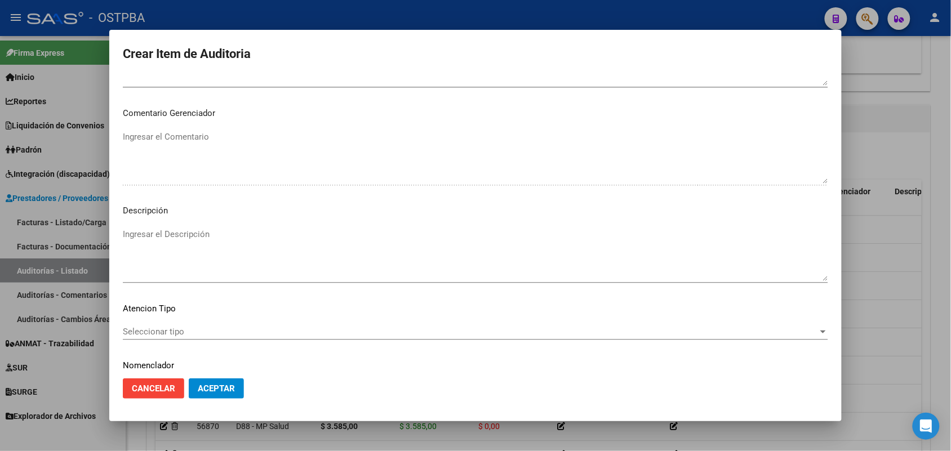
scroll to position [720, 0]
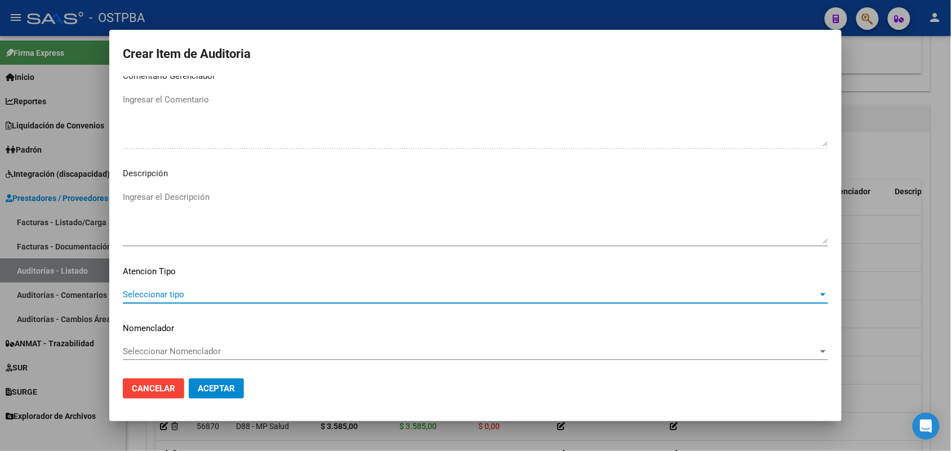
click at [168, 296] on span "Seleccionar tipo" at bounding box center [470, 295] width 695 height 10
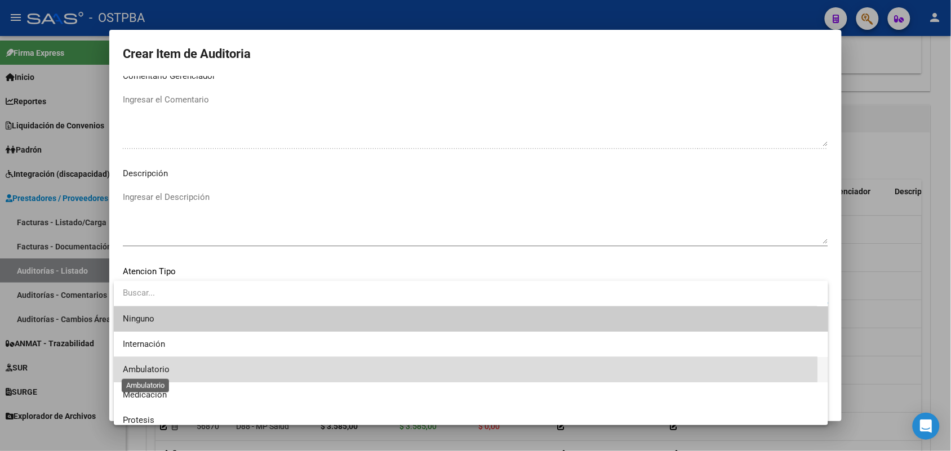
click at [159, 370] on span "Ambulatorio" at bounding box center [146, 370] width 47 height 10
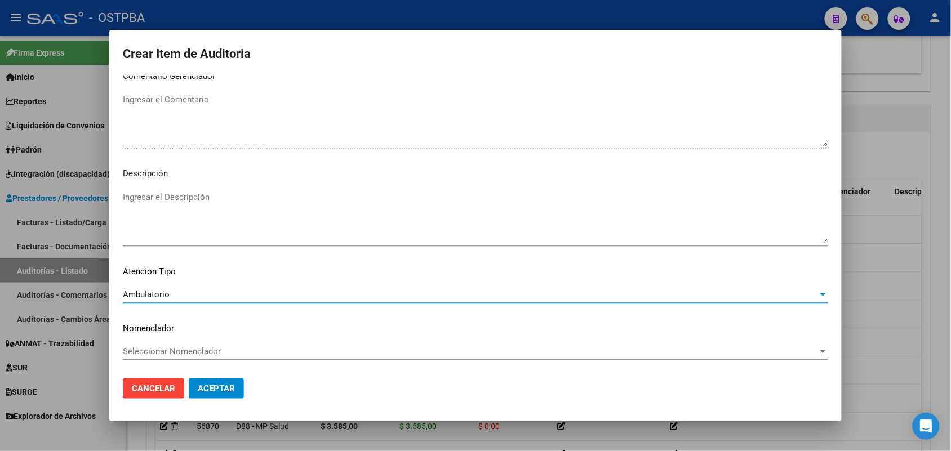
click at [221, 388] on span "Aceptar" at bounding box center [216, 389] width 37 height 10
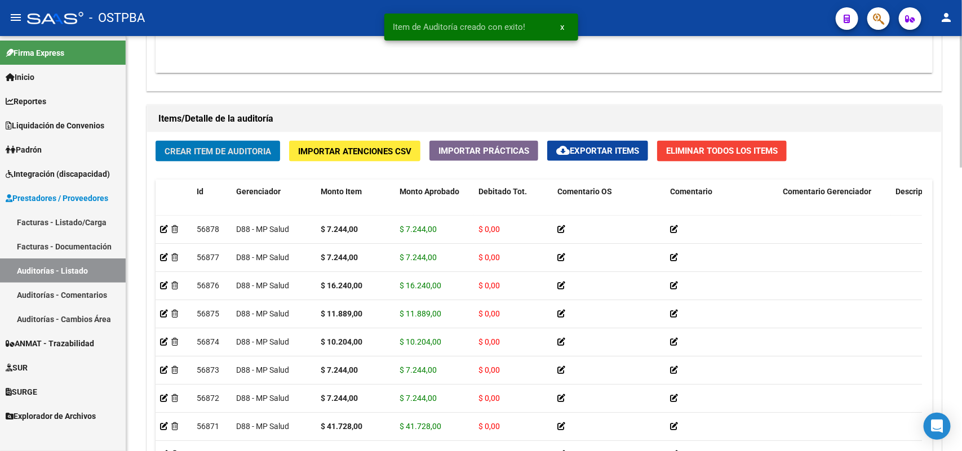
click at [220, 146] on span "Crear Item de Auditoria" at bounding box center [218, 151] width 106 height 10
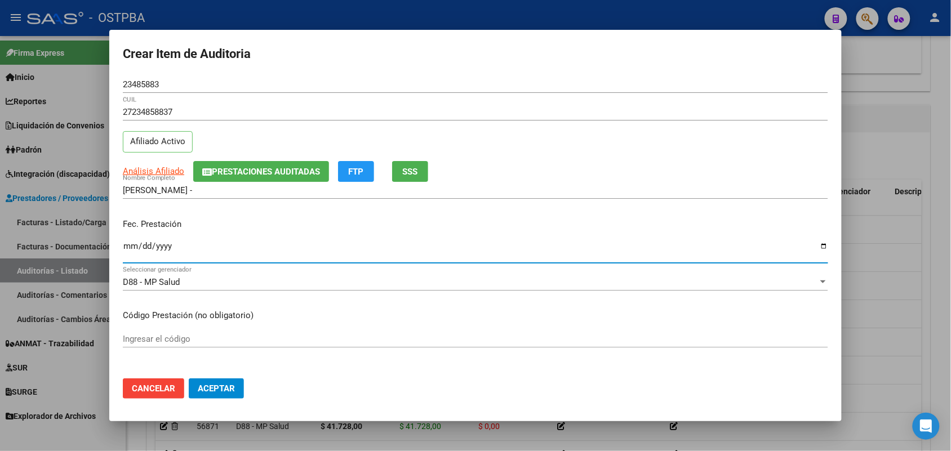
click at [134, 251] on input "Ingresar la fecha" at bounding box center [475, 251] width 705 height 18
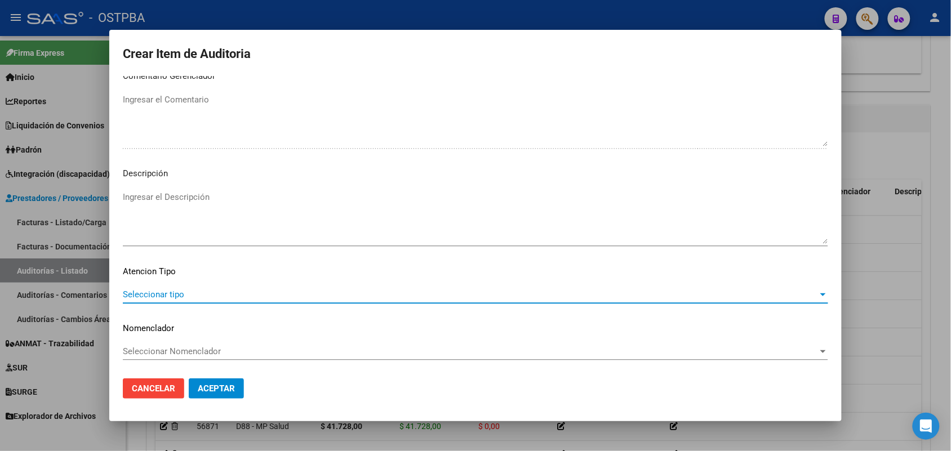
click at [172, 291] on span "Seleccionar tipo" at bounding box center [470, 295] width 695 height 10
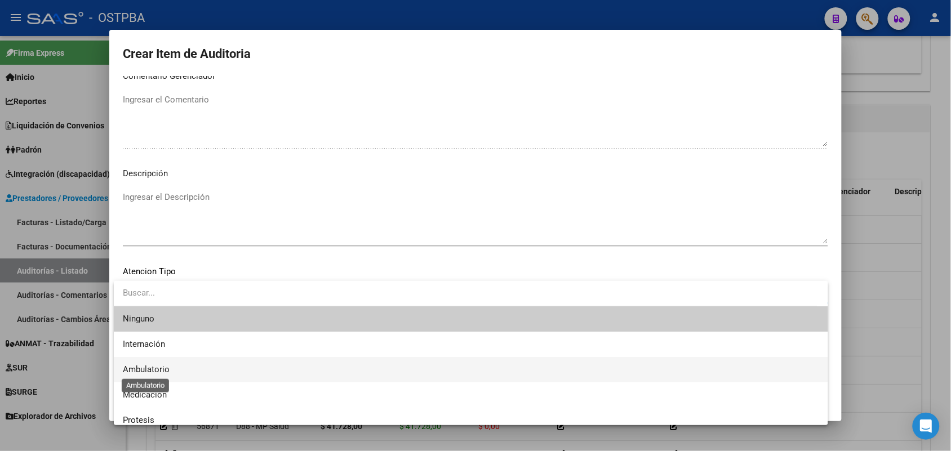
scroll to position [33, 0]
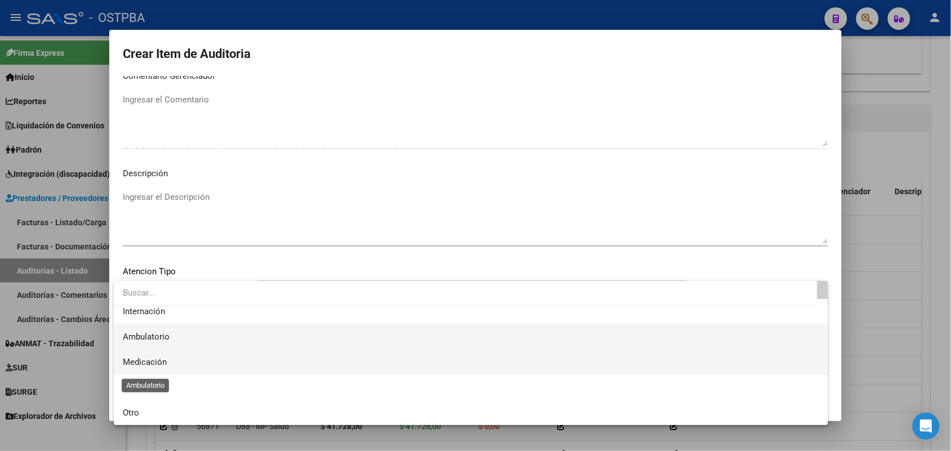
click at [153, 370] on span "Medicación" at bounding box center [471, 362] width 696 height 25
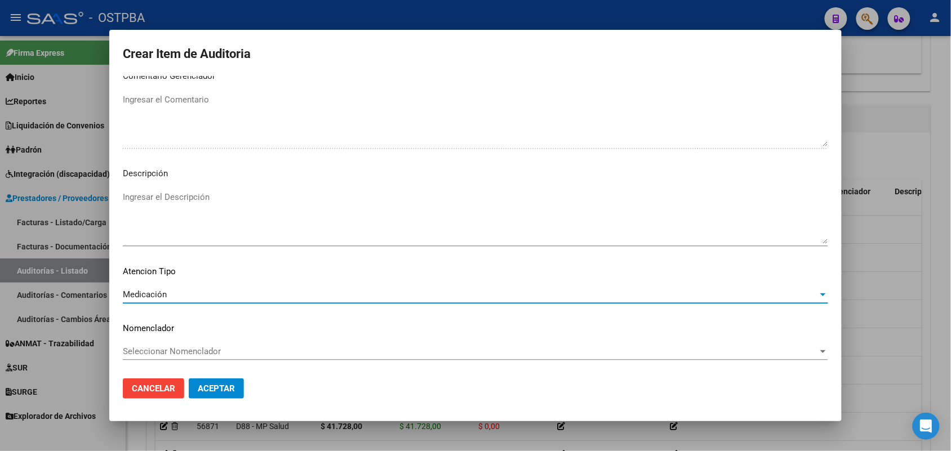
click at [170, 274] on p "Atencion Tipo" at bounding box center [475, 271] width 705 height 13
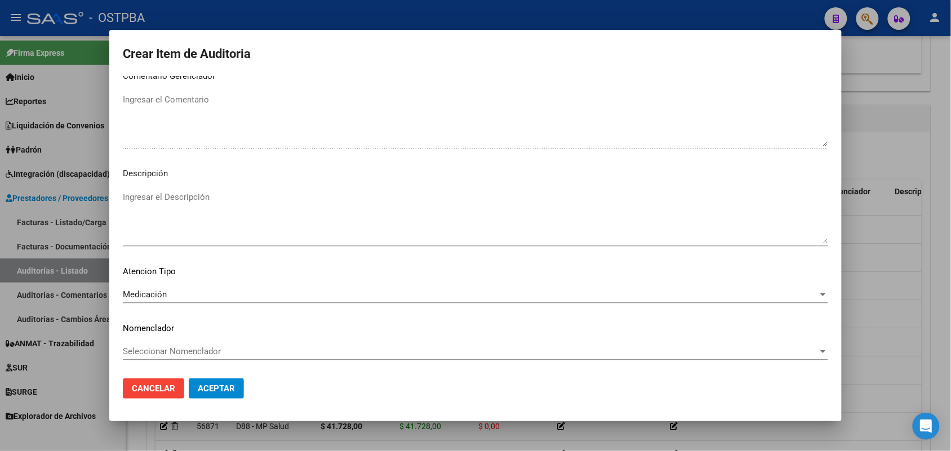
click at [174, 274] on p "Atencion Tipo" at bounding box center [475, 271] width 705 height 13
click at [159, 274] on p "Atencion Tipo" at bounding box center [475, 271] width 705 height 13
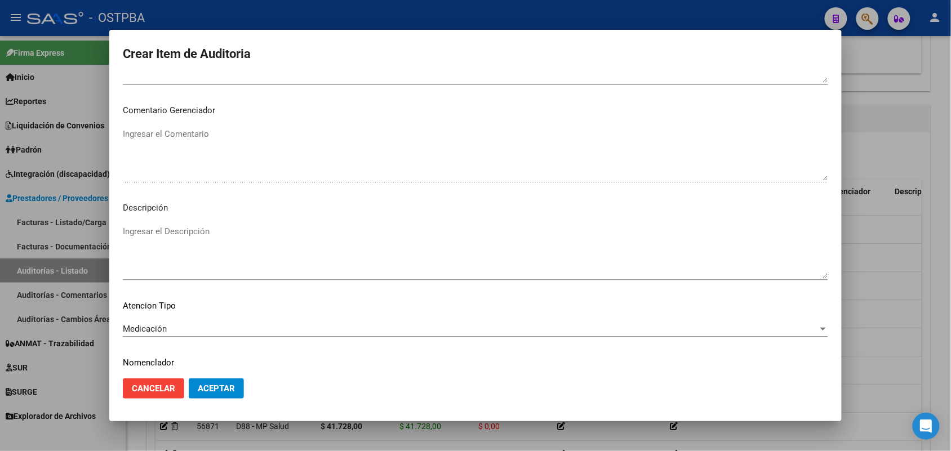
scroll to position [720, 0]
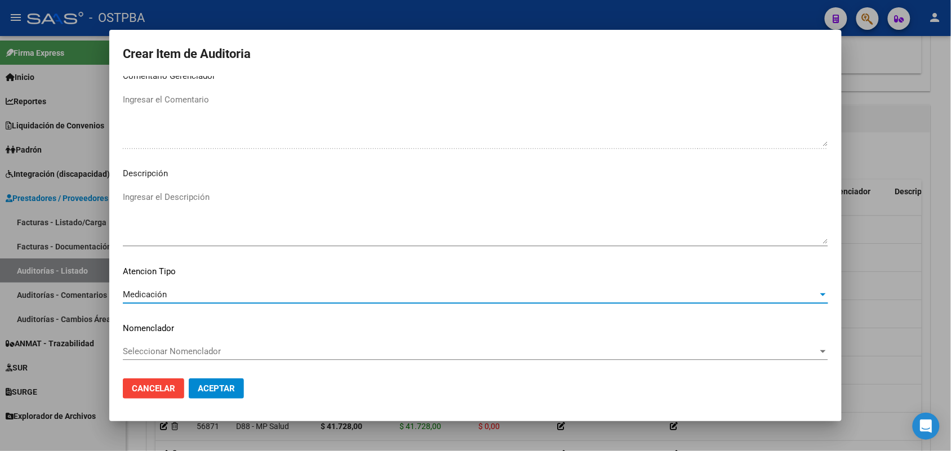
click at [159, 296] on span "Medicación" at bounding box center [145, 295] width 44 height 10
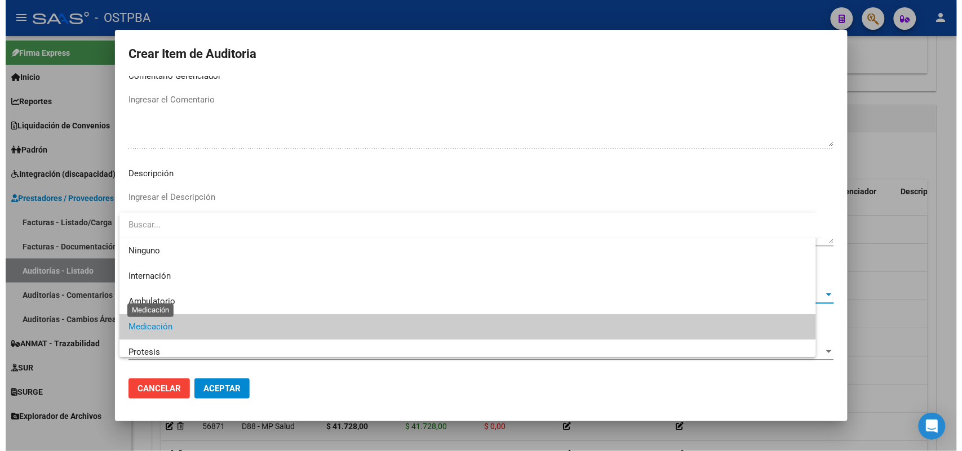
scroll to position [33, 0]
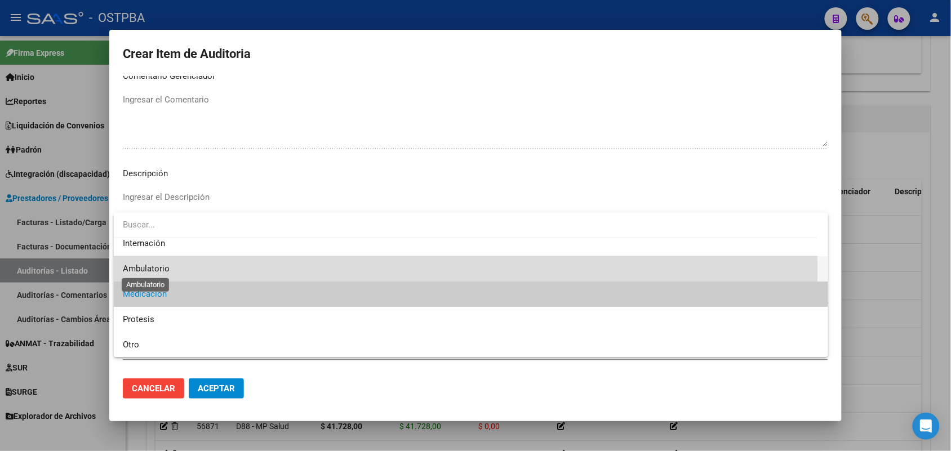
click at [166, 270] on span "Ambulatorio" at bounding box center [146, 269] width 47 height 10
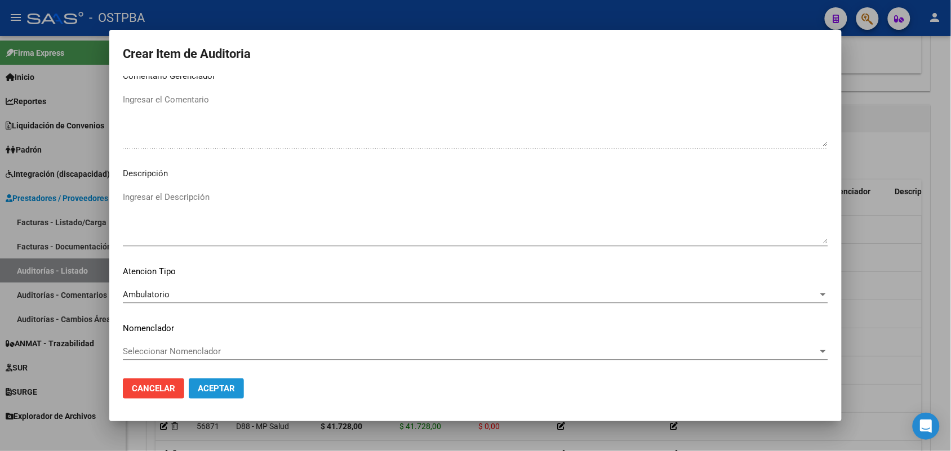
click at [213, 385] on span "Aceptar" at bounding box center [216, 389] width 37 height 10
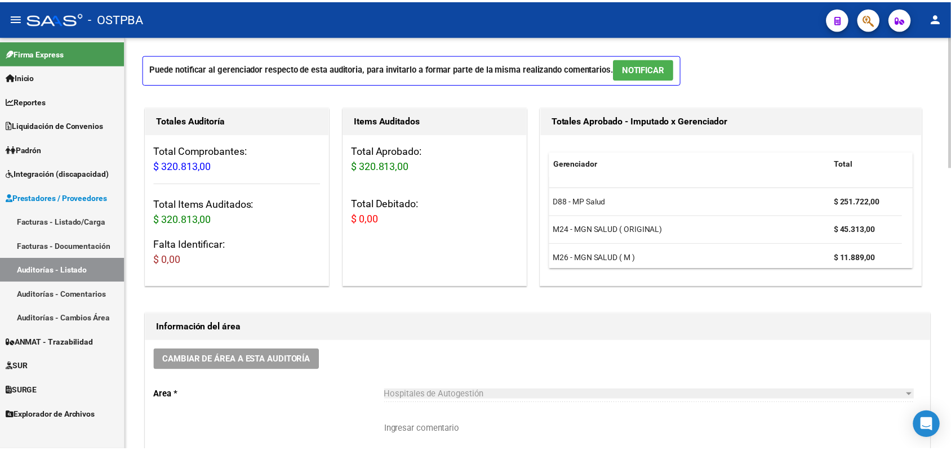
scroll to position [0, 0]
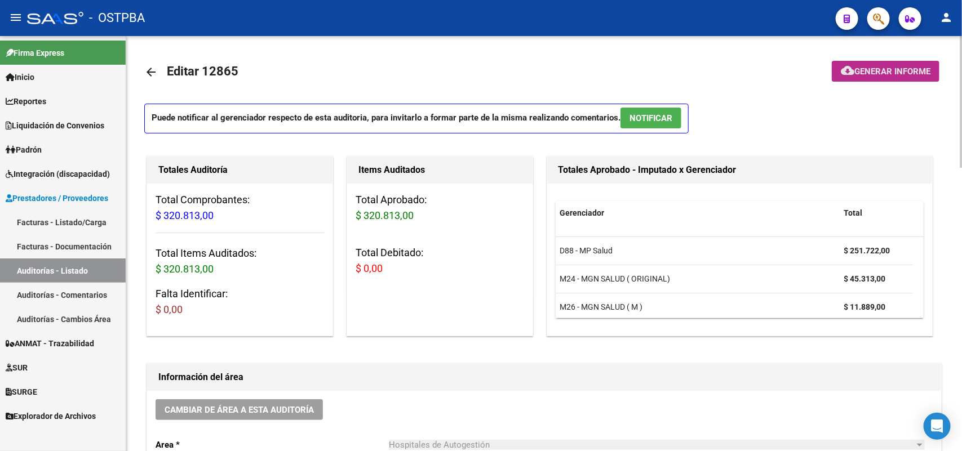
click at [893, 72] on span "Generar informe" at bounding box center [892, 71] width 76 height 10
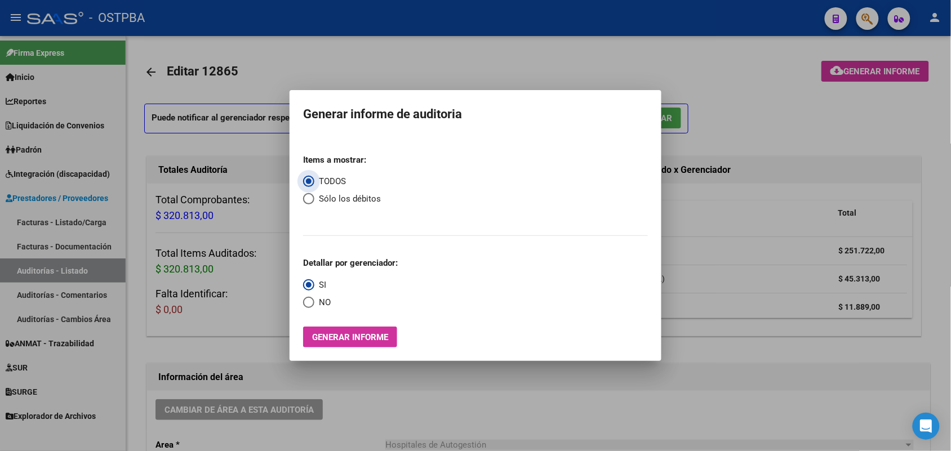
click at [355, 336] on span "Generar informe" at bounding box center [350, 337] width 76 height 10
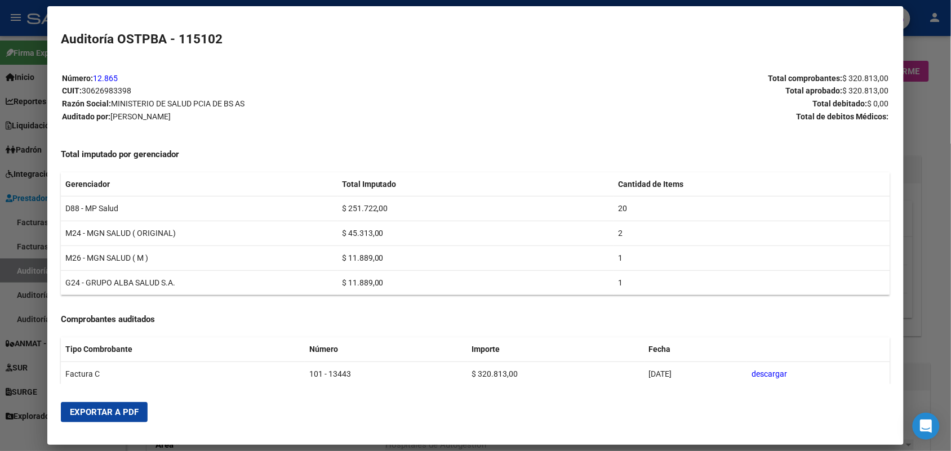
click at [100, 414] on span "Exportar a PDF" at bounding box center [104, 412] width 69 height 10
drag, startPoint x: 942, startPoint y: 231, endPoint x: 925, endPoint y: 137, distance: 95.6
click at [936, 227] on div at bounding box center [475, 225] width 951 height 451
